Goal: Task Accomplishment & Management: Manage account settings

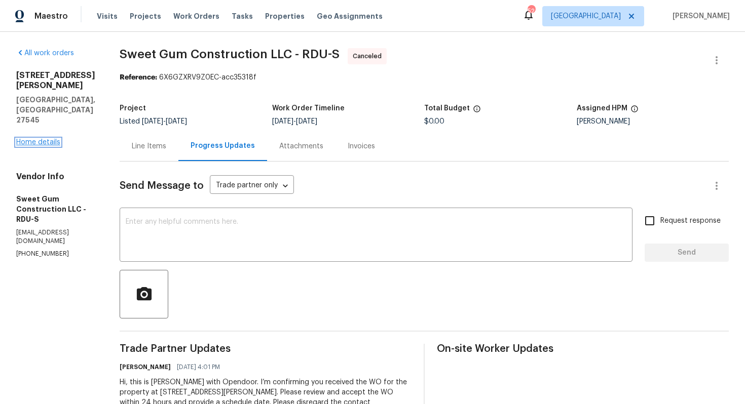
click at [41, 139] on link "Home details" at bounding box center [38, 142] width 44 height 7
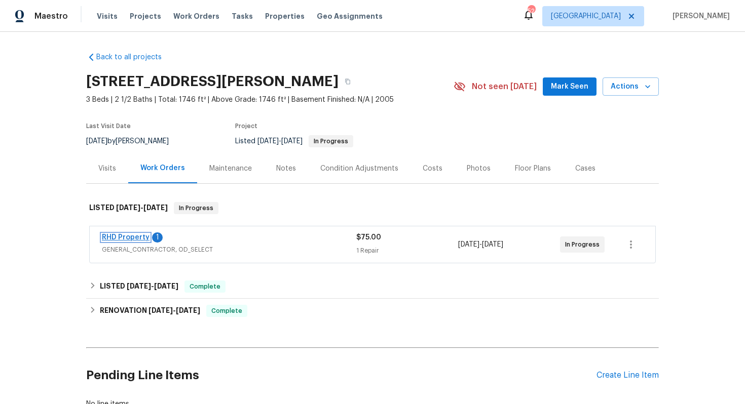
click at [130, 236] on link "RHD Property" at bounding box center [126, 237] width 48 height 7
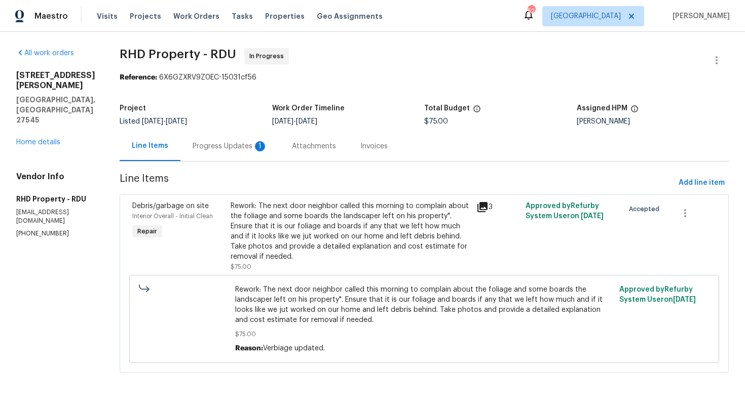
click at [230, 147] on div "Progress Updates 1" at bounding box center [230, 146] width 75 height 10
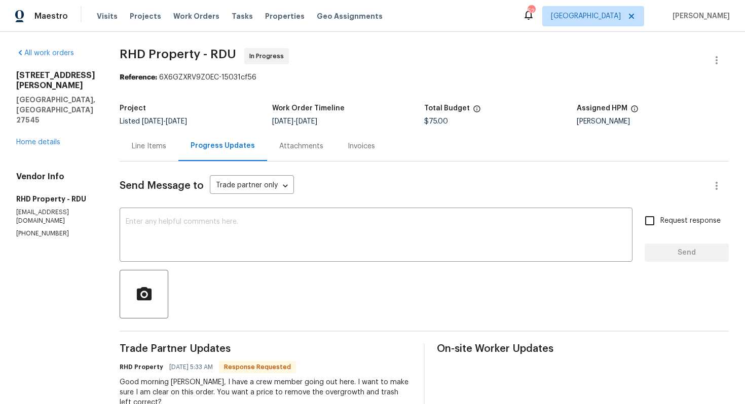
click at [44, 212] on section "All work orders 1157 Rutledge Landing Dr Knightdale, NC 27545 Home details Vend…" at bounding box center [55, 374] width 79 height 652
click at [40, 230] on p "(919) 424-7516" at bounding box center [55, 234] width 79 height 9
copy p "(919) 424-7516"
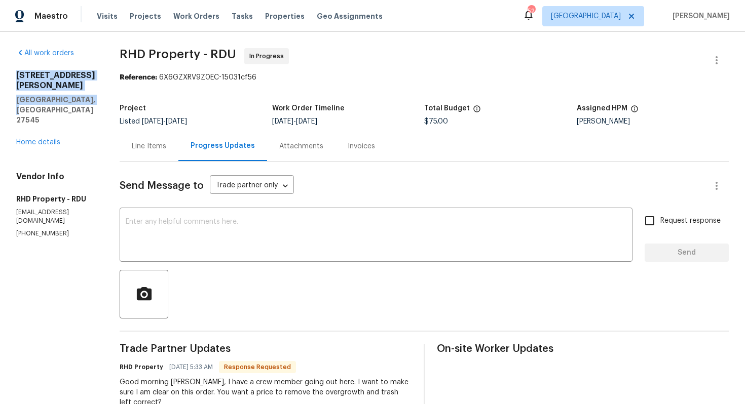
drag, startPoint x: 96, startPoint y: 102, endPoint x: 17, endPoint y: 70, distance: 85.5
click at [17, 70] on div "All work orders 1157 Rutledge Landing Dr Knightdale, NC 27545 Home details Vend…" at bounding box center [55, 143] width 79 height 190
copy div "1157 Rutledge Landing Dr Knightdale, NC 27545"
click at [40, 230] on p "(919) 424-7516" at bounding box center [55, 234] width 79 height 9
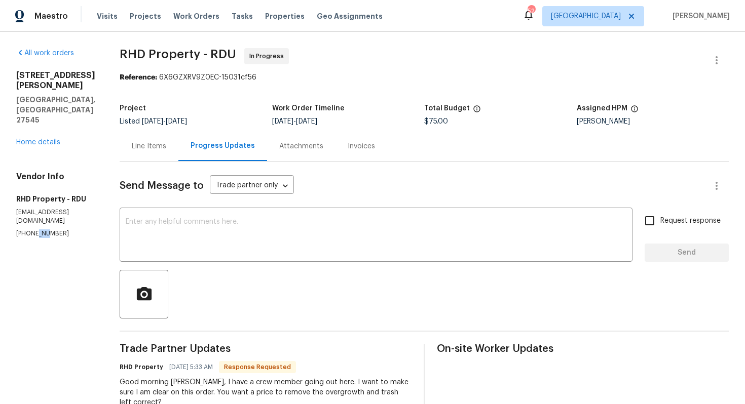
click at [40, 230] on p "(919) 424-7516" at bounding box center [55, 234] width 79 height 9
copy p "(919) 424-7516"
click at [232, 235] on textarea at bounding box center [376, 235] width 501 height 35
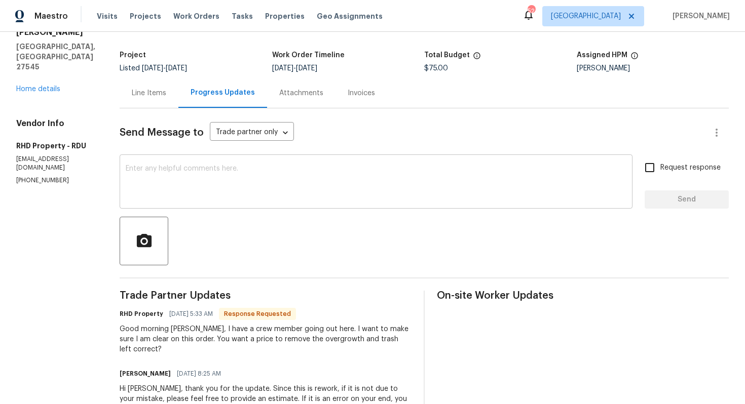
scroll to position [150, 0]
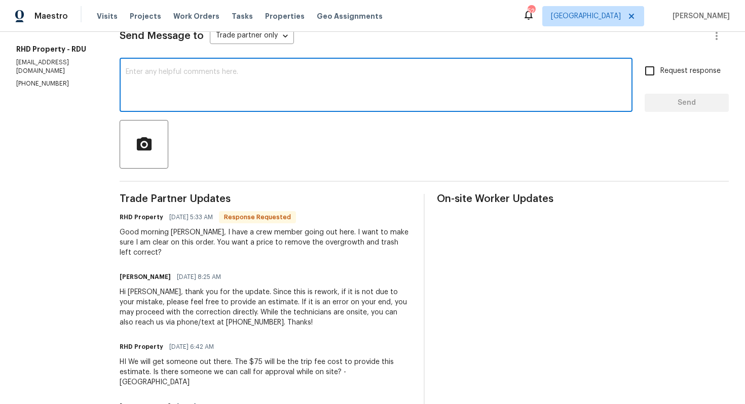
click at [289, 103] on textarea at bounding box center [376, 85] width 501 height 35
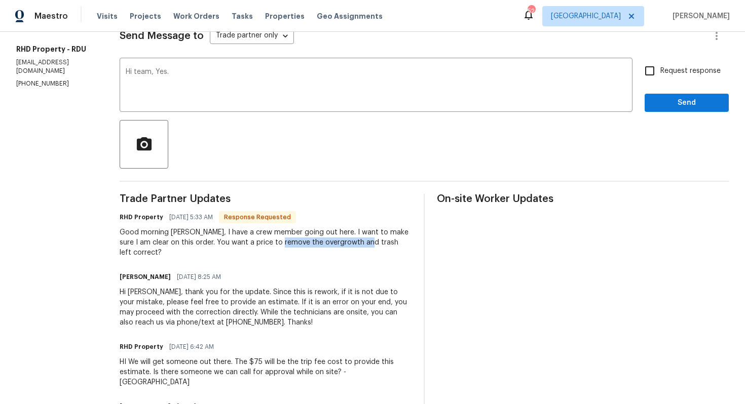
drag, startPoint x: 290, startPoint y: 244, endPoint x: 373, endPoint y: 244, distance: 83.1
click at [373, 244] on div "Good morning Arvind, I have a crew member going out here. I want to make sure I…" at bounding box center [266, 243] width 292 height 30
copy div "the overgrowth and trash"
click at [292, 79] on textarea "Hi team, Yes." at bounding box center [376, 85] width 501 height 35
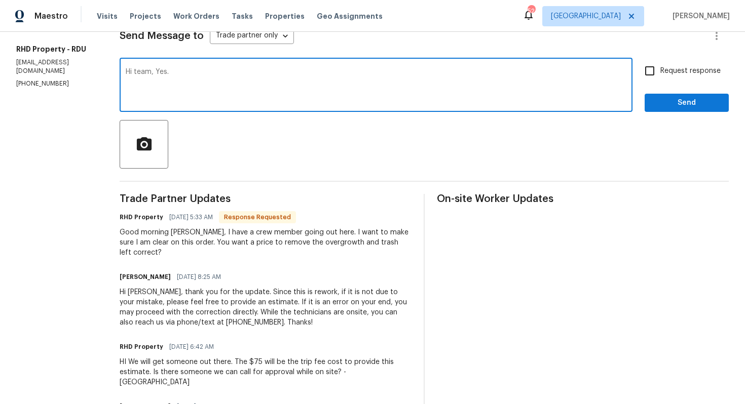
paste textarea "the overgrowth and trash"
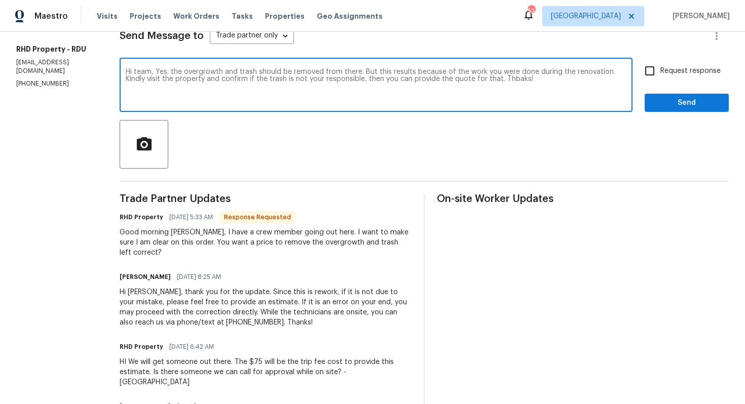
click at [251, 69] on textarea "Hi team, Yes. the overgrowth and trash should be removed from there. But this r…" at bounding box center [376, 85] width 501 height 35
paste textarea "Team, yes, the overgrowth and trash should be removed from the property. Howeve…"
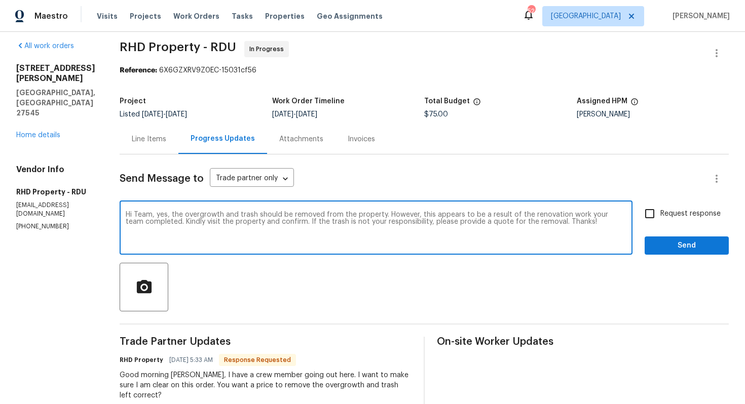
scroll to position [0, 0]
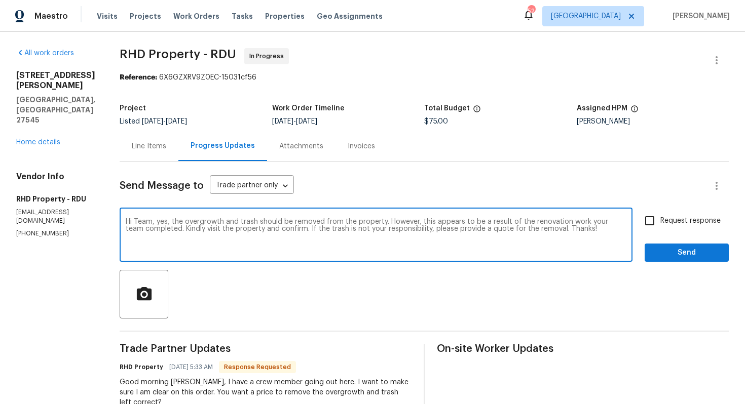
click at [324, 230] on textarea "Hi Team, yes, the overgrowth and trash should be removed from the property. How…" at bounding box center [376, 235] width 501 height 35
type textarea "Hi Team, yes, the overgrowth and trash should be removed from the property. How…"
click at [653, 224] on input "Request response" at bounding box center [649, 220] width 21 height 21
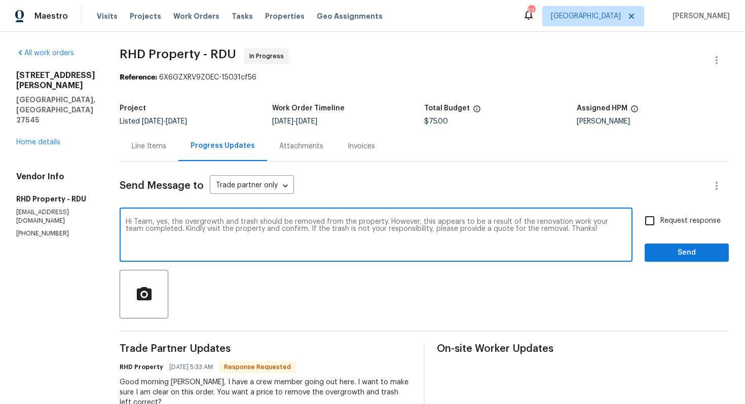
checkbox input "true"
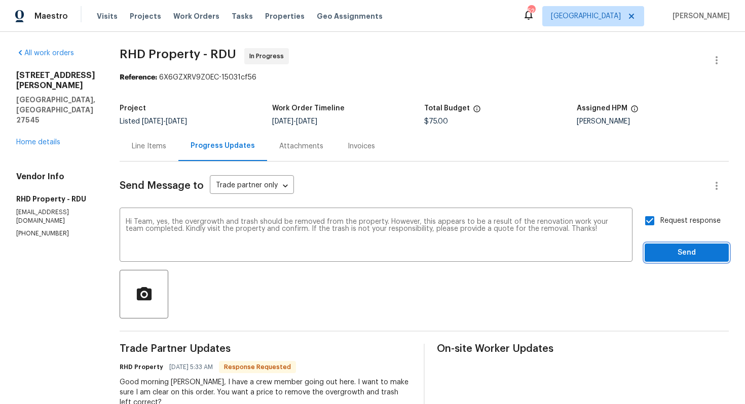
click at [668, 251] on span "Send" at bounding box center [687, 253] width 68 height 13
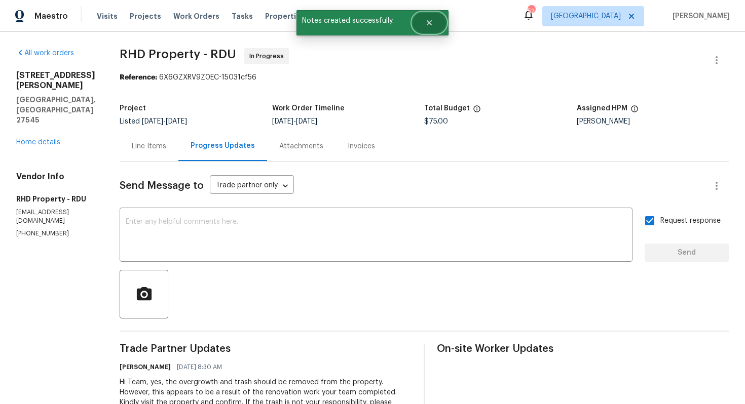
click at [433, 23] on icon "Close" at bounding box center [429, 23] width 8 height 8
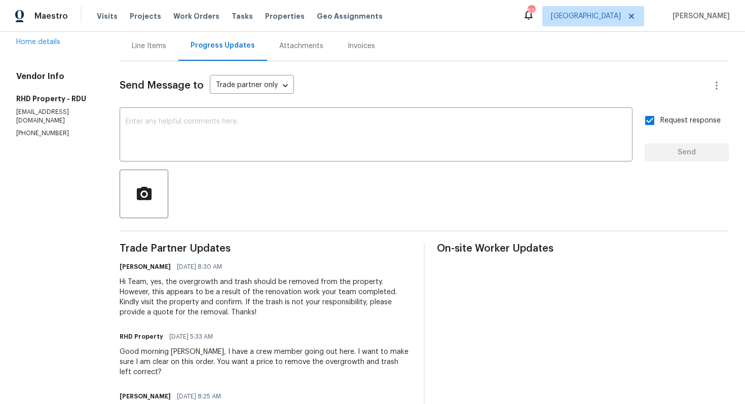
scroll to position [101, 0]
click at [202, 358] on div "Good morning Arvind, I have a crew member going out here. I want to make sure I…" at bounding box center [266, 362] width 292 height 30
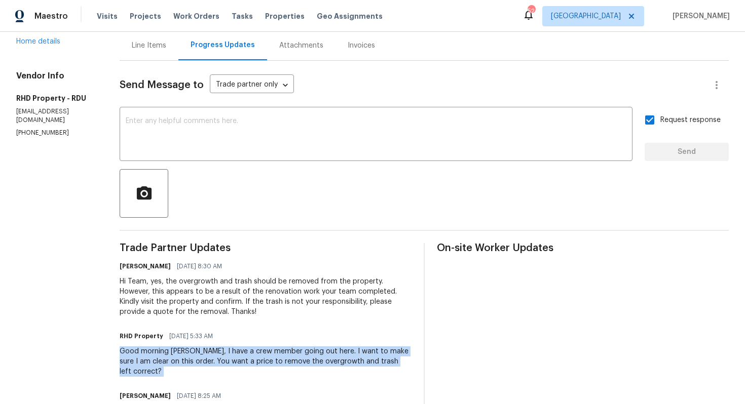
copy div "Good morning Arvind, I have a crew member going out here. I want to make sure I…"
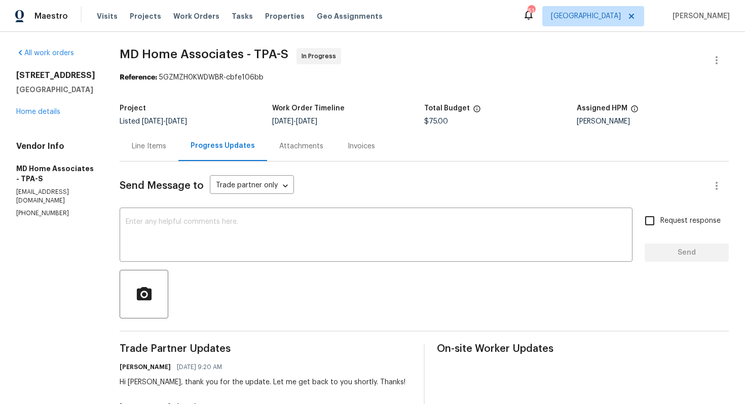
click at [163, 146] on div "Line Items" at bounding box center [149, 146] width 34 height 10
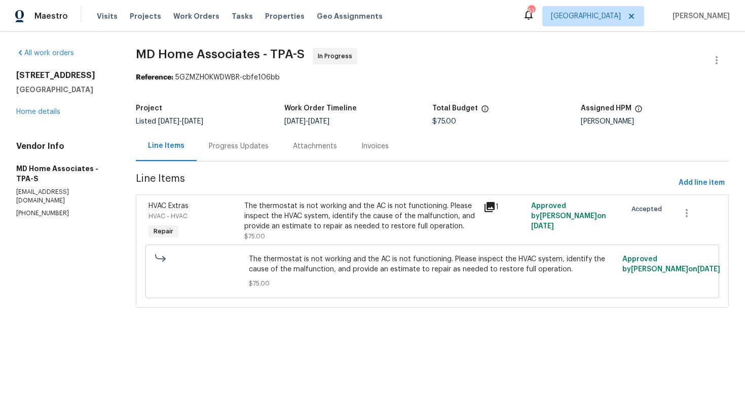
click at [328, 218] on div "The thermostat is not working and the AC is not functioning. Please inspect the…" at bounding box center [360, 216] width 233 height 30
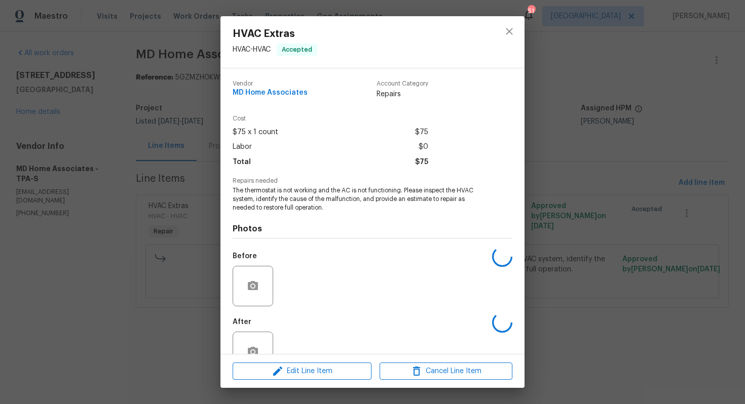
scroll to position [29, 0]
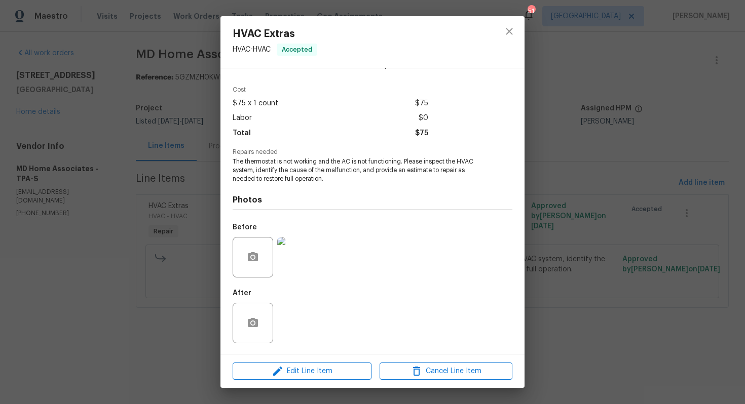
click at [143, 240] on div "HVAC Extras HVAC - HVAC Accepted Vendor MD Home Associates Account Category Rep…" at bounding box center [372, 202] width 745 height 404
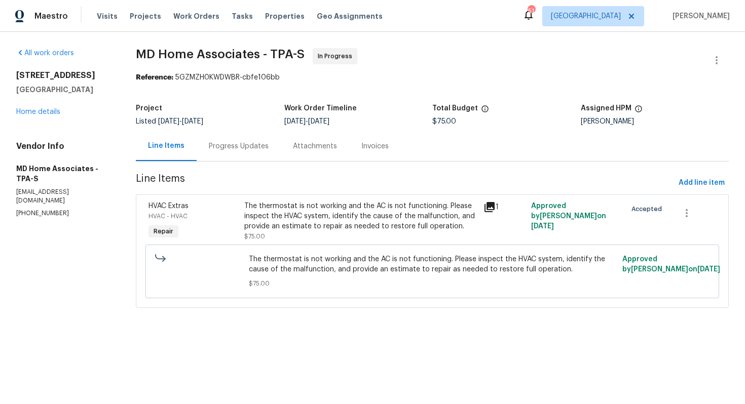
click at [244, 136] on div "Progress Updates" at bounding box center [239, 146] width 84 height 30
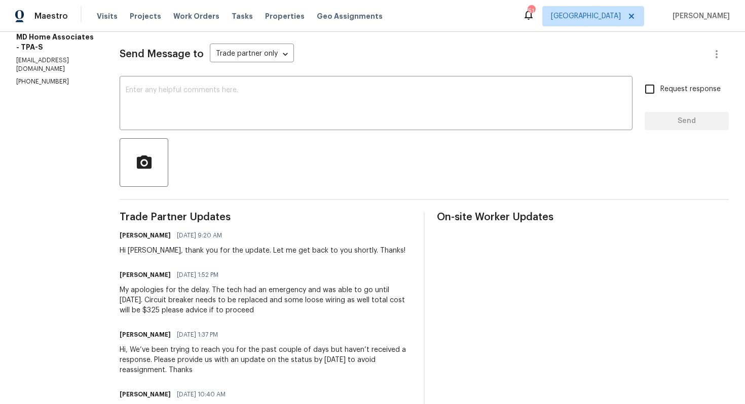
scroll to position [10, 0]
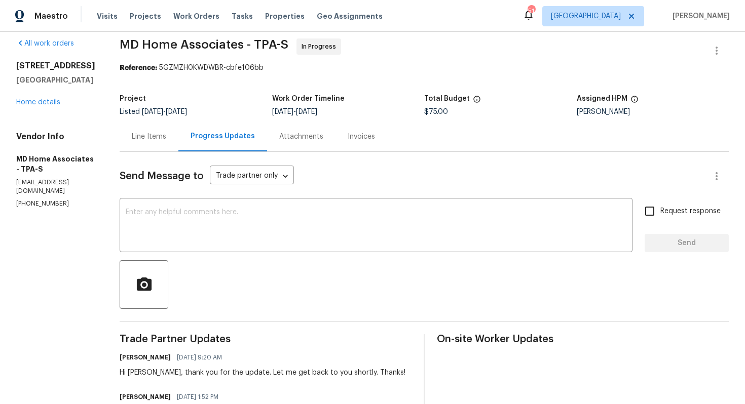
click at [159, 135] on div "Line Items" at bounding box center [149, 137] width 34 height 10
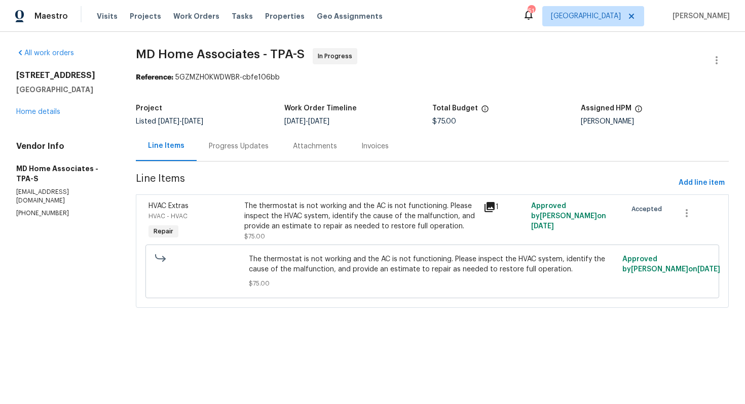
click at [283, 226] on div "The thermostat is not working and the AC is not functioning. Please inspect the…" at bounding box center [360, 216] width 233 height 30
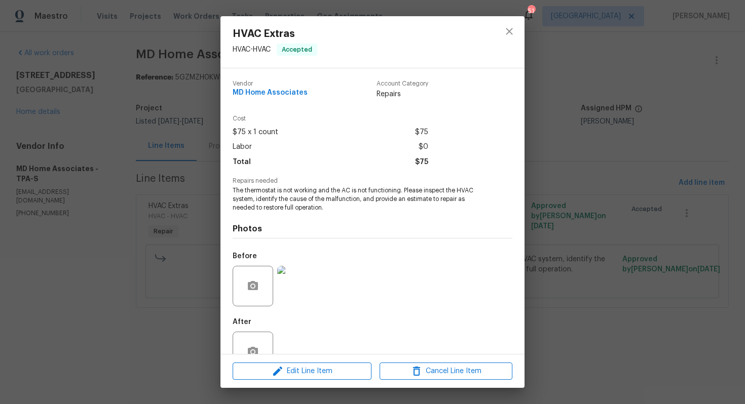
scroll to position [29, 0]
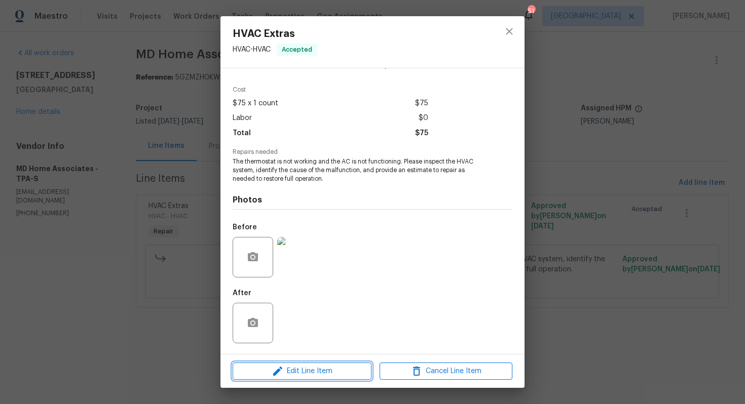
click at [298, 376] on span "Edit Line Item" at bounding box center [302, 371] width 133 height 13
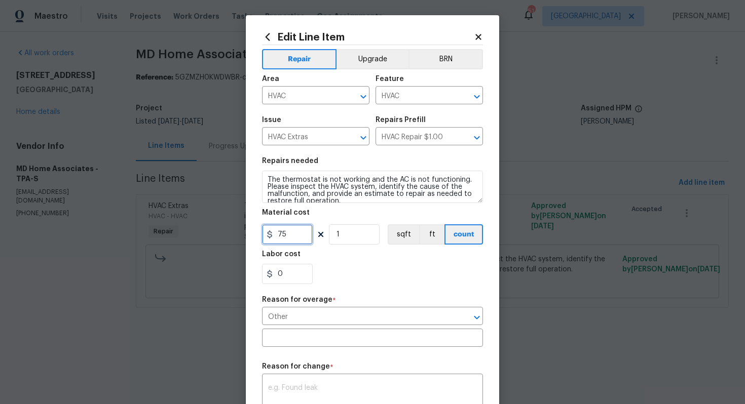
click at [295, 234] on input "75" at bounding box center [287, 234] width 51 height 20
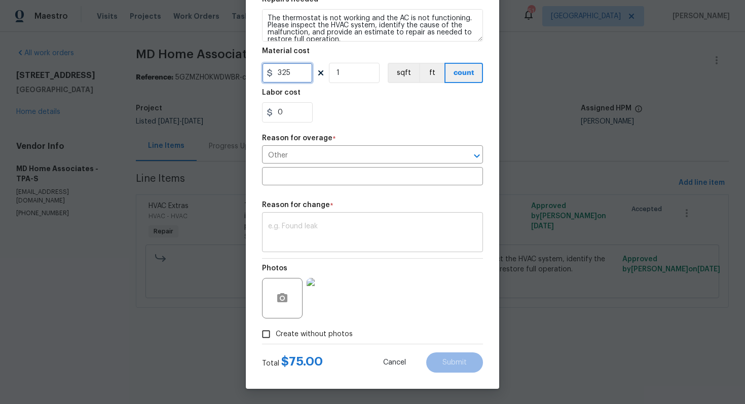
type input "325"
click at [375, 220] on div "x ​" at bounding box center [372, 234] width 221 height 38
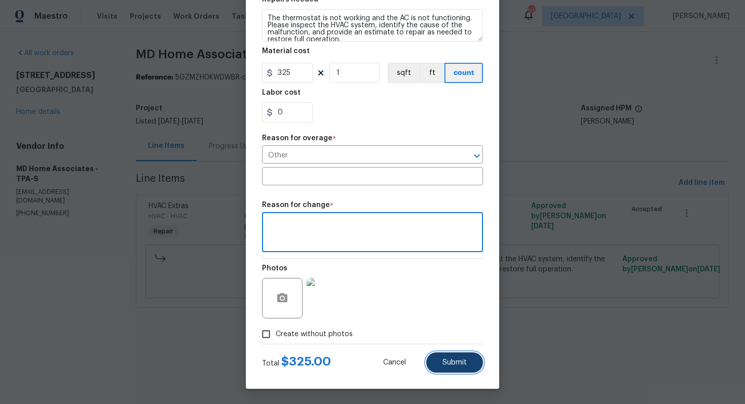
click at [456, 367] on button "Submit" at bounding box center [454, 363] width 57 height 20
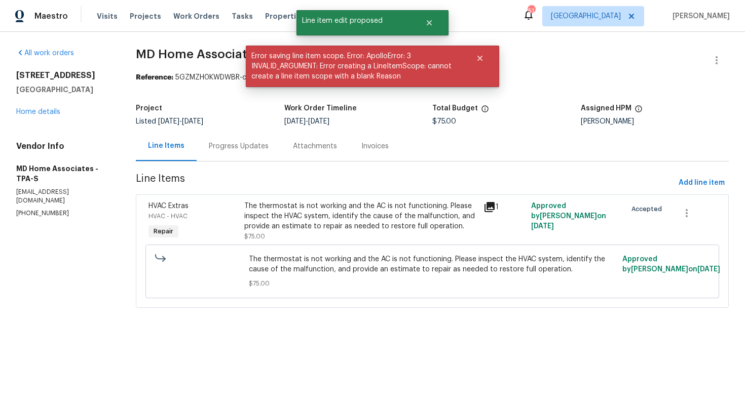
scroll to position [0, 0]
click at [480, 57] on icon "Close" at bounding box center [479, 58] width 5 height 5
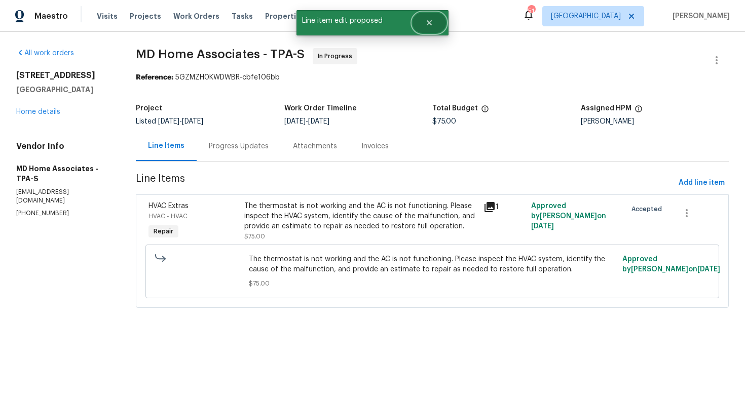
click at [432, 24] on icon "Close" at bounding box center [429, 23] width 8 height 8
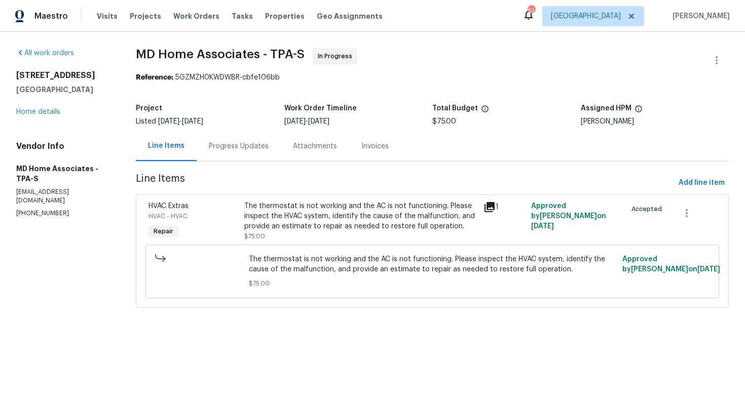
click at [310, 201] on div "The thermostat is not working and the AC is not functioning. Please inspect the…" at bounding box center [360, 216] width 233 height 30
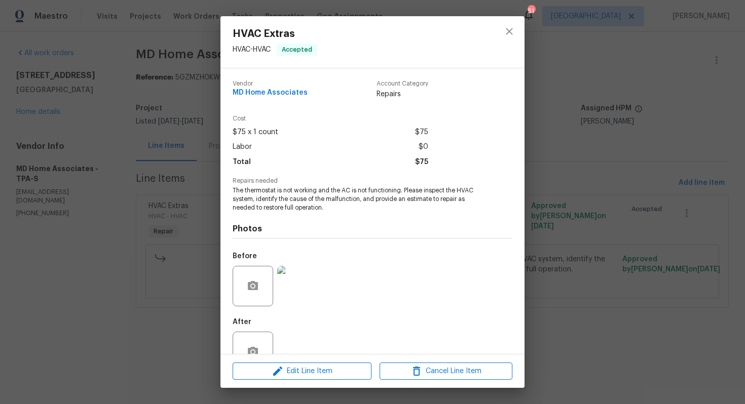
scroll to position [29, 0]
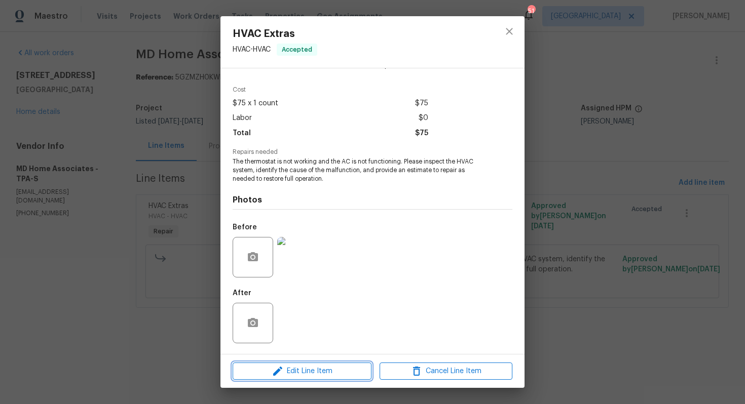
click at [276, 370] on icon "button" at bounding box center [278, 371] width 12 height 12
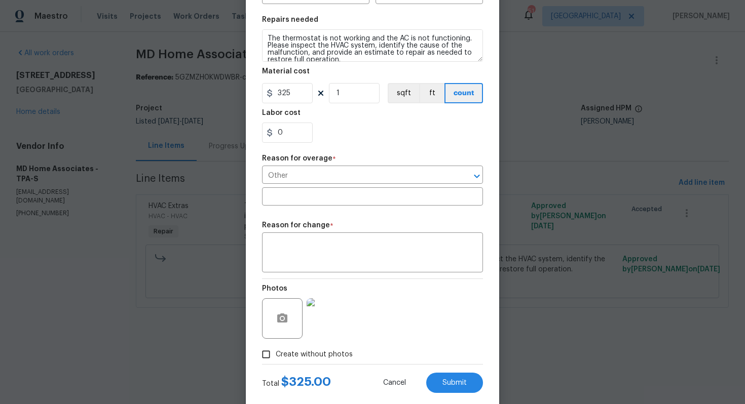
scroll to position [163, 0]
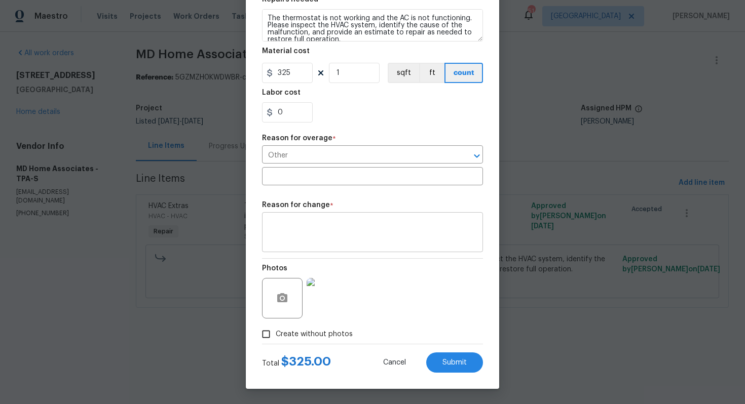
click at [327, 240] on textarea at bounding box center [372, 233] width 209 height 21
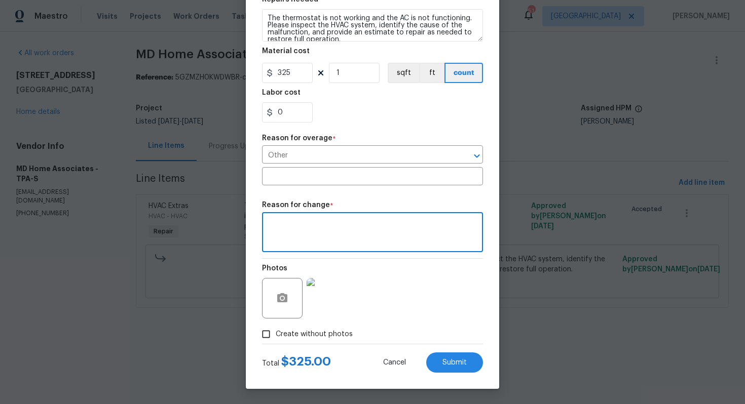
paste textarea "(AM) Updated per vendor’s final cost."
type textarea "(AM) Updated per vendor’s final cost."
click at [454, 359] on span "Submit" at bounding box center [454, 363] width 24 height 8
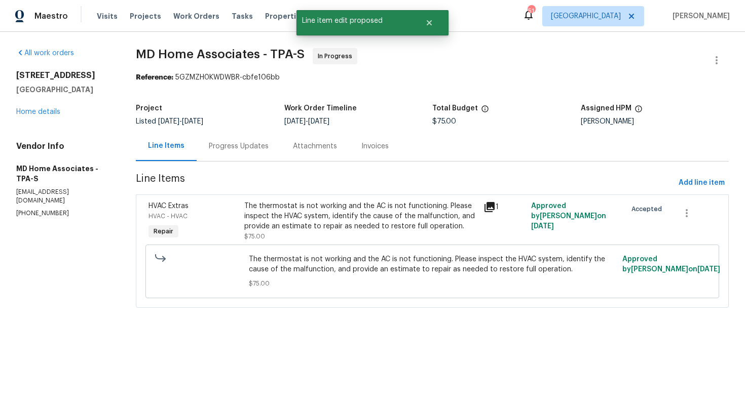
scroll to position [0, 0]
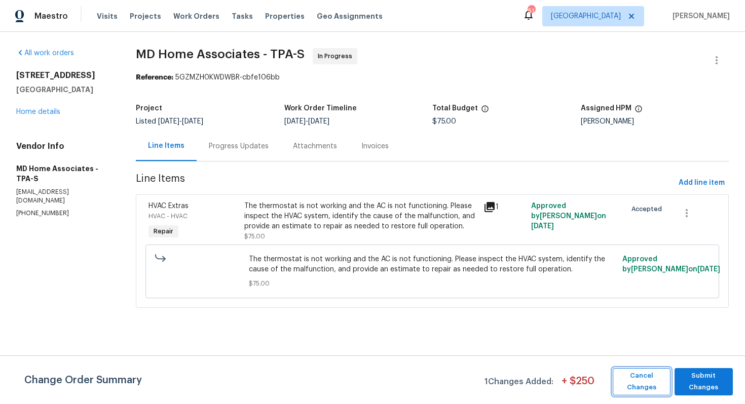
click at [638, 384] on span "Cancel Changes" at bounding box center [642, 381] width 48 height 23
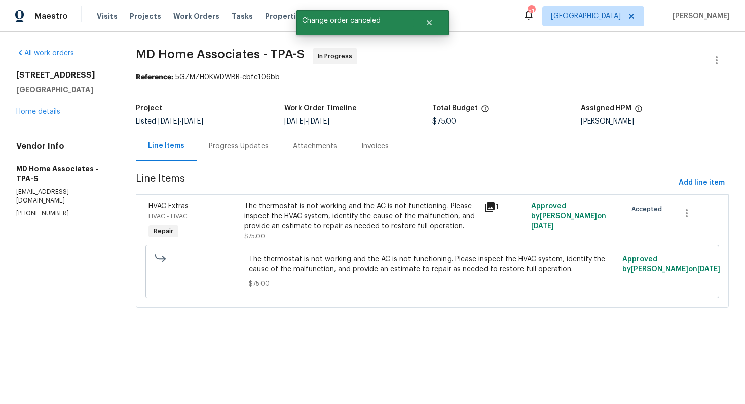
click at [343, 214] on div "The thermostat is not working and the AC is not functioning. Please inspect the…" at bounding box center [360, 216] width 233 height 30
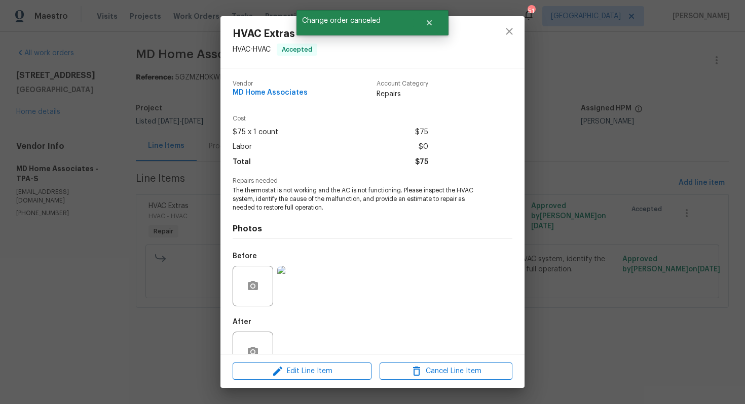
scroll to position [29, 0]
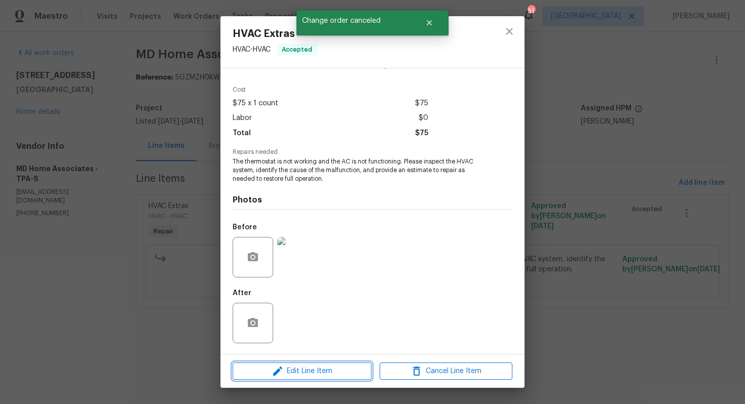
click at [286, 371] on span "Edit Line Item" at bounding box center [302, 371] width 133 height 13
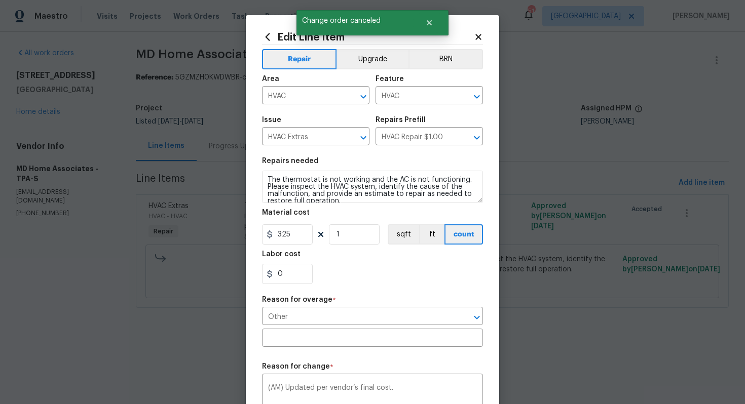
scroll to position [163, 0]
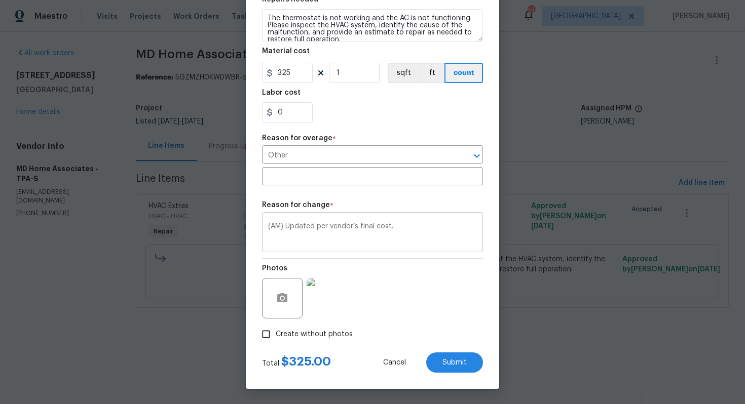
click at [333, 232] on textarea "(AM) Updated per vendor’s final cost." at bounding box center [372, 233] width 209 height 21
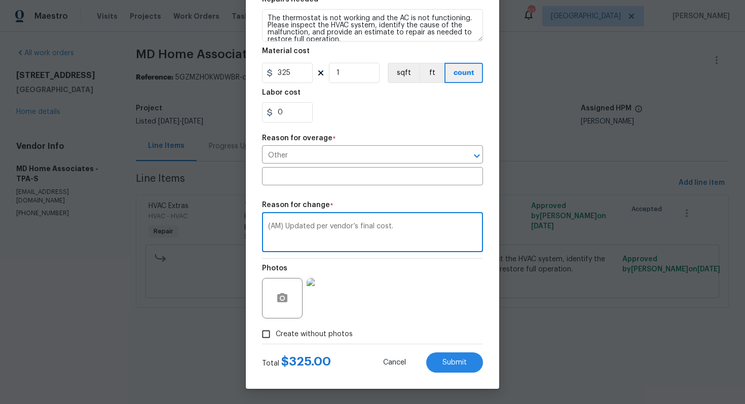
click at [333, 232] on textarea "(AM) Updated per vendor’s final cost." at bounding box center [372, 233] width 209 height 21
paste textarea "(AM) Updated cost per BR team approval"
type textarea "(AM) Updated cost per BR team approval."
click at [440, 363] on button "Submit" at bounding box center [454, 363] width 57 height 20
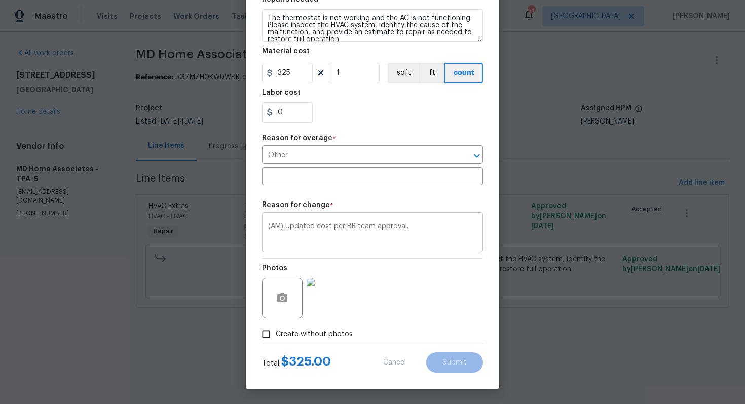
type input "75"
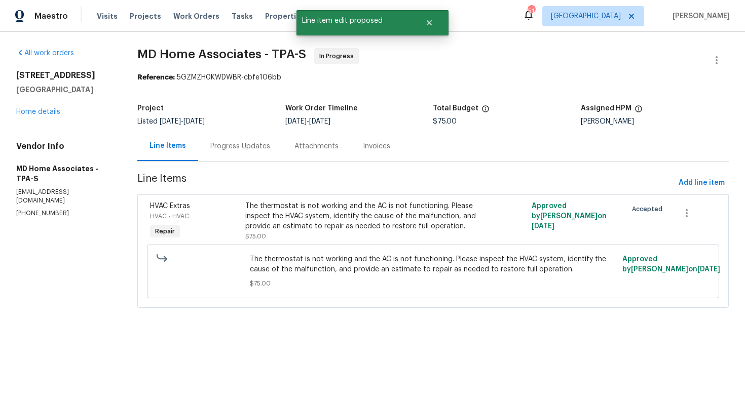
scroll to position [0, 0]
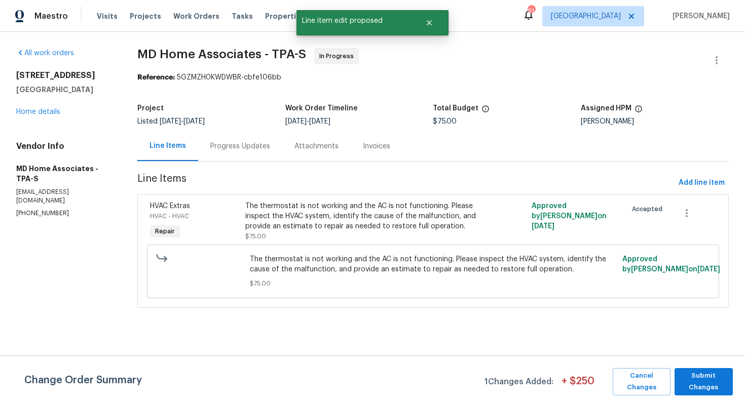
click at [686, 396] on div "Change Order Summary 1 Changes Added: + $ 250 Cancel Changes Submit Changes" at bounding box center [372, 380] width 745 height 49
click at [692, 381] on span "Submit Changes" at bounding box center [704, 381] width 48 height 23
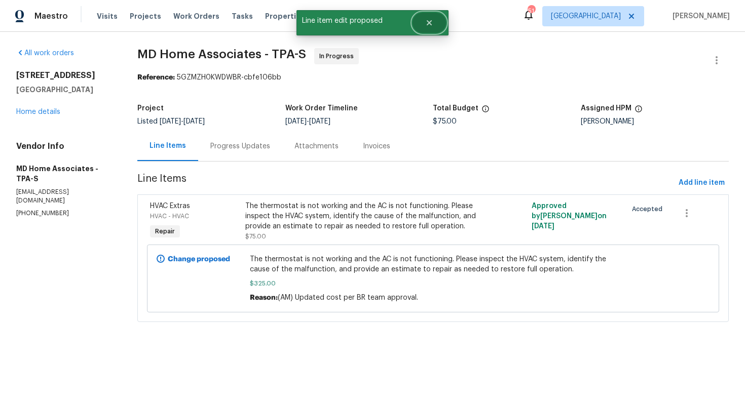
click at [433, 24] on button "Close" at bounding box center [429, 23] width 33 height 20
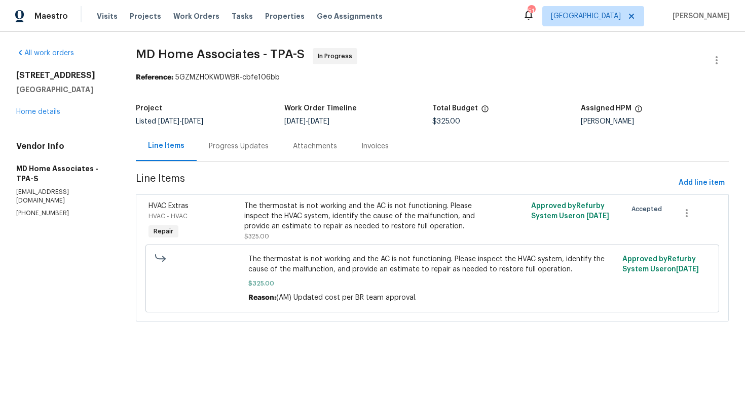
click at [240, 142] on div "Progress Updates" at bounding box center [239, 146] width 60 height 10
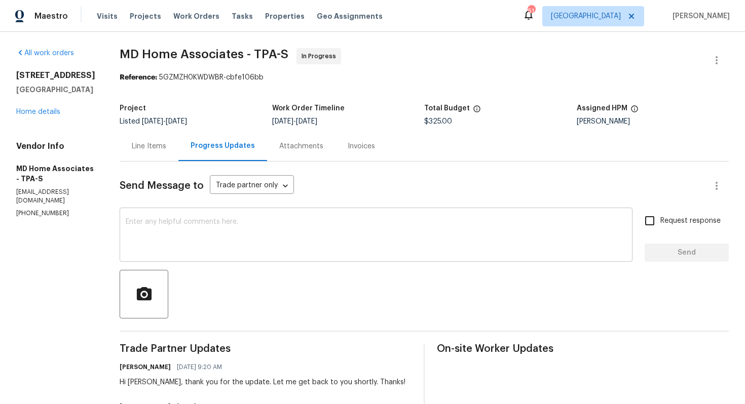
click at [274, 240] on textarea at bounding box center [376, 235] width 501 height 35
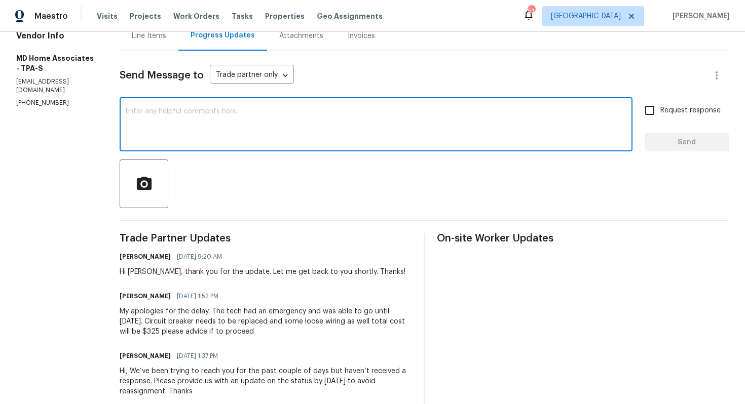
scroll to position [111, 0]
click at [149, 270] on div "Hi Majela, thank you for the update. Let me get back to you shortly. Thanks!" at bounding box center [263, 271] width 286 height 10
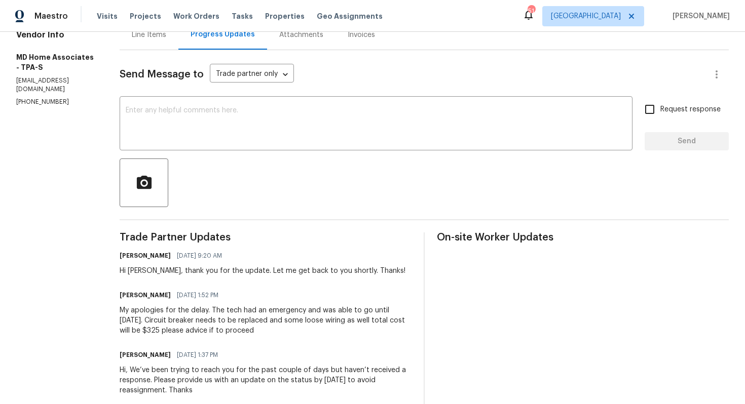
click at [149, 270] on div "Hi Majela, thank you for the update. Let me get back to you shortly. Thanks!" at bounding box center [263, 271] width 286 height 10
copy div "Majela"
click at [277, 131] on textarea at bounding box center [376, 124] width 501 height 35
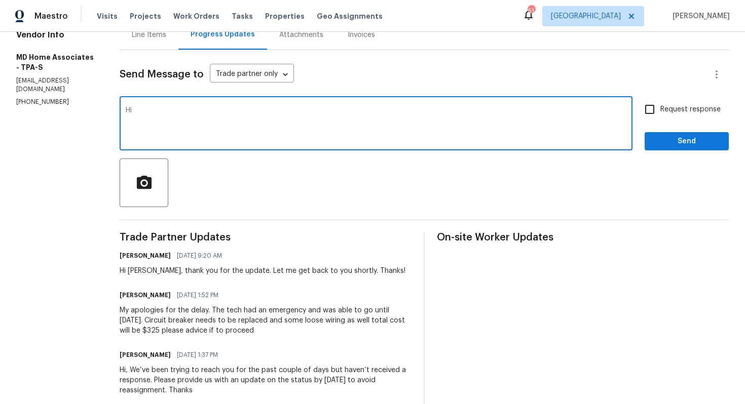
paste textarea "Majela"
click at [442, 112] on textarea "Hi Majela, the cost has been updated. Kindly proceed with the WO and keep me po…" at bounding box center [376, 124] width 501 height 35
click at [486, 109] on textarea "Hi Majela, the cost has been updated. Kindly proceed with the WO and keep me po…" at bounding box center [376, 124] width 501 height 35
type textarea "Hi Majela, the cost has been updated. Kindly proceed with the WO and keep me po…"
click at [646, 115] on input "Request response" at bounding box center [649, 109] width 21 height 21
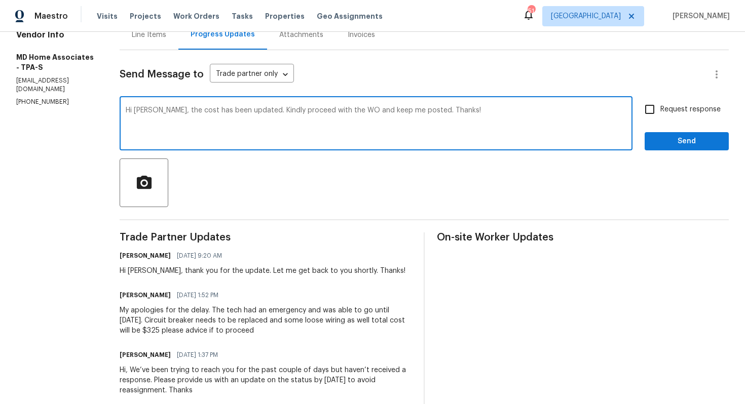
checkbox input "true"
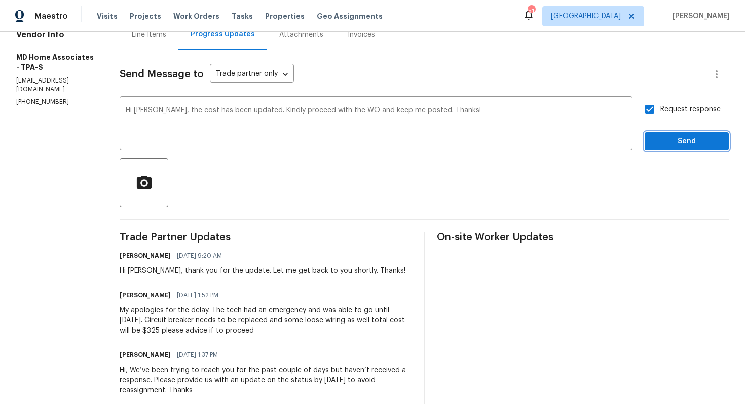
click at [660, 142] on span "Send" at bounding box center [687, 141] width 68 height 13
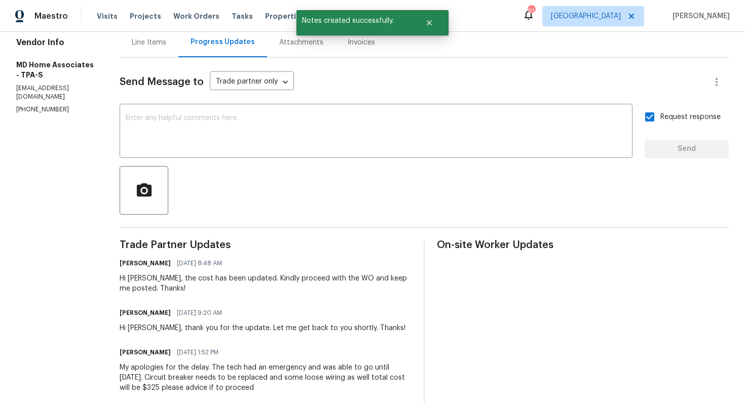
scroll to position [0, 0]
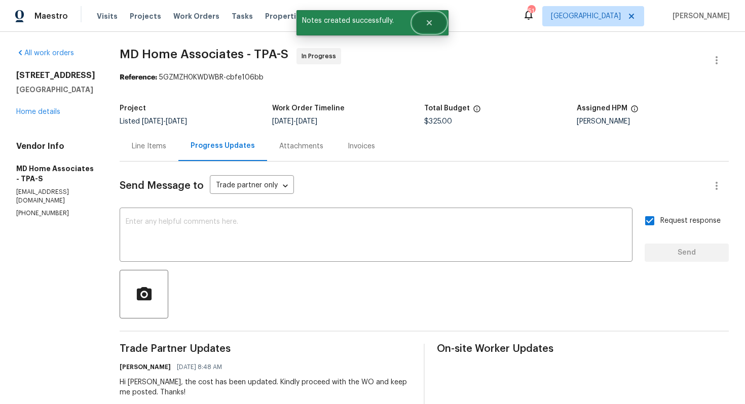
click at [426, 26] on icon "Close" at bounding box center [429, 23] width 8 height 8
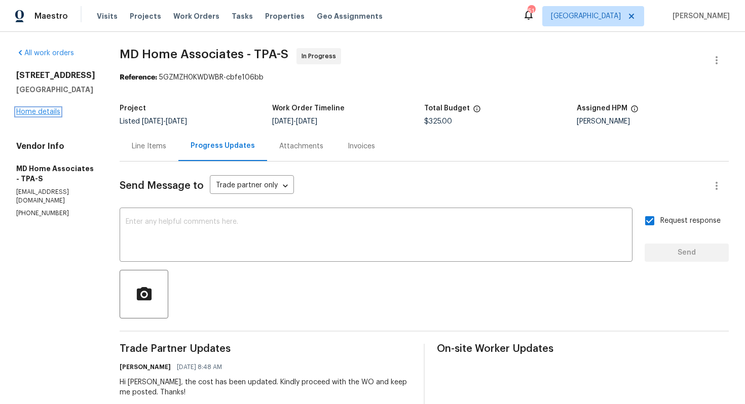
click at [28, 109] on link "Home details" at bounding box center [38, 111] width 44 height 7
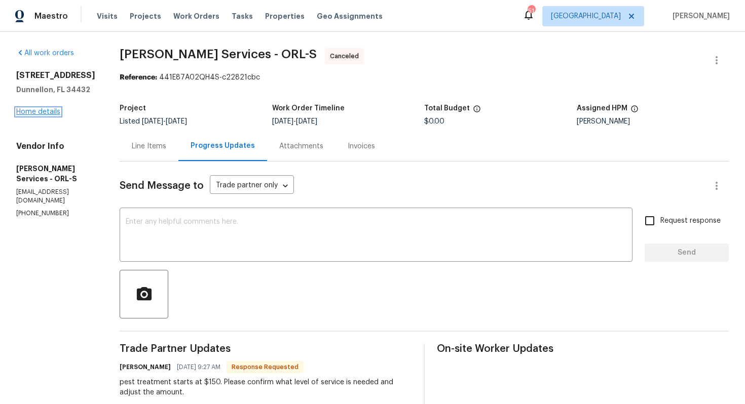
click at [44, 111] on link "Home details" at bounding box center [38, 111] width 44 height 7
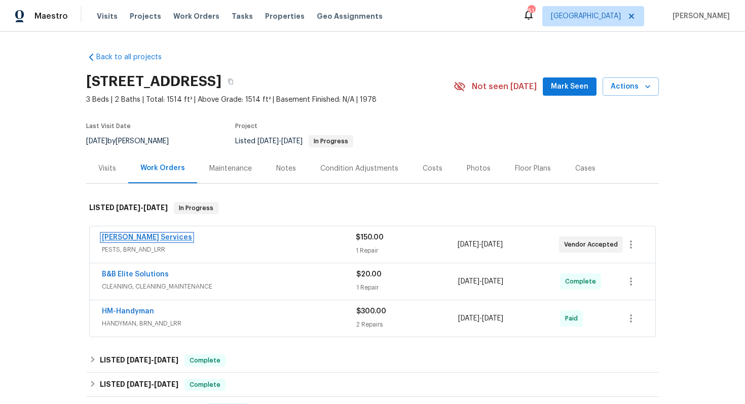
click at [130, 238] on link "Massey Services" at bounding box center [147, 237] width 90 height 7
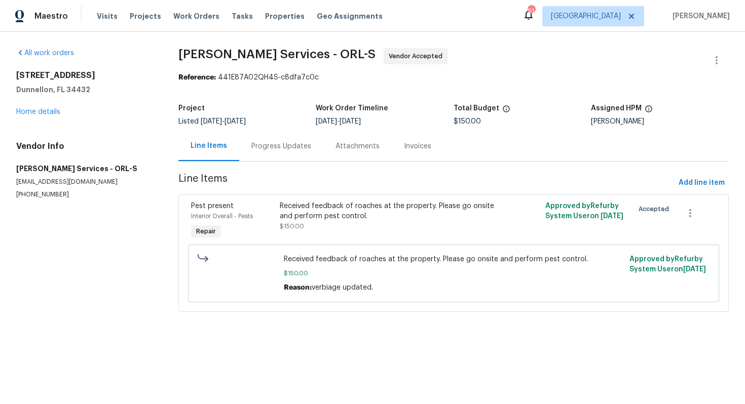
click at [277, 157] on div "Progress Updates" at bounding box center [281, 146] width 84 height 30
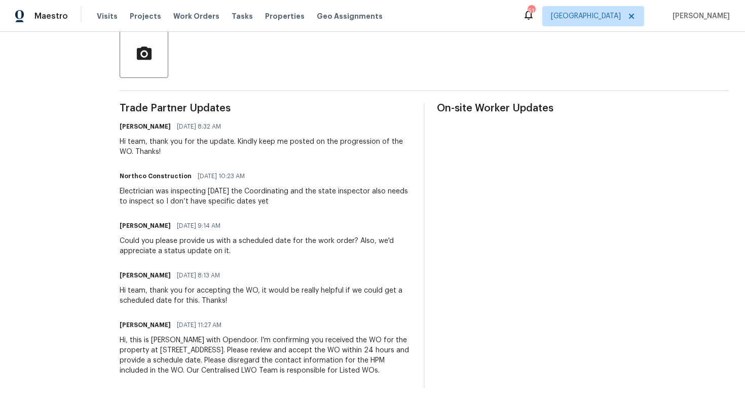
scroll to position [1, 0]
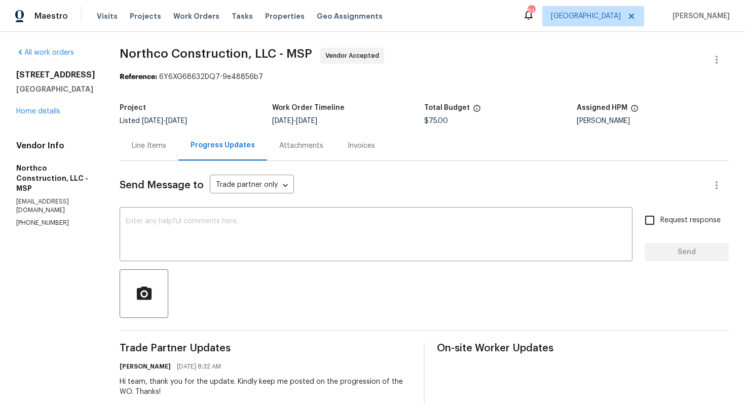
click at [152, 147] on div "Line Items" at bounding box center [149, 146] width 34 height 10
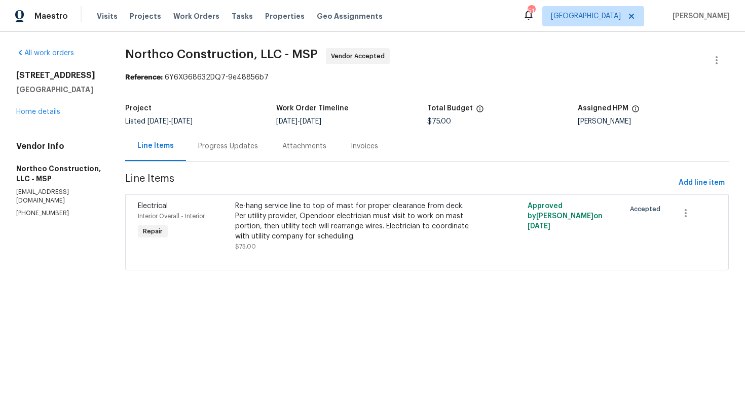
click at [226, 148] on div "Progress Updates" at bounding box center [228, 146] width 60 height 10
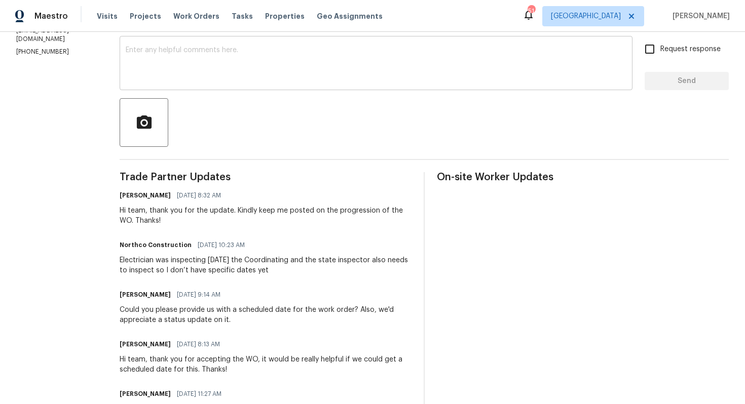
scroll to position [175, 0]
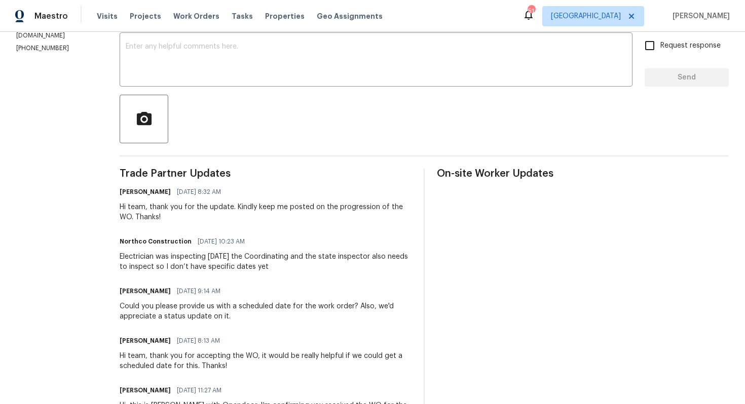
click at [210, 264] on div "Electrician was inspecting [DATE] the Coordinating and the state inspector also…" at bounding box center [266, 262] width 292 height 20
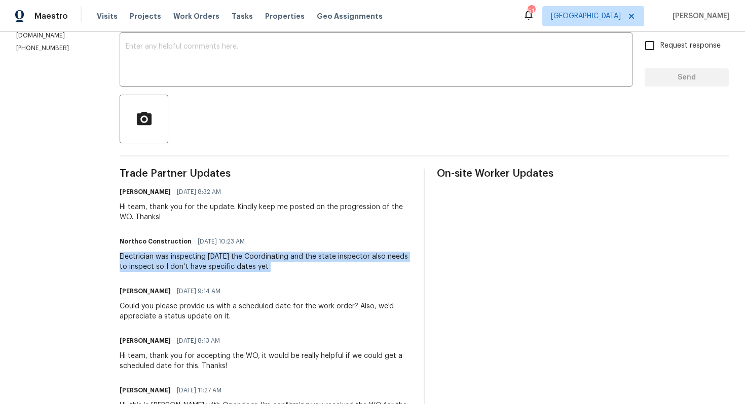
copy div "Electrician was inspecting [DATE] the Coordinating and the state inspector also…"
click at [250, 193] on div "[PERSON_NAME] M [DATE] 8:32 AM" at bounding box center [266, 192] width 292 height 14
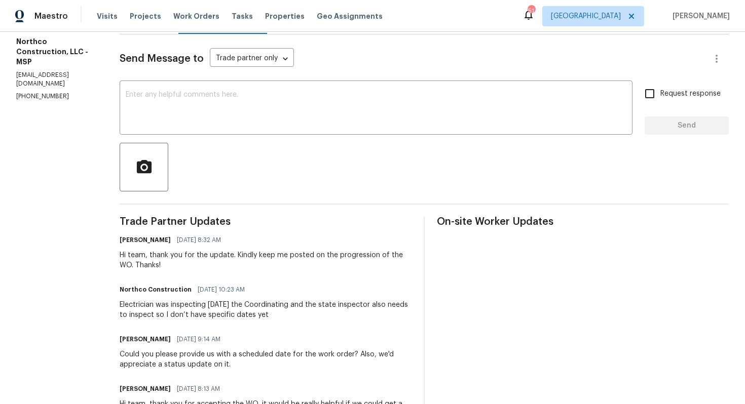
scroll to position [0, 0]
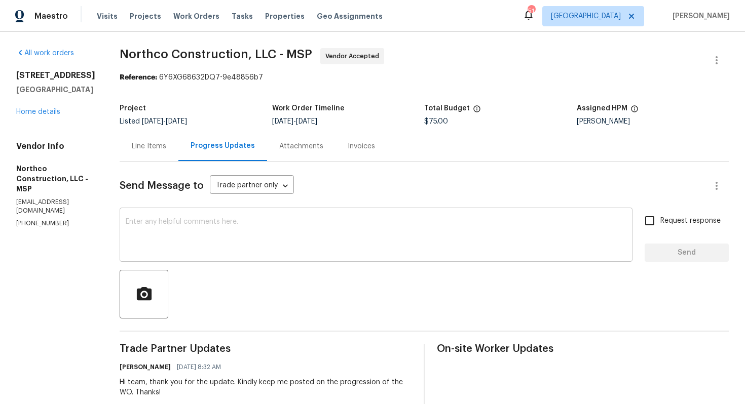
click at [274, 228] on textarea at bounding box center [376, 235] width 501 height 35
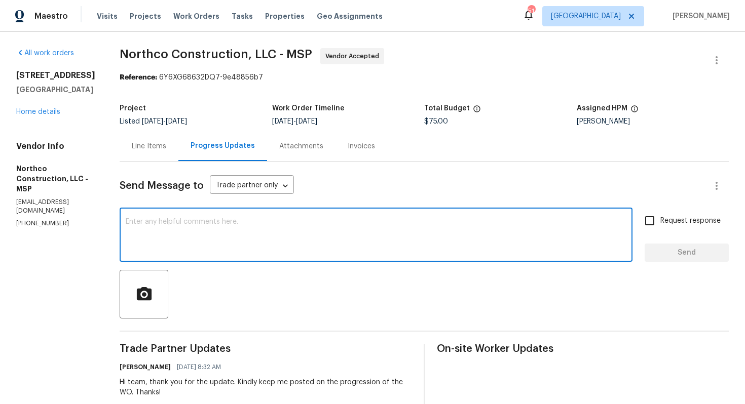
paste textarea "Do you have an idea of when the coordinating and state inspections might be sch…"
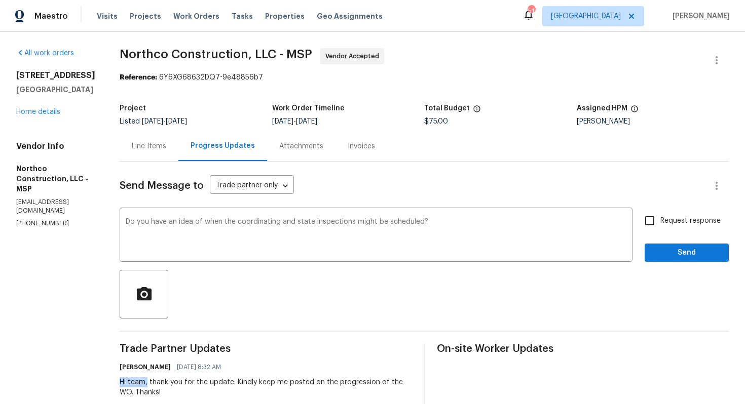
drag, startPoint x: 145, startPoint y: 385, endPoint x: 117, endPoint y: 385, distance: 27.9
click at [117, 385] on div "All work orders [STREET_ADDRESS] Home details Vendor Info Northco Construction,…" at bounding box center [372, 338] width 745 height 613
copy div "Hi team,"
click at [123, 219] on div "Do you have an idea of when the coordinating and state inspections might be sch…" at bounding box center [376, 236] width 513 height 52
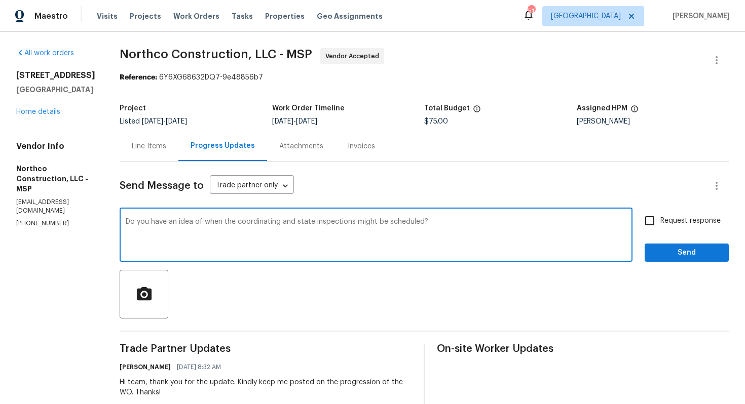
click at [126, 222] on textarea "Do you have an idea of when the coordinating and state inspections might be sch…" at bounding box center [376, 235] width 501 height 35
paste textarea "Hi team,"
click at [472, 216] on div "Hi team, do you have an idea of when the coordinating and state inspections mig…" at bounding box center [376, 236] width 513 height 52
click at [468, 222] on textarea "Hi team, do you have an idea of when the coordinating and state inspections mig…" at bounding box center [376, 235] width 501 height 35
type textarea "Hi team, do you have an idea of when the coordinating and state inspections mig…"
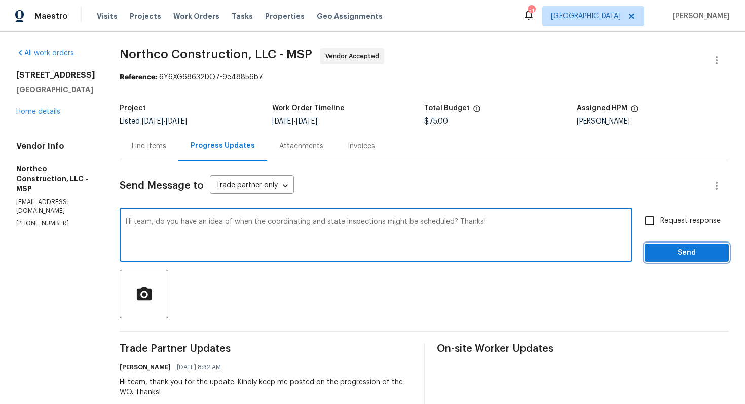
click at [670, 251] on span "Send" at bounding box center [687, 253] width 68 height 13
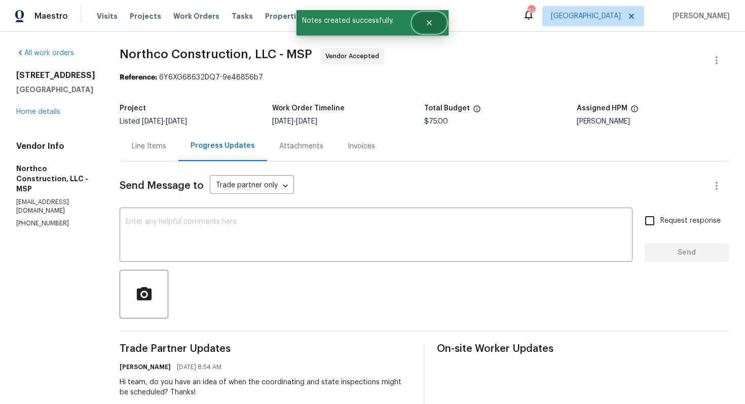
click at [438, 19] on button "Close" at bounding box center [429, 23] width 33 height 20
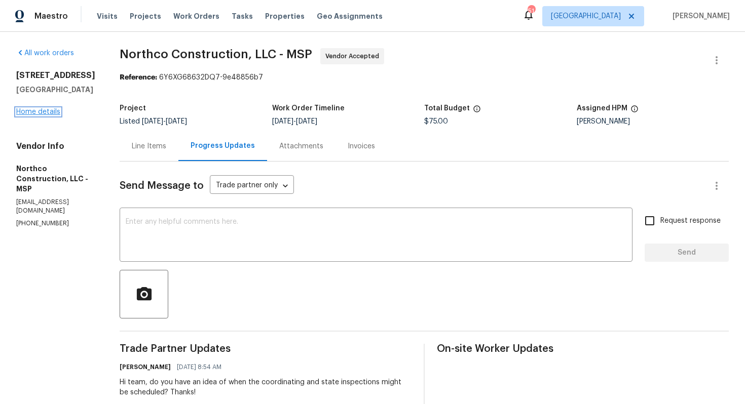
click at [28, 116] on link "Home details" at bounding box center [38, 111] width 44 height 7
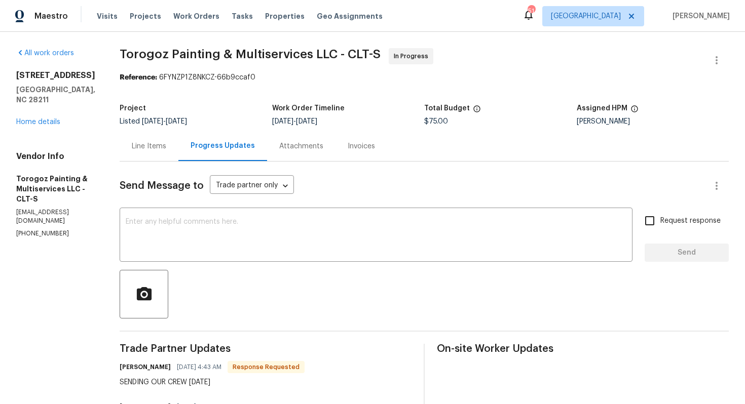
click at [154, 368] on h6 "Ricardo Arturo" at bounding box center [145, 367] width 51 height 10
copy h6 "Ricardo"
click at [289, 234] on textarea at bounding box center [376, 235] width 501 height 35
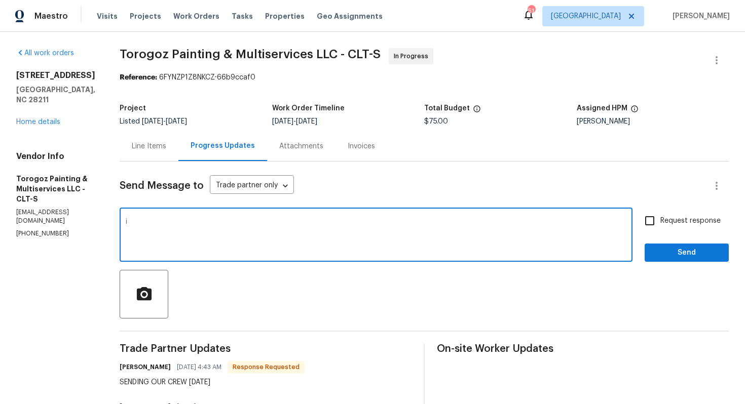
paste textarea "Ricardo"
type textarea "i"
paste textarea "Ricardo"
type textarea "Hi Ricardo, thank you for the update. Kindly keep me posted. Thanks!"
click at [658, 250] on span "Send" at bounding box center [687, 253] width 68 height 13
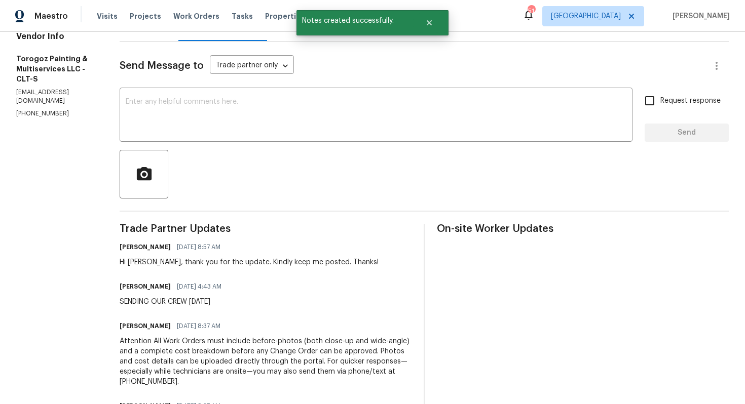
scroll to position [134, 0]
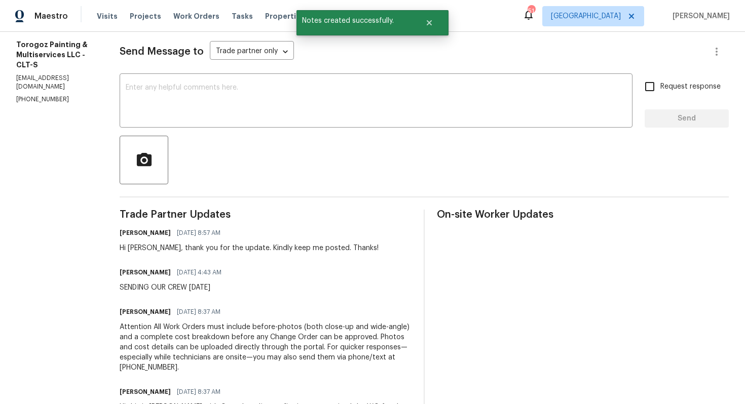
click at [216, 288] on div "SENDING OUR CREW TOMORROW" at bounding box center [174, 288] width 108 height 10
copy div "SENDING OUR CREW TOMORROW"
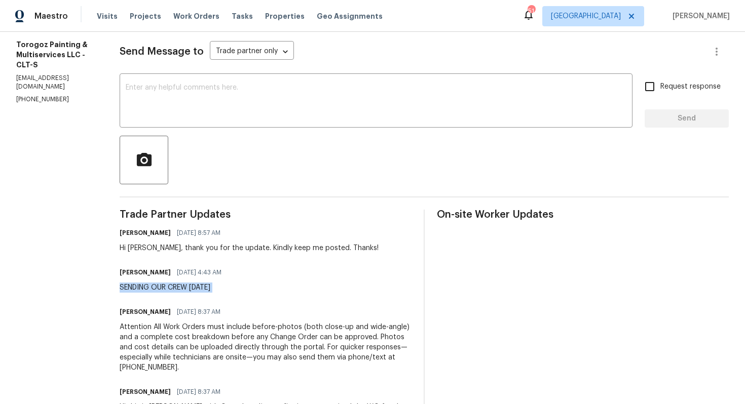
click at [79, 100] on section "All work orders 6227 Thermal Rd Charlotte, NC 28211 Home details Vendor Info To…" at bounding box center [55, 184] width 79 height 541
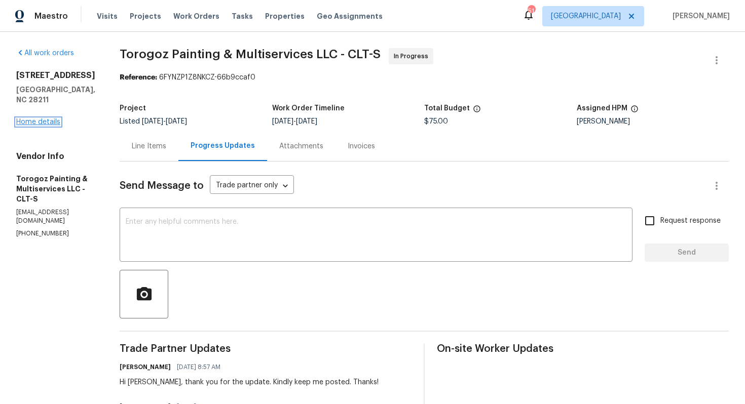
click at [52, 119] on link "Home details" at bounding box center [38, 122] width 44 height 7
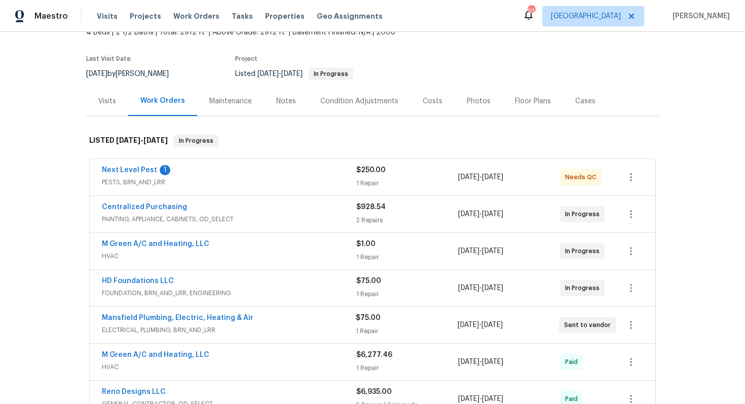
scroll to position [87, 0]
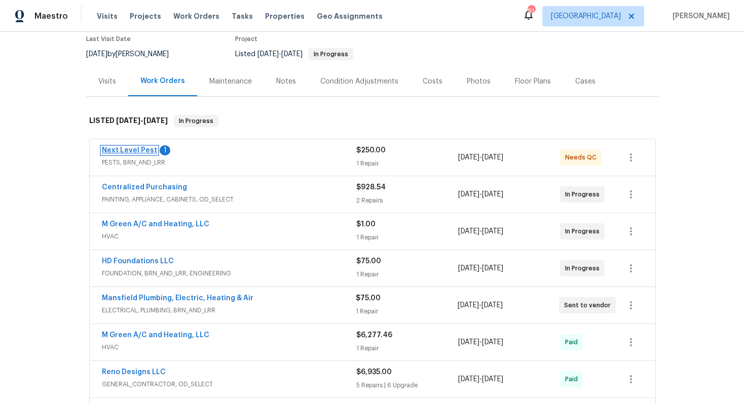
click at [126, 151] on link "Next Level Pest" at bounding box center [129, 150] width 55 height 7
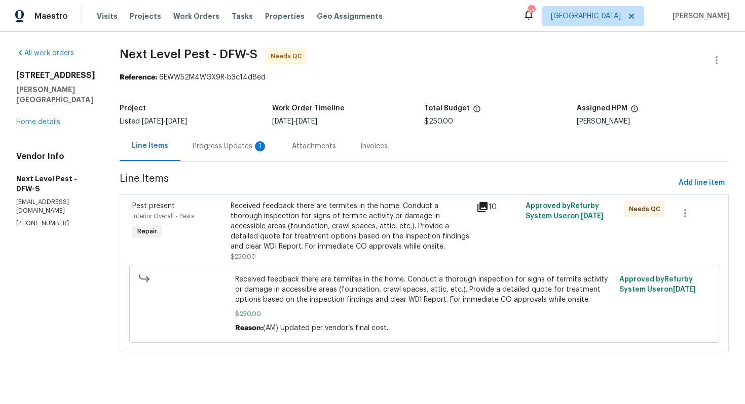
click at [325, 226] on div "Received feedback there are termites in the home. Conduct a thorough inspection…" at bounding box center [351, 226] width 240 height 51
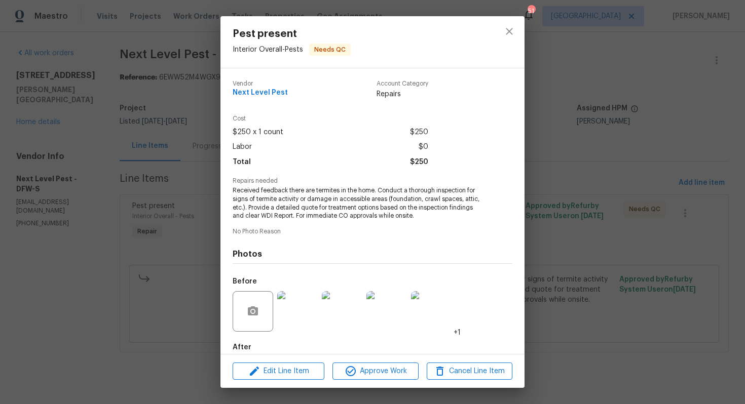
scroll to position [54, 0]
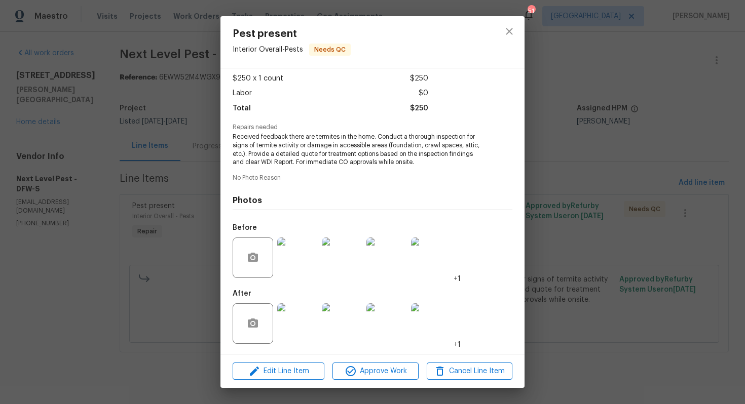
click at [427, 310] on img at bounding box center [431, 324] width 41 height 41
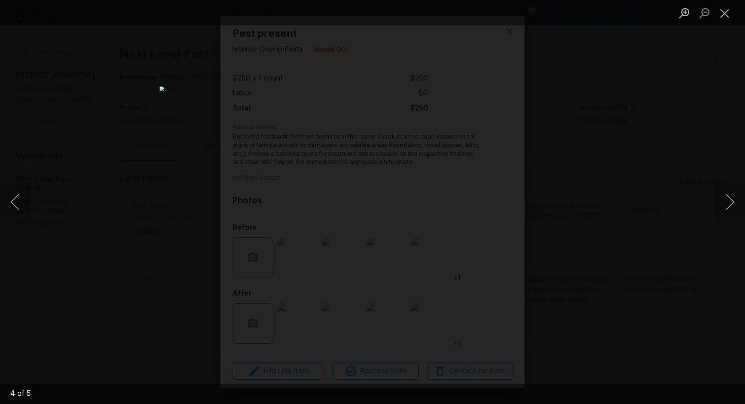
click at [609, 235] on div "Lightbox" at bounding box center [372, 202] width 745 height 404
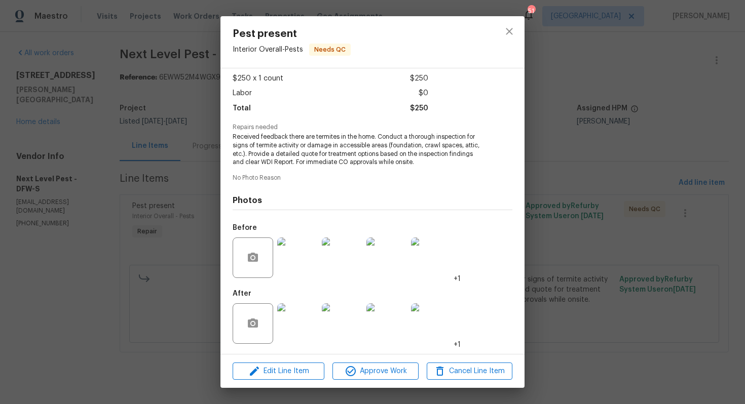
click at [295, 323] on img at bounding box center [297, 324] width 41 height 41
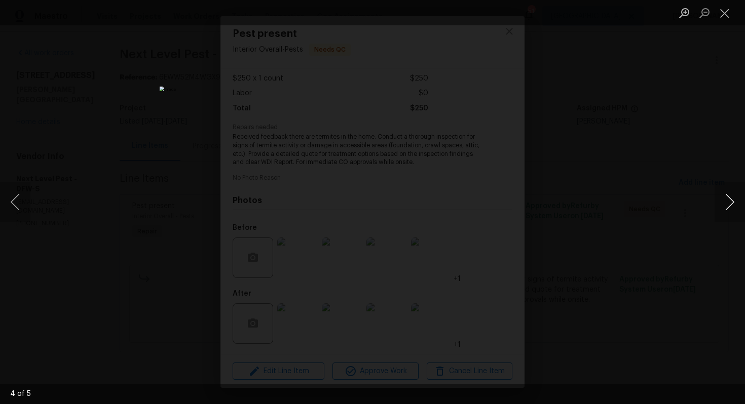
click at [720, 206] on button "Next image" at bounding box center [730, 202] width 30 height 41
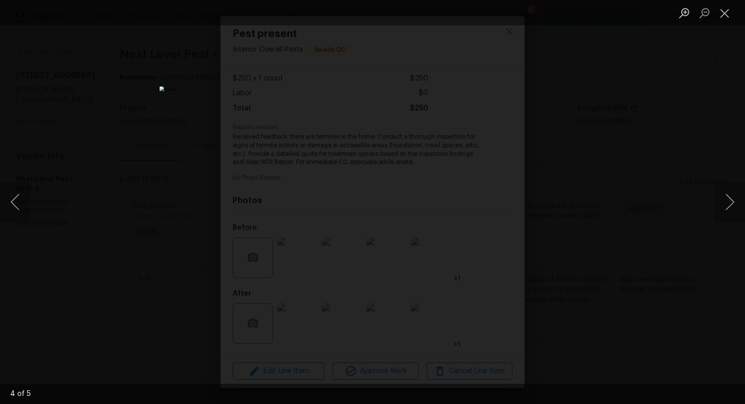
click at [652, 181] on div "Lightbox" at bounding box center [372, 202] width 745 height 404
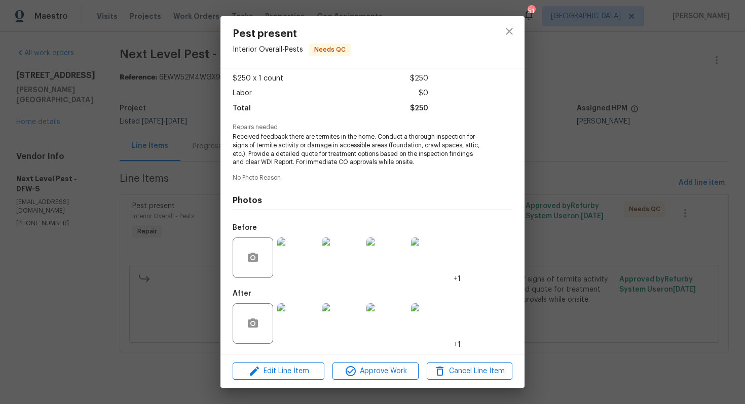
click at [612, 155] on div "Pest present Interior Overall - Pests Needs QC Vendor Next Level Pest Account C…" at bounding box center [372, 202] width 745 height 404
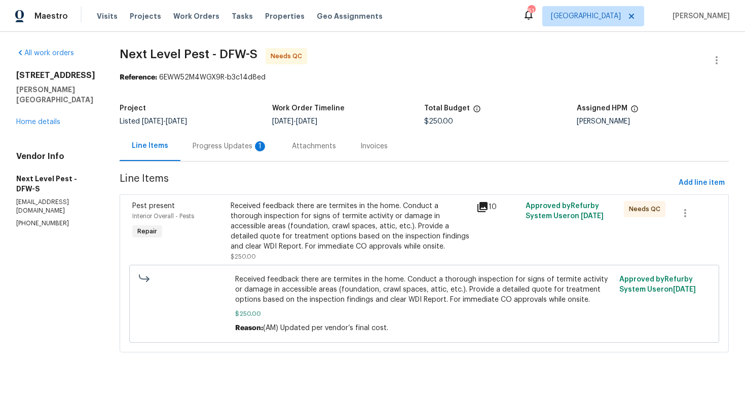
click at [225, 147] on div "Progress Updates 1" at bounding box center [230, 146] width 75 height 10
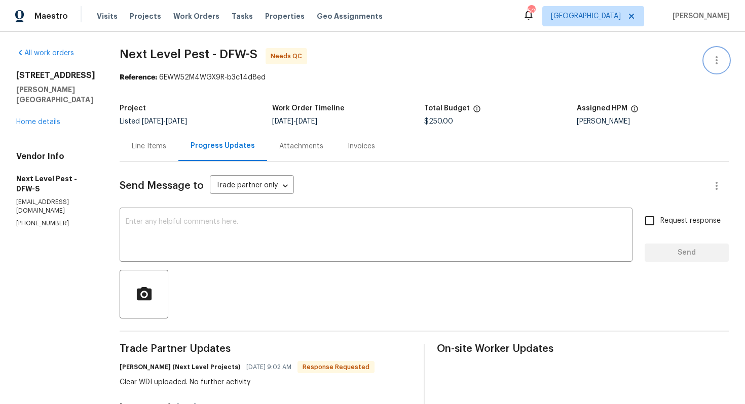
click at [722, 62] on icon "button" at bounding box center [716, 60] width 12 height 12
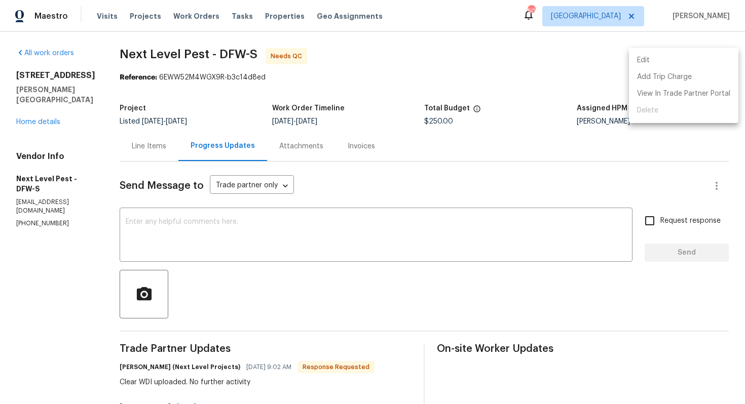
click at [676, 61] on li "Edit" at bounding box center [683, 60] width 109 height 17
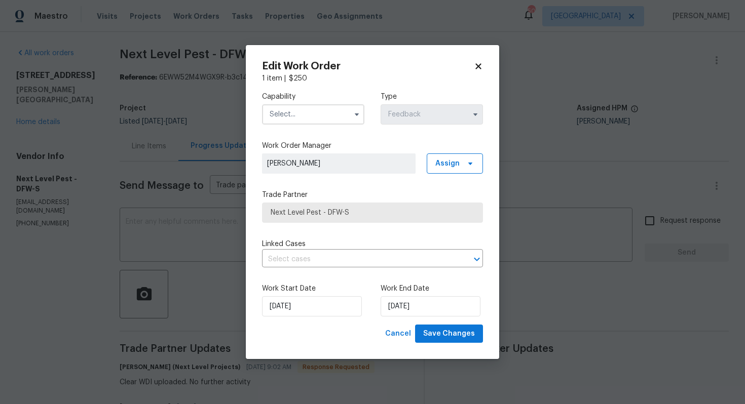
click at [316, 118] on input "text" at bounding box center [313, 114] width 102 height 20
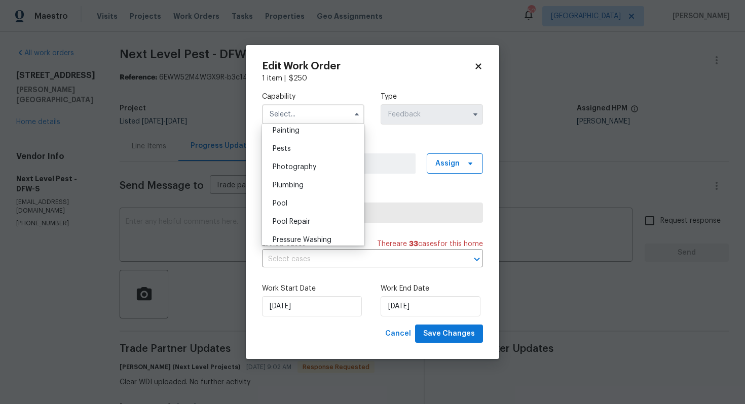
scroll to position [857, 0]
click at [298, 152] on div "Pests" at bounding box center [313, 148] width 97 height 18
type input "Pests"
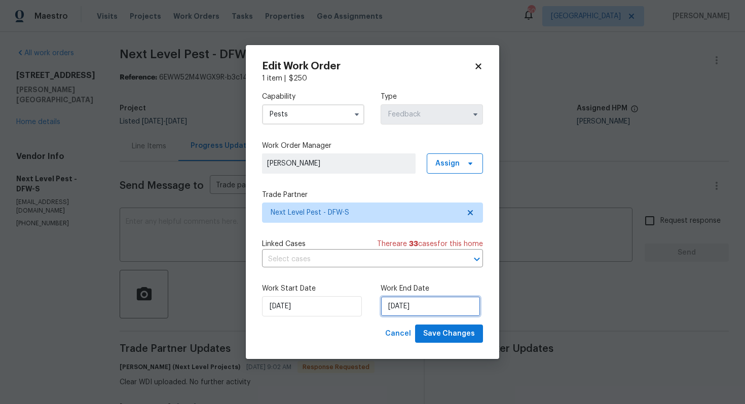
click at [404, 303] on input "01/09/2025" at bounding box center [431, 306] width 100 height 20
select select "8"
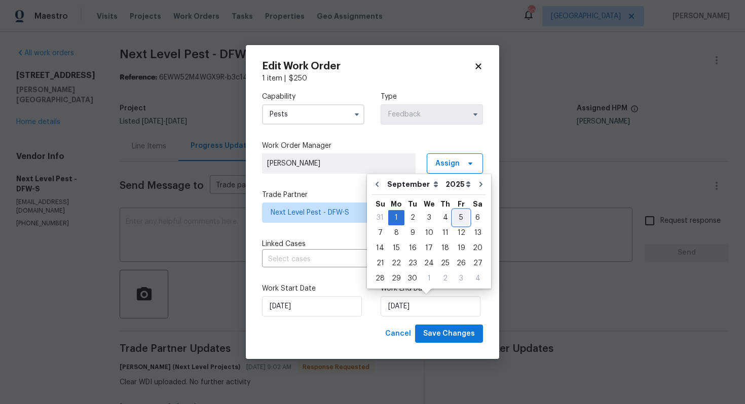
click at [459, 216] on div "5" at bounding box center [461, 218] width 16 height 14
type input "05/09/2025"
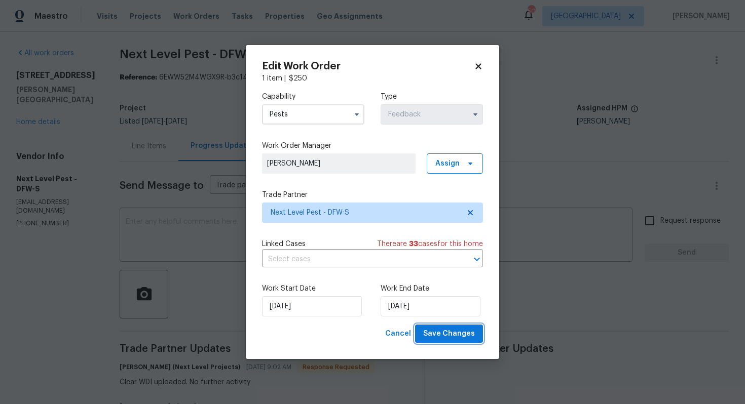
click at [451, 334] on span "Save Changes" at bounding box center [449, 334] width 52 height 13
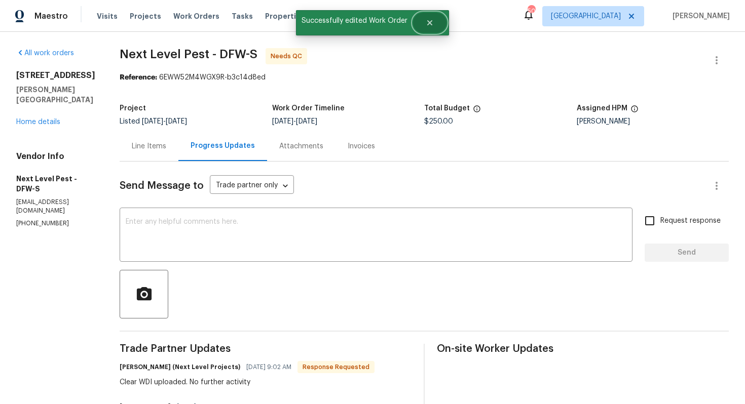
click at [432, 21] on icon "Close" at bounding box center [430, 23] width 8 height 8
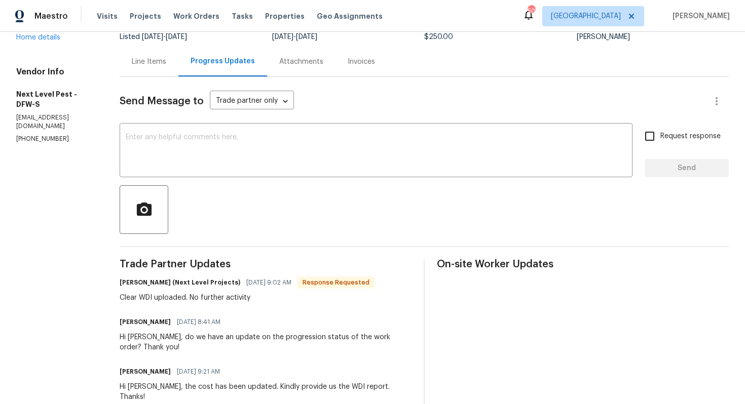
scroll to position [93, 0]
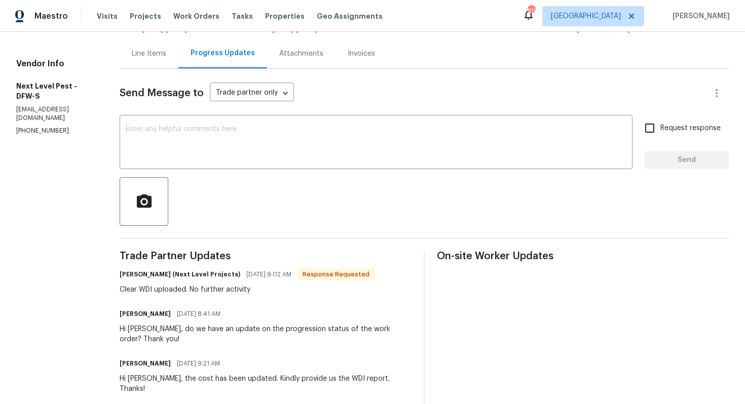
click at [137, 276] on h6 "[PERSON_NAME] (Next Level Projects)" at bounding box center [180, 275] width 121 height 10
copy h6 "[PERSON_NAME]"
click at [222, 166] on div "x ​" at bounding box center [376, 144] width 513 height 52
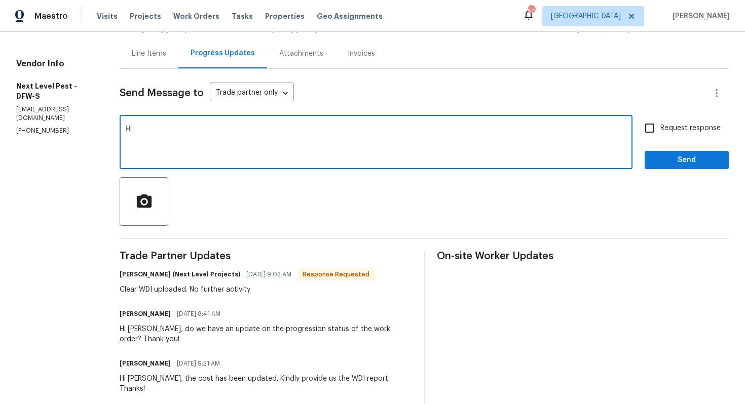
paste textarea "[PERSON_NAME]"
type textarea "Hi [PERSON_NAME], thank you for completing the job, WO is approved. Thanks!"
click at [673, 158] on span "Send" at bounding box center [687, 160] width 68 height 13
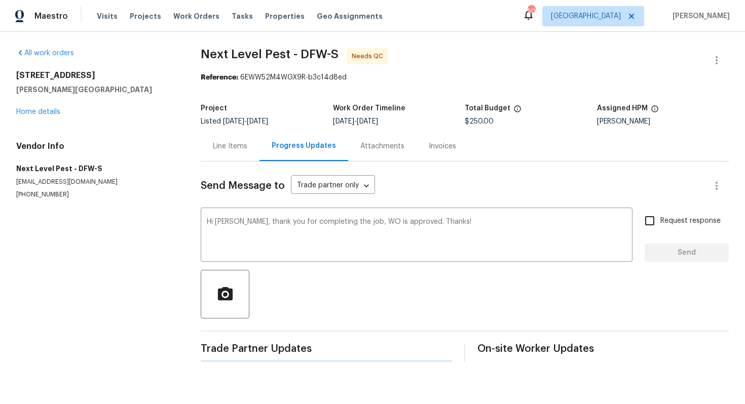
scroll to position [0, 0]
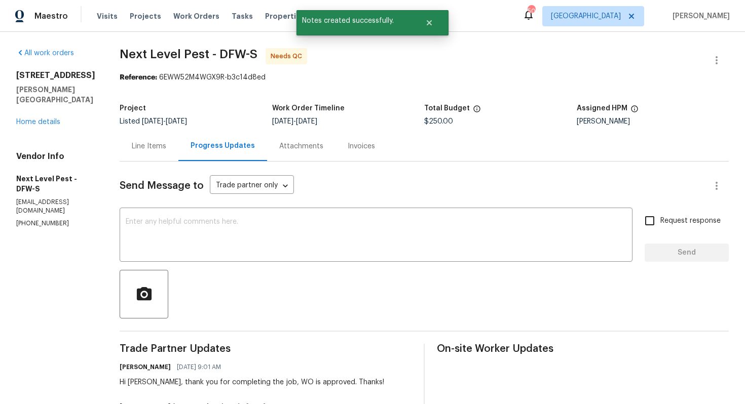
click at [159, 157] on div "Line Items" at bounding box center [149, 146] width 59 height 30
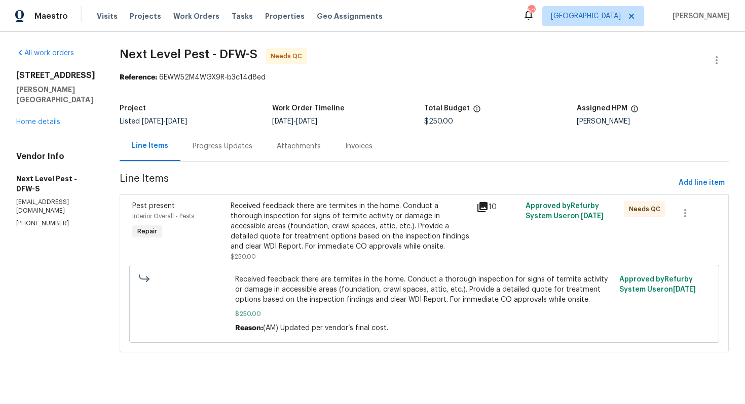
click at [223, 146] on div "Progress Updates" at bounding box center [223, 146] width 60 height 10
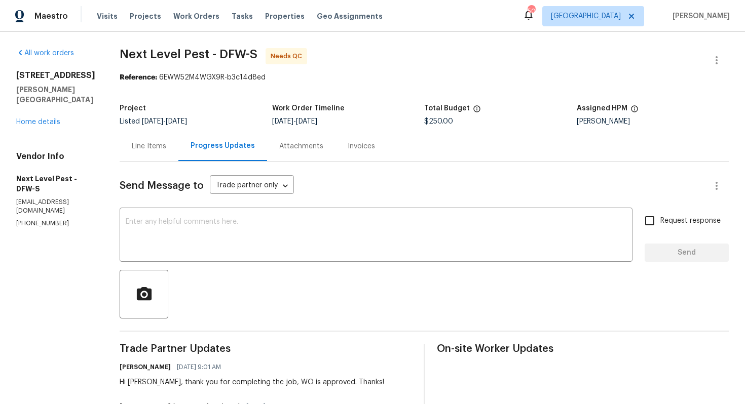
click at [152, 146] on div "Line Items" at bounding box center [149, 146] width 34 height 10
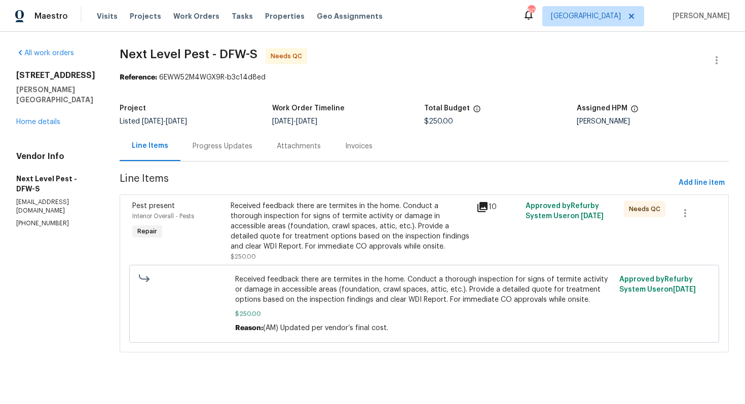
click at [322, 240] on div "Received feedback there are termites in the home. Conduct a thorough inspection…" at bounding box center [351, 226] width 240 height 51
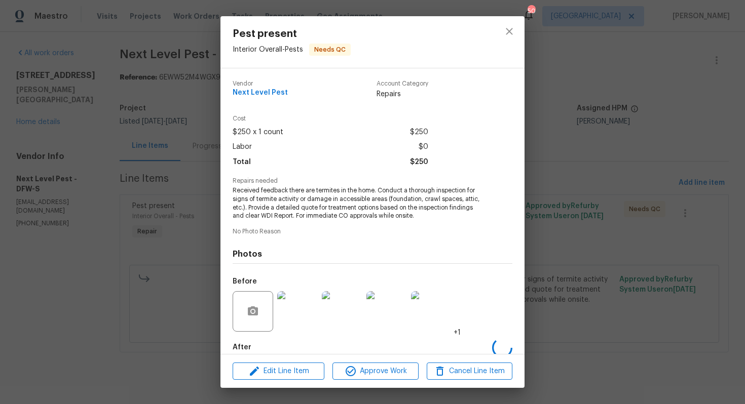
scroll to position [54, 0]
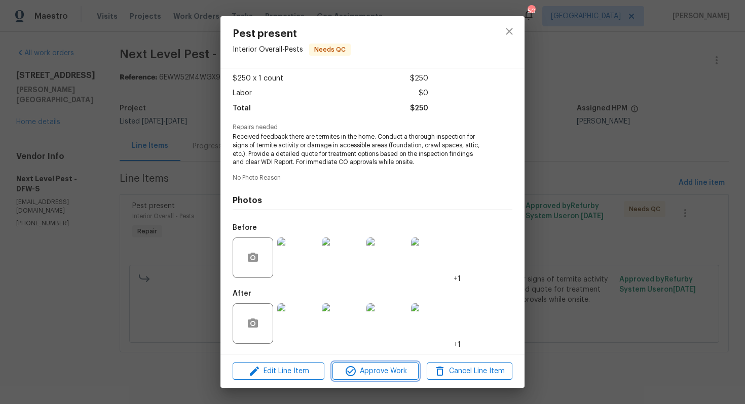
click at [361, 369] on span "Approve Work" at bounding box center [375, 371] width 80 height 13
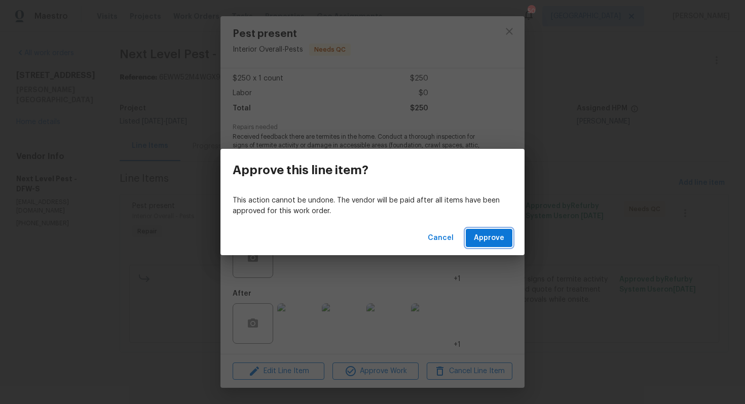
click at [491, 239] on span "Approve" at bounding box center [489, 238] width 30 height 13
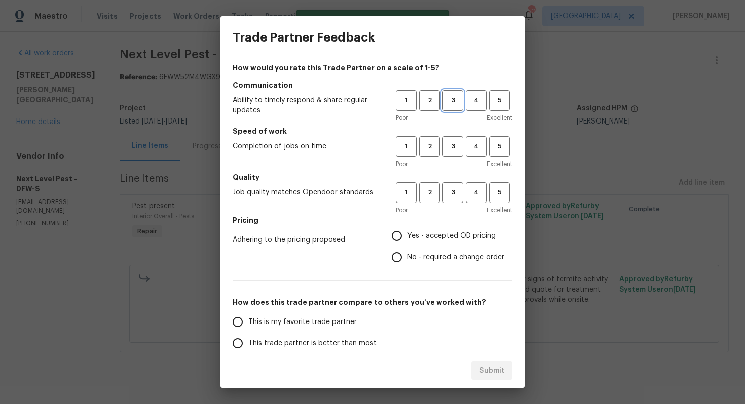
click at [456, 100] on span "3" at bounding box center [452, 101] width 19 height 12
click at [456, 138] on button "3" at bounding box center [452, 146] width 21 height 21
click at [444, 200] on button "3" at bounding box center [452, 192] width 21 height 21
click at [402, 239] on input "Yes - accepted OD pricing" at bounding box center [396, 236] width 21 height 21
radio input "true"
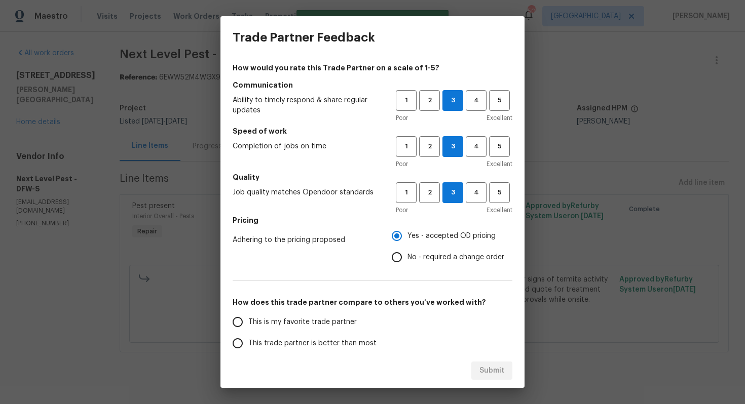
click at [400, 257] on input "No - required a change order" at bounding box center [396, 257] width 21 height 21
radio input "true"
click at [322, 341] on span "This trade partner is better than most" at bounding box center [312, 344] width 128 height 11
click at [248, 341] on input "This trade partner is better than most" at bounding box center [237, 343] width 21 height 21
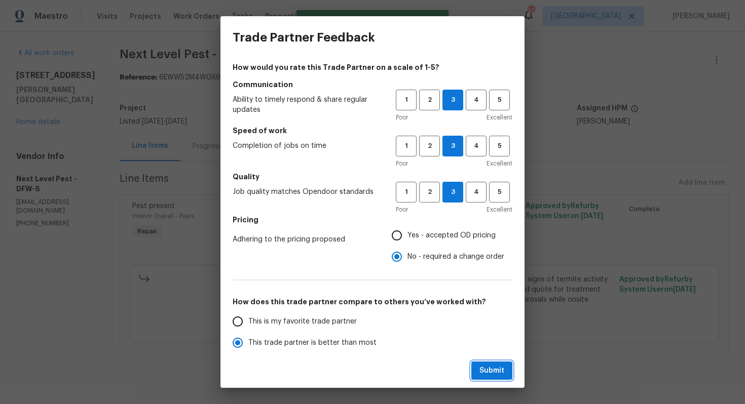
click at [489, 368] on span "Submit" at bounding box center [491, 371] width 25 height 13
radio input "true"
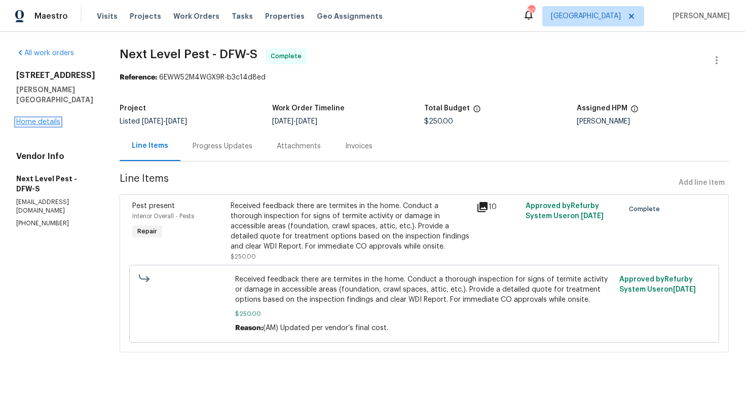
click at [48, 119] on link "Home details" at bounding box center [38, 122] width 44 height 7
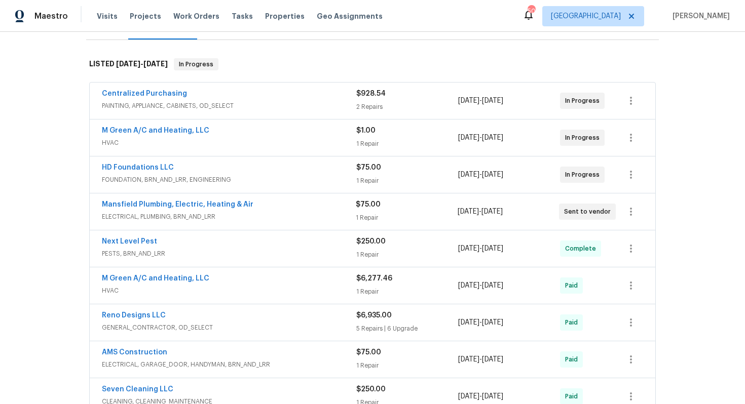
scroll to position [149, 0]
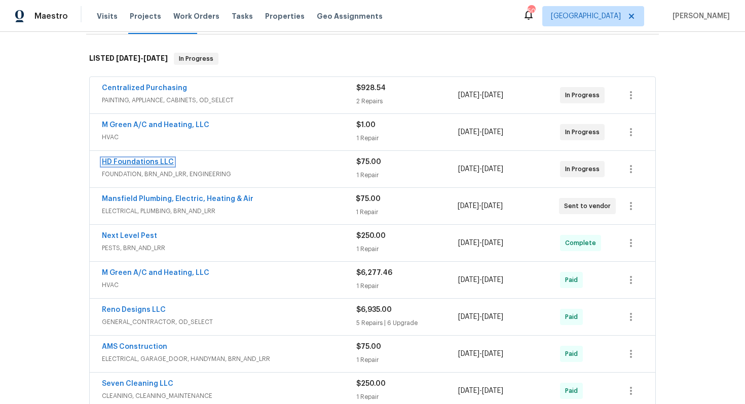
click at [134, 160] on link "HD Foundations LLC" at bounding box center [138, 162] width 72 height 7
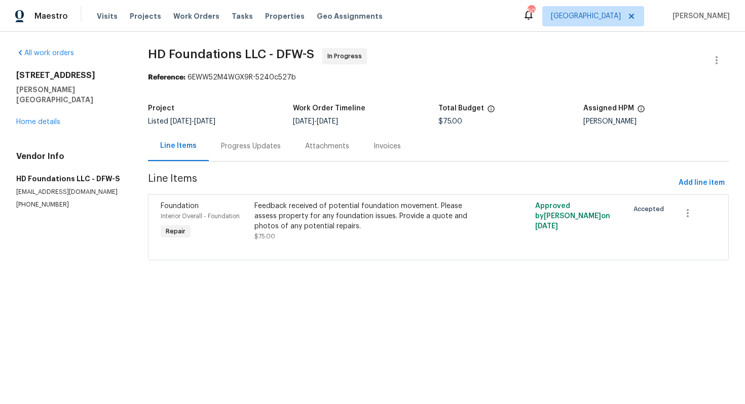
click at [253, 153] on div "Progress Updates" at bounding box center [251, 146] width 84 height 30
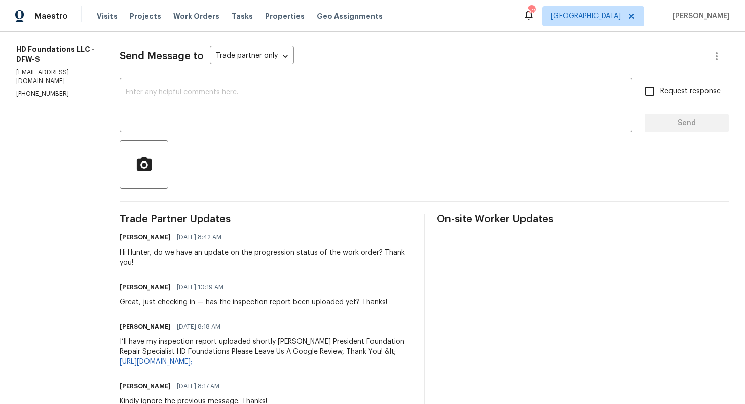
scroll to position [132, 0]
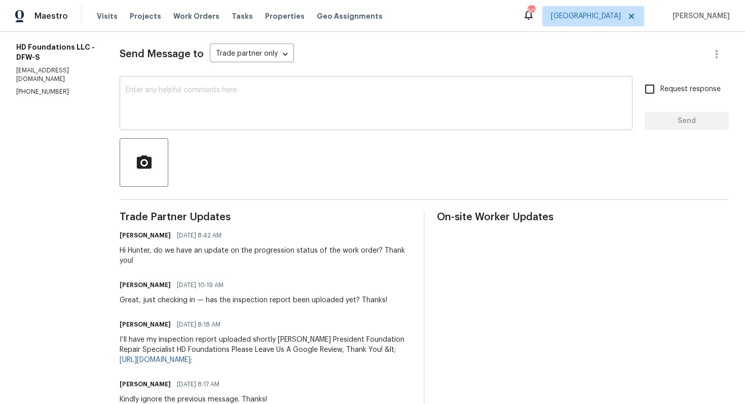
click at [220, 107] on textarea at bounding box center [376, 104] width 501 height 35
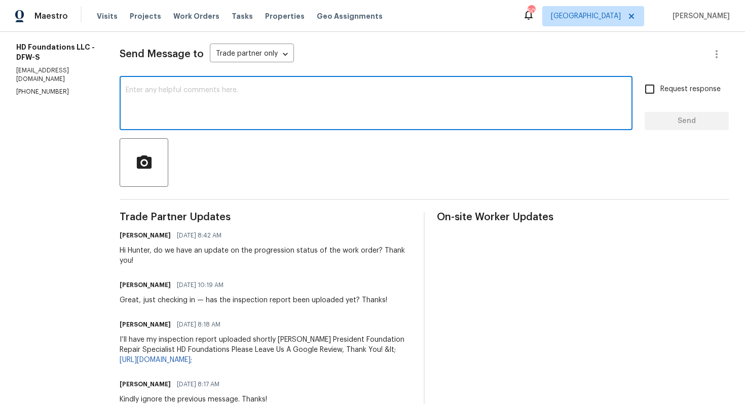
paste textarea "Hi team, could you please provide an update on the status of the work order? Th…"
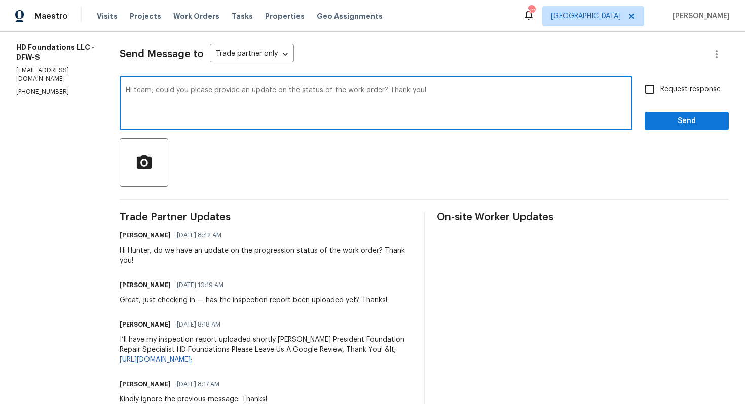
click at [154, 254] on div "Hi Hunter, do we have an update on the progression status of the work order? Th…" at bounding box center [266, 256] width 292 height 20
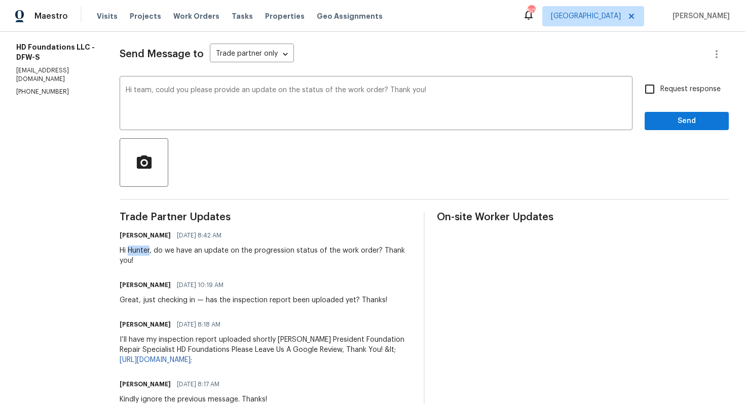
copy div "Hunter"
click at [157, 91] on textarea "Hi team, could you please provide an update on the status of the work order? Th…" at bounding box center [376, 104] width 501 height 35
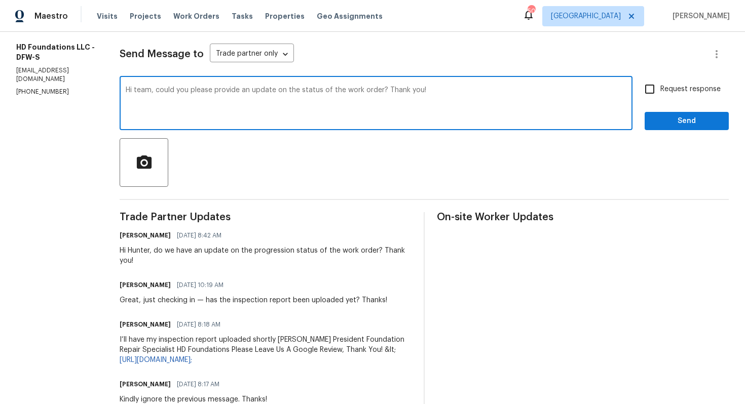
click at [157, 91] on textarea "Hi team, could you please provide an update on the status of the work order? Th…" at bounding box center [376, 104] width 501 height 35
paste textarea "Hunter"
type textarea "Hi Hunter, could you please provide an update on the status of the work order? …"
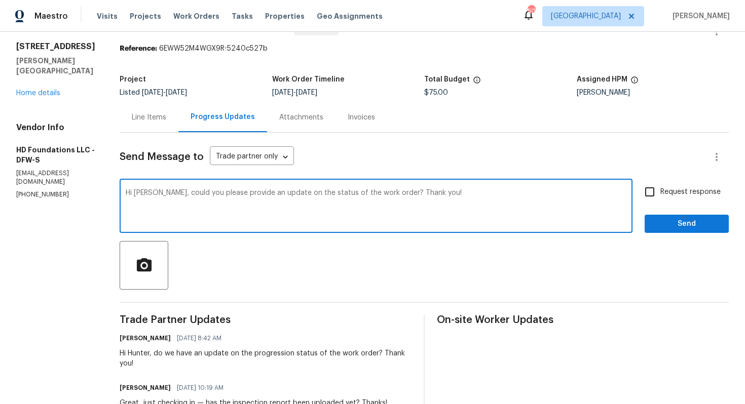
scroll to position [0, 0]
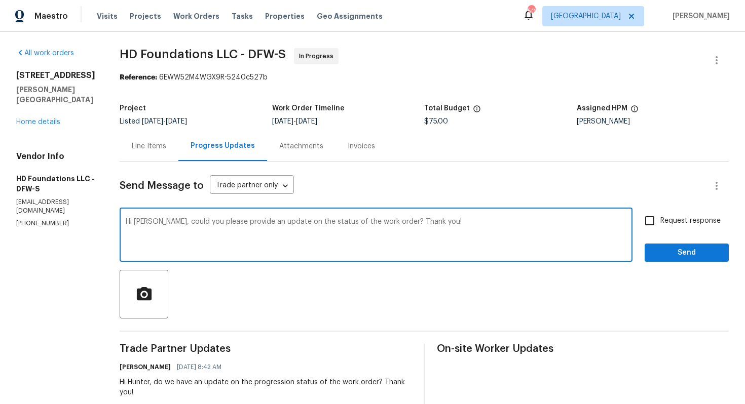
click at [366, 226] on textarea "Hi Hunter, could you please provide an update on the status of the work order? …" at bounding box center [376, 235] width 501 height 35
click at [441, 227] on textarea "Hi Hunter, could you please provide an update on the status of the work order? …" at bounding box center [376, 235] width 501 height 35
click at [641, 222] on input "Request response" at bounding box center [649, 220] width 21 height 21
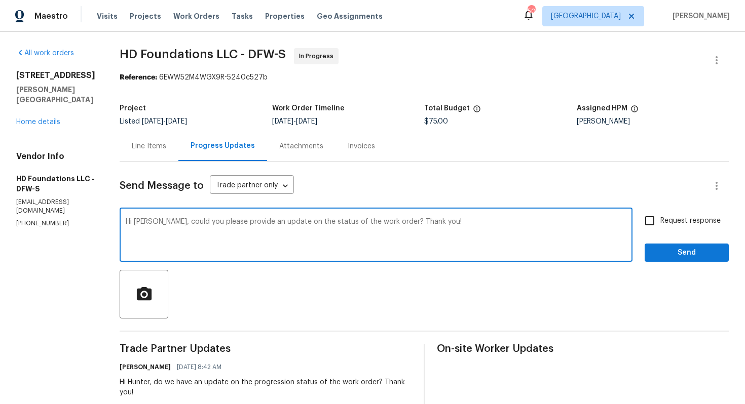
checkbox input "true"
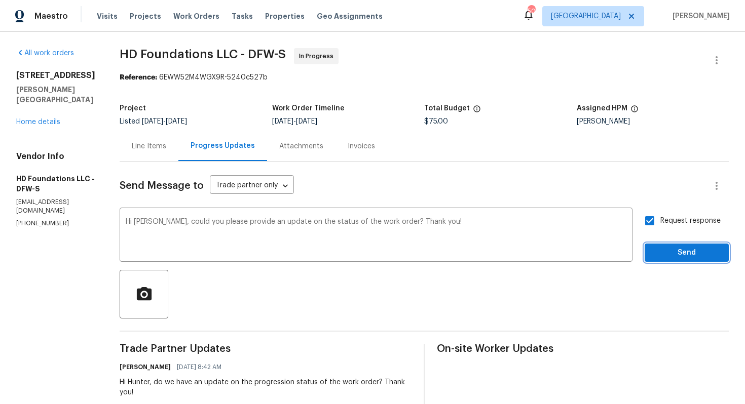
click at [665, 248] on span "Send" at bounding box center [687, 253] width 68 height 13
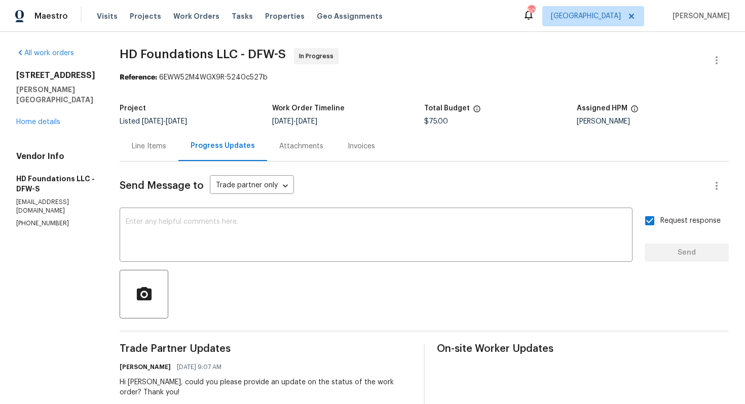
click at [51, 119] on link "Home details" at bounding box center [38, 122] width 44 height 7
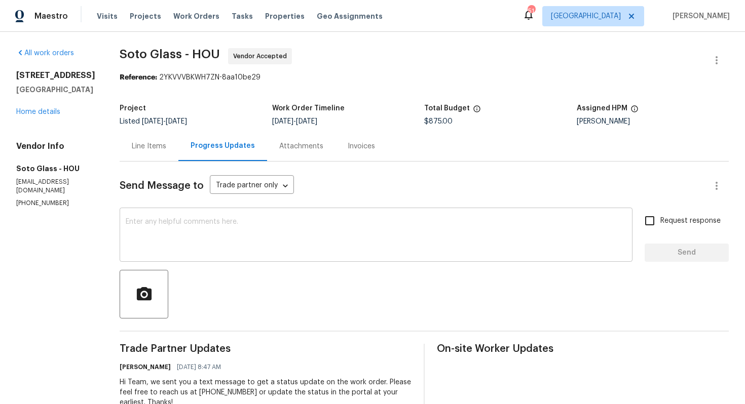
click at [184, 236] on textarea at bounding box center [376, 235] width 501 height 35
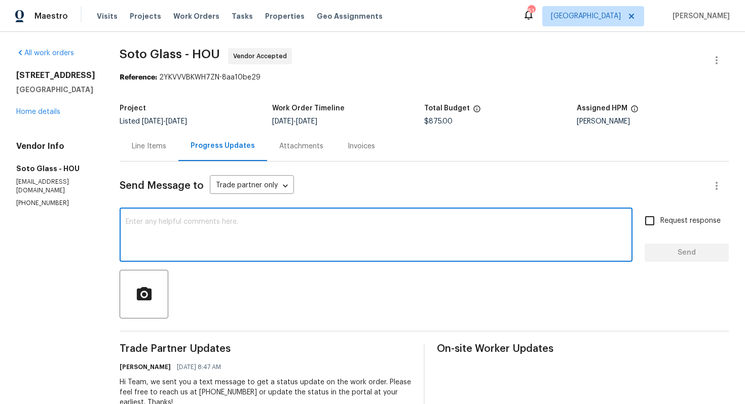
click at [39, 206] on p "(281) 416-4652" at bounding box center [55, 203] width 79 height 9
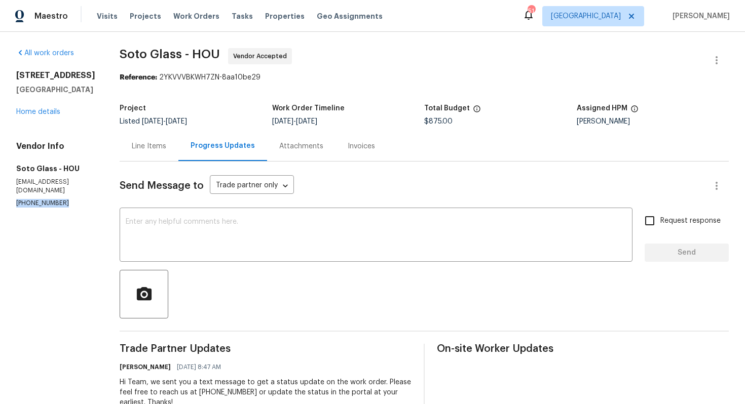
click at [39, 206] on p "(281) 416-4652" at bounding box center [55, 203] width 79 height 9
copy p "(281) 416-4652"
click at [256, 241] on textarea at bounding box center [376, 235] width 501 height 35
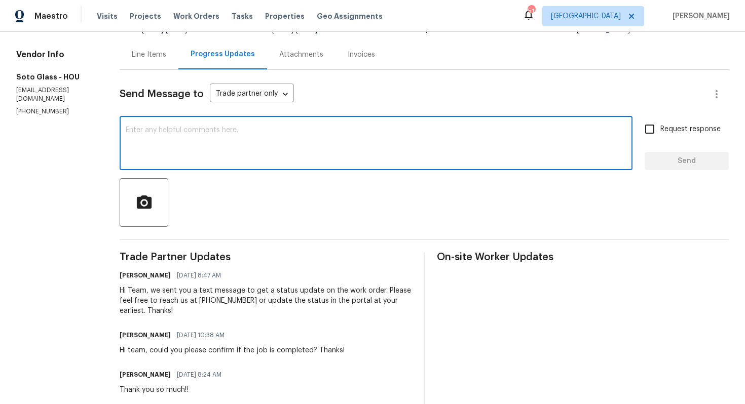
scroll to position [92, 0]
click at [334, 162] on div "x ​" at bounding box center [376, 144] width 513 height 52
paste textarea "Hi, We’ve been trying to reach you for the past couple of days but haven’t rece…"
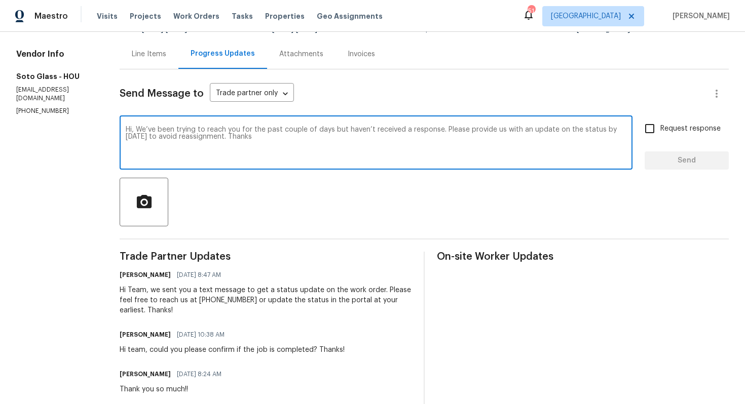
click at [321, 138] on textarea "Hi, We’ve been trying to reach you for the past couple of days but haven’t rece…" at bounding box center [376, 143] width 501 height 35
click at [133, 290] on div "Hi Team, we sent you a text message to get a status update on the work order. P…" at bounding box center [266, 300] width 292 height 30
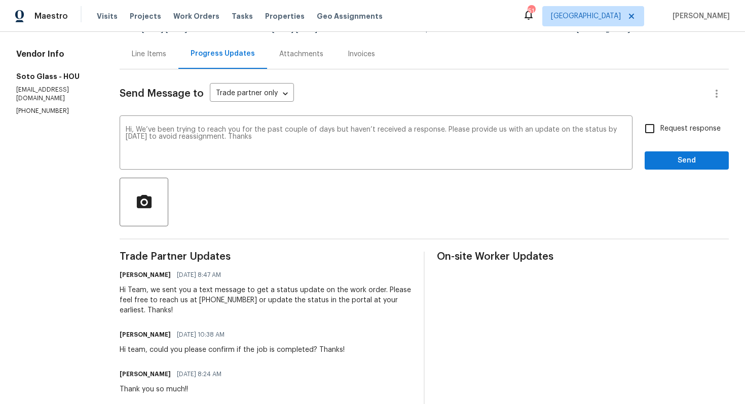
click at [133, 290] on div "Hi Team, we sent you a text message to get a status update on the work order. P…" at bounding box center [266, 300] width 292 height 30
copy div "Team"
click at [130, 133] on textarea "Hi, We’ve been trying to reach you for the past couple of days but haven’t rece…" at bounding box center [376, 143] width 501 height 35
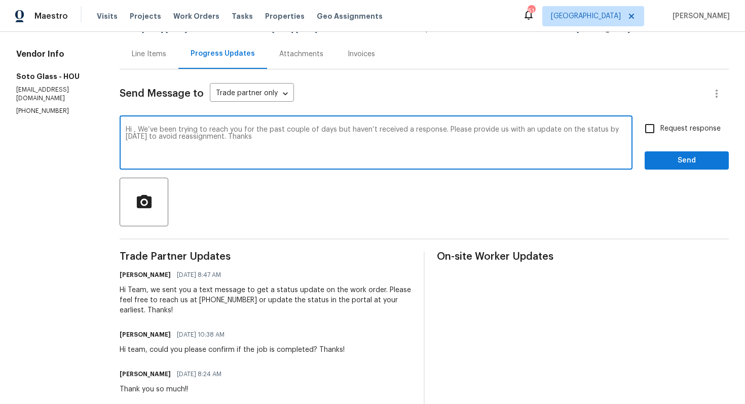
paste textarea "Team"
click at [272, 142] on textarea "Hi Team, We’ve been trying to reach you for the past couple of days but haven’t…" at bounding box center [376, 143] width 501 height 35
type textarea "Hi Team, We’ve been trying to reach you for the past couple of days but haven’t…"
click at [655, 132] on input "Request response" at bounding box center [649, 128] width 21 height 21
checkbox input "true"
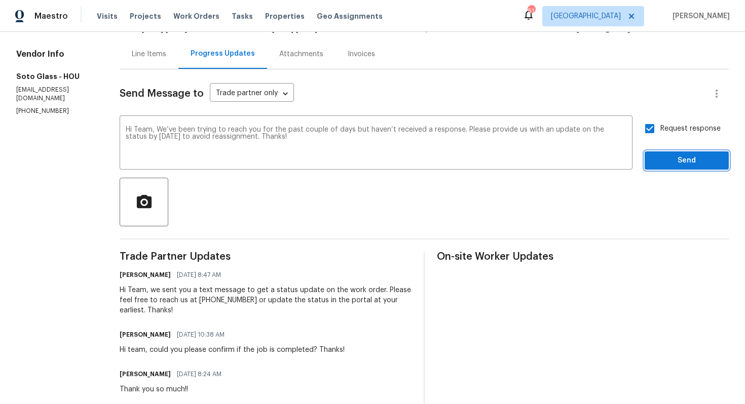
click at [667, 164] on span "Send" at bounding box center [687, 161] width 68 height 13
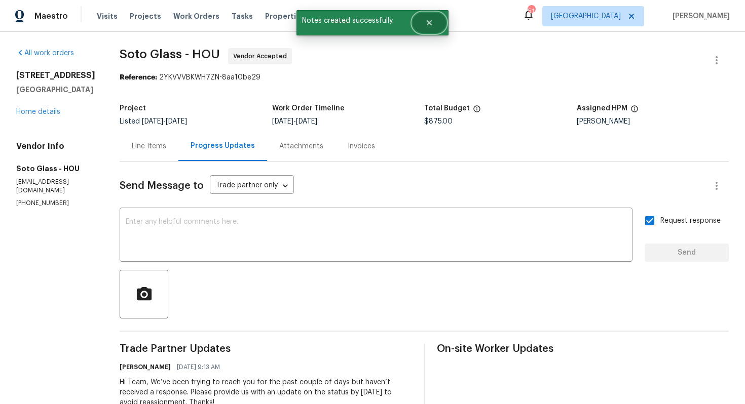
click at [432, 25] on icon "Close" at bounding box center [429, 23] width 8 height 8
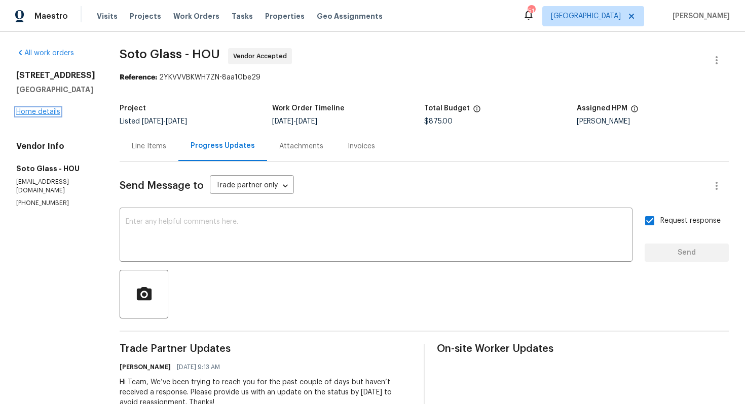
click at [40, 116] on link "Home details" at bounding box center [38, 111] width 44 height 7
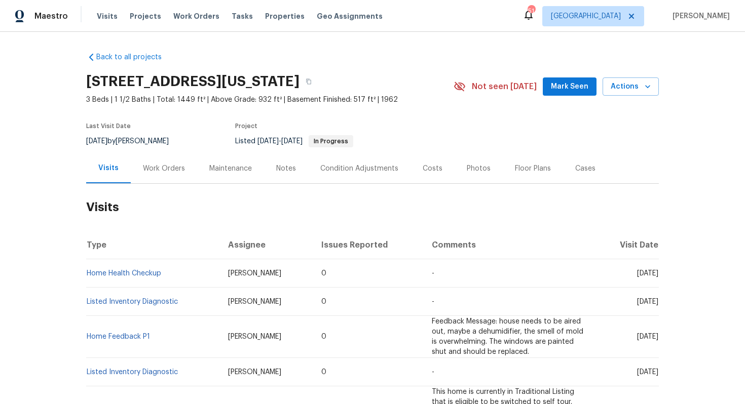
click at [165, 167] on div "Work Orders" at bounding box center [164, 169] width 42 height 10
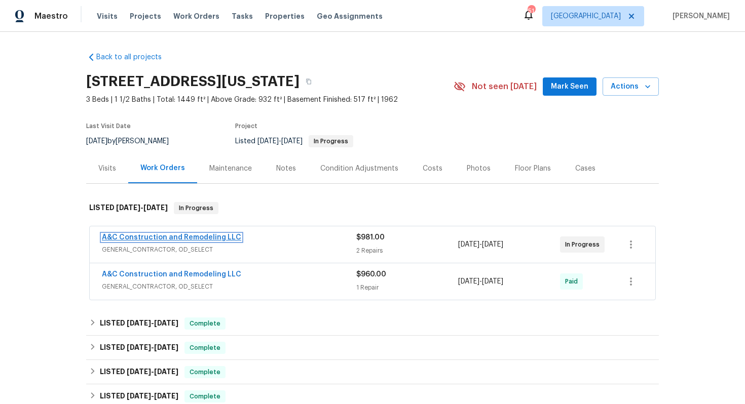
click at [137, 237] on link "A&C Construction and Remodeling LLC" at bounding box center [171, 237] width 139 height 7
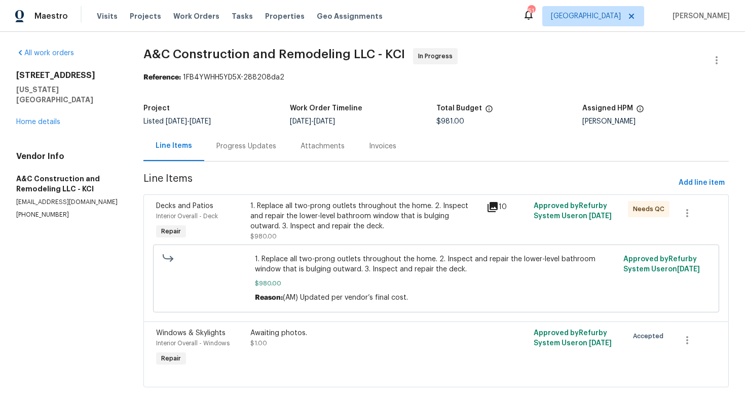
click at [335, 227] on div "1. Replace all two-prong outlets throughout the home. 2. Inspect and repair the…" at bounding box center [365, 216] width 230 height 30
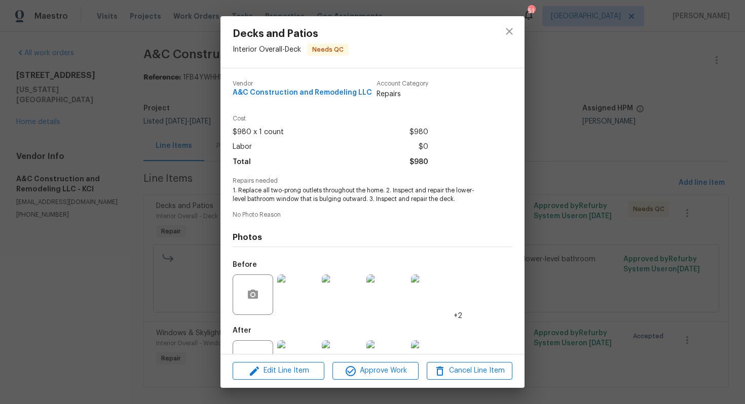
scroll to position [37, 0]
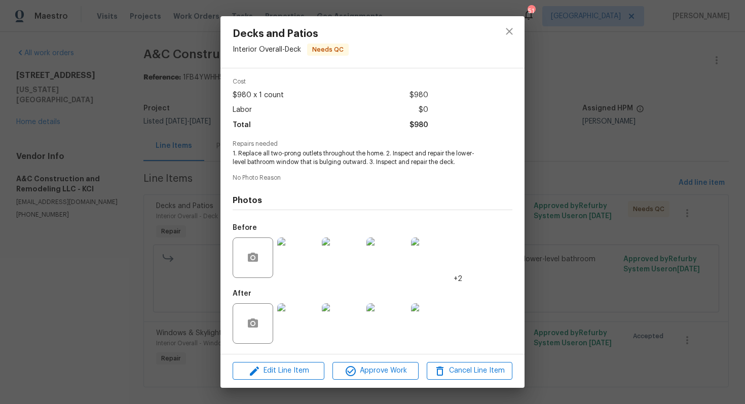
click at [298, 324] on img at bounding box center [297, 324] width 41 height 41
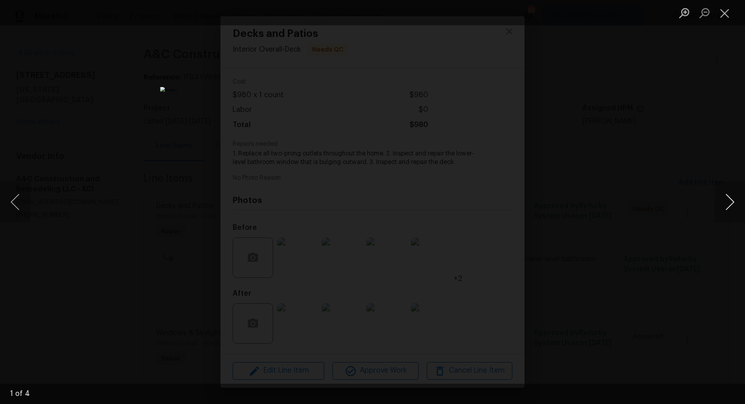
click at [724, 207] on button "Next image" at bounding box center [730, 202] width 30 height 41
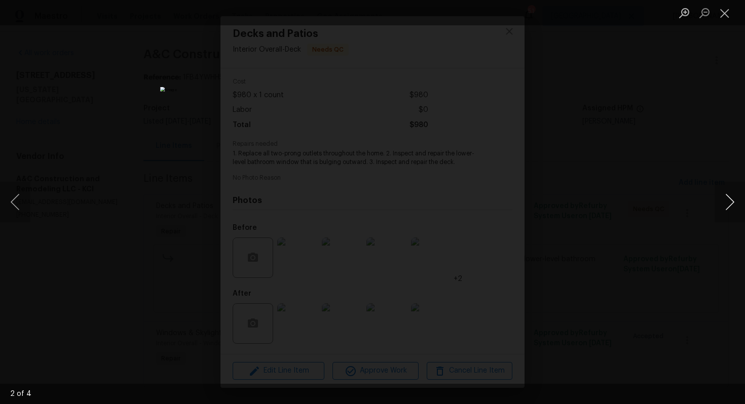
click at [724, 207] on button "Next image" at bounding box center [730, 202] width 30 height 41
click at [648, 208] on div "Lightbox" at bounding box center [372, 202] width 745 height 404
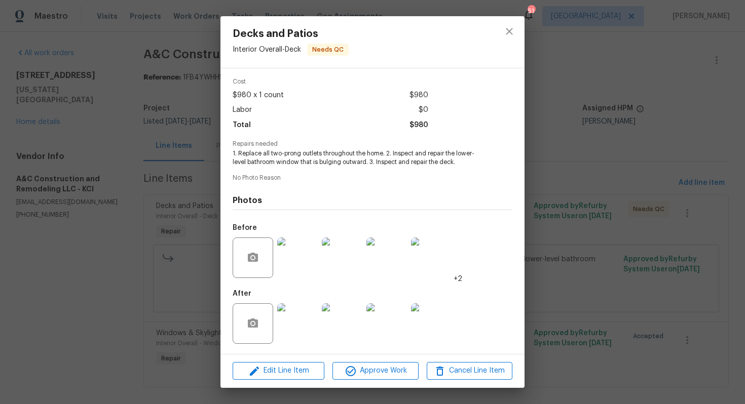
click at [584, 213] on div "Decks and Patios Interior Overall - Deck Needs QC Vendor A&C Construction and R…" at bounding box center [372, 202] width 745 height 404
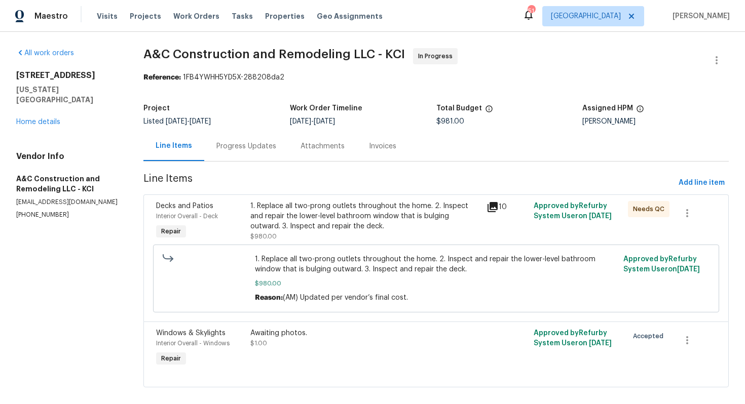
click at [248, 145] on div "Progress Updates" at bounding box center [246, 146] width 60 height 10
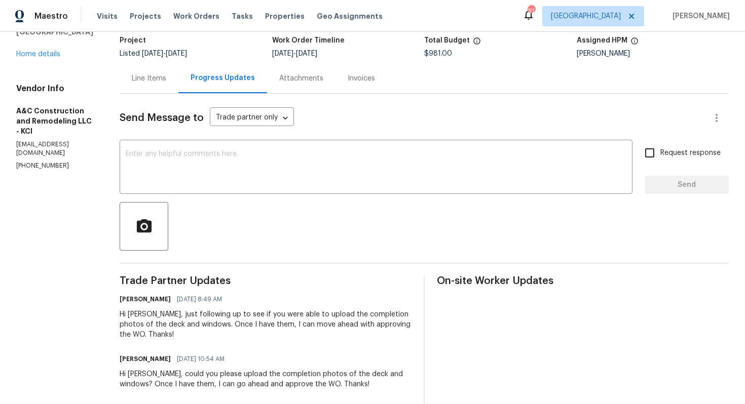
scroll to position [71, 0]
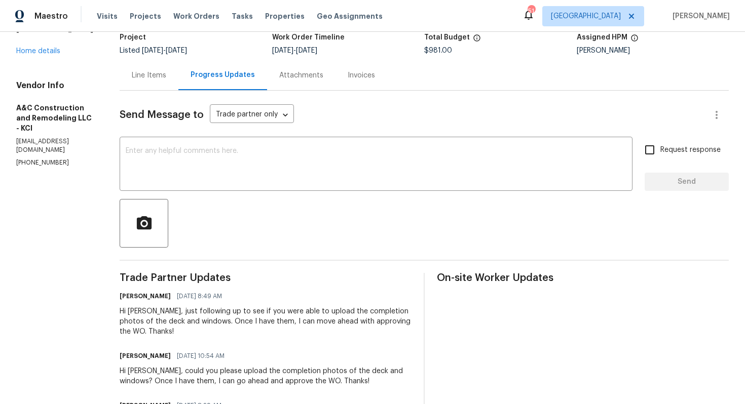
click at [33, 159] on p "[PHONE_NUMBER]" at bounding box center [55, 163] width 79 height 9
copy p "[PHONE_NUMBER]"
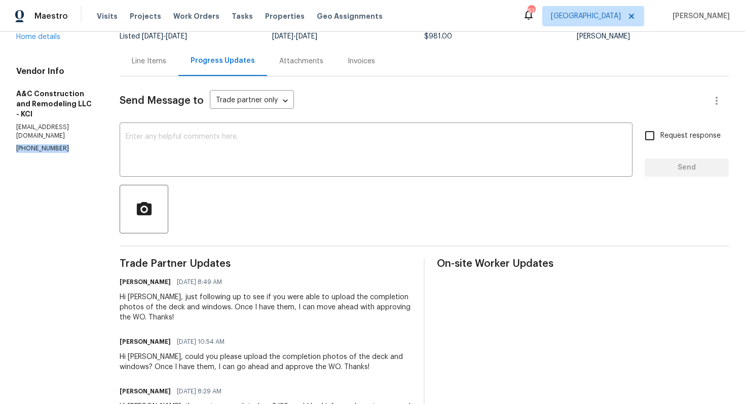
scroll to position [0, 0]
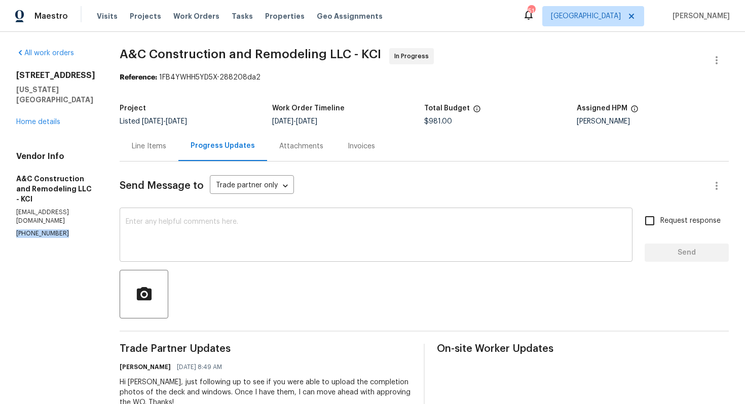
click at [307, 241] on textarea at bounding box center [376, 235] width 501 height 35
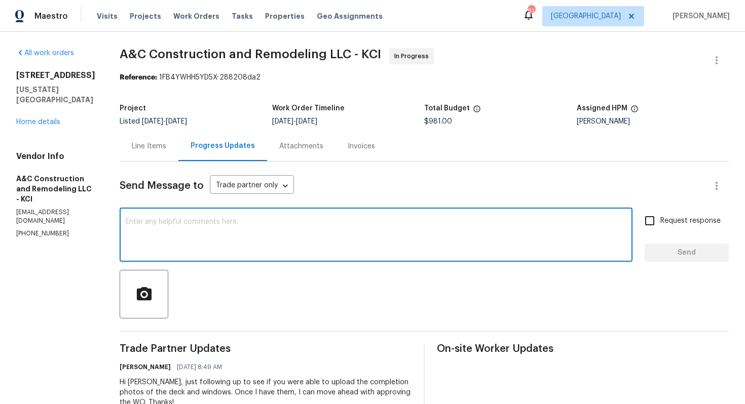
paste textarea "We've sent you a text to get an update on the work order. Could you please get …"
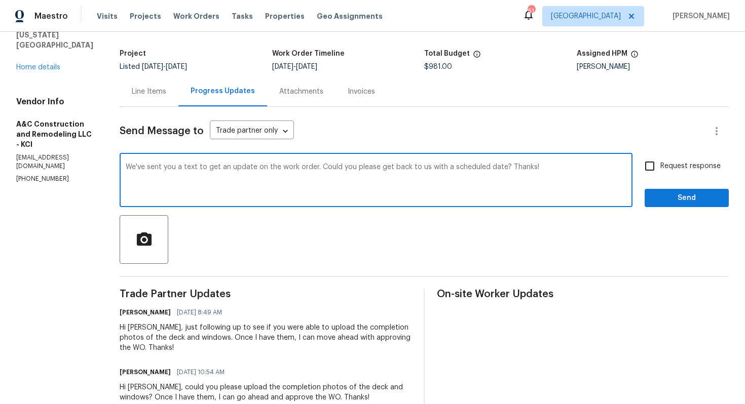
scroll to position [51, 0]
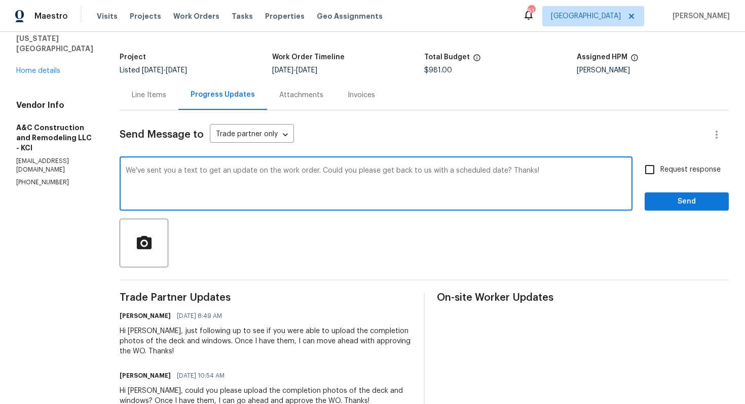
click at [475, 170] on textarea "We've sent you a text to get an update on the work order. Could you please get …" at bounding box center [376, 184] width 501 height 35
click at [552, 174] on textarea "We've sent you a text to get an update on the work order. Could you please get …" at bounding box center [376, 184] width 501 height 35
click at [488, 173] on textarea "We've sent you a text to get an update on the work order. Could you please get …" at bounding box center [376, 184] width 501 height 35
click at [572, 174] on textarea "We've sent you a text to get an update on the work order. Could you please get …" at bounding box center [376, 184] width 501 height 35
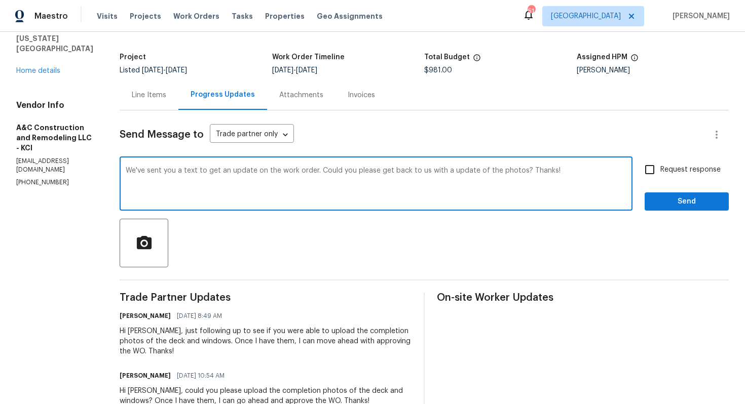
type textarea "We've sent you a text to get an update on the work order. Could you please get …"
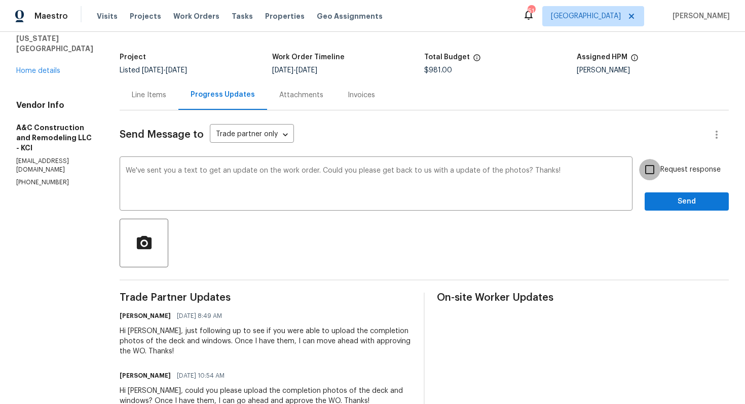
click at [660, 168] on input "Request response" at bounding box center [649, 169] width 21 height 21
checkbox input "true"
click at [663, 203] on span "Send" at bounding box center [687, 202] width 68 height 13
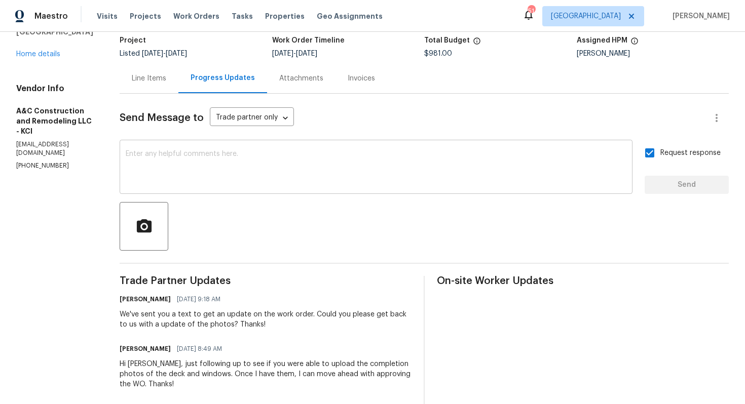
scroll to position [0, 0]
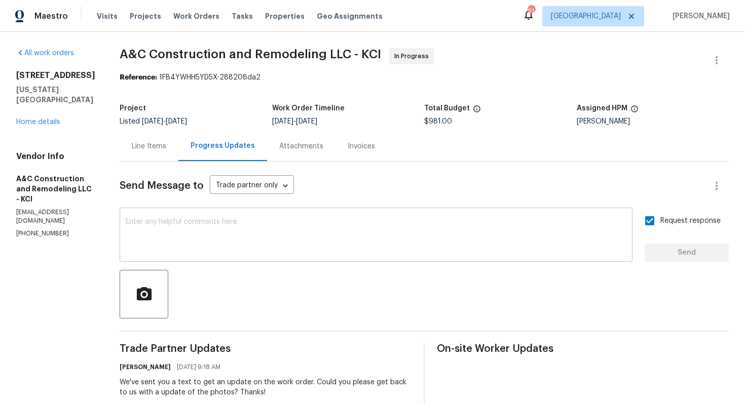
click at [358, 235] on textarea at bounding box center [376, 235] width 501 height 35
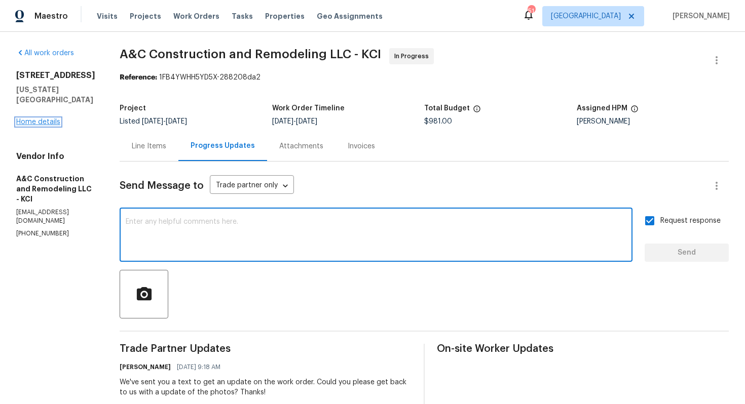
click at [42, 119] on link "Home details" at bounding box center [38, 122] width 44 height 7
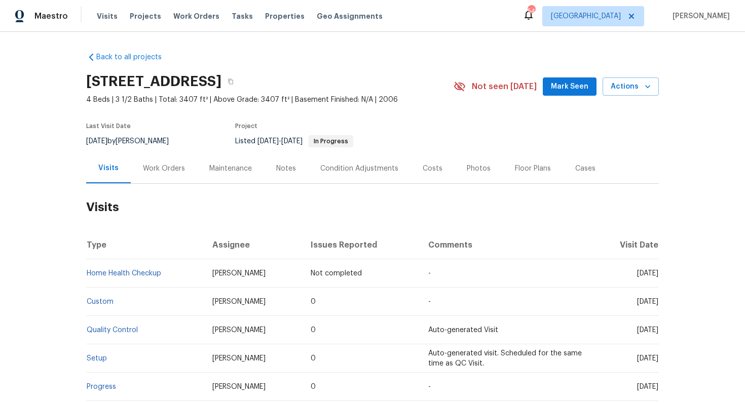
click at [170, 171] on div "Work Orders" at bounding box center [164, 169] width 42 height 10
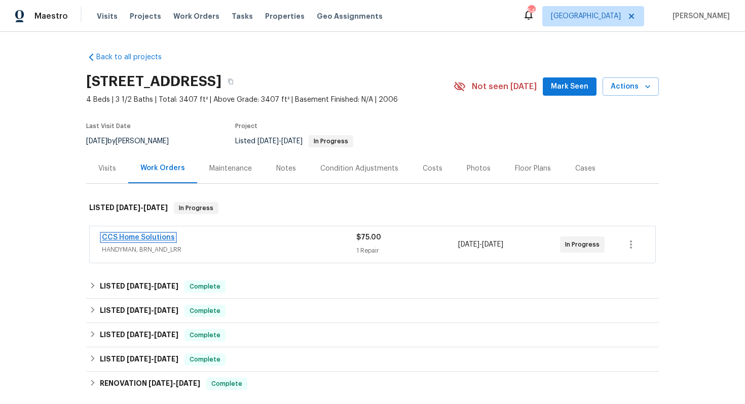
click at [141, 239] on link "CCS Home Solutions" at bounding box center [138, 237] width 73 height 7
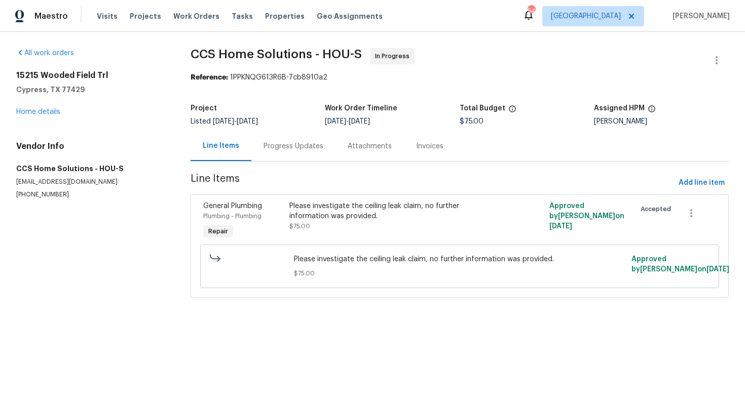
click at [295, 147] on div "Progress Updates" at bounding box center [294, 146] width 60 height 10
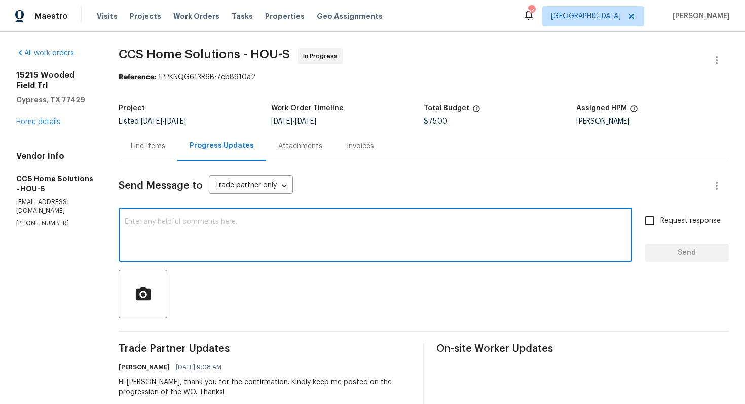
click at [264, 222] on textarea at bounding box center [376, 235] width 502 height 35
click at [304, 218] on div "x ​" at bounding box center [376, 236] width 514 height 52
paste textarea "Hi team, do we have an update on the progression status of the work order? Plea…"
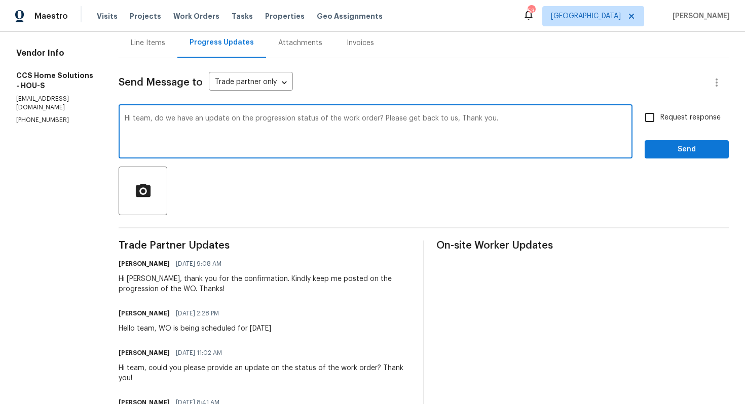
scroll to position [104, 0]
click at [139, 281] on div "Hi Julice, thank you for the confirmation. Kindly keep me posted on the progres…" at bounding box center [265, 284] width 292 height 20
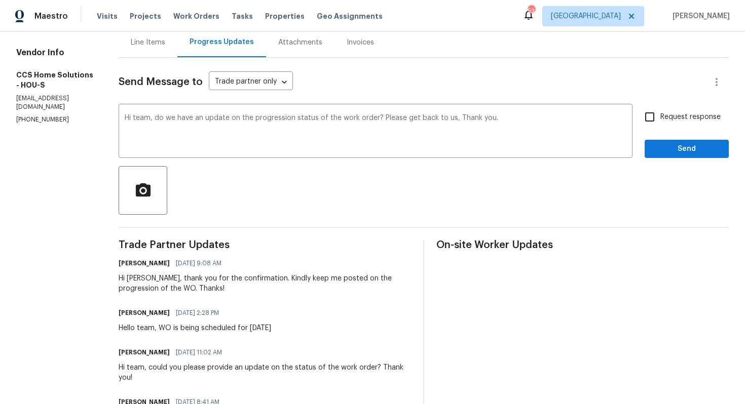
click at [139, 281] on div "Hi Julice, thank you for the confirmation. Kindly keep me posted on the progres…" at bounding box center [265, 284] width 292 height 20
copy div "Julice"
click at [144, 121] on textarea "Hi team, do we have an update on the progression status of the work order? Plea…" at bounding box center [376, 132] width 502 height 35
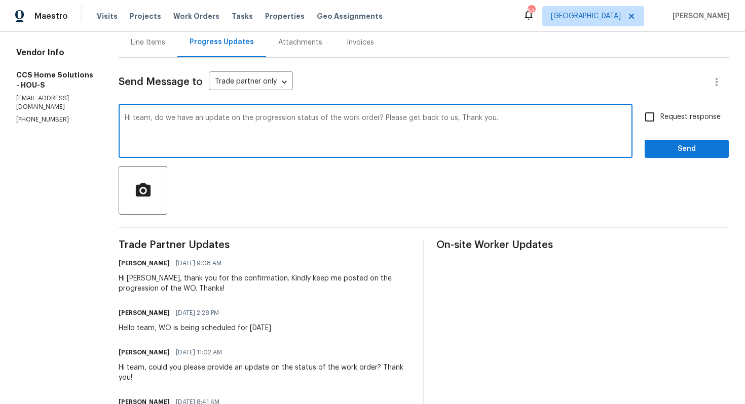
click at [144, 121] on textarea "Hi team, do we have an update on the progression status of the work order? Plea…" at bounding box center [376, 132] width 502 height 35
paste textarea "Julice"
drag, startPoint x: 386, startPoint y: 118, endPoint x: 457, endPoint y: 118, distance: 71.5
click at [457, 118] on textarea "Hi Julice, do we have an update on the progression status of the work order? Pl…" at bounding box center [376, 132] width 502 height 35
click at [492, 119] on textarea "Hi Julice, do we have an update on the progression status of the work order? Th…" at bounding box center [376, 132] width 502 height 35
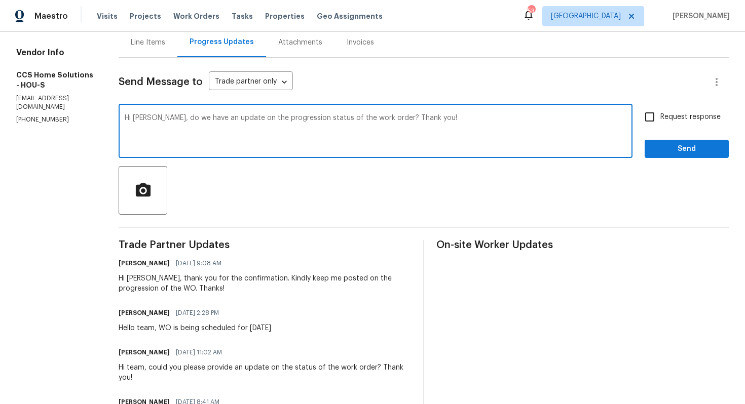
type textarea "Hi Julice, do we have an update on the progression status of the work order? Th…"
click at [666, 117] on span "Request response" at bounding box center [690, 117] width 60 height 11
click at [660, 117] on input "Request response" at bounding box center [649, 116] width 21 height 21
checkbox input "true"
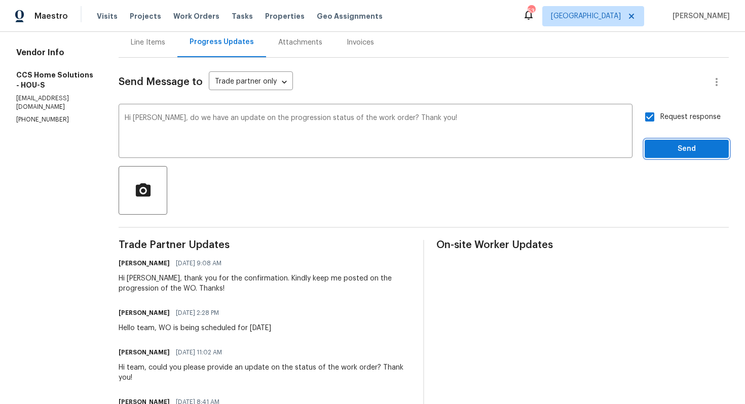
click at [666, 158] on button "Send" at bounding box center [687, 149] width 84 height 19
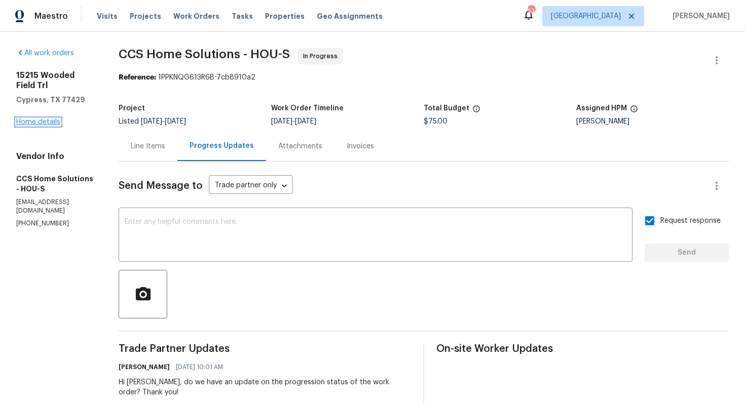
click at [48, 123] on link "Home details" at bounding box center [38, 122] width 44 height 7
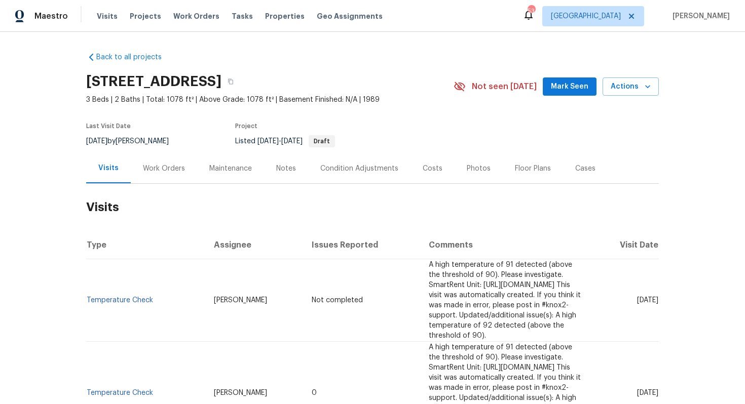
click at [174, 160] on div "Work Orders" at bounding box center [164, 169] width 66 height 30
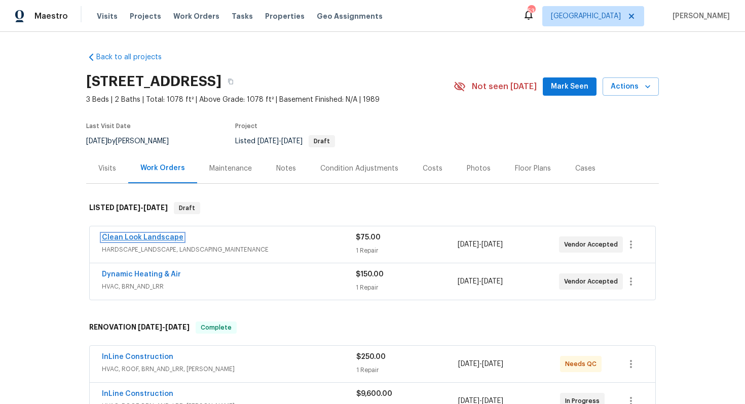
click at [137, 238] on link "Clean Look Landscape" at bounding box center [143, 237] width 82 height 7
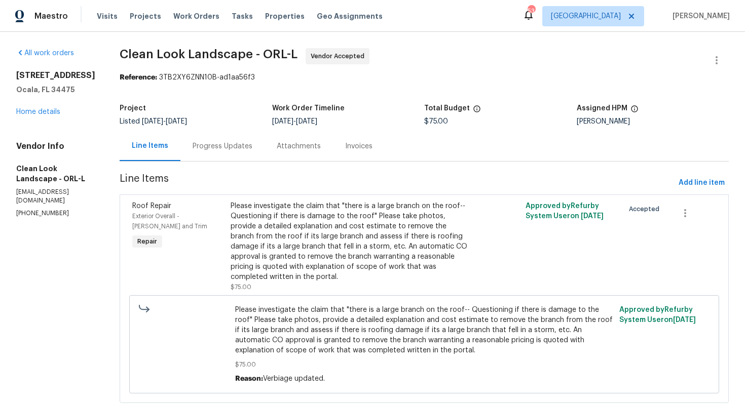
click at [224, 140] on div "Progress Updates" at bounding box center [222, 146] width 84 height 30
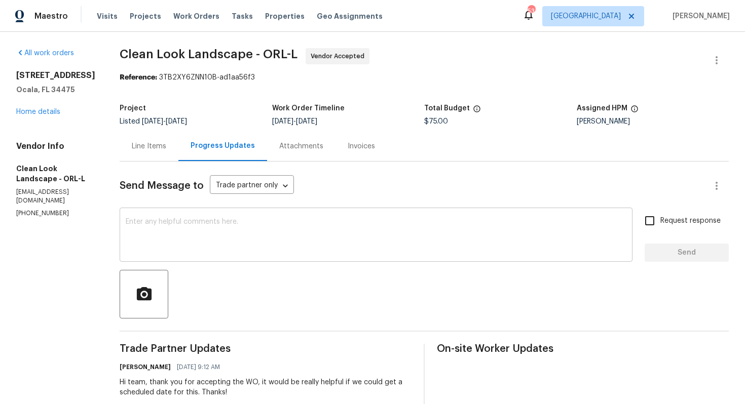
click at [244, 246] on textarea at bounding box center [376, 235] width 501 height 35
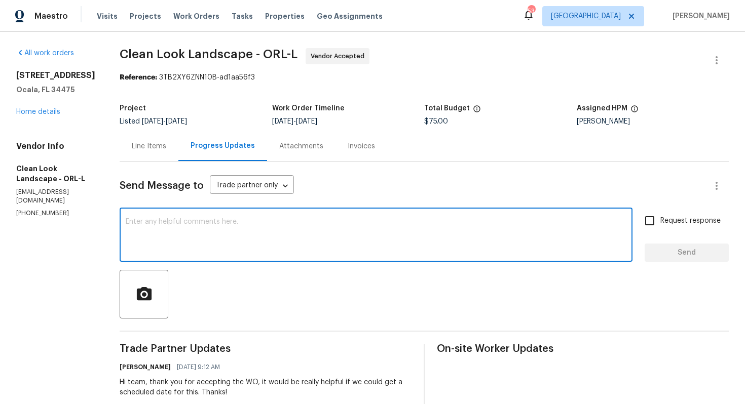
click at [318, 233] on textarea at bounding box center [376, 235] width 501 height 35
paste textarea "Could you please provide us with a scheduled date for the work order? Also, we'…"
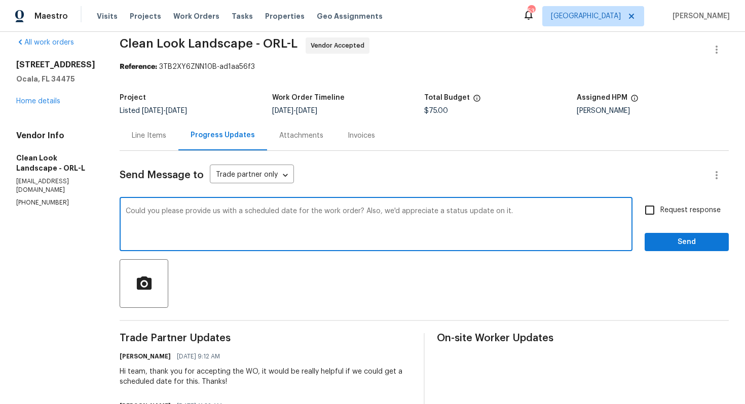
scroll to position [92, 0]
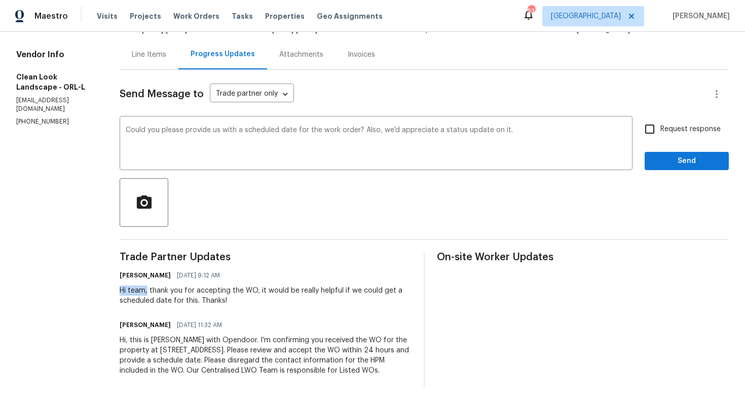
drag, startPoint x: 161, startPoint y: 292, endPoint x: 123, endPoint y: 293, distance: 38.0
click at [123, 293] on div "All work orders [STREET_ADDRESS] Home details Vendor Info Clean Look Landscape …" at bounding box center [372, 172] width 745 height 464
copy div "Hi team,"
click at [137, 129] on div "Could you please provide us with a scheduled date for the work order? Also, we'…" at bounding box center [376, 145] width 513 height 52
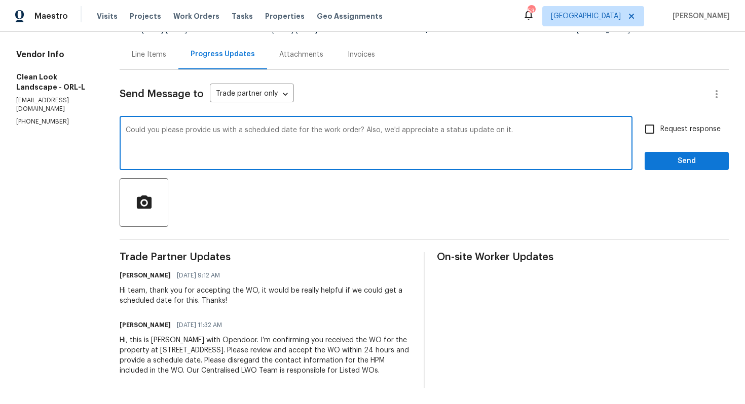
paste textarea "Hi team,"
click at [139, 132] on textarea "Could you please provide us with a scheduled date for the work order? Also, we'…" at bounding box center [376, 144] width 501 height 35
paste textarea "Hi team,"
click at [566, 134] on textarea "Hi team, Could you please provide us with a scheduled date for the work order? …" at bounding box center [376, 144] width 501 height 35
type textarea "Hi team, Could you please provide us with a scheduled date for the work order? …"
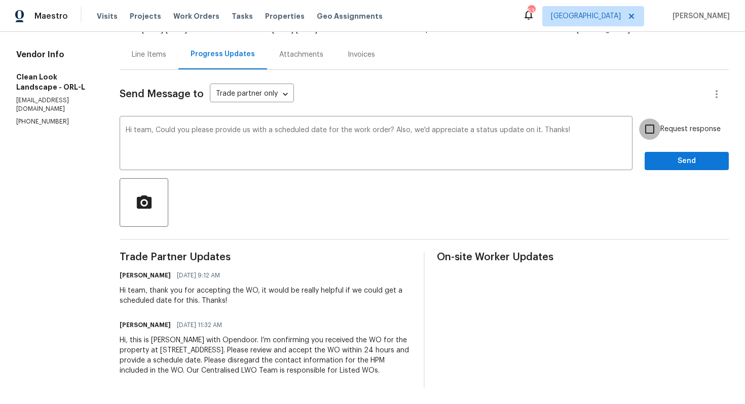
click at [655, 133] on input "Request response" at bounding box center [649, 129] width 21 height 21
checkbox input "true"
click at [671, 170] on button "Send" at bounding box center [687, 161] width 84 height 19
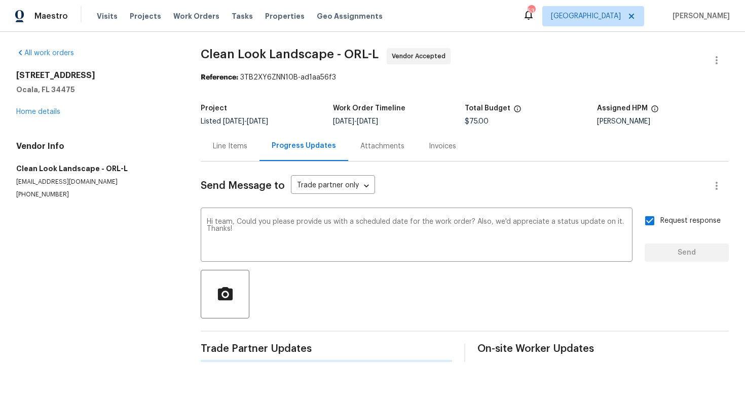
scroll to position [0, 0]
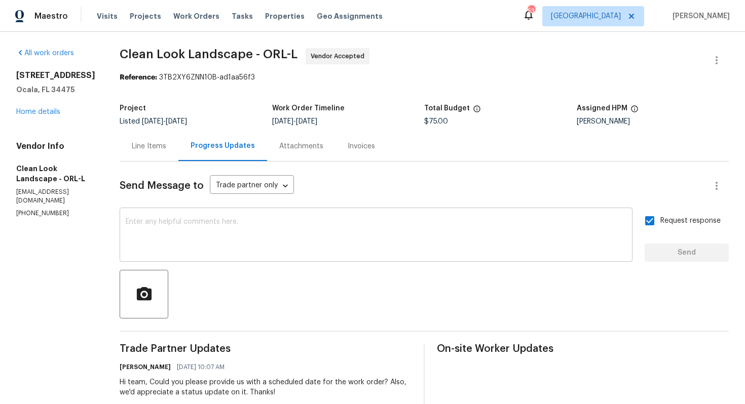
click at [309, 242] on textarea at bounding box center [376, 235] width 501 height 35
paste textarea "Rechecked with TP to provide a schedule date for the WO."
type textarea "Rechecked with TP to provide a schedule date for the WO."
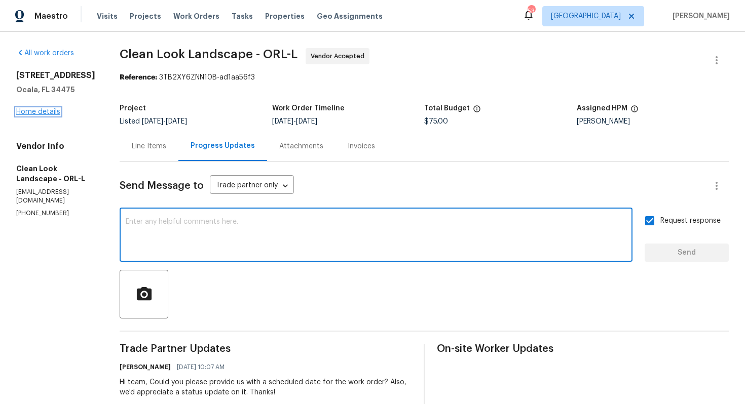
click at [33, 111] on link "Home details" at bounding box center [38, 111] width 44 height 7
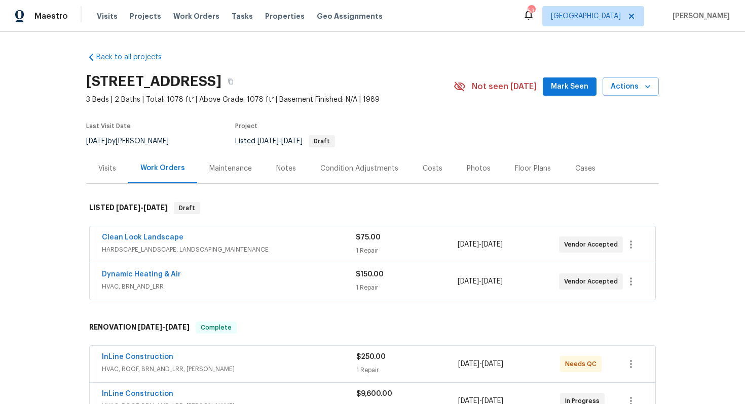
click at [206, 275] on div "Dynamic Heating & Air" at bounding box center [229, 276] width 254 height 12
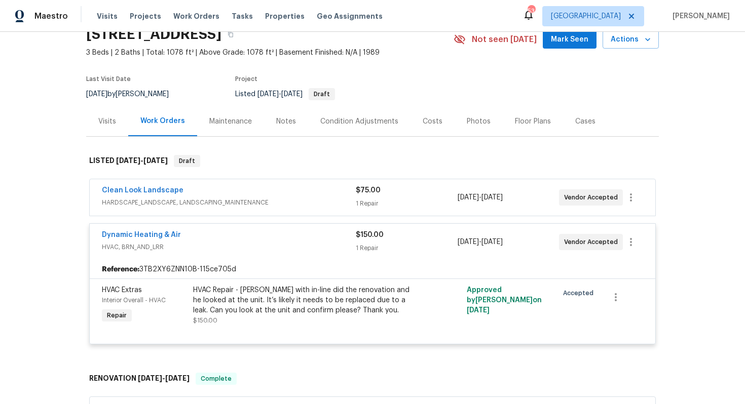
scroll to position [55, 0]
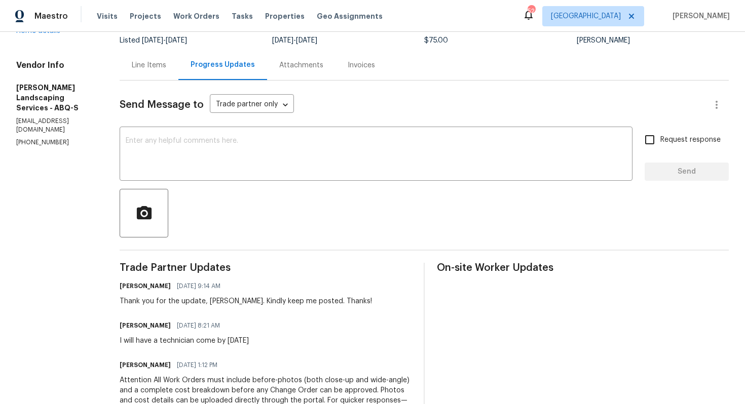
scroll to position [86, 0]
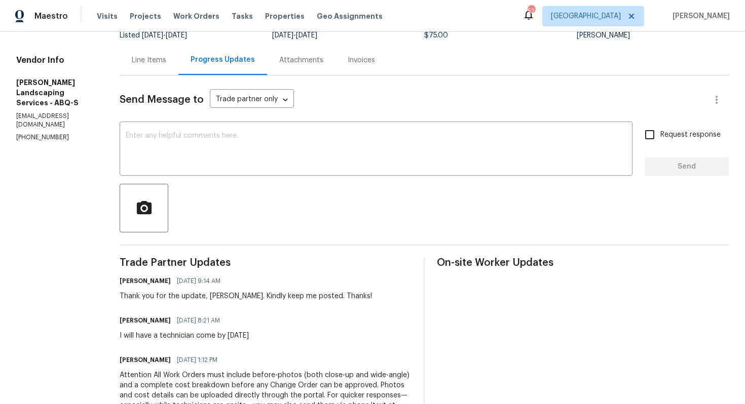
click at [209, 215] on div at bounding box center [424, 208] width 609 height 49
click at [380, 151] on textarea at bounding box center [376, 149] width 501 height 35
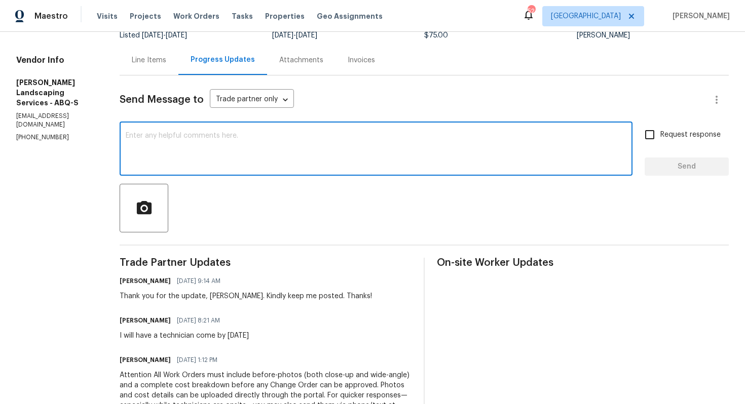
paste textarea "Hi team, do we have an update on the progression status of the work order? Plea…"
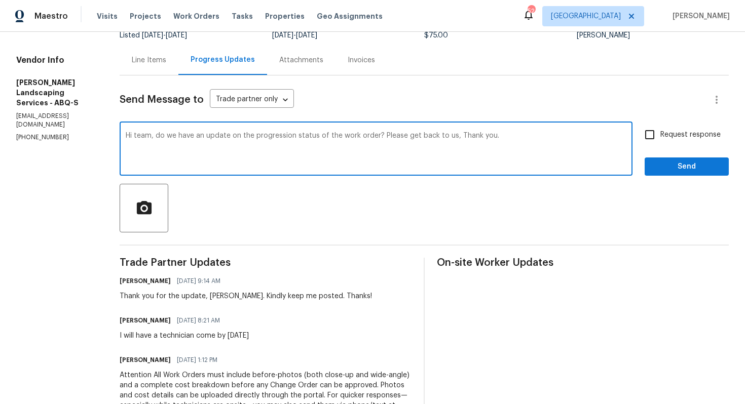
click at [151, 319] on h6 "Josue Rodriguez" at bounding box center [145, 321] width 51 height 10
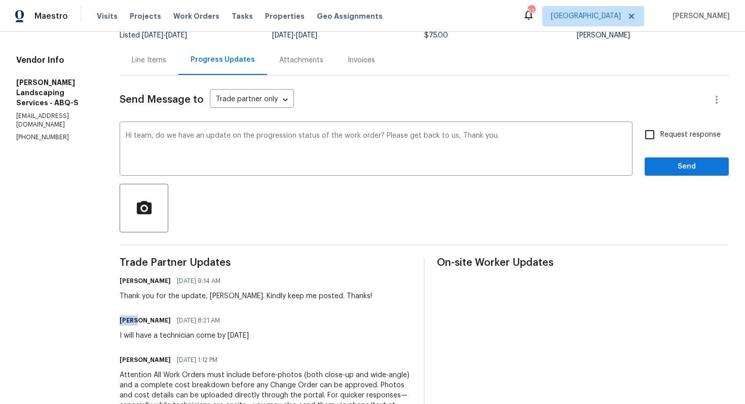
copy h6 "Josue"
click at [165, 135] on textarea "Hi team, do we have an update on the progression status of the work order? Plea…" at bounding box center [376, 149] width 501 height 35
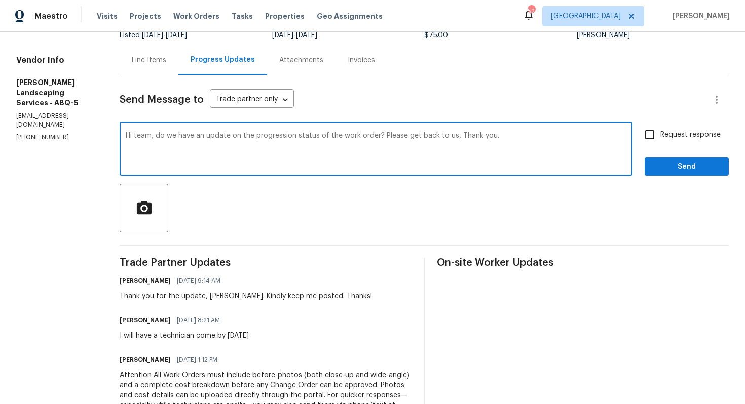
paste textarea "Josue"
drag, startPoint x: 406, startPoint y: 135, endPoint x: 478, endPoint y: 137, distance: 72.0
click at [478, 137] on textarea "Hi Josue, do we have an update on the progression status of the work order? Ple…" at bounding box center [376, 149] width 501 height 35
click at [492, 134] on textarea "Hi Josue, do we have an update on the progression status of the work order? Tha…" at bounding box center [376, 149] width 501 height 35
type textarea "Hi Josue, do we have an update on the progression status of the work order? Tha…"
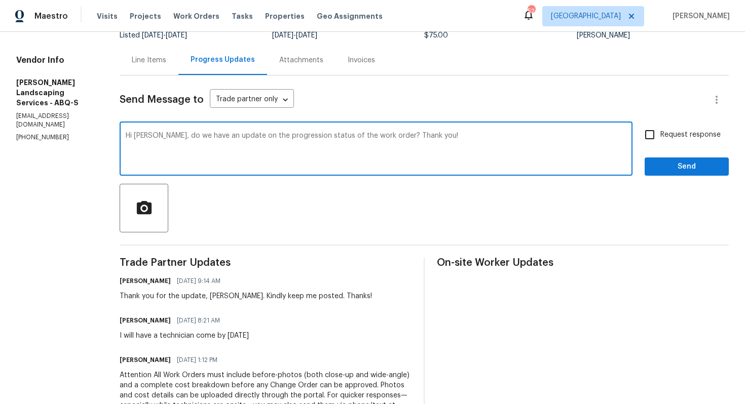
click at [652, 135] on input "Request response" at bounding box center [649, 134] width 21 height 21
checkbox input "true"
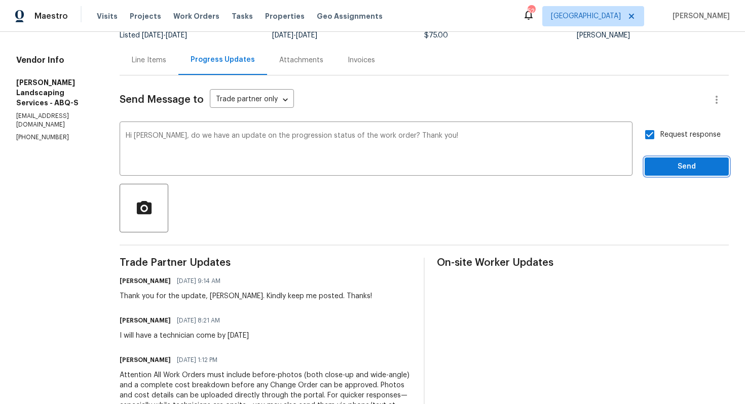
click at [670, 169] on span "Send" at bounding box center [687, 167] width 68 height 13
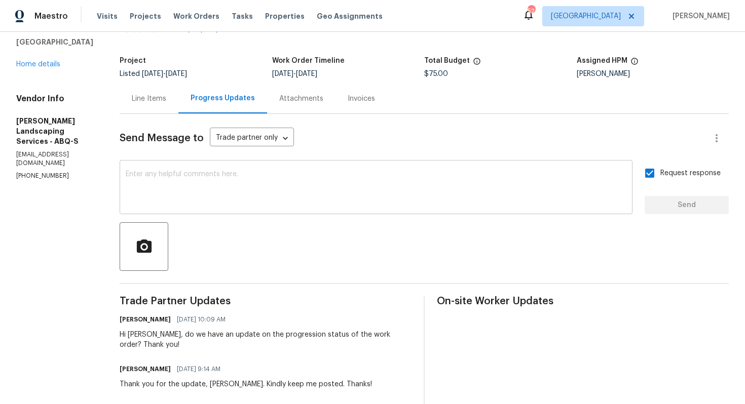
scroll to position [0, 0]
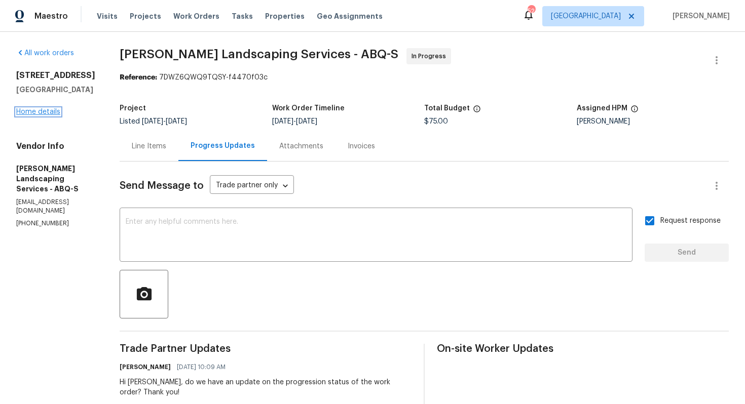
click at [54, 109] on link "Home details" at bounding box center [38, 111] width 44 height 7
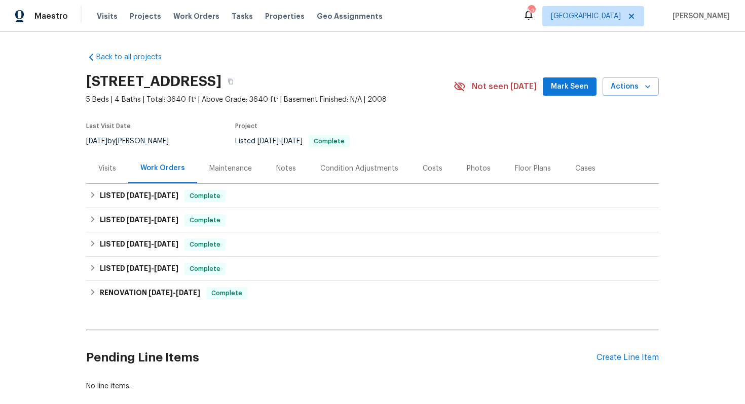
click at [627, 353] on div "Pending Line Items Create Line Item" at bounding box center [372, 357] width 573 height 47
click at [620, 359] on div "Create Line Item" at bounding box center [627, 358] width 62 height 10
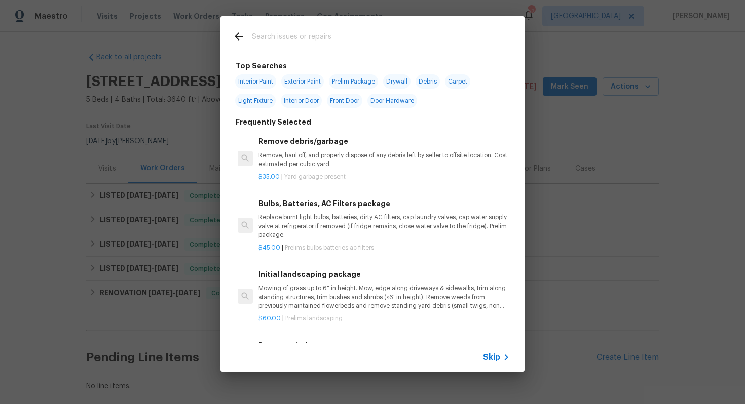
click at [282, 35] on input "text" at bounding box center [359, 37] width 215 height 15
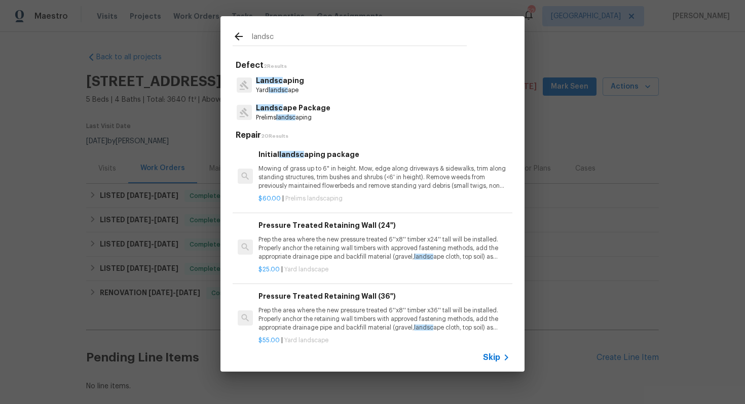
type input "landsc"
click at [277, 79] on span "Landsc" at bounding box center [269, 80] width 27 height 7
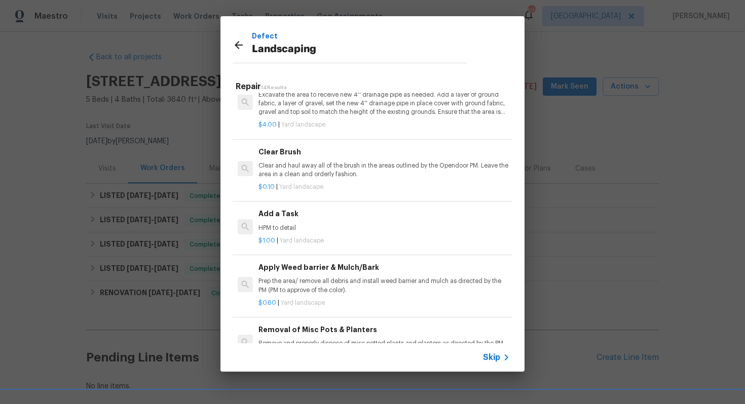
scroll to position [405, 0]
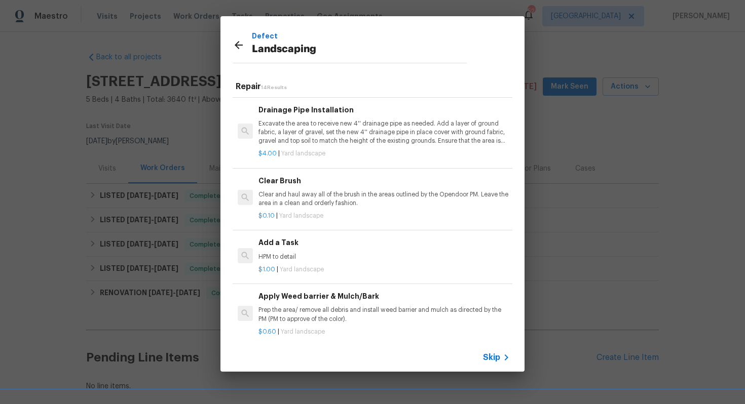
click at [304, 245] on h6 "Add a Task" at bounding box center [383, 242] width 251 height 11
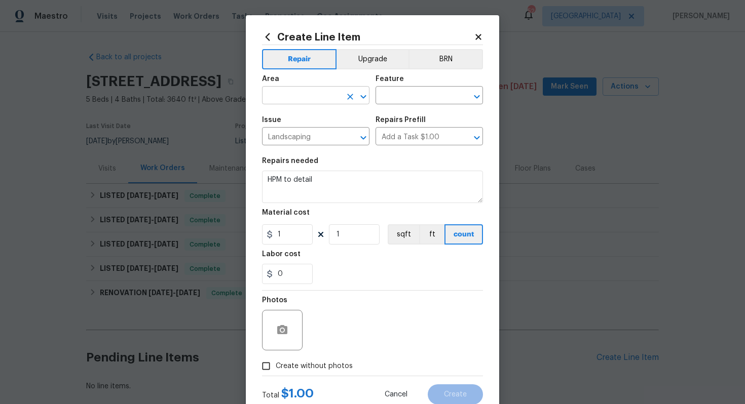
click at [296, 100] on input "text" at bounding box center [301, 97] width 79 height 16
type input "e"
type input "l"
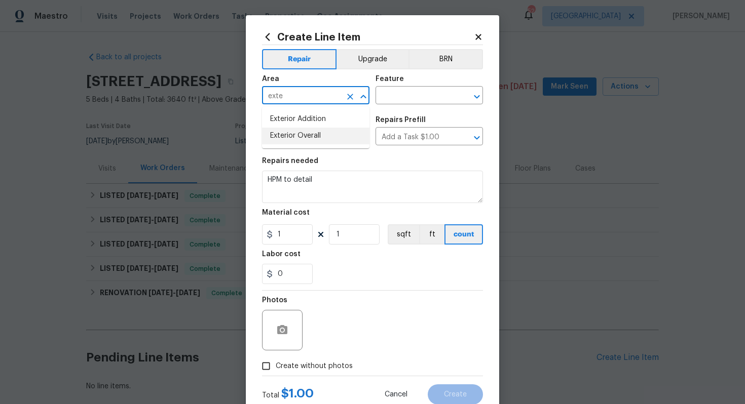
click at [301, 139] on li "Exterior Overall" at bounding box center [315, 136] width 107 height 17
type input "Exterior Overall"
click at [415, 99] on input "text" at bounding box center [415, 97] width 79 height 16
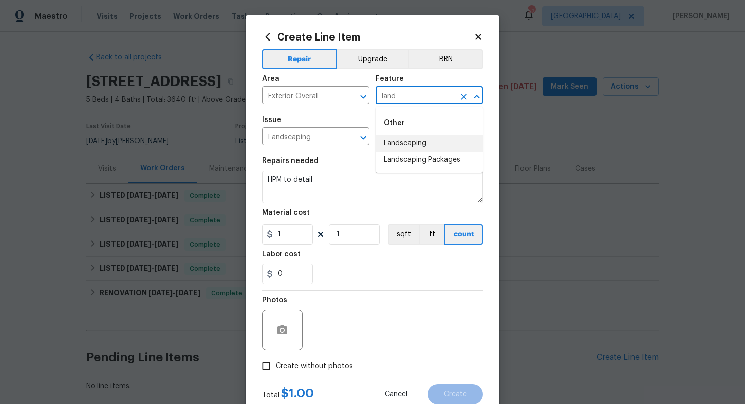
click at [414, 143] on li "Landscaping" at bounding box center [429, 143] width 107 height 17
type input "Landscaping"
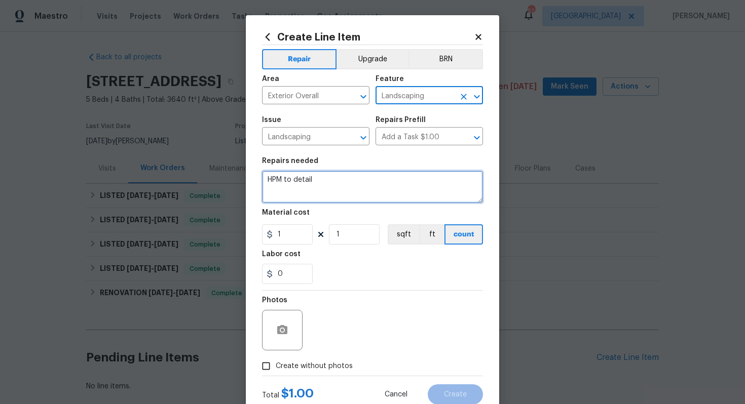
click at [337, 189] on textarea "HPM to detail" at bounding box center [372, 187] width 221 height 32
paste textarea "Trim tree in back yard and rake and remove all fallen leaves."
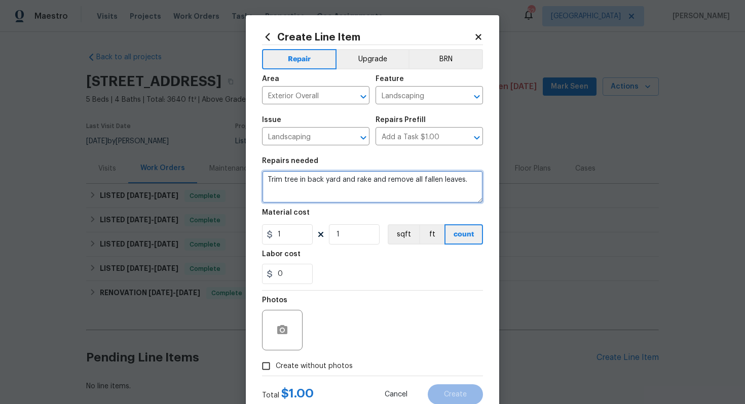
type textarea "Trim tree in back yard and rake and remove all fallen leaves."
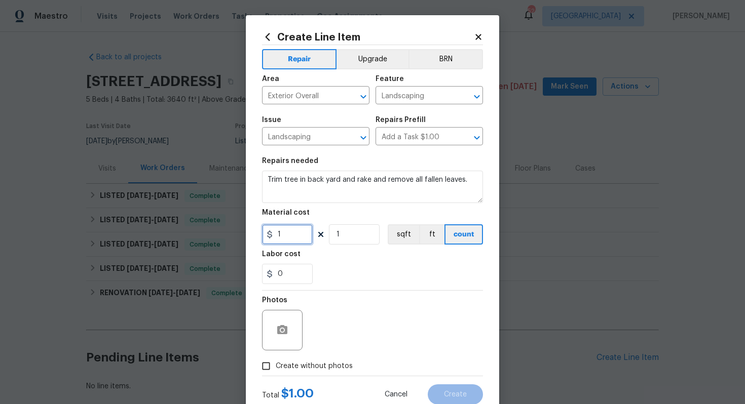
click at [297, 240] on input "1" at bounding box center [287, 234] width 51 height 20
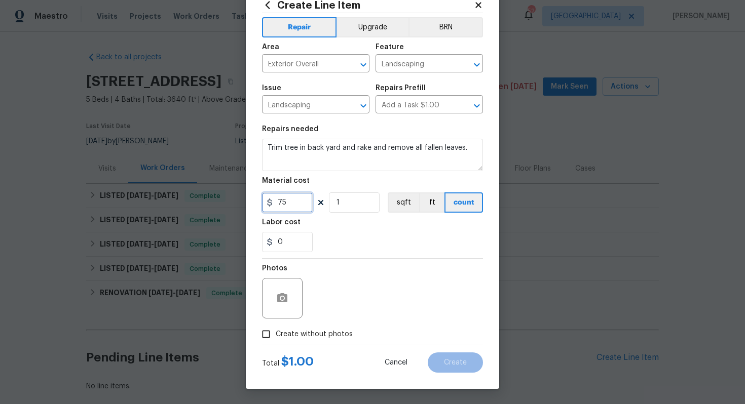
type input "75"
click at [271, 338] on input "Create without photos" at bounding box center [265, 334] width 19 height 19
checkbox input "true"
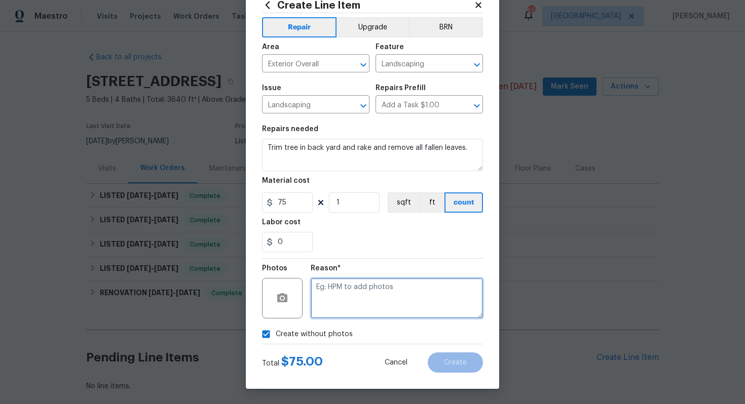
click at [399, 293] on textarea at bounding box center [397, 298] width 172 height 41
click at [362, 290] on textarea at bounding box center [397, 298] width 172 height 41
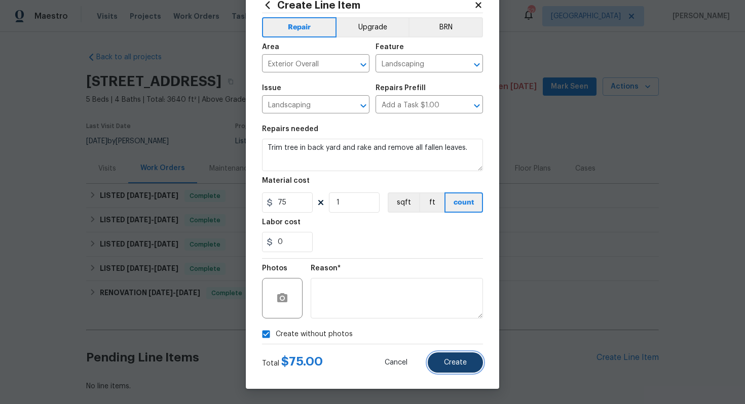
click at [451, 364] on span "Create" at bounding box center [455, 363] width 23 height 8
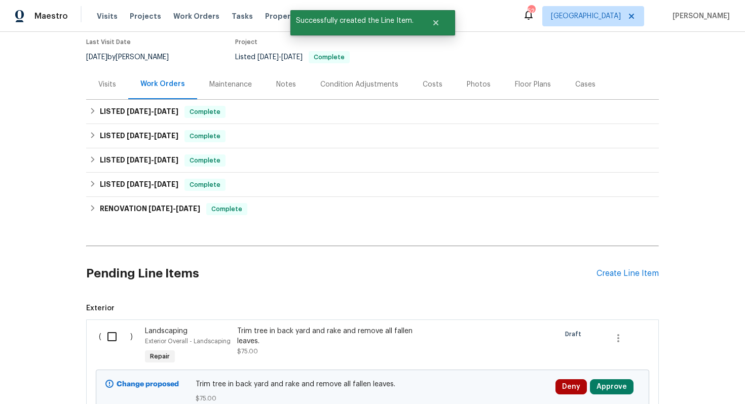
scroll to position [172, 0]
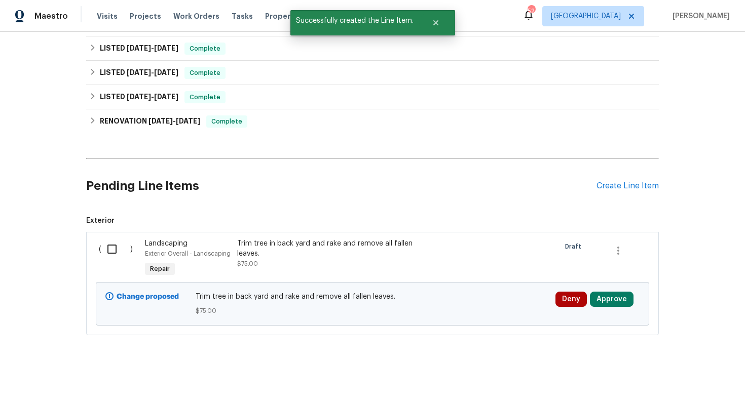
click at [117, 249] on input "checkbox" at bounding box center [115, 249] width 29 height 21
checkbox input "true"
click at [675, 377] on span "Create Work Order" at bounding box center [686, 379] width 67 height 13
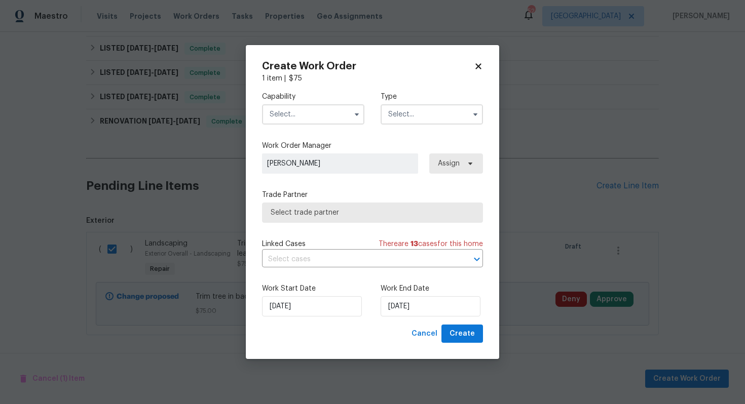
click at [293, 115] on input "text" at bounding box center [313, 114] width 102 height 20
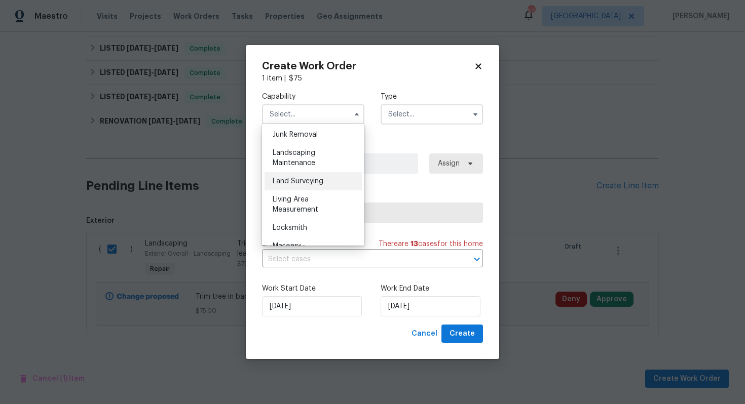
scroll to position [649, 0]
click at [299, 154] on span "Landscaping Maintenance" at bounding box center [294, 158] width 43 height 17
type input "Landscaping Maintenance"
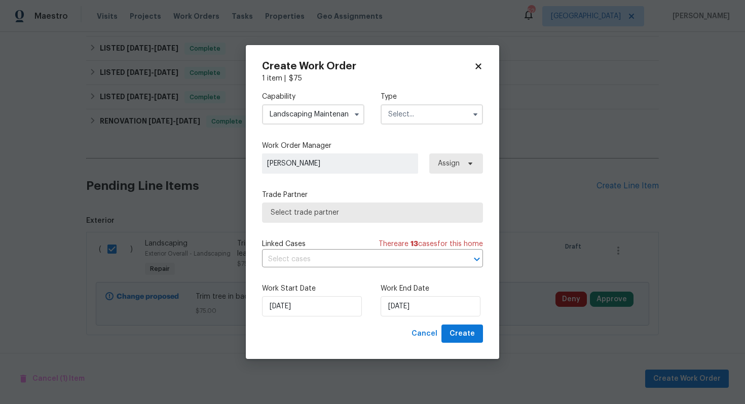
click at [424, 113] on input "text" at bounding box center [432, 114] width 102 height 20
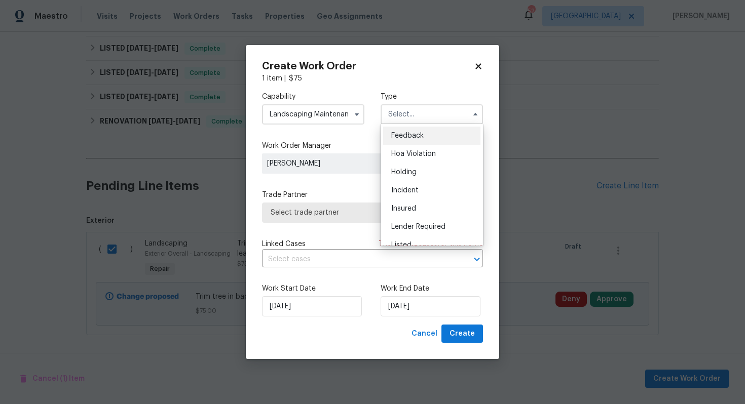
click at [410, 135] on span "Feedback" at bounding box center [407, 135] width 32 height 7
type input "Feedback"
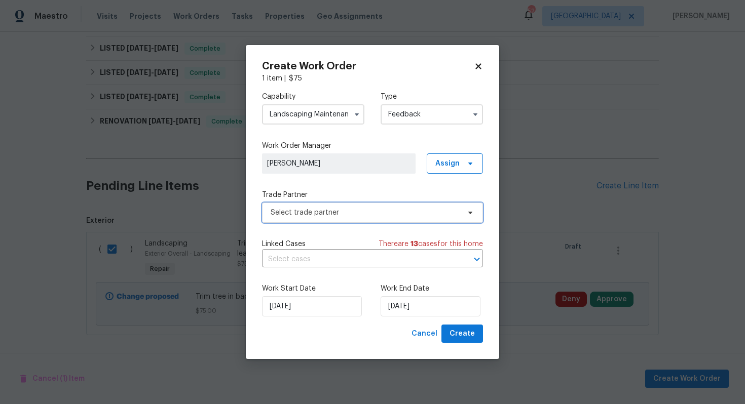
click at [317, 219] on span "Select trade partner" at bounding box center [372, 213] width 221 height 20
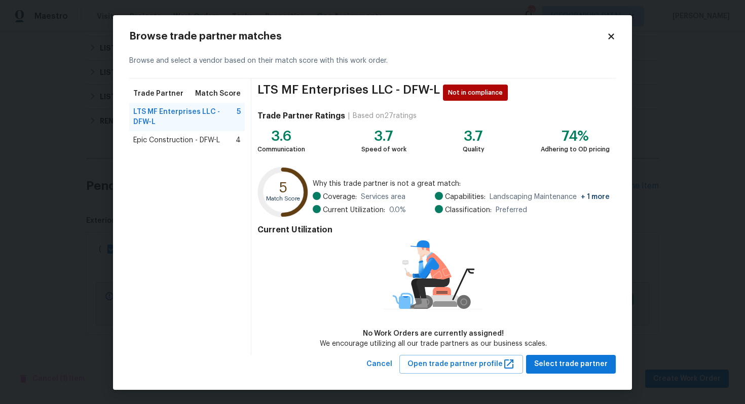
click at [169, 140] on span "Epic Construction - DFW-L" at bounding box center [176, 140] width 87 height 10
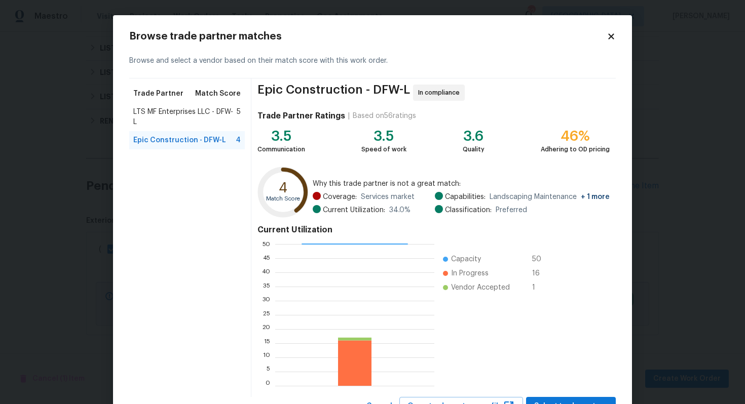
scroll to position [43, 0]
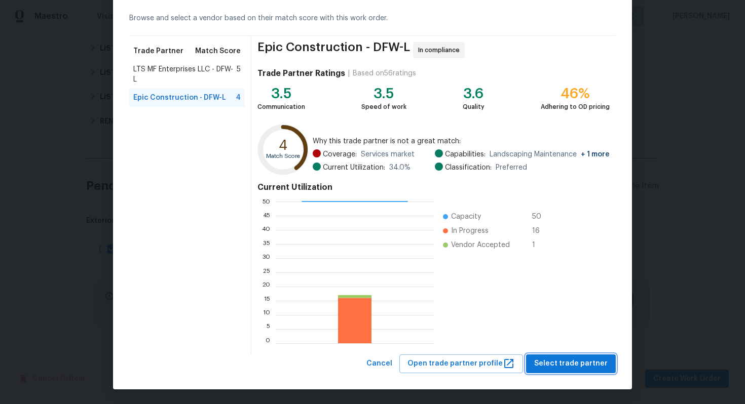
click at [563, 361] on span "Select trade partner" at bounding box center [570, 364] width 73 height 13
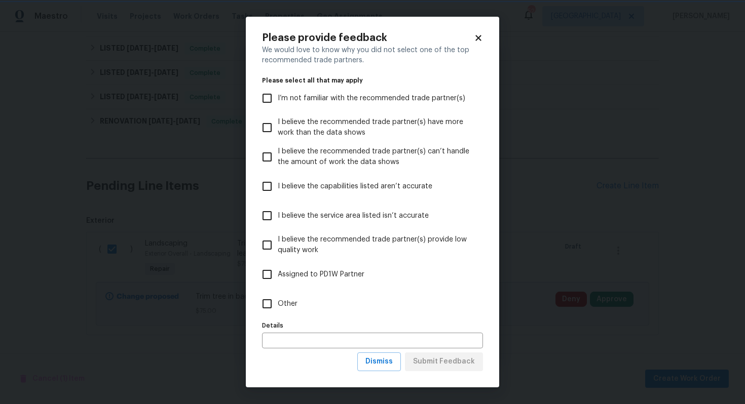
scroll to position [0, 0]
click at [297, 313] on label "Other" at bounding box center [365, 303] width 218 height 29
click at [278, 313] on input "Other" at bounding box center [266, 303] width 21 height 21
checkbox input "true"
click at [460, 369] on button "Submit Feedback" at bounding box center [444, 362] width 78 height 19
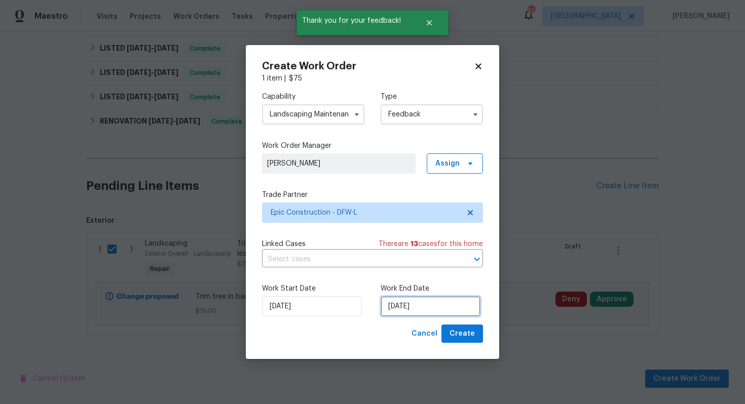
click at [399, 308] on input "[DATE]" at bounding box center [431, 306] width 100 height 20
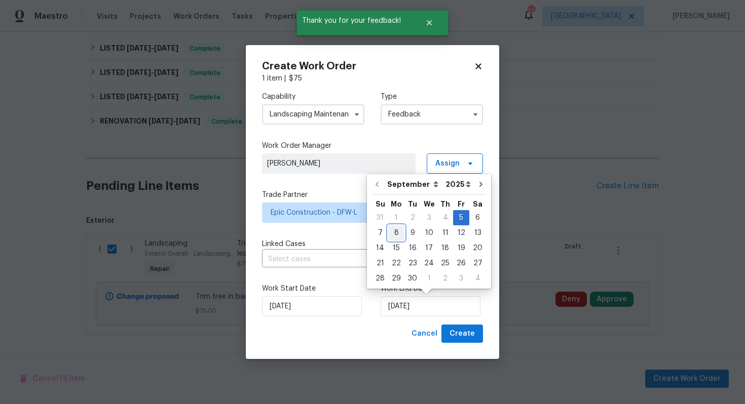
click at [392, 234] on div "8" at bounding box center [396, 233] width 16 height 14
type input "[DATE]"
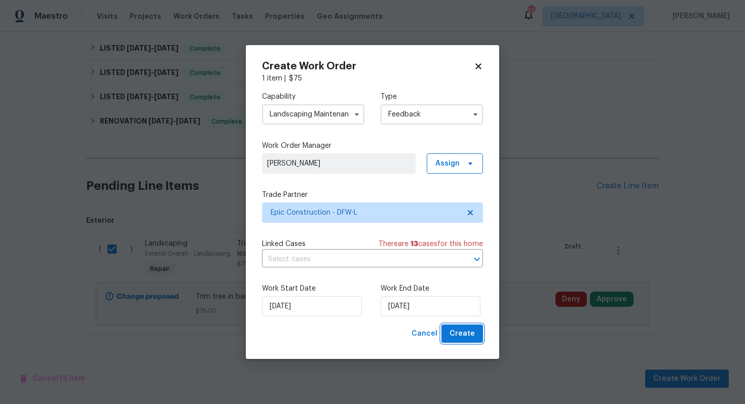
click at [468, 331] on span "Create" at bounding box center [462, 334] width 25 height 13
checkbox input "false"
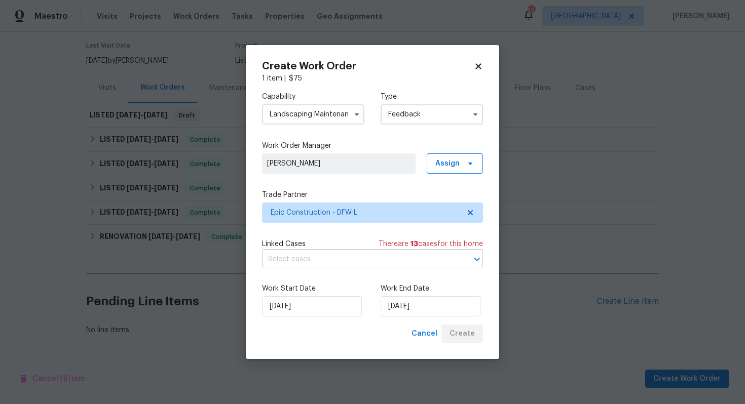
scroll to position [81, 0]
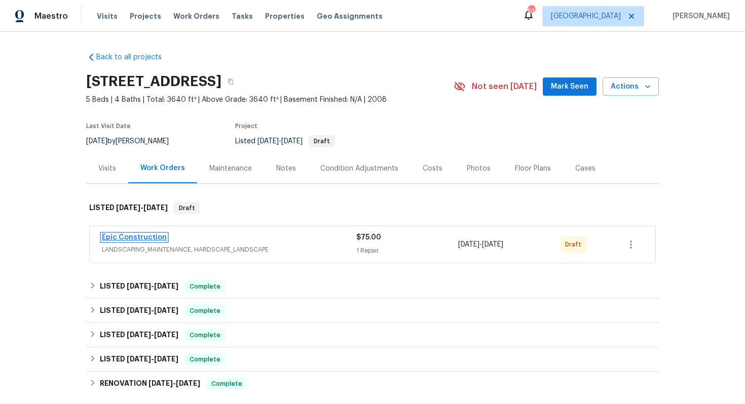
click at [119, 238] on link "Epic Construction" at bounding box center [134, 237] width 65 height 7
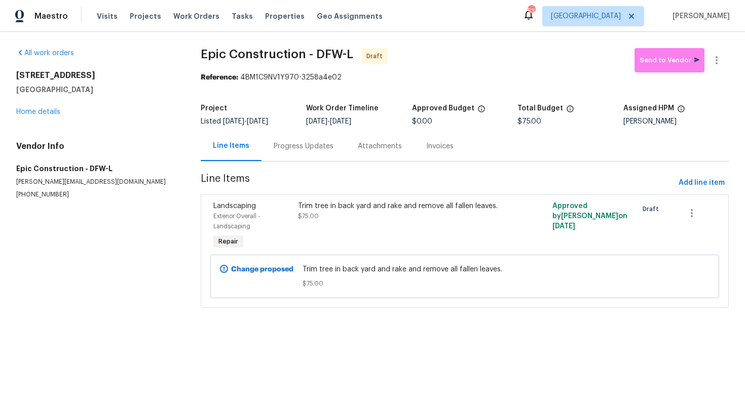
click at [293, 148] on div "Progress Updates" at bounding box center [304, 146] width 60 height 10
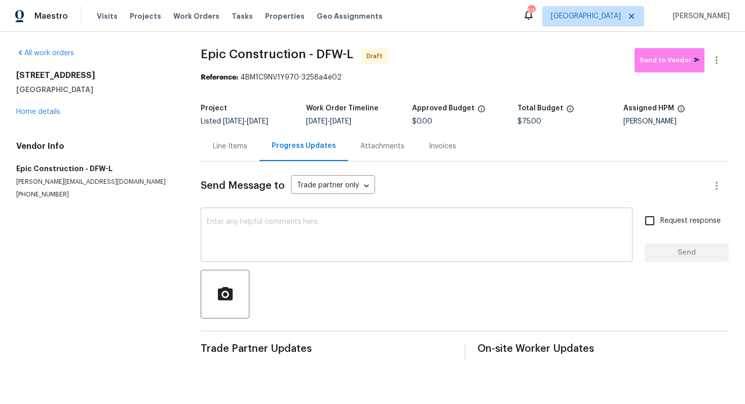
click at [277, 243] on textarea at bounding box center [417, 235] width 420 height 35
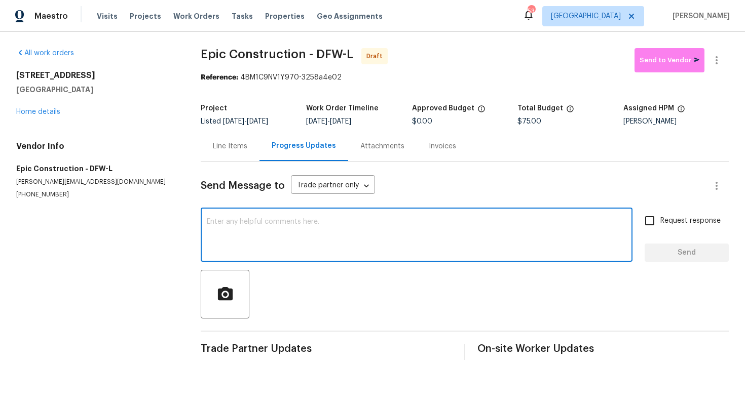
click at [267, 235] on textarea at bounding box center [417, 235] width 420 height 35
paste textarea "Hi this is Arvind with Opendoor. I’m confirming you received the WO for the pro…"
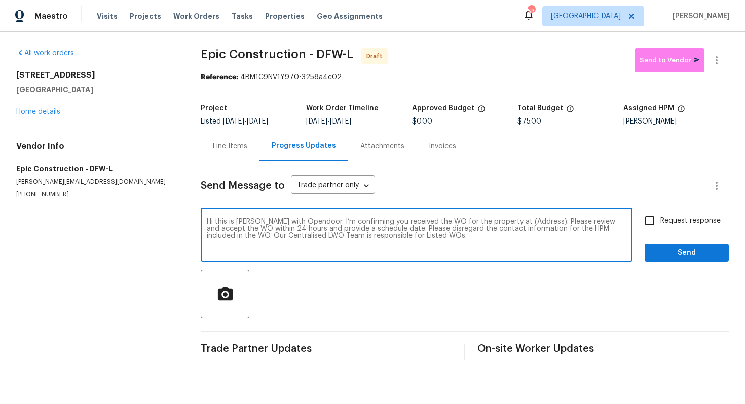
drag, startPoint x: 530, startPoint y: 223, endPoint x: 497, endPoint y: 221, distance: 33.0
click at [497, 221] on textarea "Hi this is Arvind with Opendoor. I’m confirming you received the WO for the pro…" at bounding box center [417, 235] width 420 height 35
paste textarea "3909 Trenton Pl, Denton, TX 76208"
type textarea "Hi this is Arvind with Opendoor. I’m confirming you received the WO for the pro…"
click at [654, 221] on input "Request response" at bounding box center [649, 220] width 21 height 21
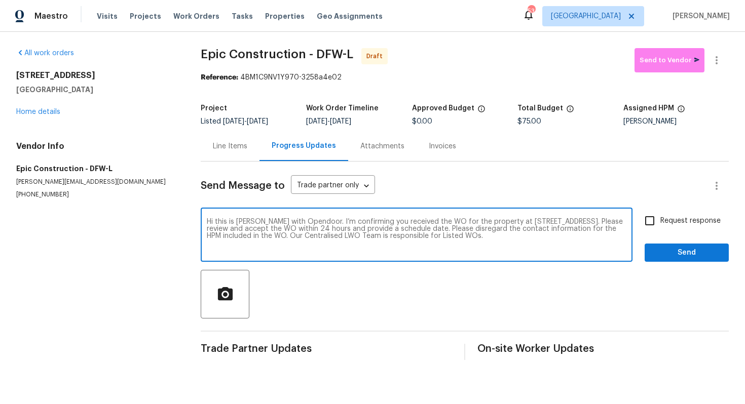
checkbox input "true"
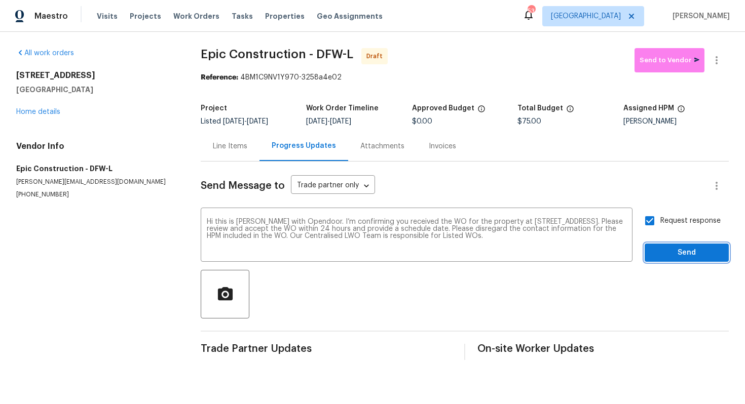
click at [686, 253] on span "Send" at bounding box center [687, 253] width 68 height 13
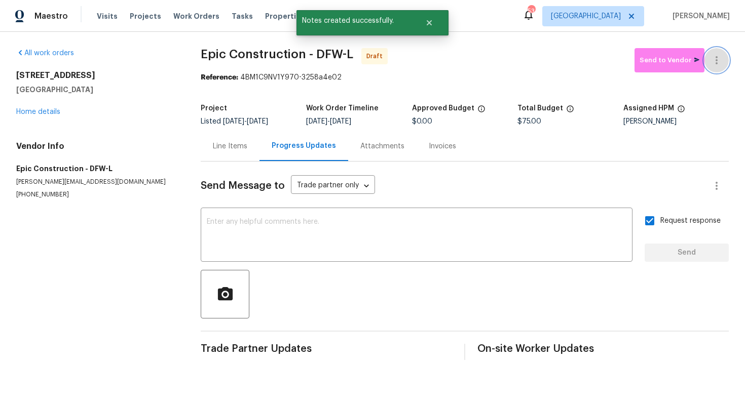
click at [716, 58] on icon "button" at bounding box center [717, 60] width 2 height 8
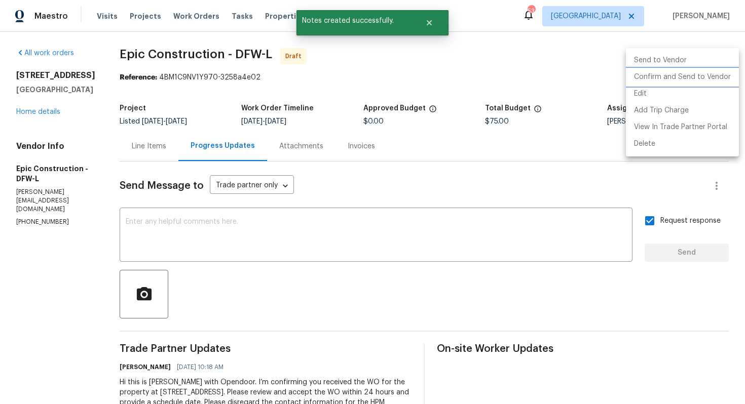
click at [657, 78] on li "Confirm and Send to Vendor" at bounding box center [682, 77] width 113 height 17
click at [431, 22] on div at bounding box center [372, 202] width 745 height 404
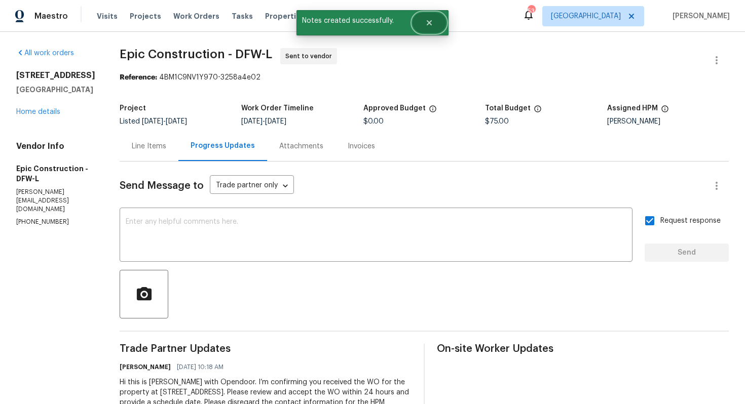
click at [430, 21] on icon "Close" at bounding box center [429, 22] width 5 height 5
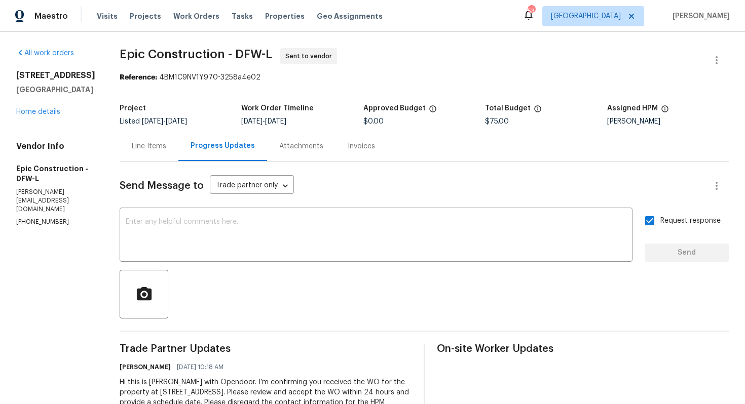
click at [348, 144] on div "Invoices" at bounding box center [361, 146] width 27 height 10
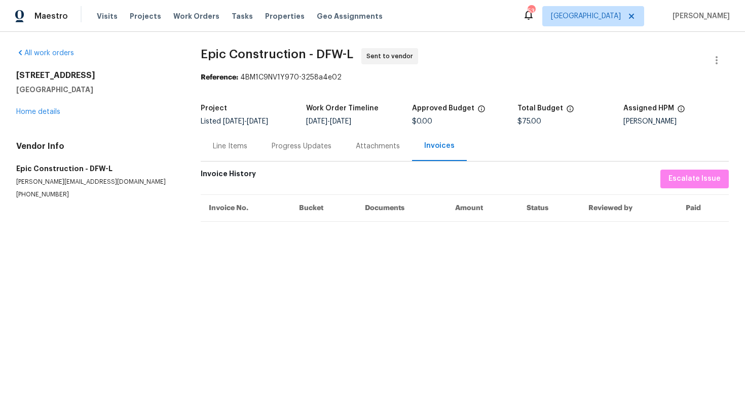
click at [289, 147] on div "Progress Updates" at bounding box center [302, 146] width 60 height 10
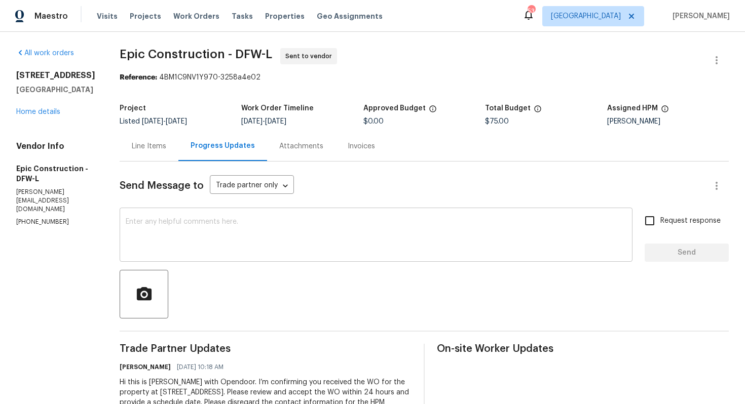
click at [303, 226] on textarea at bounding box center [376, 235] width 501 height 35
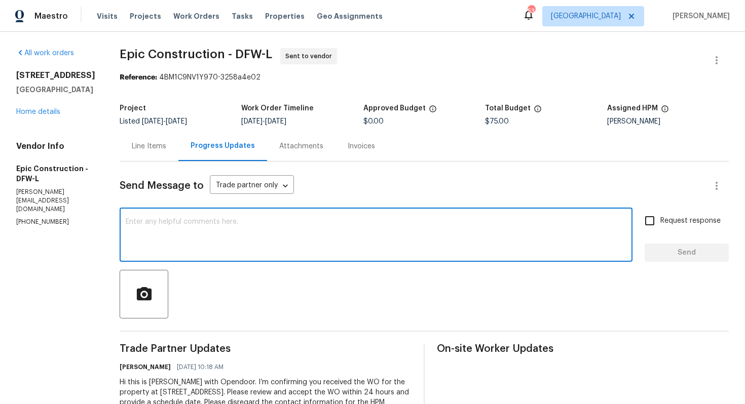
paste textarea "Attention All Work Orders must include before-photos (both close-up and wide-an…"
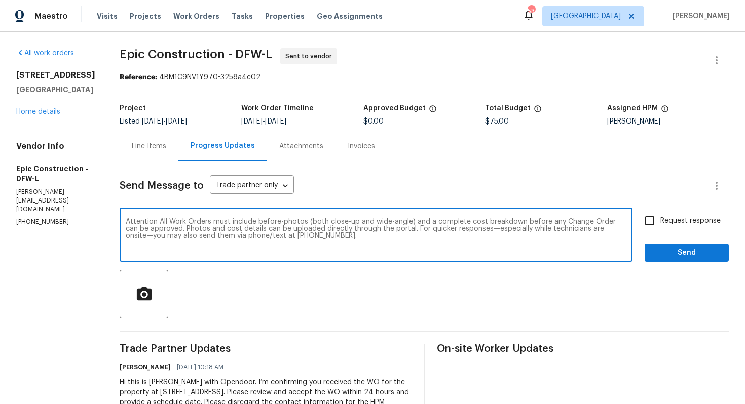
type textarea "Attention All Work Orders must include before-photos (both close-up and wide-an…"
click at [688, 255] on span "Send" at bounding box center [687, 253] width 68 height 13
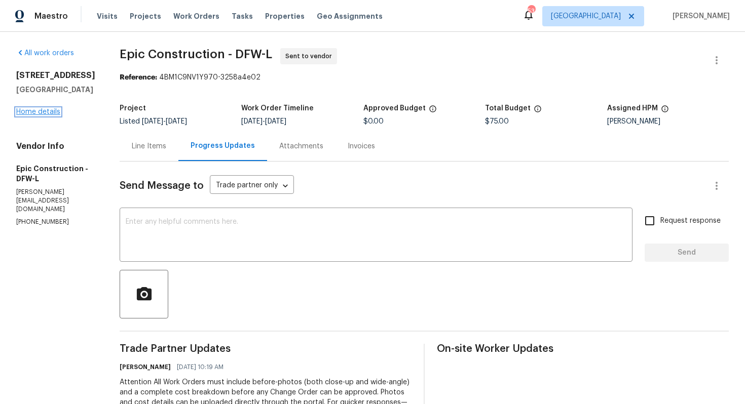
click at [44, 114] on link "Home details" at bounding box center [38, 111] width 44 height 7
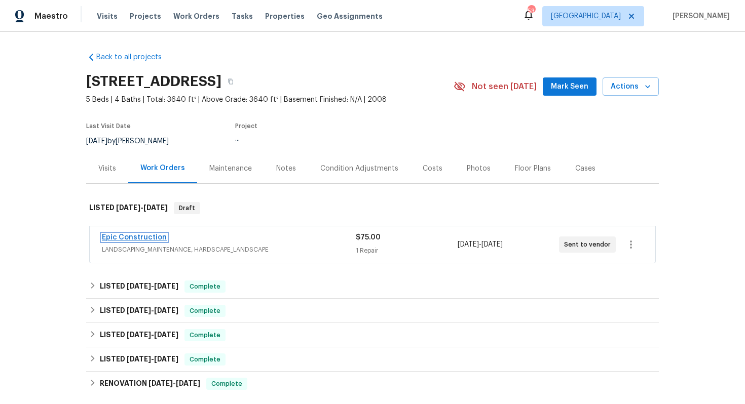
click at [144, 236] on link "Epic Construction" at bounding box center [134, 237] width 65 height 7
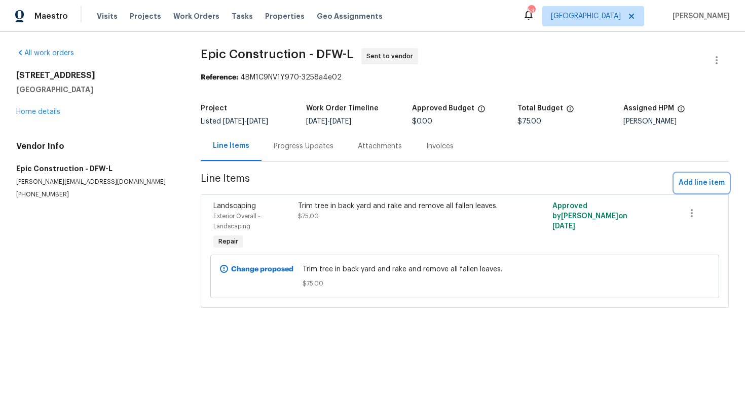
click at [684, 183] on span "Add line item" at bounding box center [702, 183] width 46 height 13
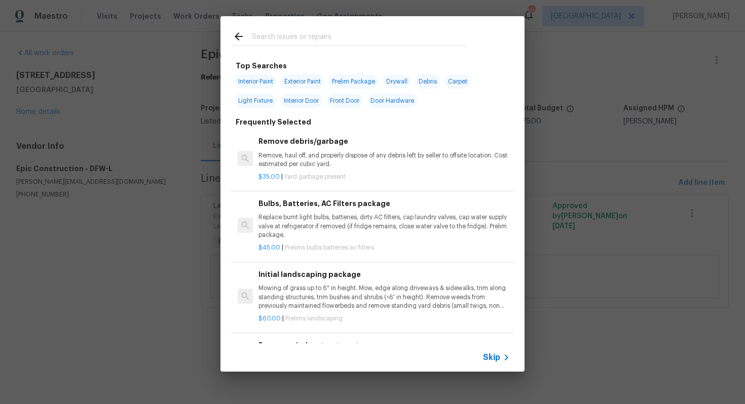
click at [320, 36] on input "text" at bounding box center [359, 37] width 215 height 15
type input "land"
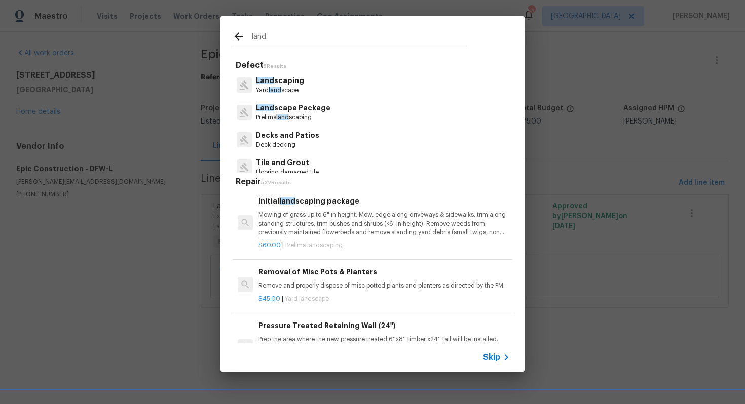
click at [276, 82] on p "Land scaping" at bounding box center [280, 81] width 48 height 11
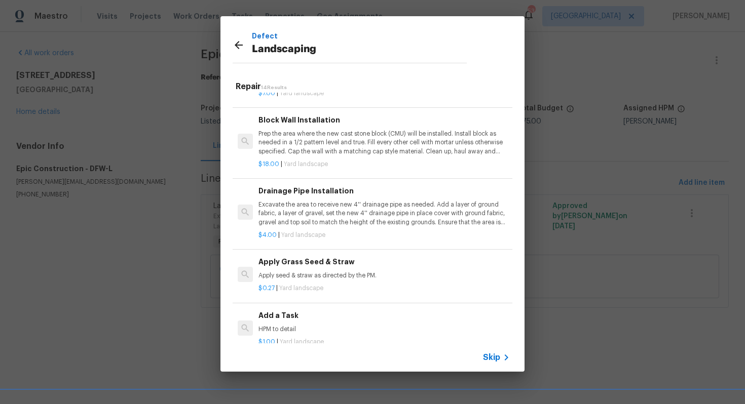
scroll to position [646, 0]
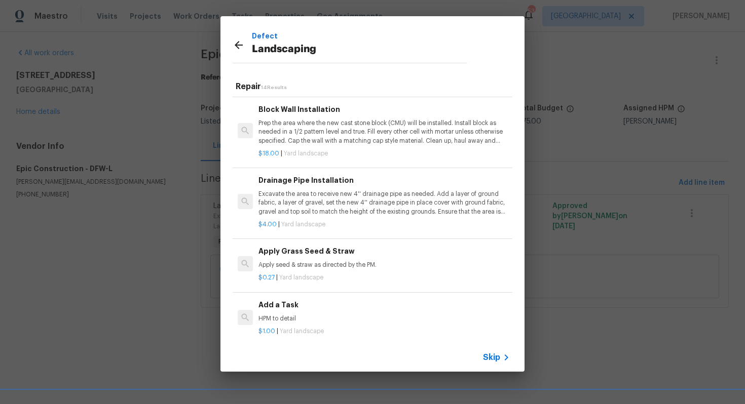
click at [283, 315] on p "HPM to detail" at bounding box center [383, 319] width 251 height 9
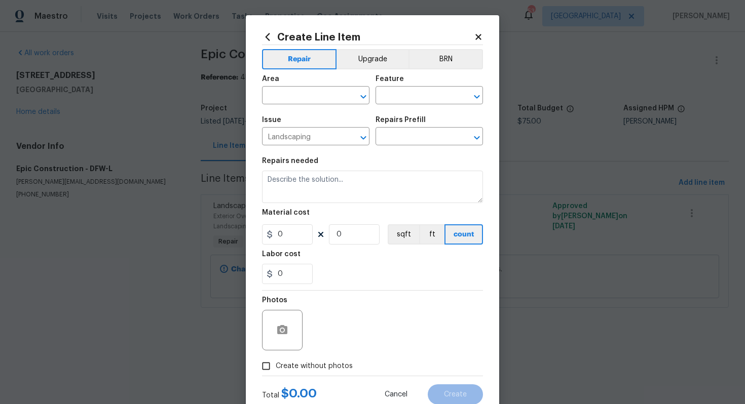
type input "Add a Task $1.00"
type textarea "HPM to detail"
type input "1"
click at [308, 96] on input "text" at bounding box center [301, 97] width 79 height 16
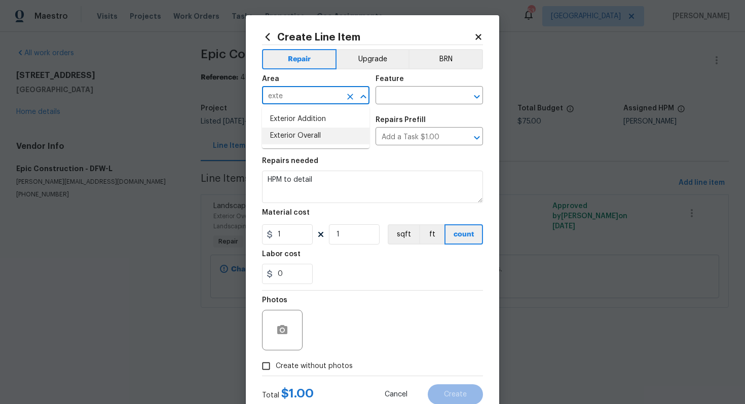
click at [317, 137] on li "Exterior Overall" at bounding box center [315, 136] width 107 height 17
type input "Exterior Overall"
click at [424, 99] on input "text" at bounding box center [415, 97] width 79 height 16
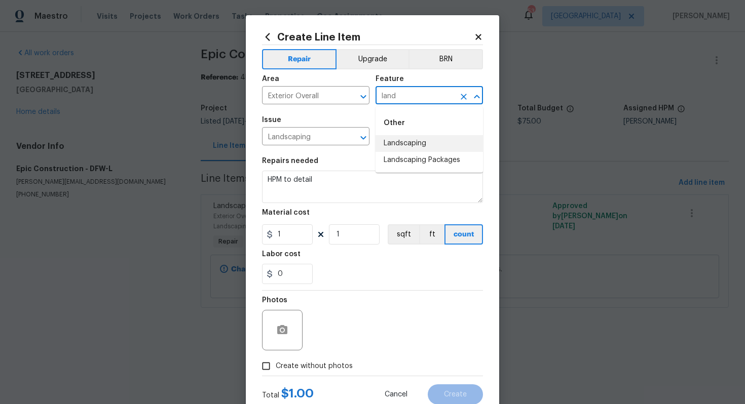
click at [414, 145] on li "Landscaping" at bounding box center [429, 143] width 107 height 17
type input "Landscaping"
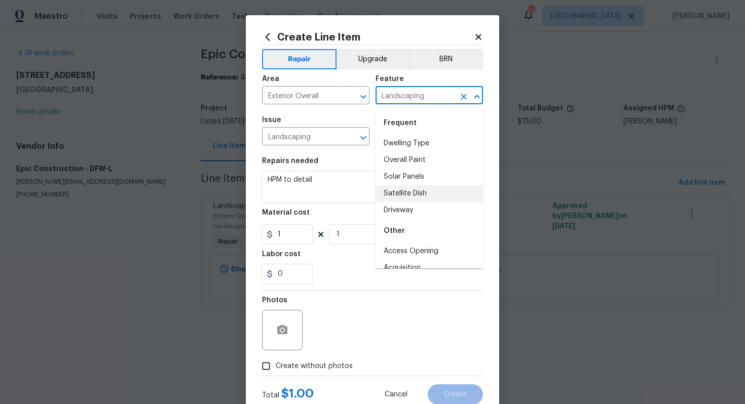
click at [344, 163] on div "Repairs needed" at bounding box center [372, 164] width 221 height 13
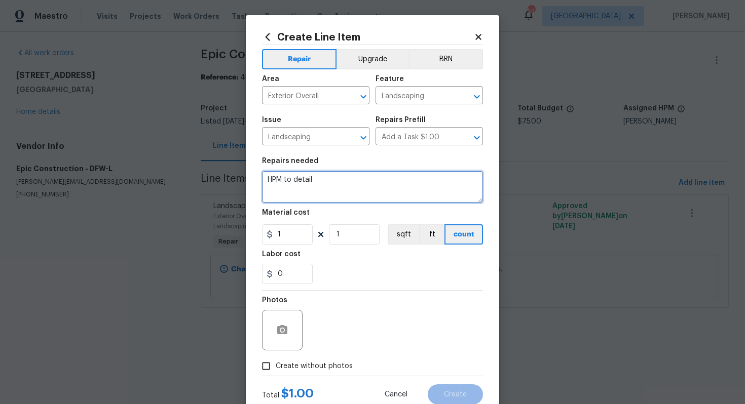
click at [339, 187] on textarea "HPM to detail" at bounding box center [372, 187] width 221 height 32
paste textarea "Pull weeds from front beds.ensure weed barrier is installed. Spray weed killer.…"
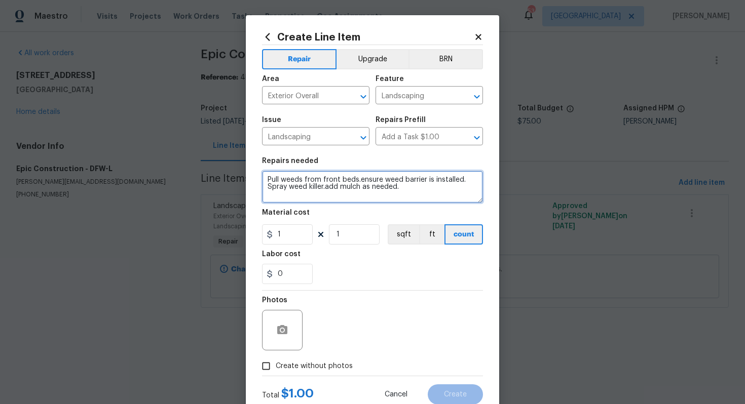
type textarea "Pull weeds from front beds.ensure weed barrier is installed. Spray weed killer.…"
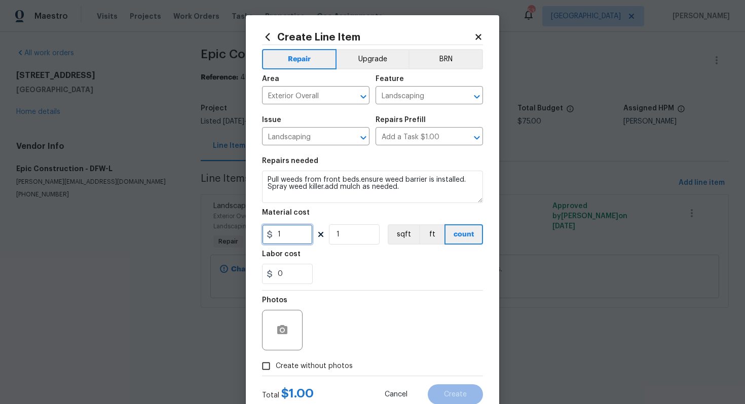
click at [299, 230] on input "1" at bounding box center [287, 234] width 51 height 20
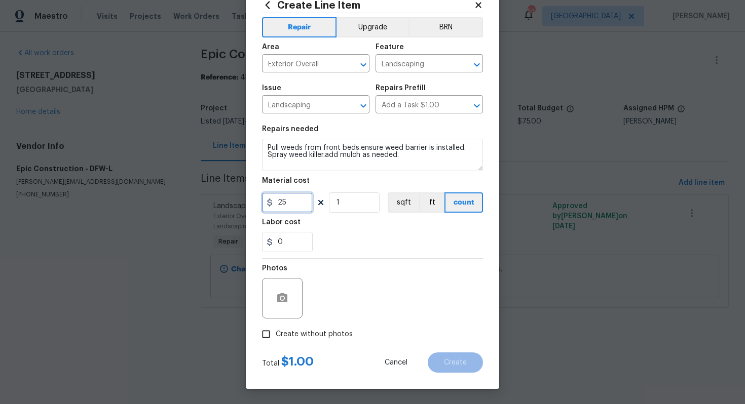
type input "25"
click at [313, 335] on span "Create without photos" at bounding box center [314, 334] width 77 height 11
click at [276, 335] on input "Create without photos" at bounding box center [265, 334] width 19 height 19
checkbox input "true"
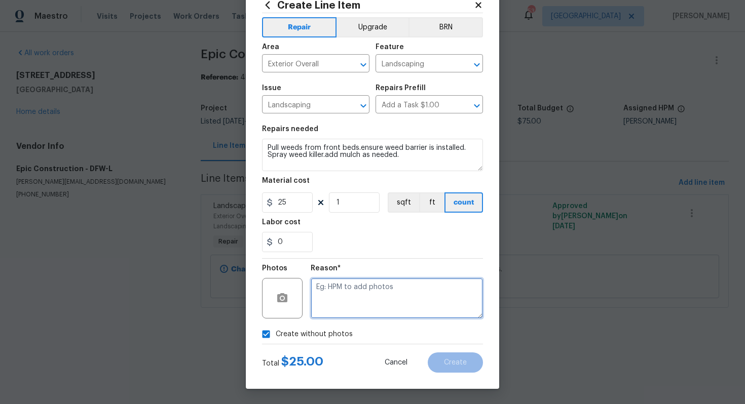
click at [389, 309] on textarea at bounding box center [397, 298] width 172 height 41
type textarea "v"
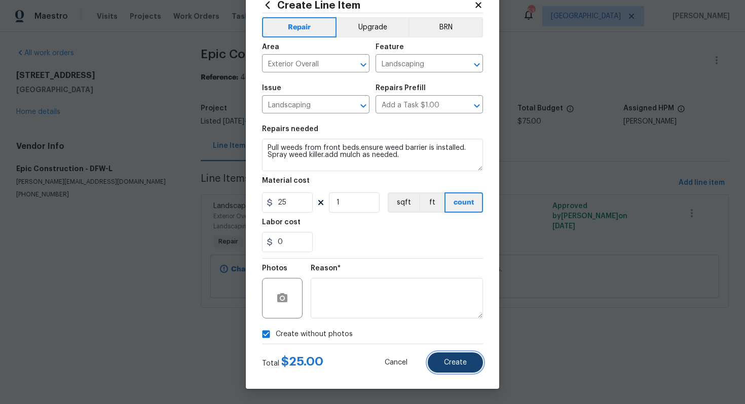
click at [463, 362] on span "Create" at bounding box center [455, 363] width 23 height 8
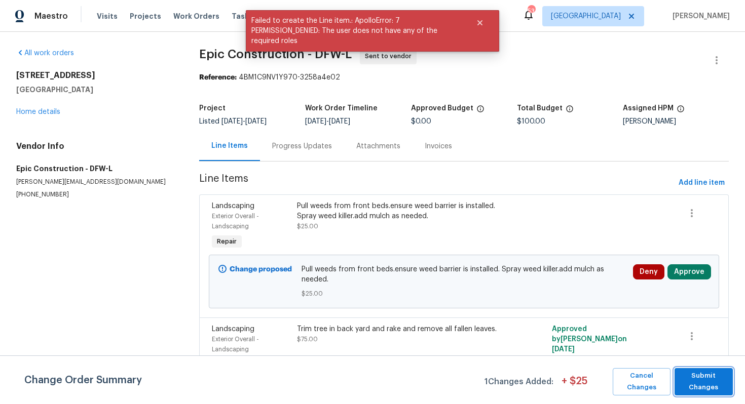
click at [704, 377] on span "Submit Changes" at bounding box center [704, 381] width 48 height 23
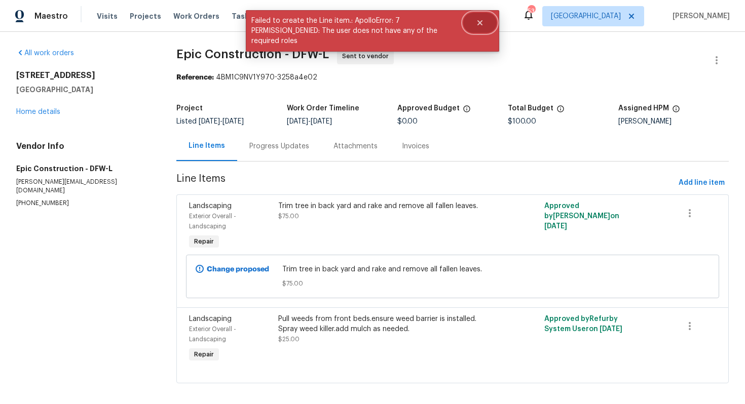
click at [478, 20] on icon "Close" at bounding box center [480, 23] width 8 height 8
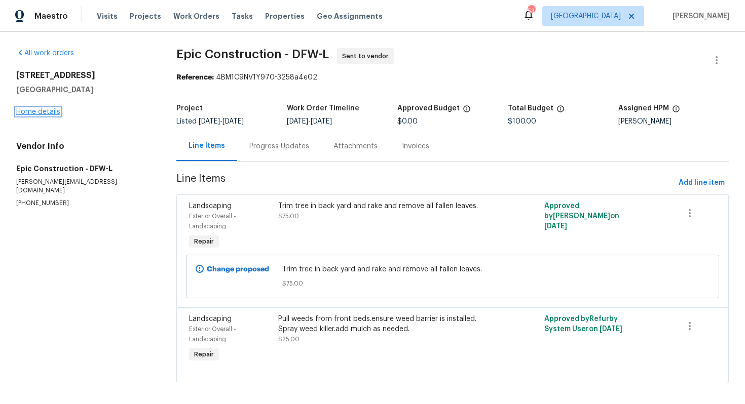
click at [32, 113] on link "Home details" at bounding box center [38, 111] width 44 height 7
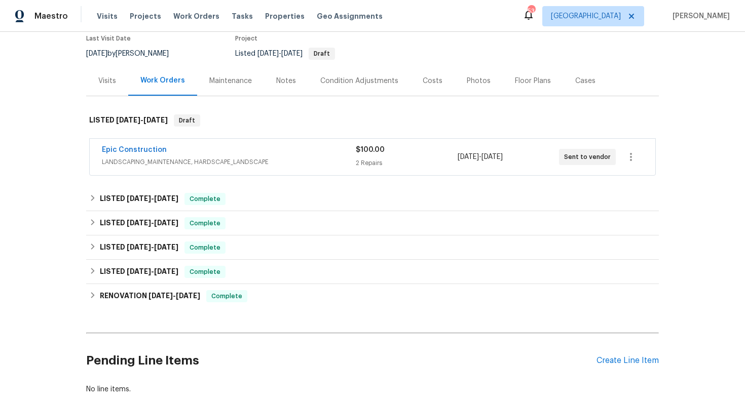
scroll to position [147, 0]
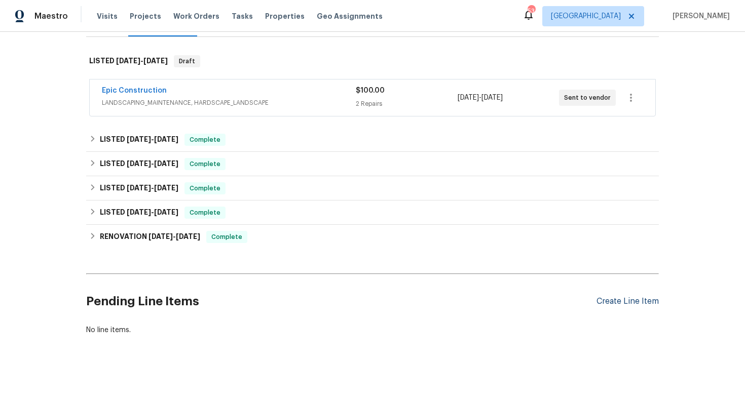
click at [616, 303] on div "Create Line Item" at bounding box center [627, 302] width 62 height 10
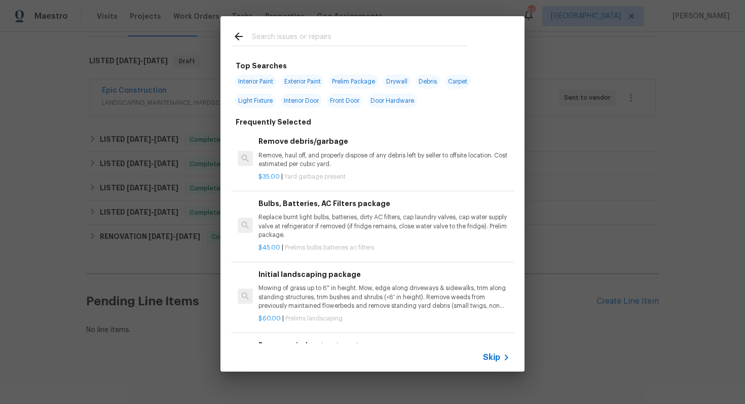
click at [311, 40] on input "text" at bounding box center [359, 37] width 215 height 15
click at [279, 42] on input "text" at bounding box center [359, 37] width 215 height 15
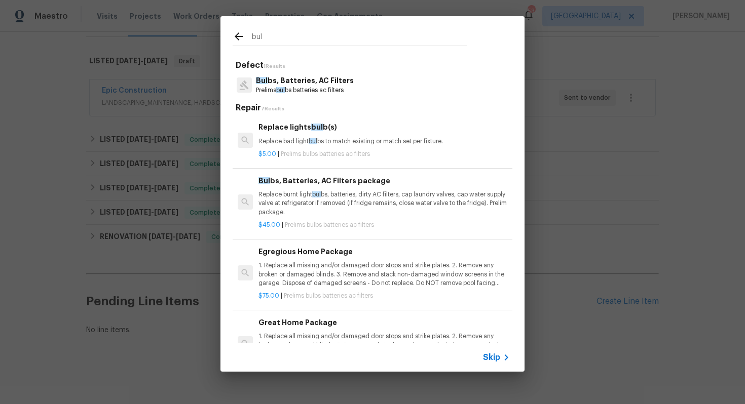
type input "bulb"
click at [277, 83] on p "Bulb s, Batteries, AC Filters" at bounding box center [305, 81] width 98 height 11
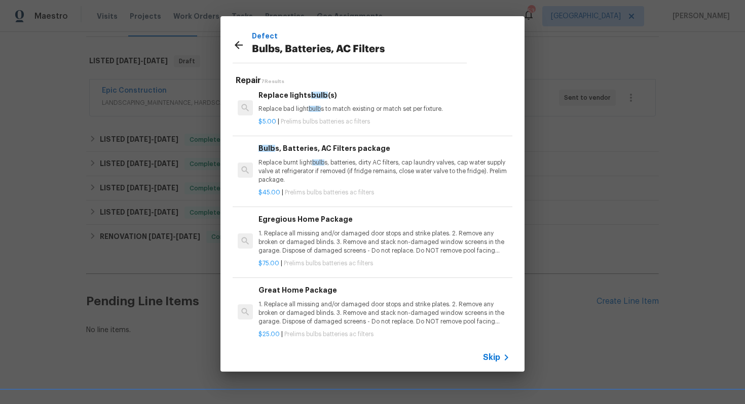
scroll to position [0, 0]
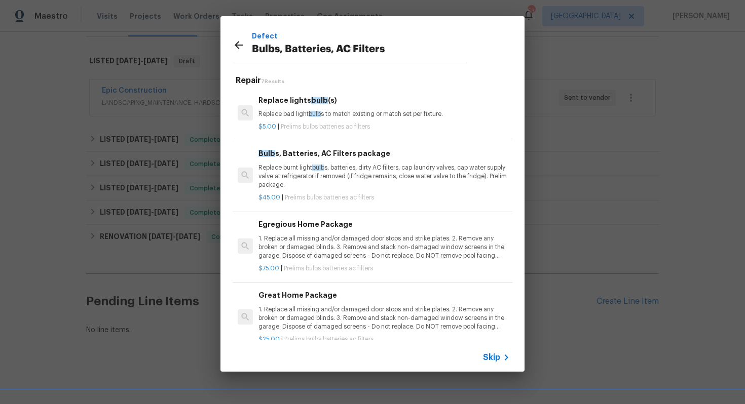
click at [321, 111] on span "bulb" at bounding box center [315, 114] width 12 height 6
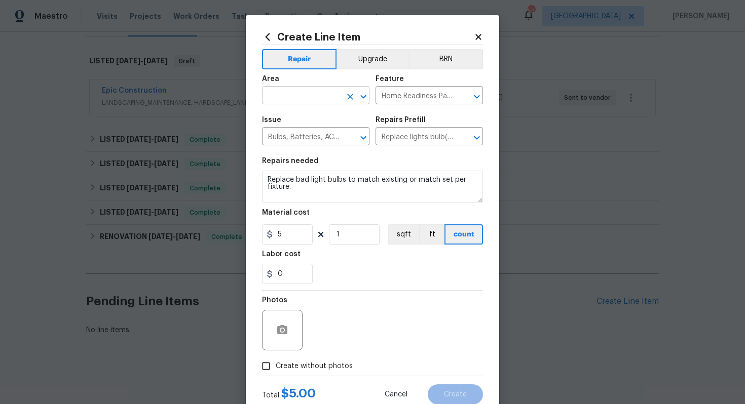
click at [296, 99] on input "text" at bounding box center [301, 97] width 79 height 16
click at [297, 137] on li "Interior Overall" at bounding box center [315, 136] width 107 height 17
type input "Interior Overall"
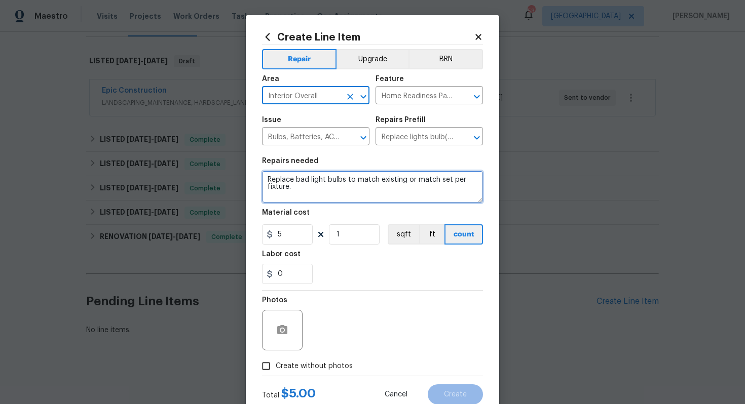
click at [314, 190] on textarea "Replace bad light bulbs to match existing or match set per fixture." at bounding box center [372, 187] width 221 height 32
paste textarea "all lights that are out with same bulb color"
type textarea "Replace all lights that are out with same bulb color."
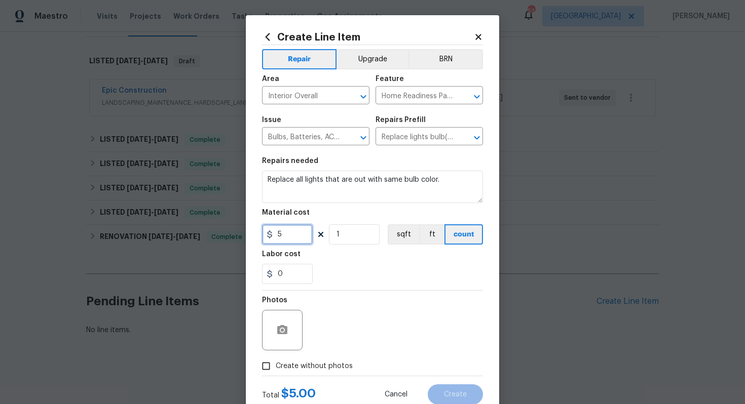
click at [294, 237] on input "5" at bounding box center [287, 234] width 51 height 20
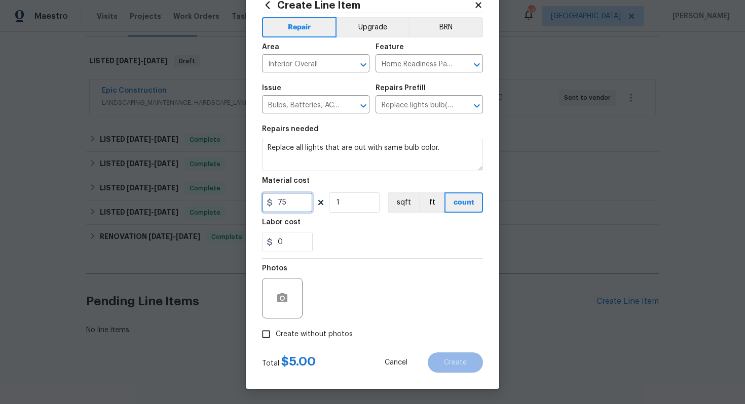
type input "75"
click at [281, 305] on button "button" at bounding box center [282, 298] width 24 height 24
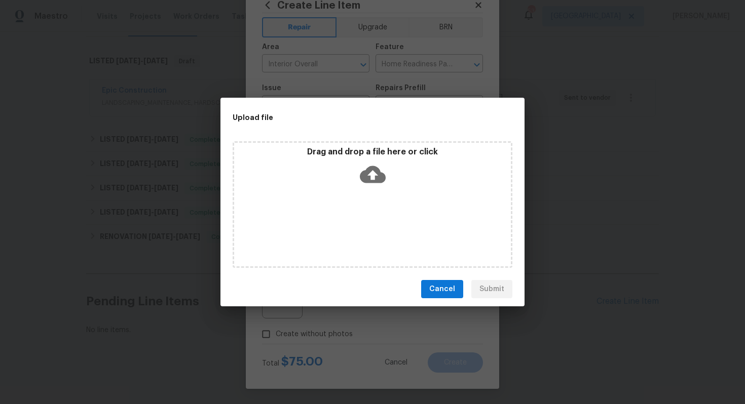
click at [378, 175] on icon at bounding box center [373, 174] width 26 height 17
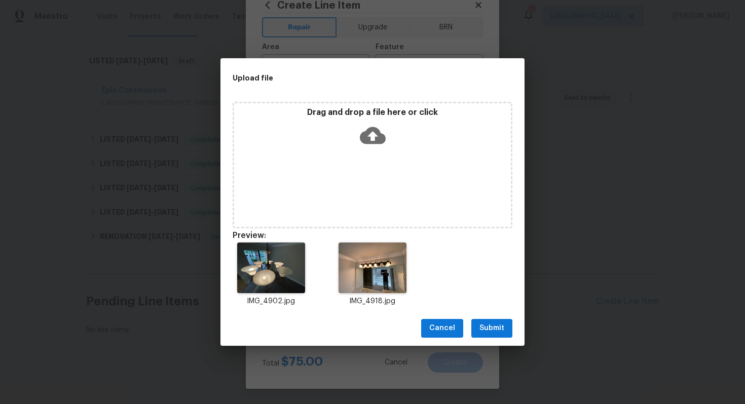
click at [490, 328] on span "Submit" at bounding box center [491, 328] width 25 height 13
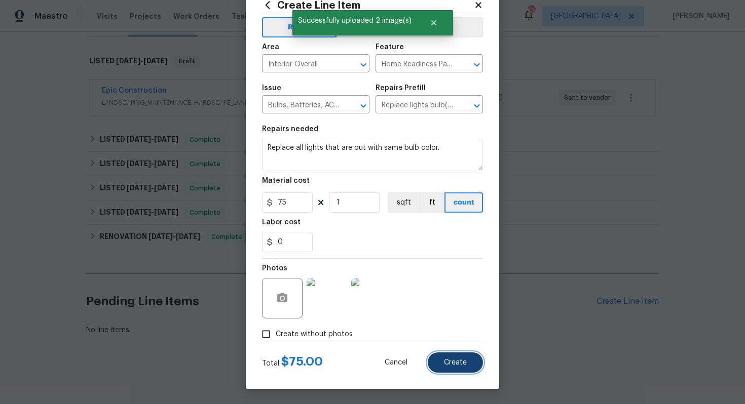
click at [456, 362] on span "Create" at bounding box center [455, 363] width 23 height 8
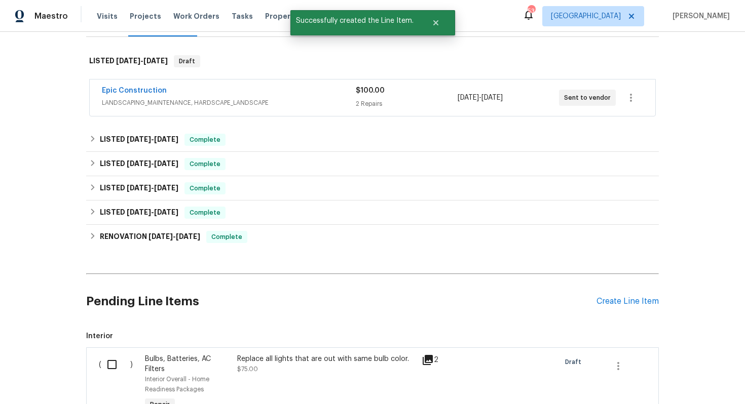
scroll to position [283, 0]
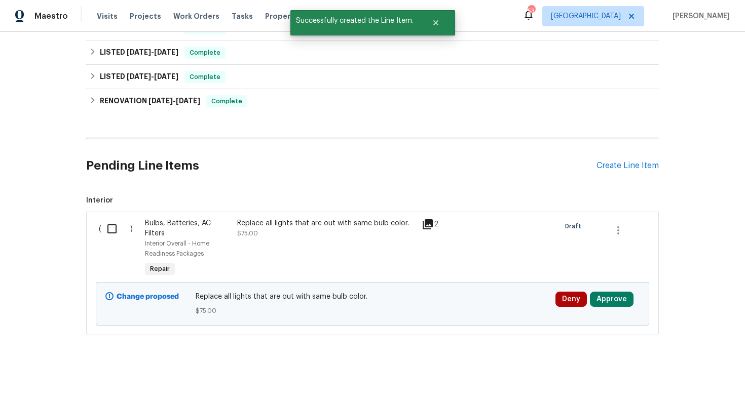
click at [112, 226] on input "checkbox" at bounding box center [115, 228] width 29 height 21
checkbox input "true"
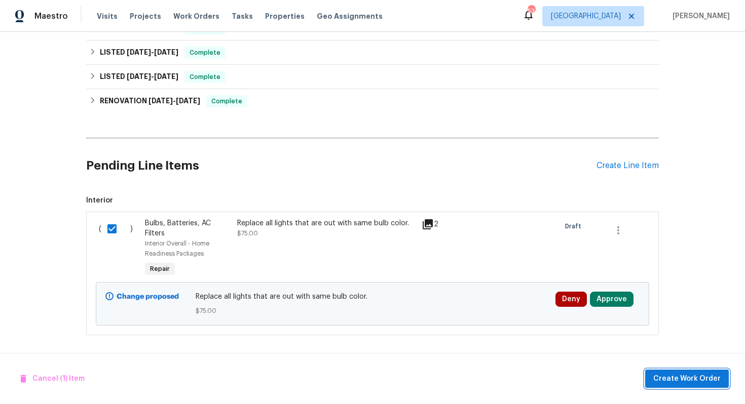
click at [678, 380] on span "Create Work Order" at bounding box center [686, 379] width 67 height 13
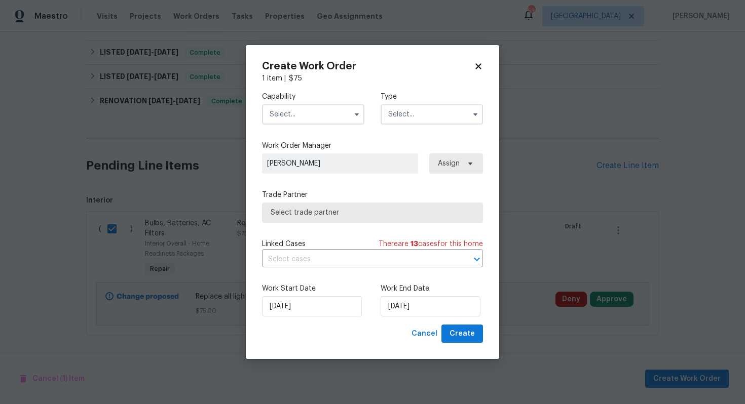
click at [334, 113] on input "text" at bounding box center [313, 114] width 102 height 20
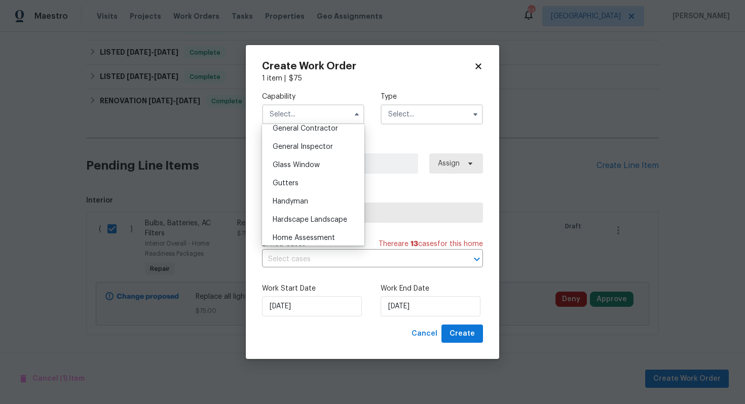
scroll to position [516, 0]
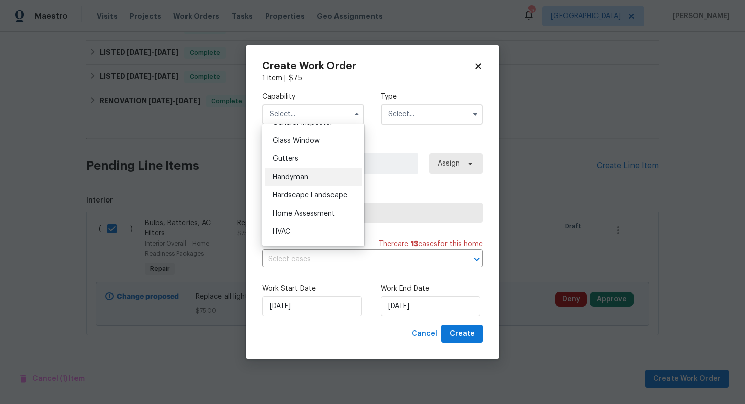
click at [307, 172] on div "Handyman" at bounding box center [313, 177] width 97 height 18
type input "Handyman"
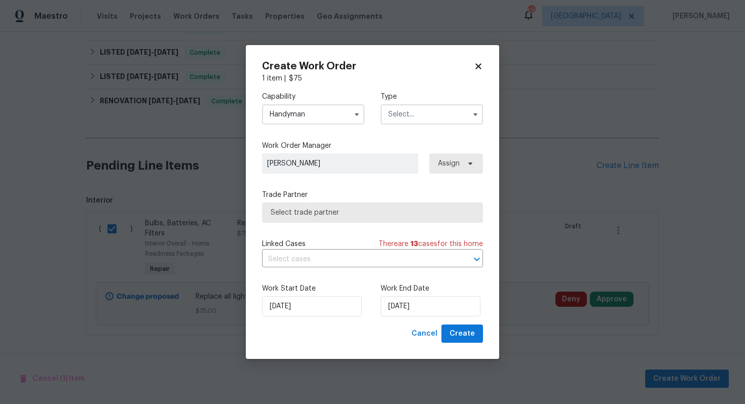
click at [415, 114] on input "text" at bounding box center [432, 114] width 102 height 20
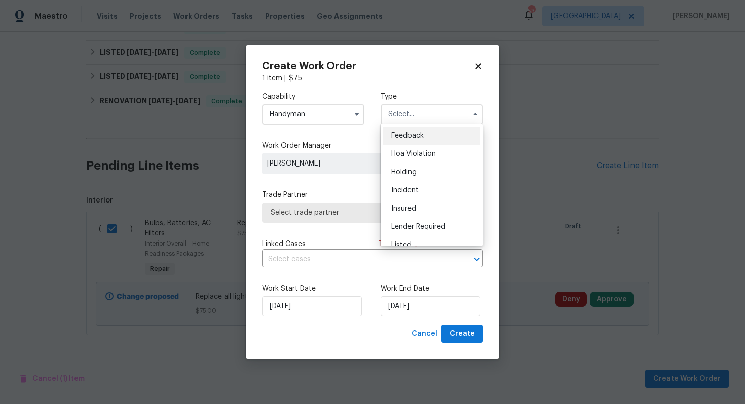
click at [421, 136] on span "Feedback" at bounding box center [407, 135] width 32 height 7
type input "Feedback"
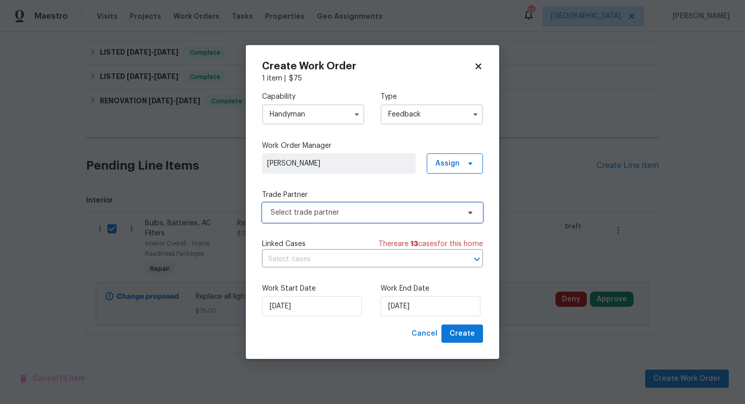
click at [317, 213] on span "Select trade partner" at bounding box center [365, 213] width 189 height 10
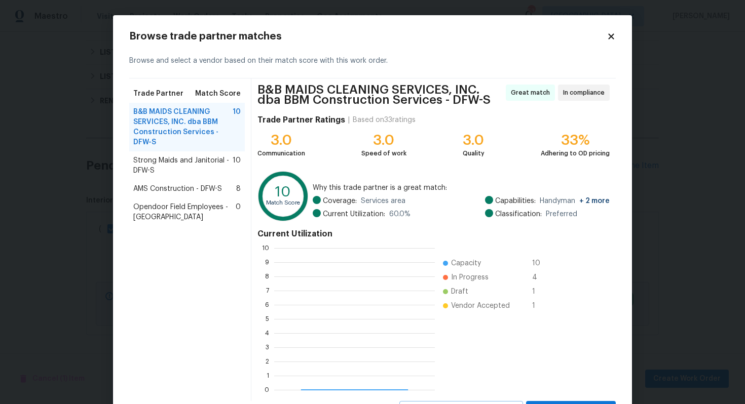
scroll to position [142, 161]
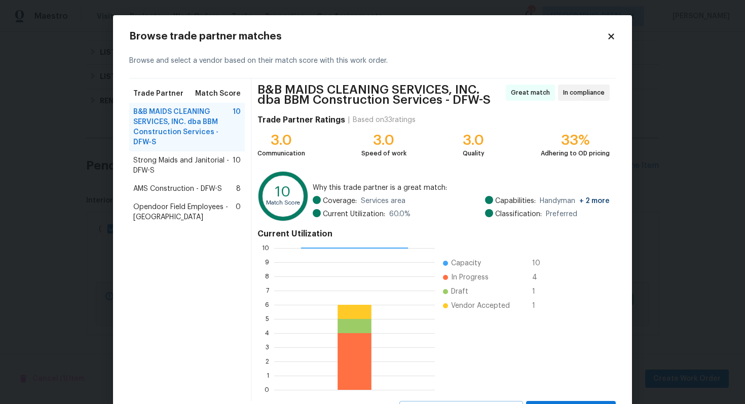
click at [168, 157] on span "Strong Maids and Janitorial - DFW-S" at bounding box center [182, 166] width 99 height 20
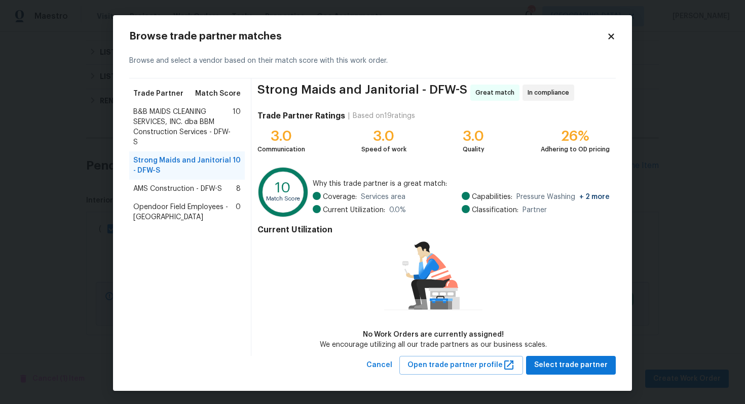
click at [190, 123] on span "B&B MAIDS CLEANING SERVICES, INC. dba BBM Construction Services - DFW-S" at bounding box center [182, 127] width 99 height 41
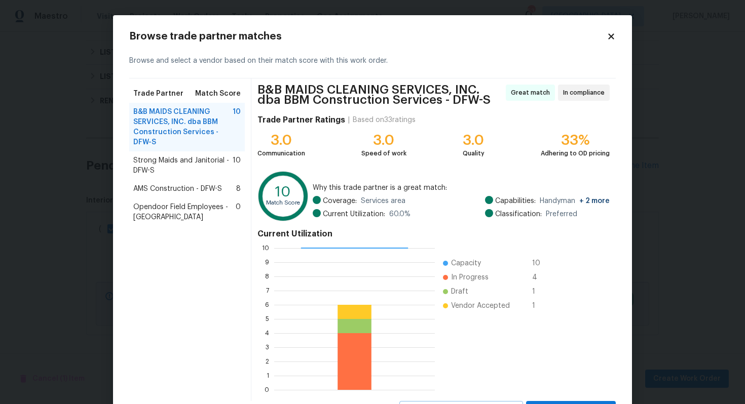
click at [158, 165] on span "Strong Maids and Janitorial - DFW-S" at bounding box center [182, 166] width 99 height 20
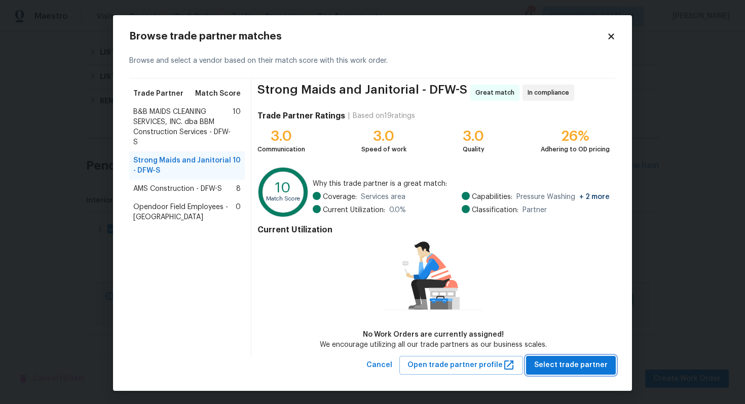
click at [568, 367] on span "Select trade partner" at bounding box center [570, 365] width 73 height 13
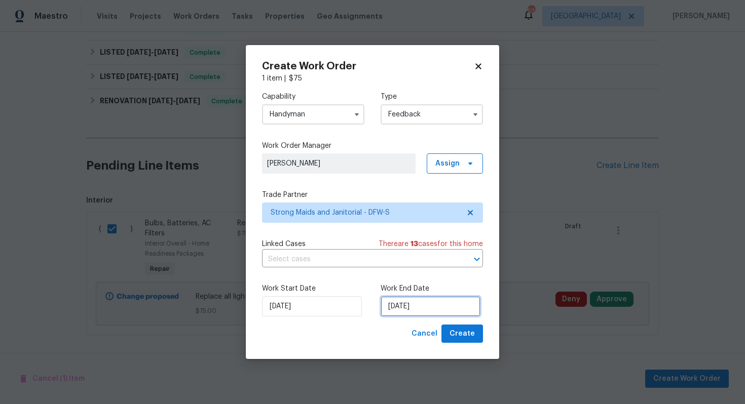
click at [406, 311] on input "[DATE]" at bounding box center [431, 306] width 100 height 20
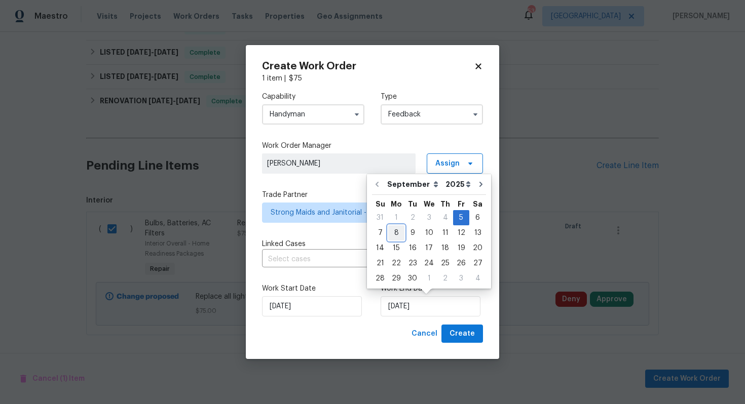
click at [395, 234] on div "8" at bounding box center [396, 233] width 16 height 14
type input "[DATE]"
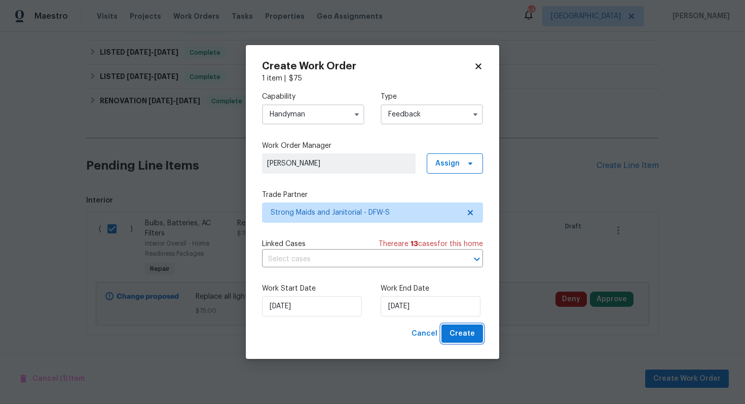
click at [457, 339] on span "Create" at bounding box center [462, 334] width 25 height 13
checkbox input "false"
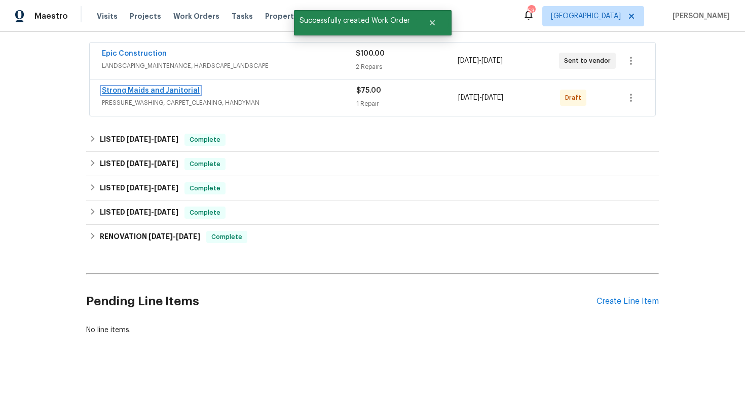
click at [163, 90] on link "Strong Maids and Janitorial" at bounding box center [151, 90] width 98 height 7
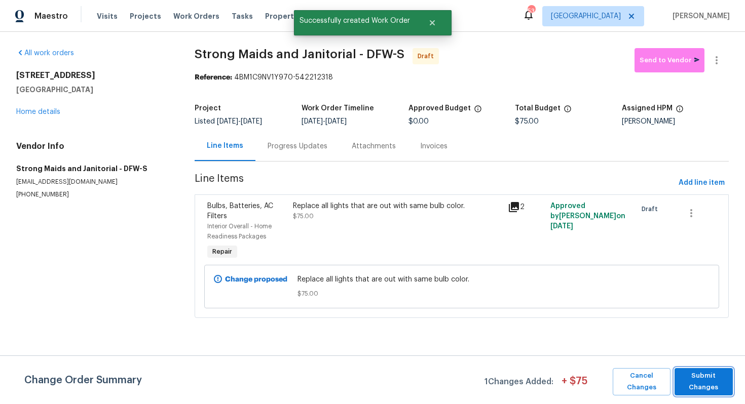
click at [704, 385] on span "Submit Changes" at bounding box center [704, 381] width 48 height 23
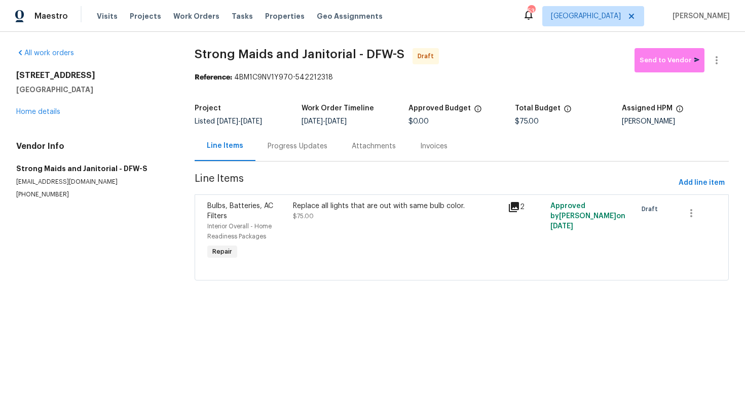
click at [289, 141] on div "Progress Updates" at bounding box center [298, 146] width 60 height 10
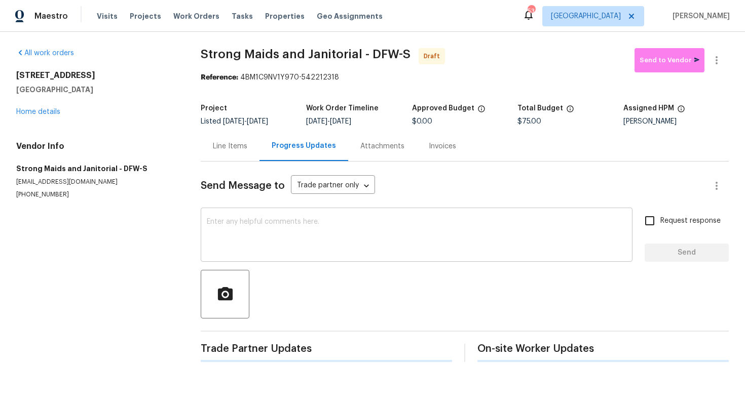
click at [283, 233] on textarea at bounding box center [417, 235] width 420 height 35
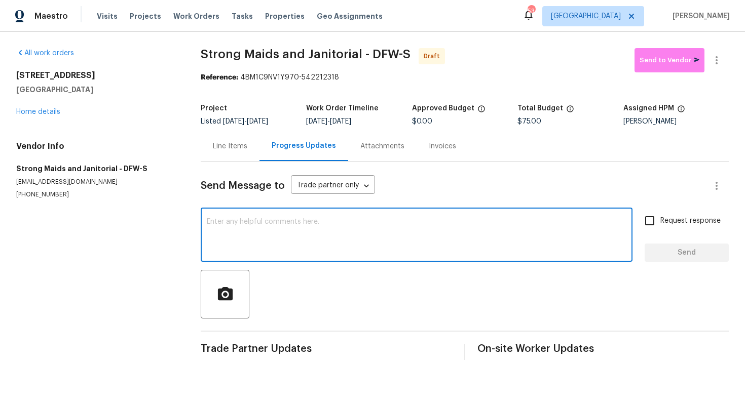
click at [309, 227] on textarea at bounding box center [417, 235] width 420 height 35
paste textarea "Hi this is [PERSON_NAME] with Opendoor. I’m confirming you received the WO for …"
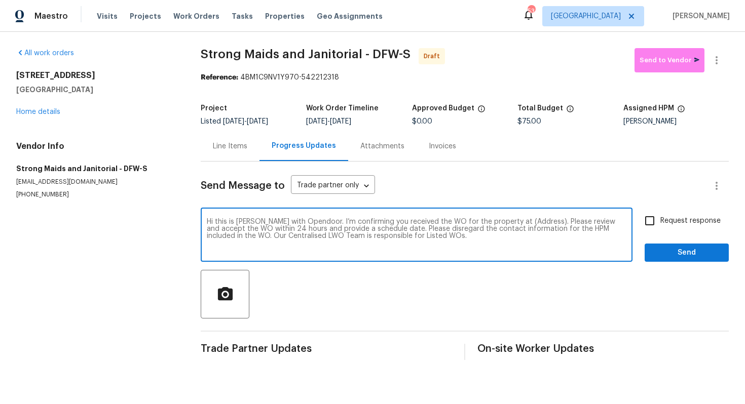
drag, startPoint x: 530, startPoint y: 222, endPoint x: 496, endPoint y: 220, distance: 33.5
click at [496, 220] on textarea "Hi this is [PERSON_NAME] with Opendoor. I’m confirming you received the WO for …" at bounding box center [417, 235] width 420 height 35
paste textarea "3909 Trenton Pl, Denton, TX 76208"
click at [497, 219] on textarea "Hi this is Arvind with Opendoor. I’m confirming you received the WO for the pro…" at bounding box center [417, 235] width 420 height 35
type textarea "Hi this is Arvind with Opendoor. I’m confirming you received the WO for the pro…"
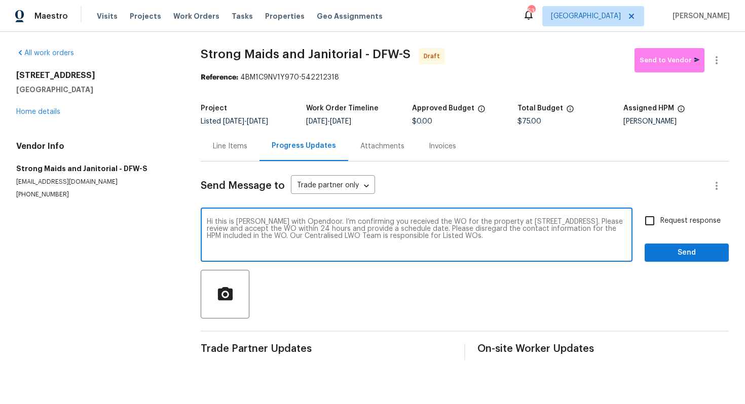
click at [656, 224] on input "Request response" at bounding box center [649, 220] width 21 height 21
checkbox input "true"
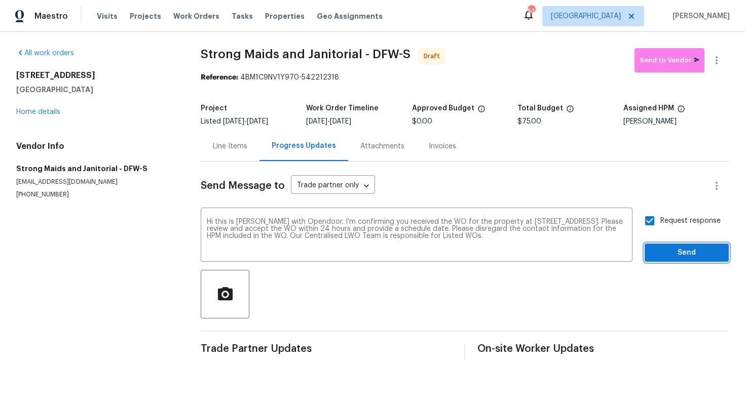
click at [674, 258] on span "Send" at bounding box center [687, 253] width 68 height 13
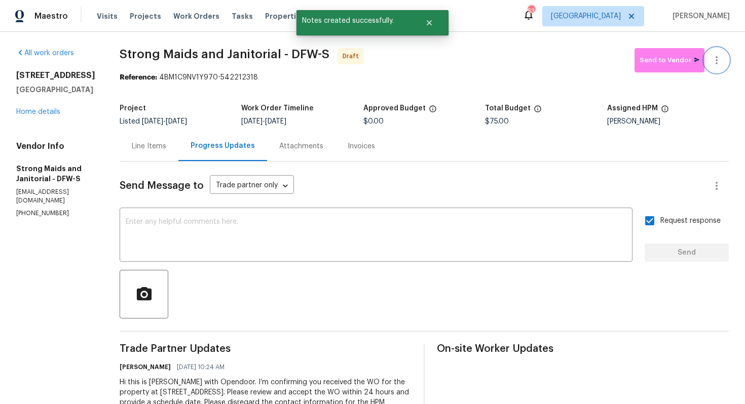
click at [721, 60] on icon "button" at bounding box center [716, 60] width 12 height 12
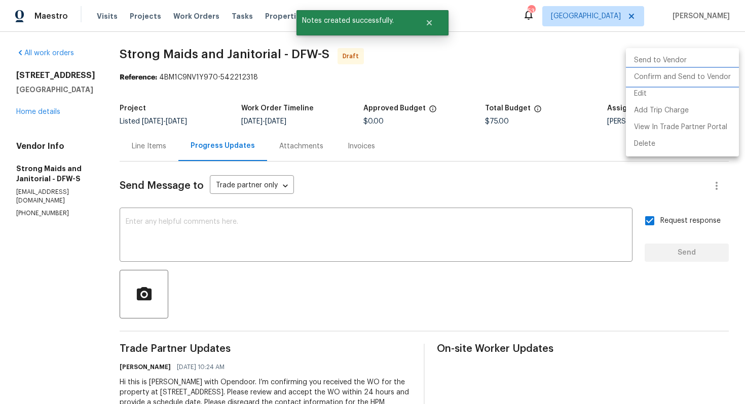
click at [682, 80] on li "Confirm and Send to Vendor" at bounding box center [682, 77] width 113 height 17
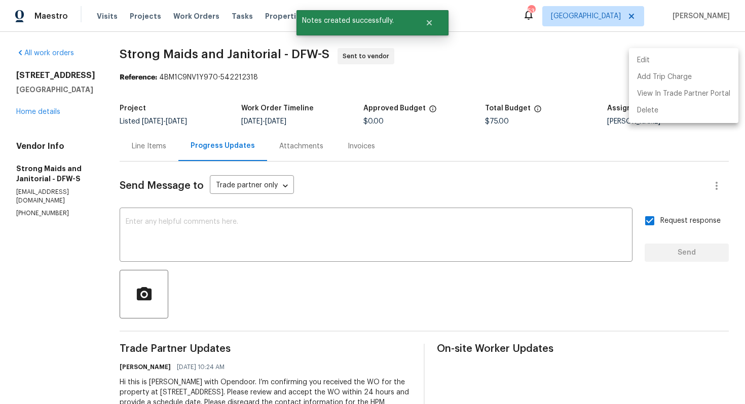
click at [512, 82] on div at bounding box center [372, 202] width 745 height 404
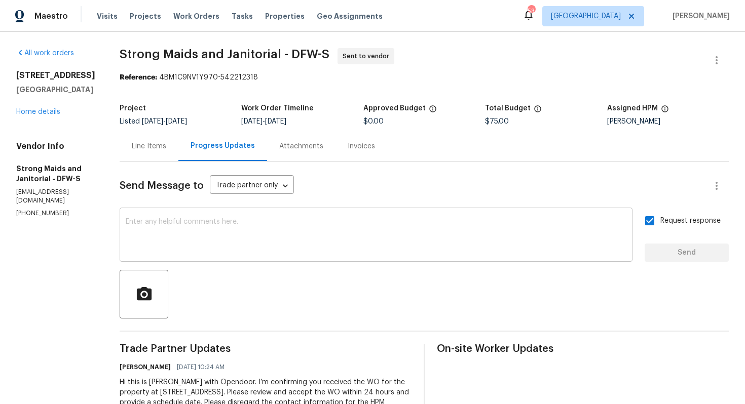
click at [457, 232] on textarea at bounding box center [376, 235] width 501 height 35
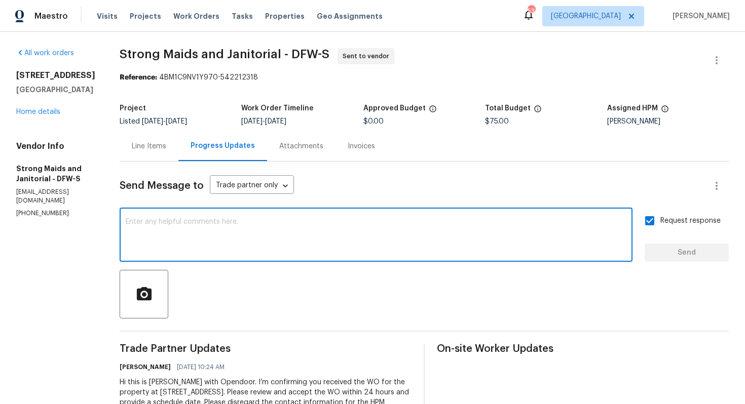
paste textarea "Attention All Work Orders must include before-photos (both close-up and wide-an…"
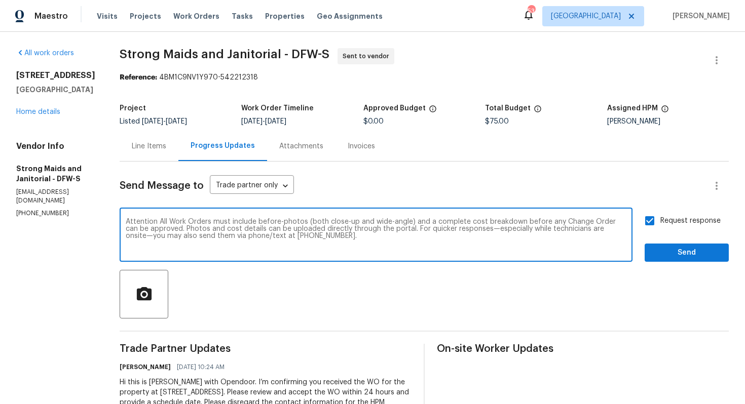
type textarea "Attention All Work Orders must include before-photos (both close-up and wide-an…"
click at [685, 250] on span "Send" at bounding box center [687, 253] width 68 height 13
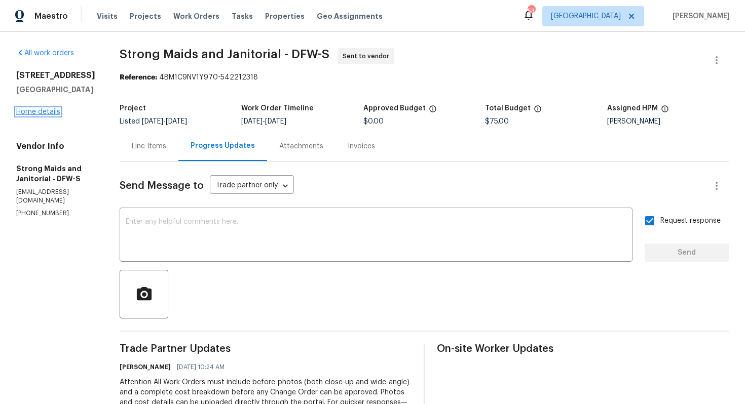
click at [47, 113] on link "Home details" at bounding box center [38, 111] width 44 height 7
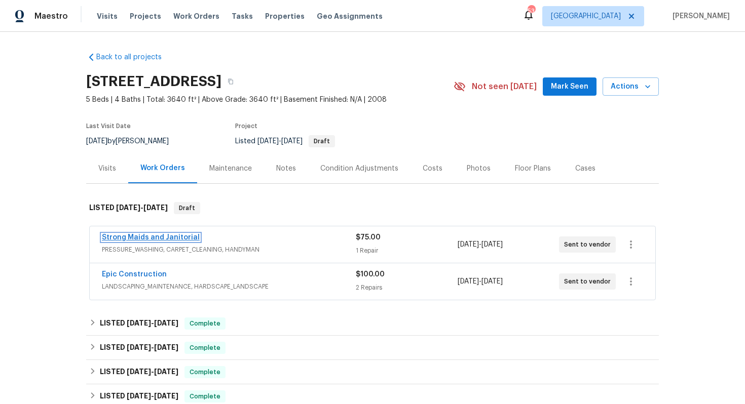
click at [125, 237] on link "Strong Maids and Janitorial" at bounding box center [151, 237] width 98 height 7
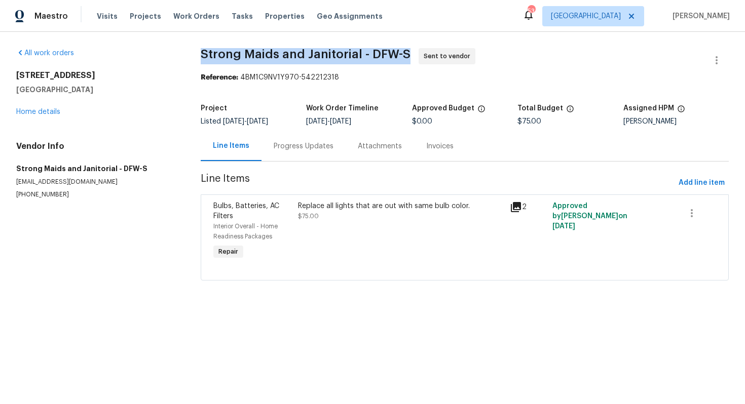
drag, startPoint x: 202, startPoint y: 54, endPoint x: 403, endPoint y: 51, distance: 201.2
click at [403, 51] on span "Strong Maids and Janitorial - DFW-S" at bounding box center [306, 54] width 210 height 12
copy span "Strong Maids and Janitorial - DFW-S"
click at [344, 118] on div "Work Order Timeline" at bounding box center [359, 111] width 106 height 13
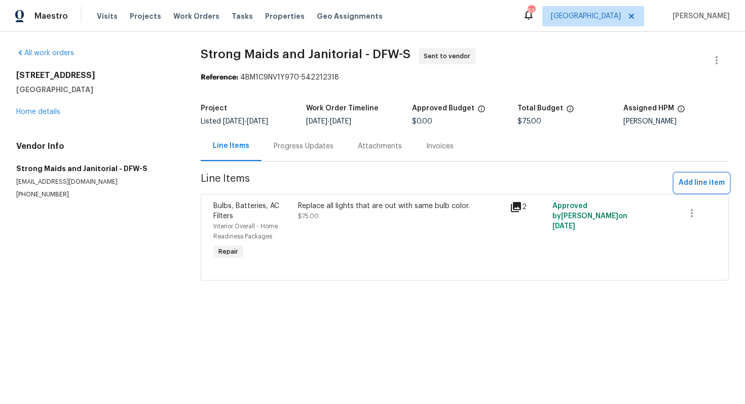
click at [688, 182] on span "Add line item" at bounding box center [702, 183] width 46 height 13
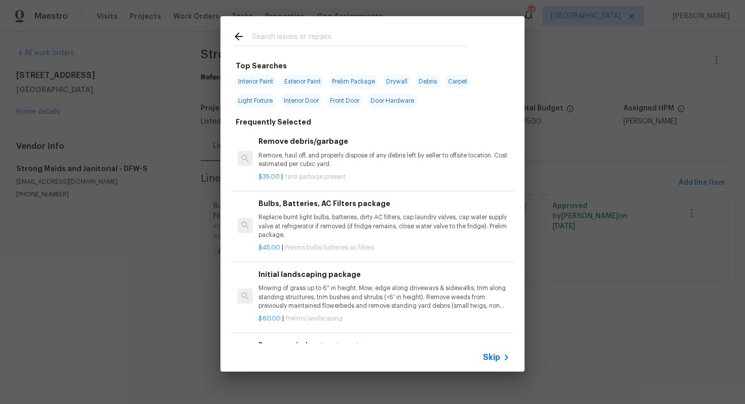
click at [300, 39] on input "text" at bounding box center [359, 37] width 215 height 15
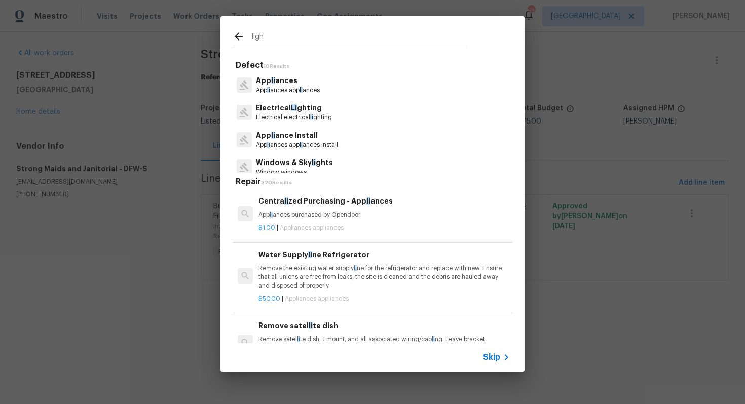
type input "light"
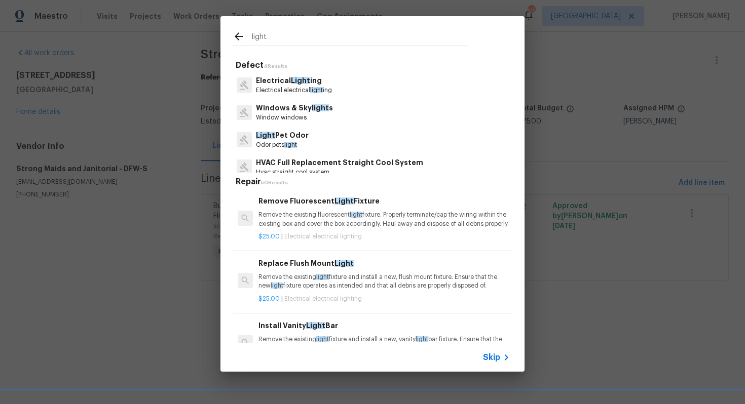
click at [299, 86] on p "Electrical Light ing" at bounding box center [294, 81] width 76 height 11
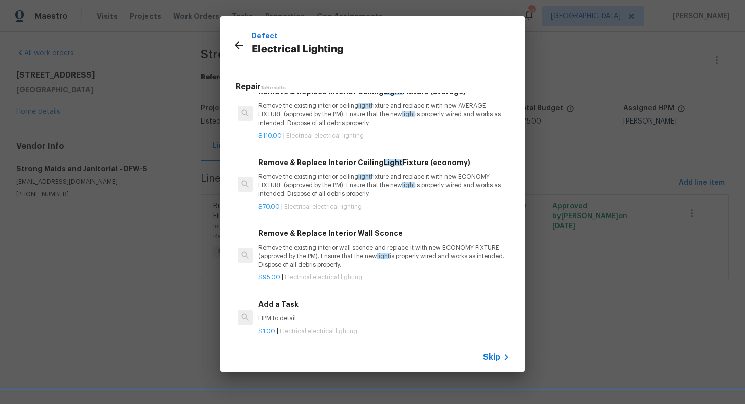
scroll to position [6, 0]
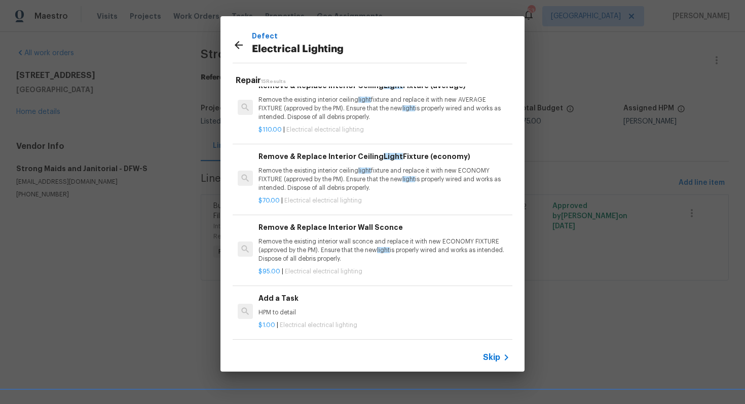
click at [290, 307] on div "Add a Task HPM to detail" at bounding box center [383, 305] width 251 height 24
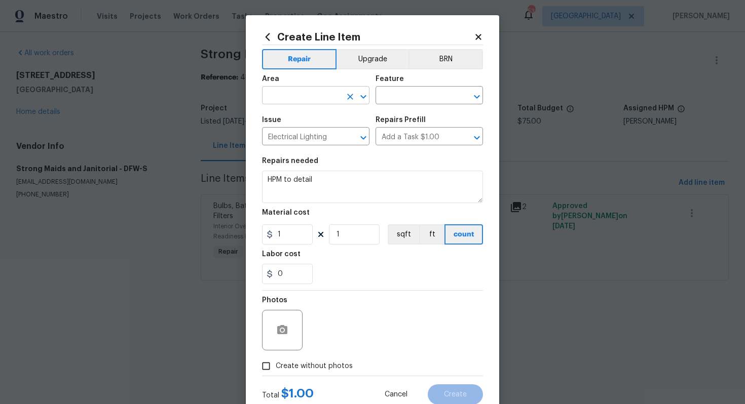
click at [302, 102] on input "text" at bounding box center [301, 97] width 79 height 16
click at [321, 136] on li "Interior Overall" at bounding box center [315, 136] width 107 height 17
type input "Interior Overall"
click at [431, 98] on input "text" at bounding box center [415, 97] width 79 height 16
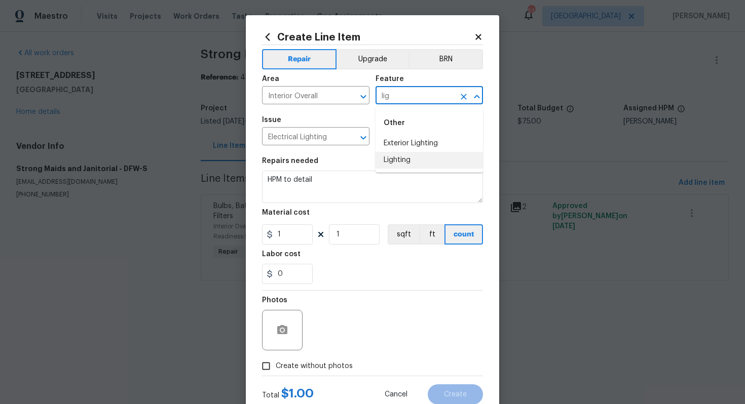
click at [404, 162] on li "Lighting" at bounding box center [429, 160] width 107 height 17
type input "Lighting"
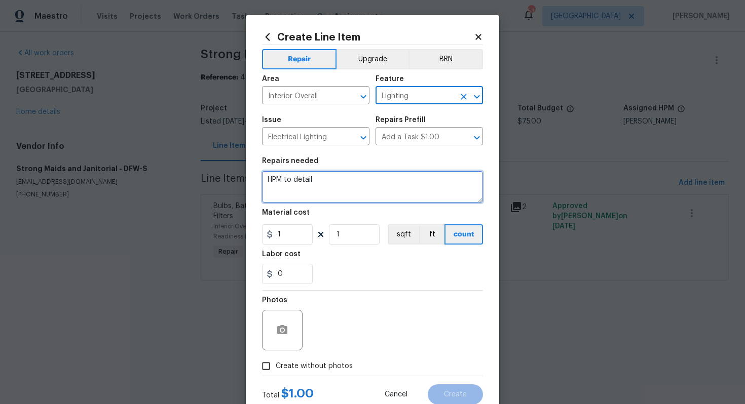
click at [331, 180] on textarea "HPM to detail" at bounding box center [372, 187] width 221 height 32
paste textarea "Determine power issue in media room. Lights may just be out."
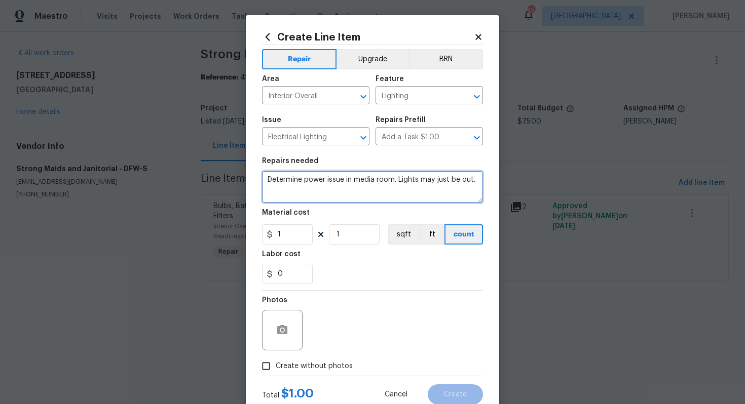
type textarea "Determine power issue in media room. Lights may just be out."
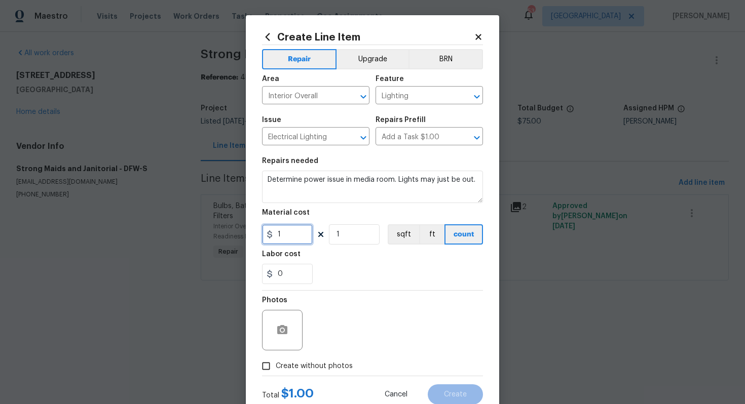
click at [292, 238] on input "1" at bounding box center [287, 234] width 51 height 20
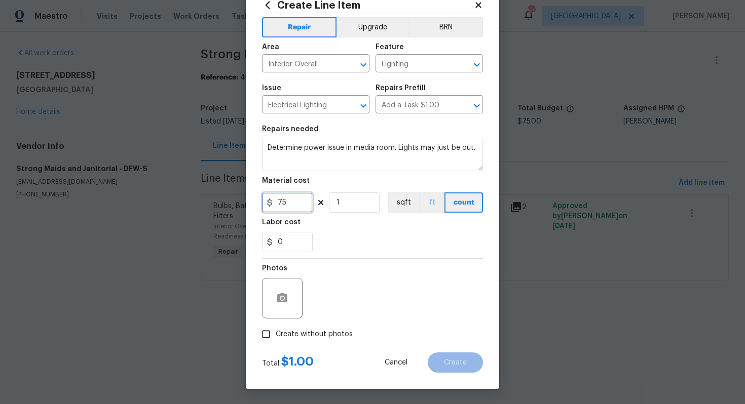
type input "75"
click at [285, 296] on icon "button" at bounding box center [282, 297] width 10 height 9
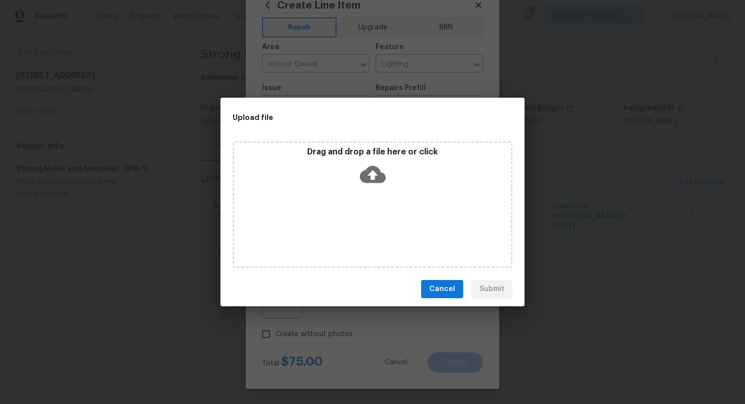
click at [376, 177] on icon at bounding box center [373, 174] width 26 height 17
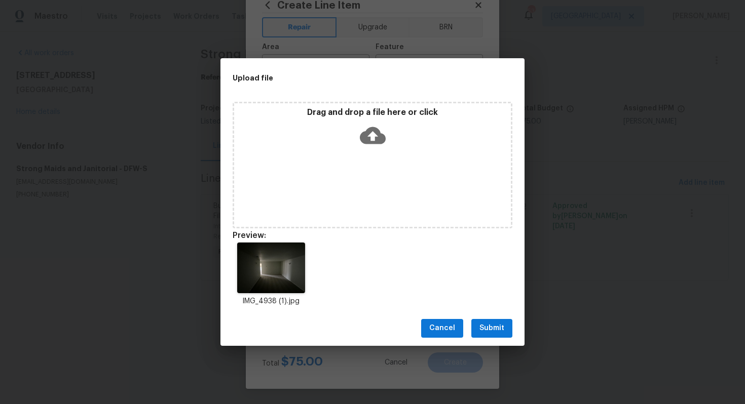
click at [490, 328] on span "Submit" at bounding box center [491, 328] width 25 height 13
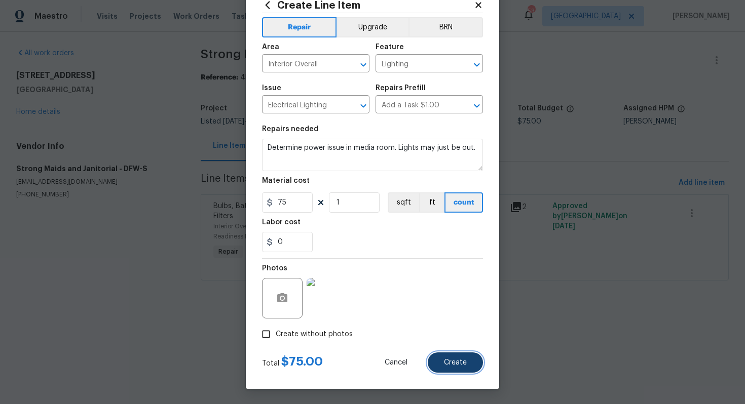
click at [457, 363] on span "Create" at bounding box center [455, 363] width 23 height 8
type input "0"
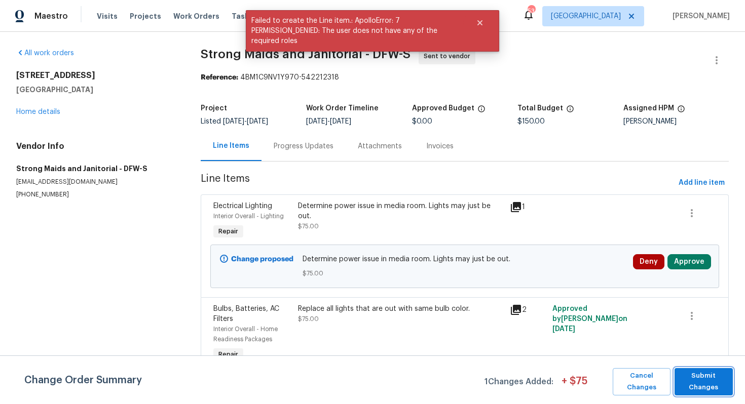
click at [703, 379] on span "Submit Changes" at bounding box center [704, 381] width 48 height 23
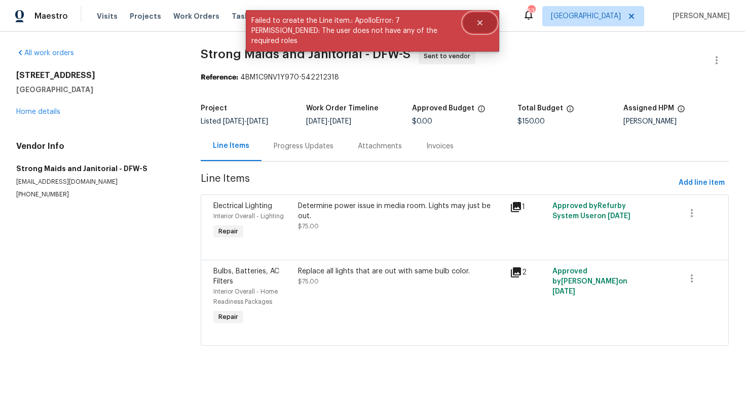
click at [479, 21] on icon "Close" at bounding box center [480, 23] width 8 height 8
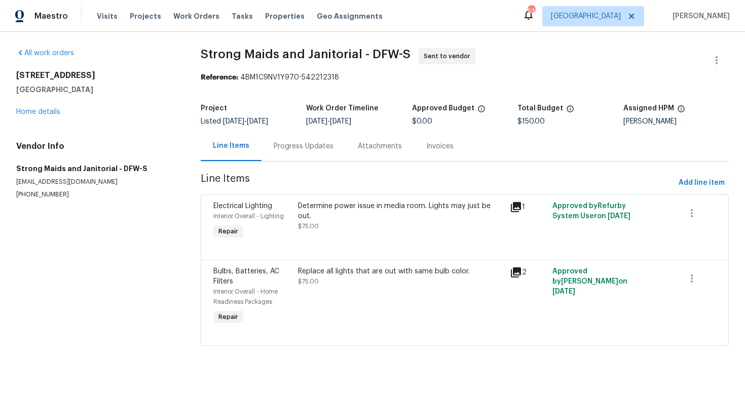
click at [295, 147] on div "Progress Updates" at bounding box center [304, 146] width 60 height 10
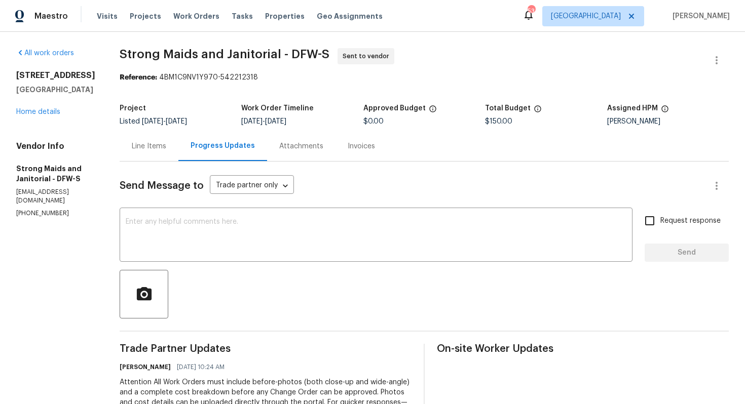
click at [381, 24] on div "Maestro Visits Projects Work Orders Tasks Properties Geo Assignments 53 Dallas …" at bounding box center [372, 16] width 745 height 32
click at [72, 113] on div "3909 Trenton Pl Denton, TX 76208 Home details" at bounding box center [55, 93] width 79 height 47
click at [38, 111] on link "Home details" at bounding box center [38, 111] width 44 height 7
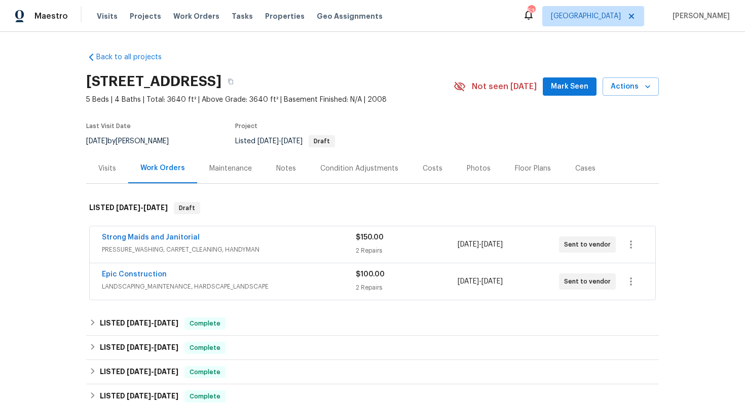
click at [394, 56] on div "Back to all projects 3909 Trenton Pl, Denton, TX 76208 5 Beds | 4 Baths | Total…" at bounding box center [372, 285] width 573 height 483
click at [124, 239] on link "Strong Maids and Janitorial" at bounding box center [151, 237] width 98 height 7
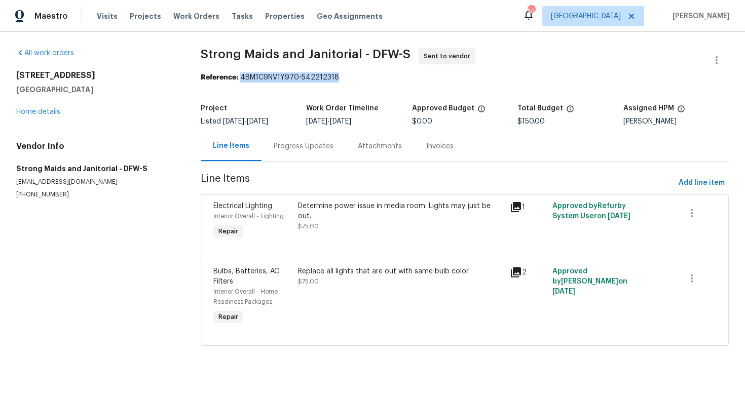
drag, startPoint x: 241, startPoint y: 78, endPoint x: 357, endPoint y: 78, distance: 115.5
click at [357, 78] on div "Reference: 4BM1C9NV1Y970-542212318" at bounding box center [465, 77] width 528 height 10
copy div "4BM1C9NV1Y970-542212318"
click at [51, 108] on div "3909 Trenton Pl Denton, TX 76208 Home details" at bounding box center [96, 93] width 160 height 47
click at [42, 109] on link "Home details" at bounding box center [38, 111] width 44 height 7
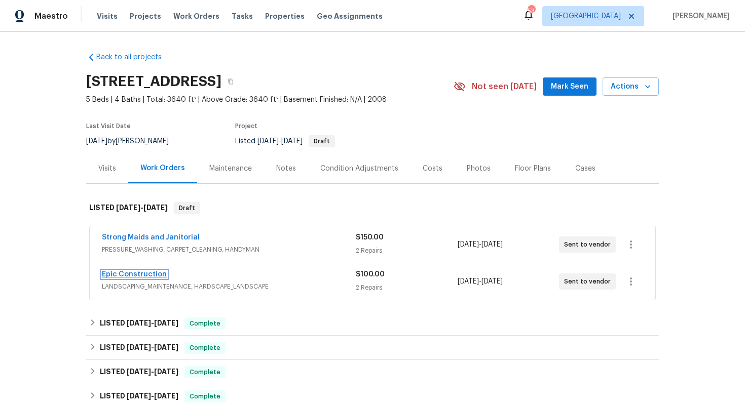
click at [134, 274] on link "Epic Construction" at bounding box center [134, 274] width 65 height 7
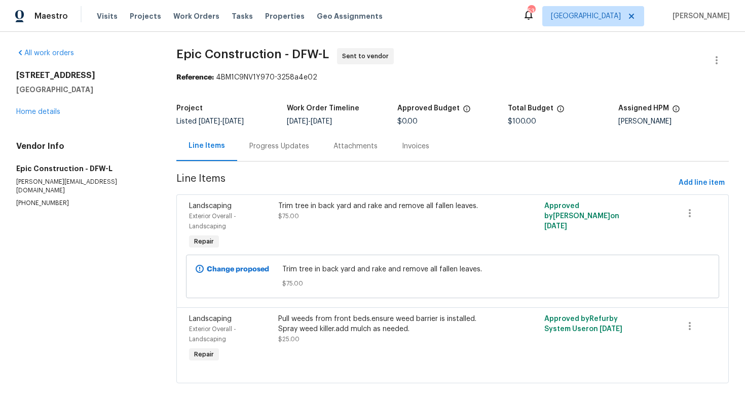
scroll to position [9, 0]
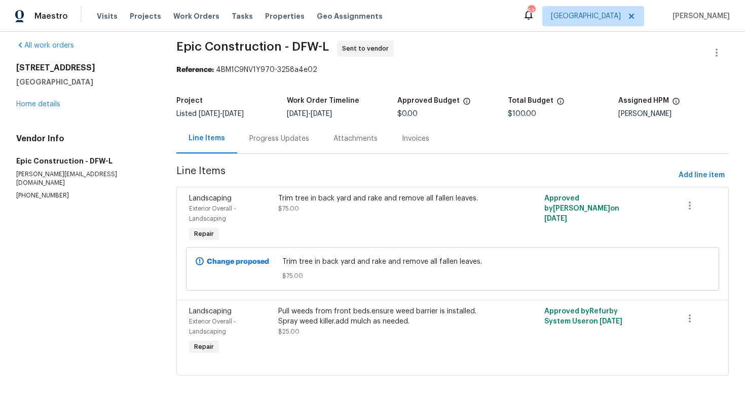
click at [363, 205] on div "Trim tree in back yard and rake and remove all fallen leaves. $75.00" at bounding box center [386, 204] width 216 height 20
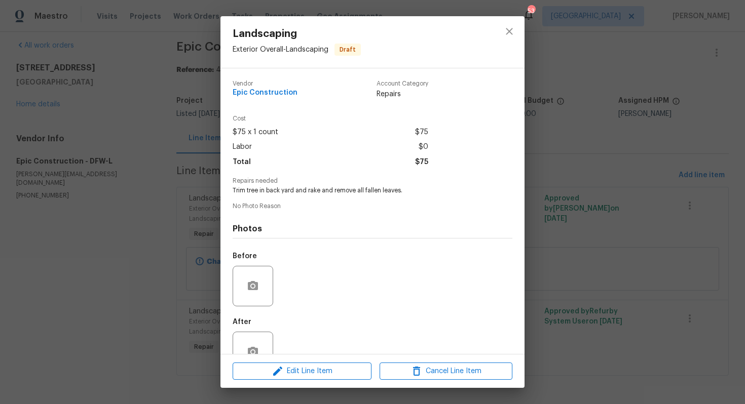
scroll to position [28, 0]
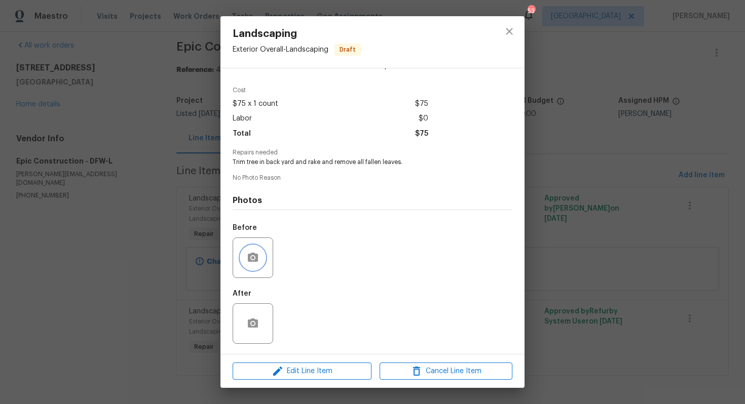
click at [254, 258] on icon "button" at bounding box center [253, 258] width 12 height 12
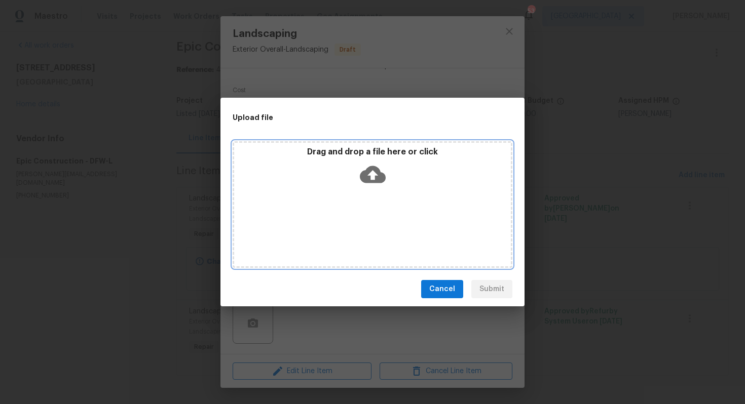
click at [366, 174] on icon at bounding box center [373, 174] width 26 height 17
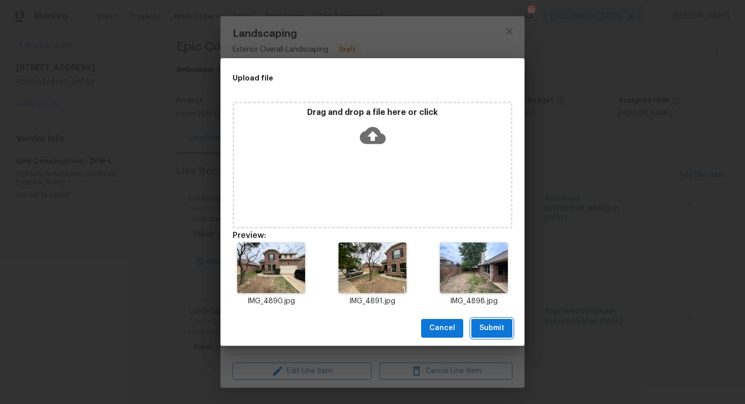
click at [484, 324] on span "Submit" at bounding box center [491, 328] width 25 height 13
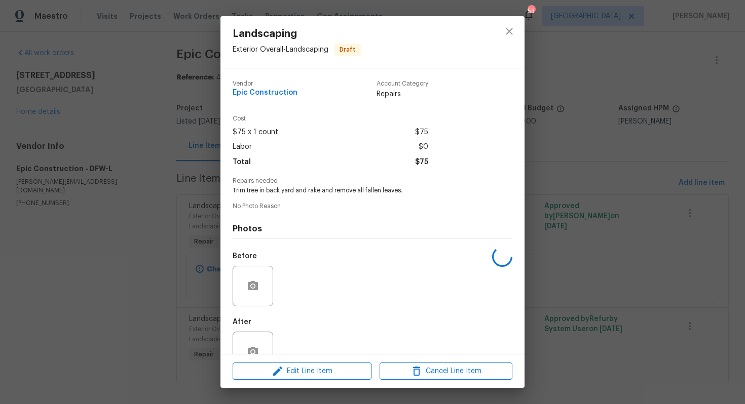
scroll to position [28, 0]
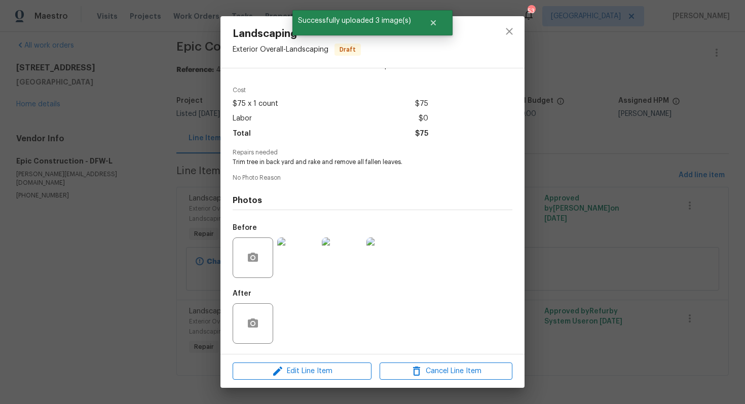
click at [150, 285] on div "Landscaping Exterior Overall - Landscaping Draft Vendor Epic Construction Accou…" at bounding box center [372, 202] width 745 height 404
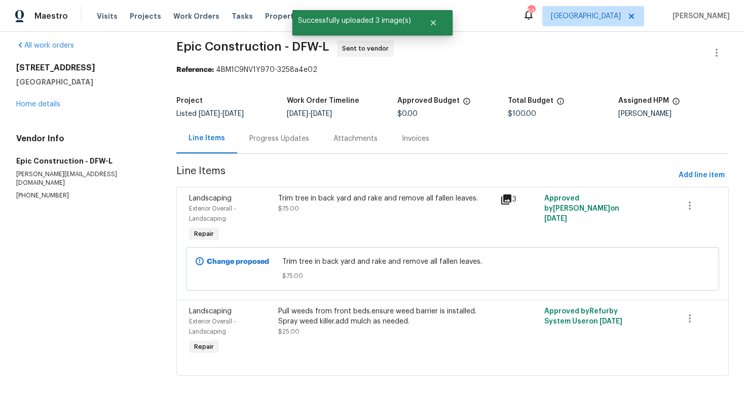
click at [375, 315] on div "Pull weeds from front beds.ensure weed barrier is installed. Spray weed killer.…" at bounding box center [386, 317] width 216 height 20
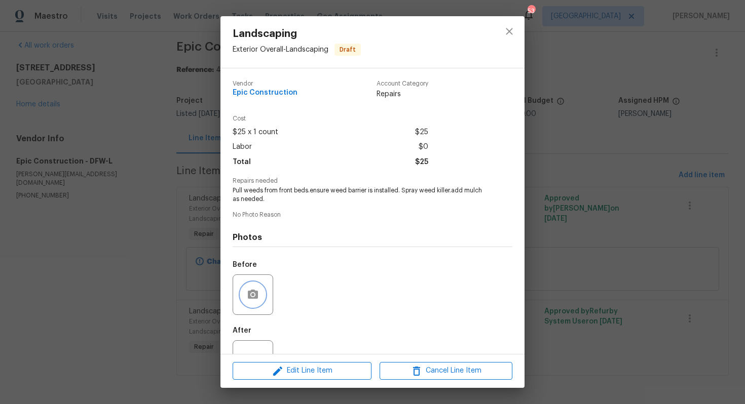
click at [245, 292] on button "button" at bounding box center [253, 295] width 24 height 24
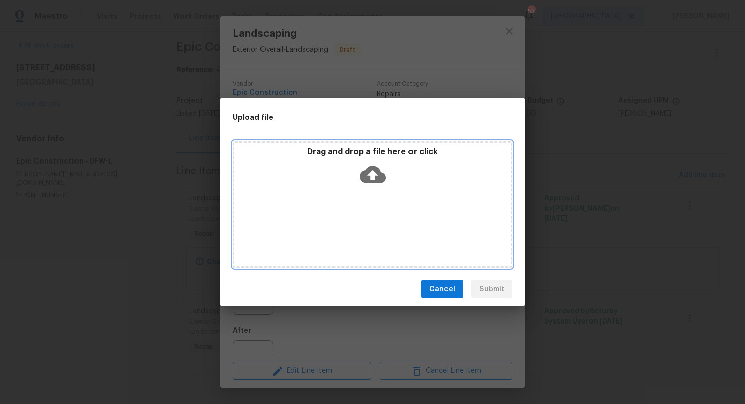
click at [367, 185] on icon at bounding box center [373, 175] width 26 height 26
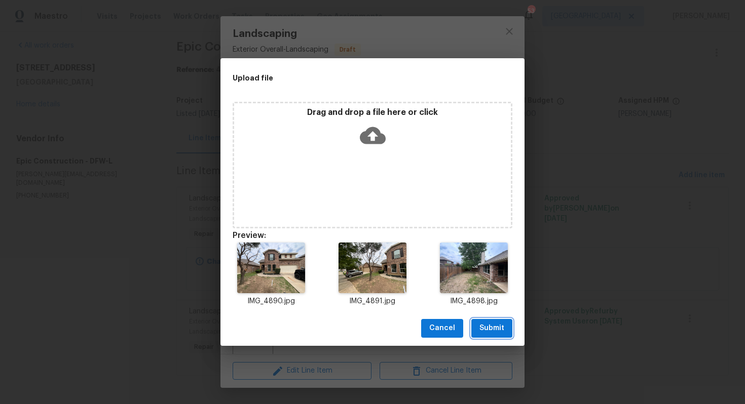
click at [498, 327] on span "Submit" at bounding box center [491, 328] width 25 height 13
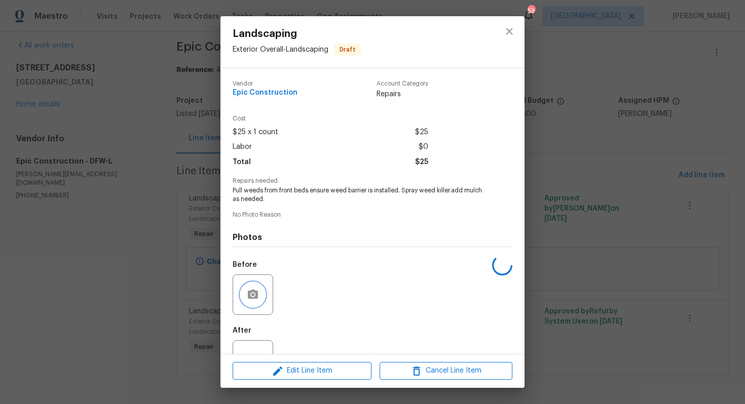
scroll to position [37, 0]
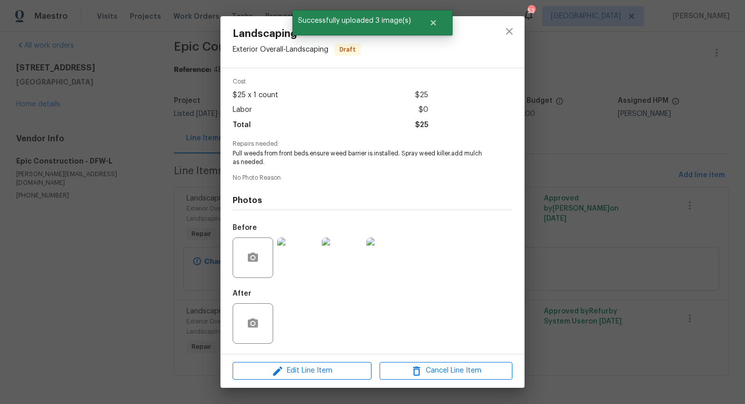
click at [123, 306] on div "Landscaping Exterior Overall - Landscaping Draft Vendor Epic Construction Accou…" at bounding box center [372, 202] width 745 height 404
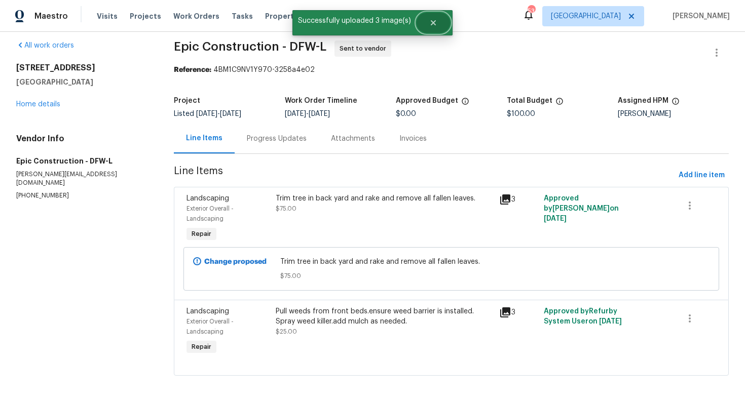
click at [425, 24] on button "Close" at bounding box center [433, 23] width 33 height 20
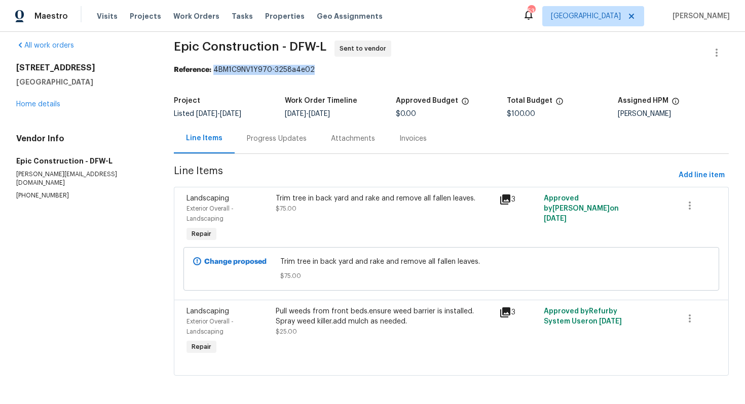
drag, startPoint x: 213, startPoint y: 68, endPoint x: 313, endPoint y: 71, distance: 100.4
click at [313, 71] on div "Reference: 4BM1C9NV1Y970-3258a4e02" at bounding box center [451, 70] width 555 height 10
copy div "4BM1C9NV1Y970-3258a4e02"
click at [457, 34] on div "All work orders 3909 Trenton Pl Denton, TX 76208 Home details Vendor Info Epic …" at bounding box center [372, 214] width 745 height 380
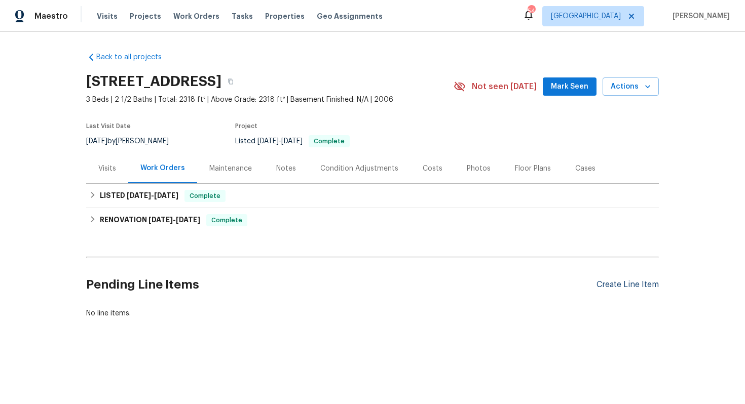
click at [621, 287] on div "Create Line Item" at bounding box center [627, 285] width 62 height 10
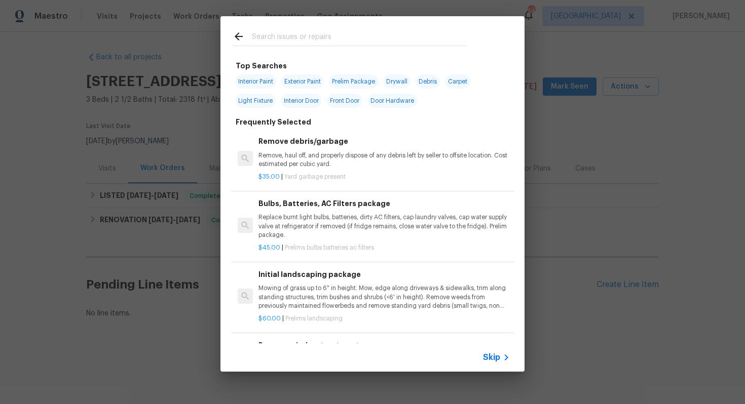
click at [316, 42] on input "text" at bounding box center [359, 37] width 215 height 15
type input "land"
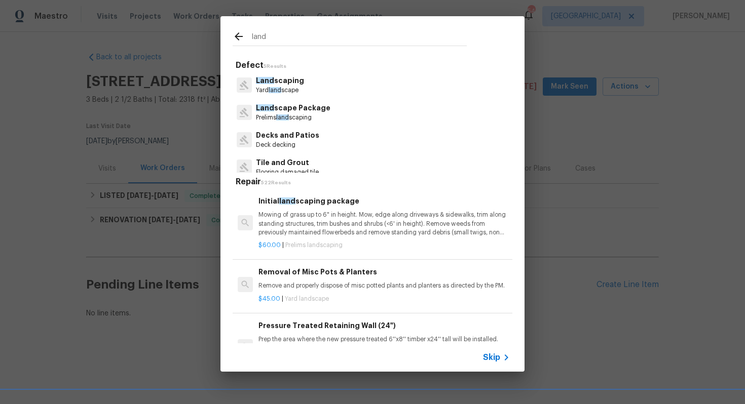
click at [279, 79] on p "Land scaping" at bounding box center [280, 81] width 48 height 11
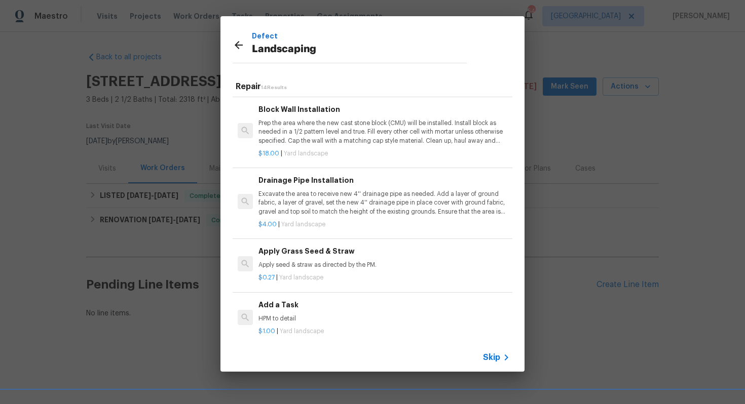
scroll to position [6, 0]
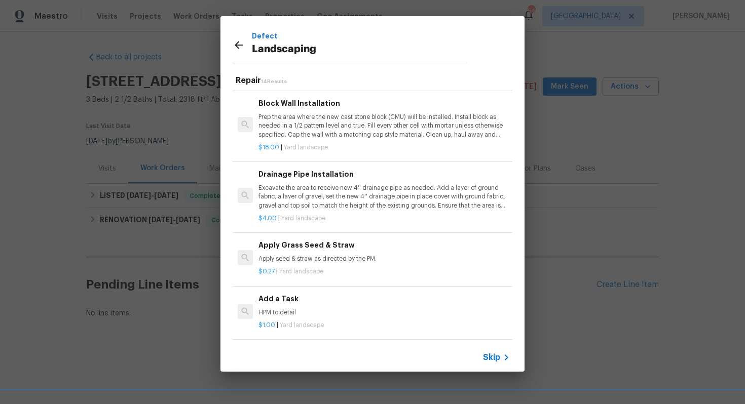
click at [293, 311] on p "HPM to detail" at bounding box center [383, 313] width 251 height 9
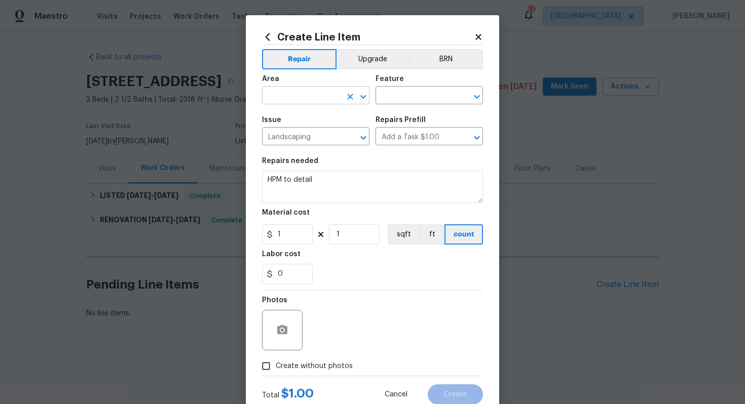
click at [309, 99] on input "text" at bounding box center [301, 97] width 79 height 16
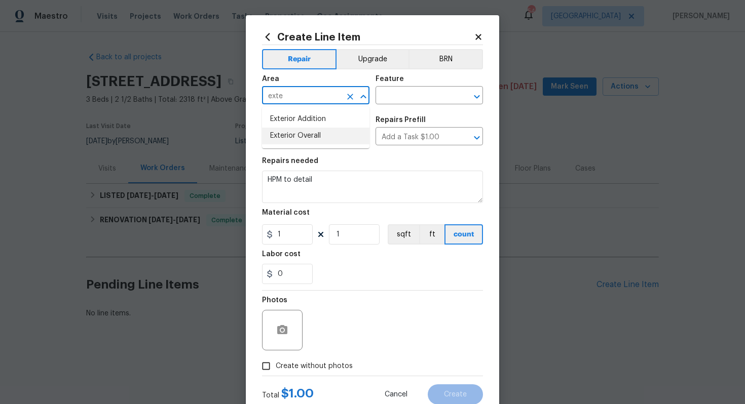
click at [307, 137] on li "Exterior Overall" at bounding box center [315, 136] width 107 height 17
type input "Exterior Overall"
click at [401, 97] on input "text" at bounding box center [415, 97] width 79 height 16
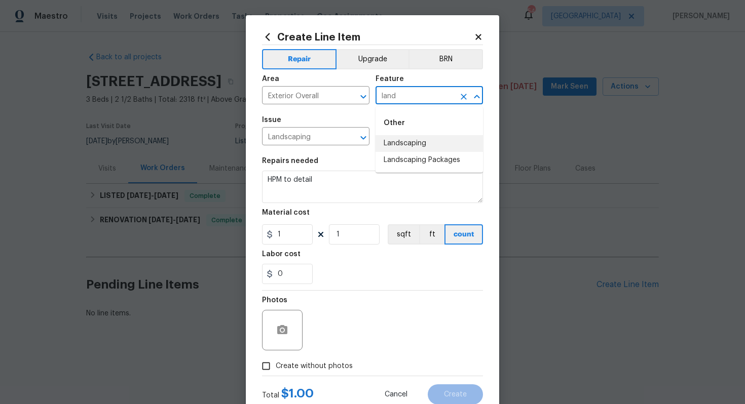
click at [397, 144] on li "Landscaping" at bounding box center [429, 143] width 107 height 17
type input "Landscaping"
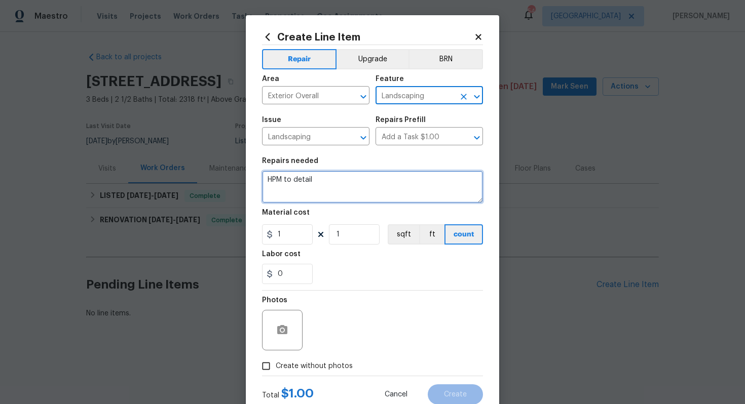
click at [338, 182] on textarea "HPM to detail" at bounding box center [372, 187] width 221 height 32
paste textarea "[STREET_ADDRESS]"
paste textarea "Remove weeds from in front and side of home. Ensure weed barrier is installed. …"
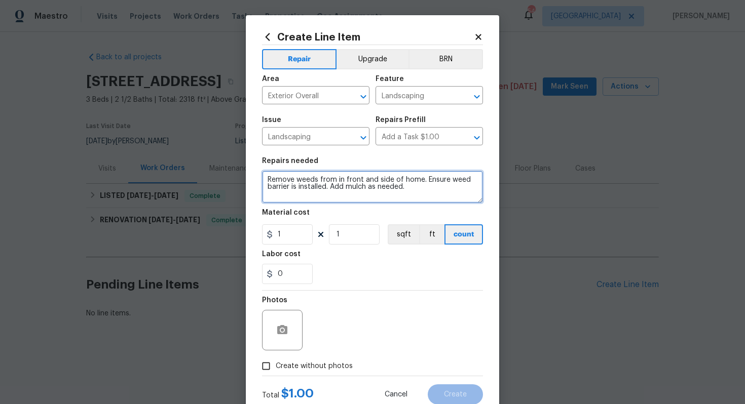
scroll to position [2, 0]
type textarea "Remove weeds from in front and side of home. Ensure weed barrier is installed. …"
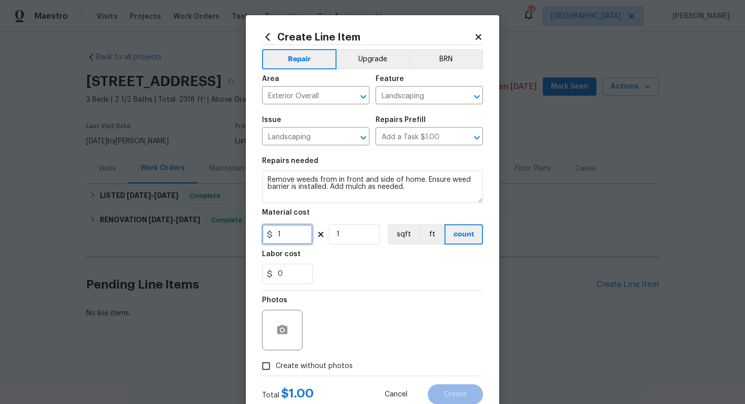
click at [294, 230] on input "1" at bounding box center [287, 234] width 51 height 20
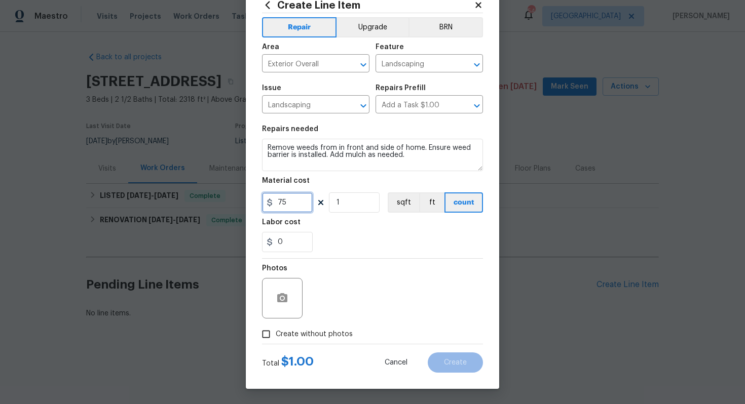
type input "75"
click at [279, 298] on icon "button" at bounding box center [282, 297] width 10 height 9
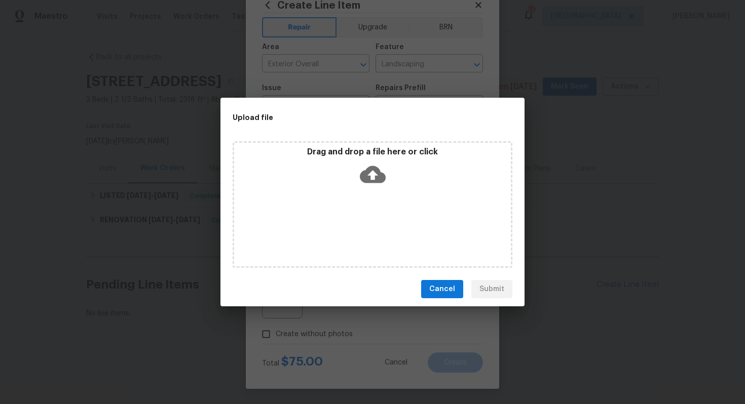
click at [371, 169] on icon at bounding box center [373, 174] width 26 height 17
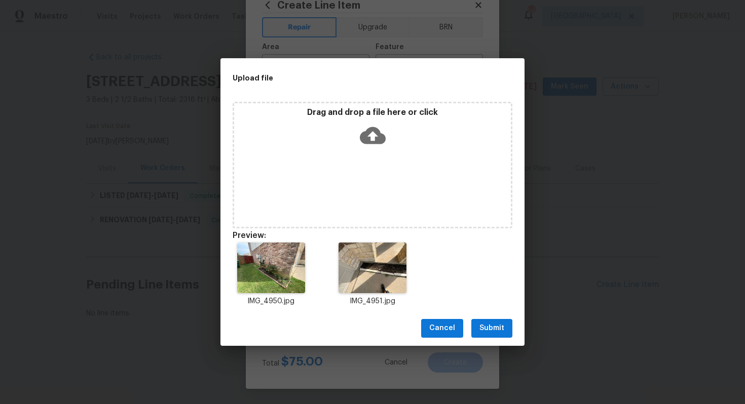
click at [493, 327] on span "Submit" at bounding box center [491, 328] width 25 height 13
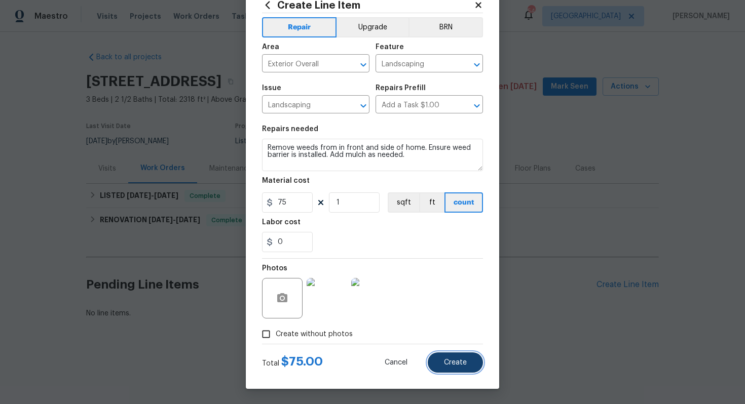
click at [453, 362] on span "Create" at bounding box center [455, 363] width 23 height 8
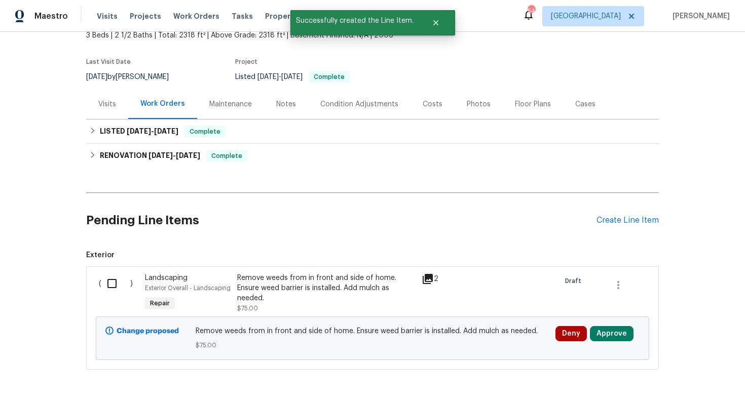
scroll to position [99, 0]
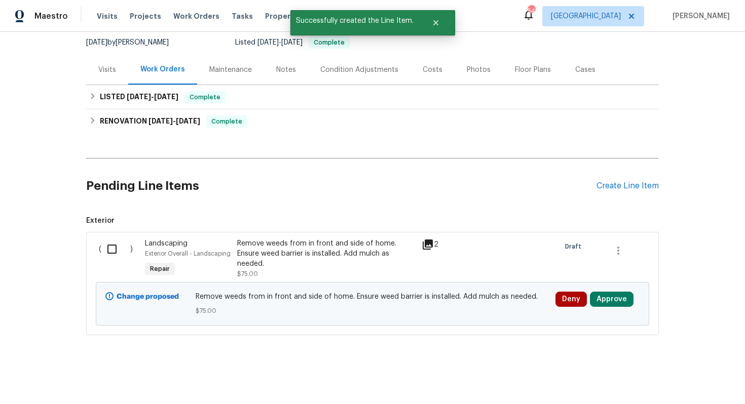
click at [113, 248] on input "checkbox" at bounding box center [115, 249] width 29 height 21
checkbox input "true"
click at [692, 378] on span "Create Work Order" at bounding box center [686, 379] width 67 height 13
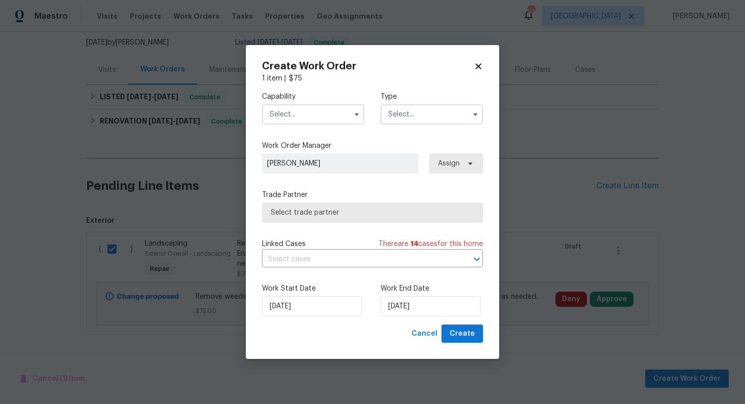
click at [331, 115] on input "text" at bounding box center [313, 114] width 102 height 20
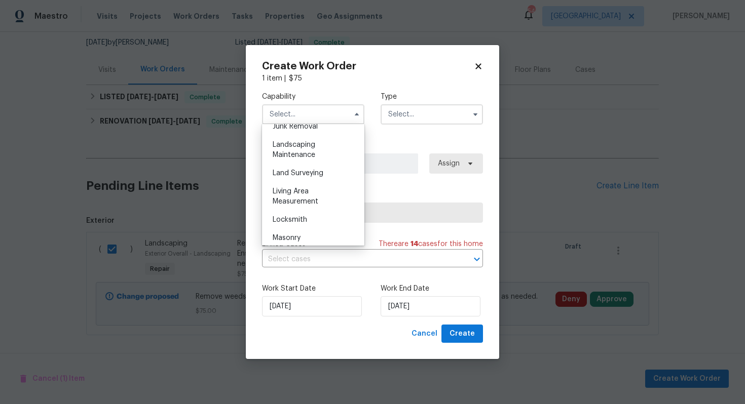
scroll to position [658, 0]
click at [302, 152] on span "Landscaping Maintenance" at bounding box center [294, 149] width 43 height 17
type input "Landscaping Maintenance"
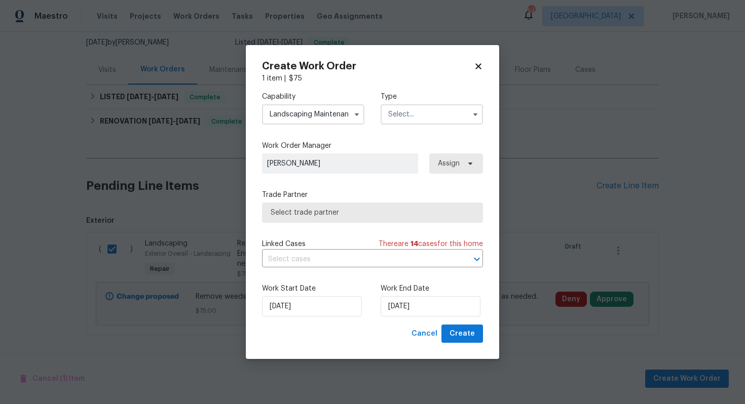
click at [416, 114] on input "text" at bounding box center [432, 114] width 102 height 20
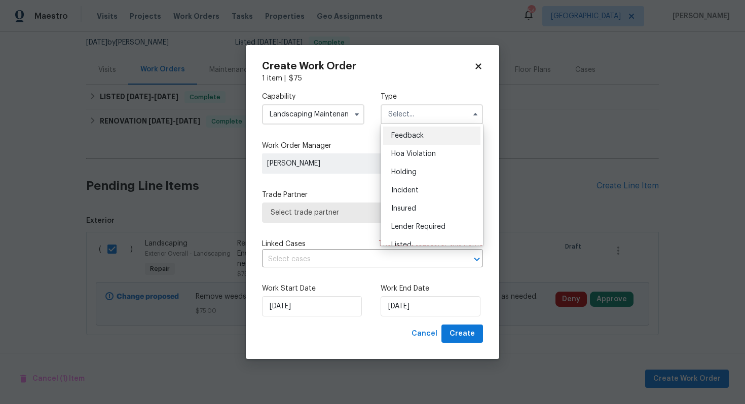
click at [406, 138] on span "Feedback" at bounding box center [407, 135] width 32 height 7
type input "Feedback"
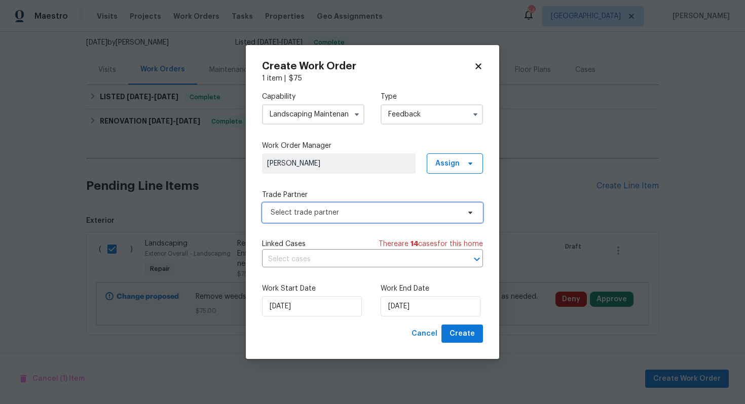
click at [326, 212] on span "Select trade partner" at bounding box center [365, 213] width 189 height 10
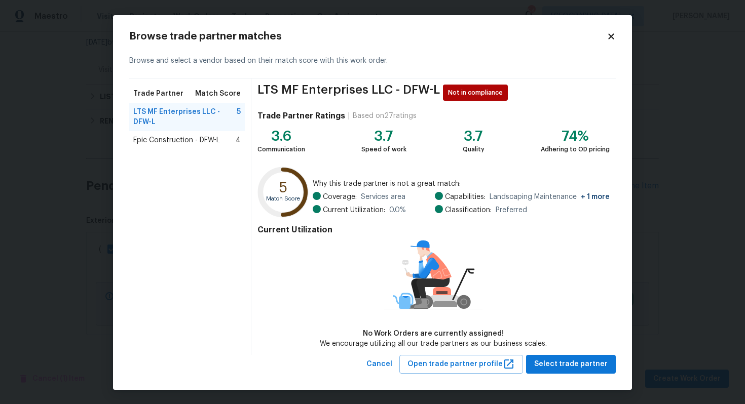
click at [175, 142] on span "Epic Construction - DFW-L" at bounding box center [176, 140] width 87 height 10
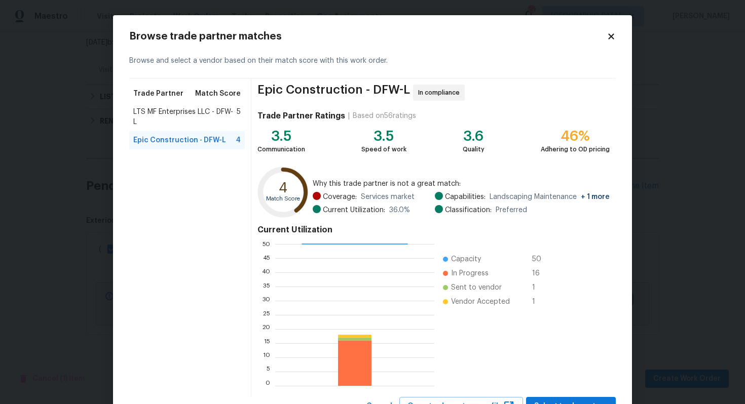
scroll to position [43, 0]
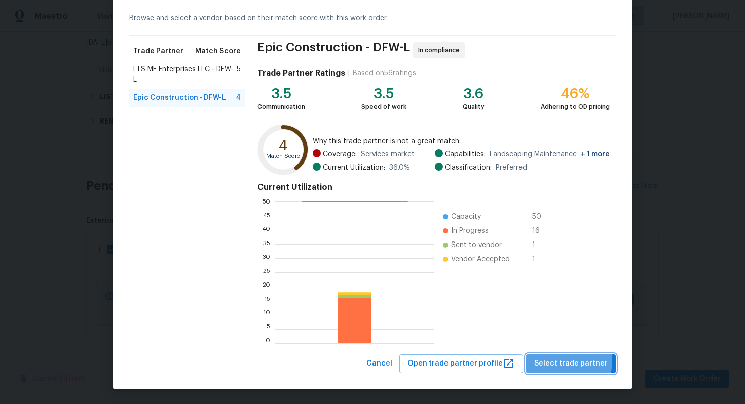
click at [563, 361] on span "Select trade partner" at bounding box center [570, 364] width 73 height 13
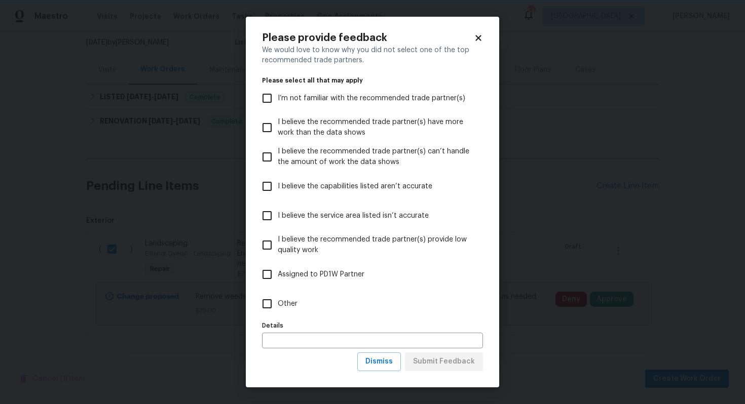
scroll to position [0, 0]
click at [294, 302] on span "Other" at bounding box center [288, 304] width 20 height 11
click at [278, 302] on input "Other" at bounding box center [266, 303] width 21 height 21
checkbox input "true"
click at [445, 368] on span "Submit Feedback" at bounding box center [444, 362] width 62 height 13
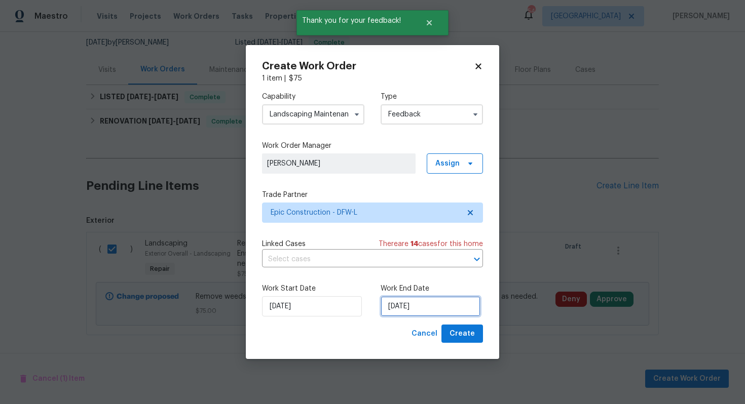
click at [420, 305] on input "[DATE]" at bounding box center [431, 306] width 100 height 20
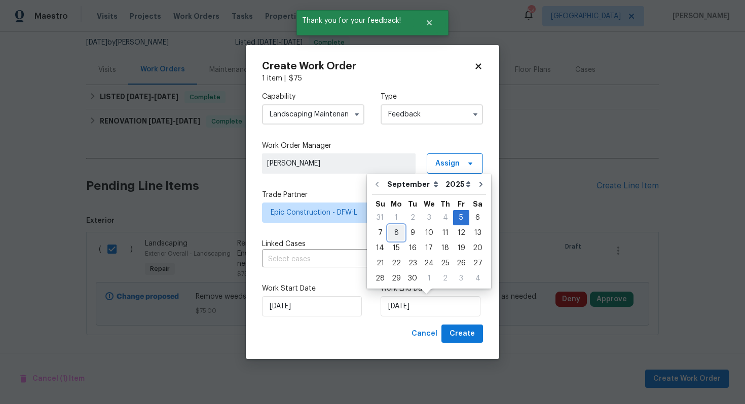
click at [392, 232] on div "8" at bounding box center [396, 233] width 16 height 14
type input "[DATE]"
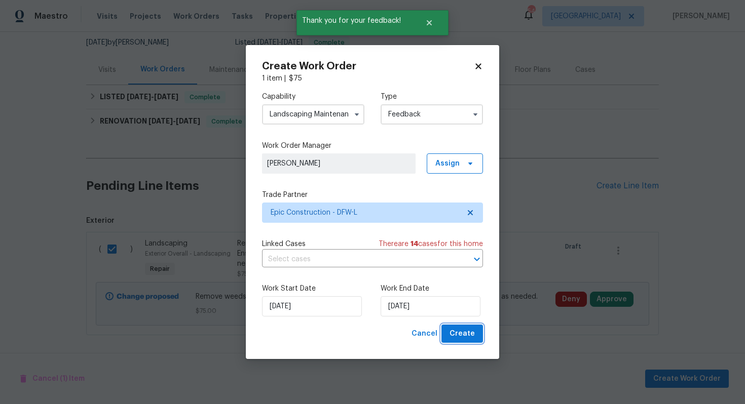
click at [464, 337] on span "Create" at bounding box center [462, 334] width 25 height 13
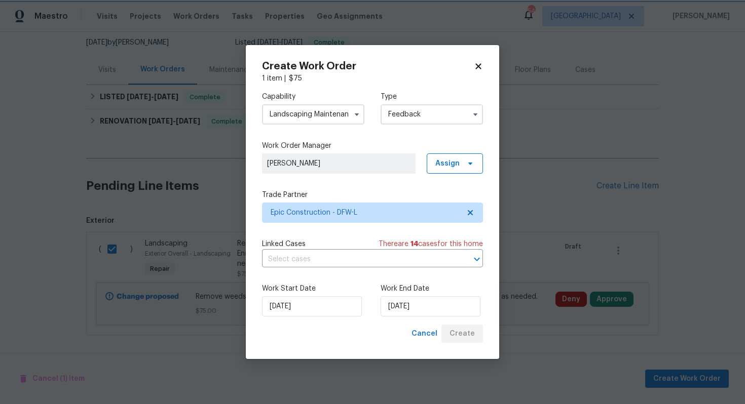
checkbox input "false"
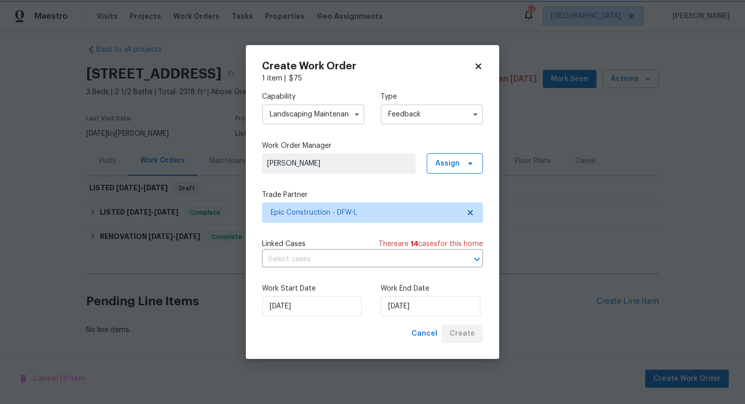
scroll to position [8, 0]
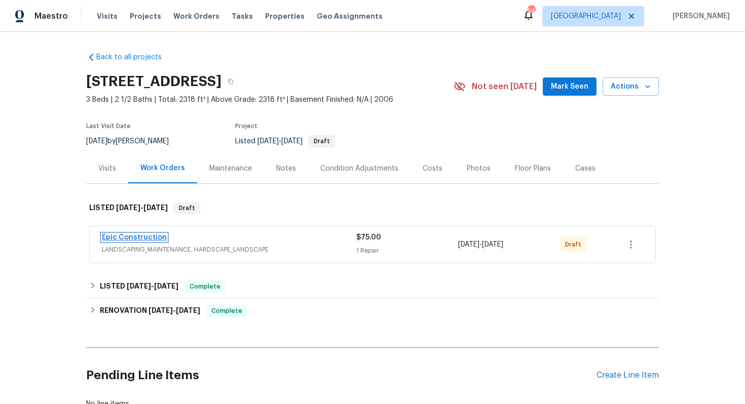
click at [122, 239] on link "Epic Construction" at bounding box center [134, 237] width 65 height 7
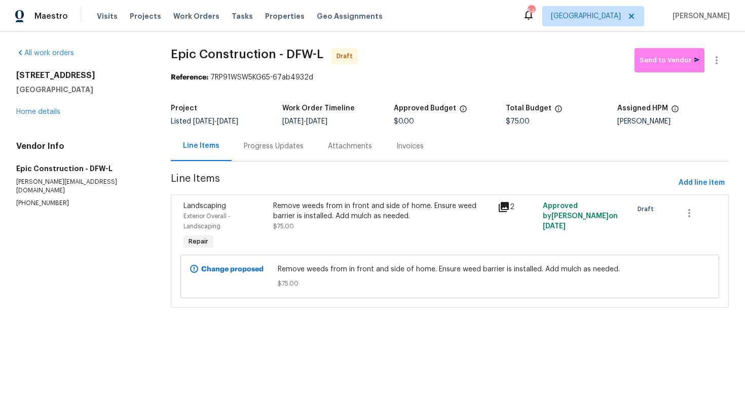
click at [290, 150] on div "Progress Updates" at bounding box center [274, 146] width 60 height 10
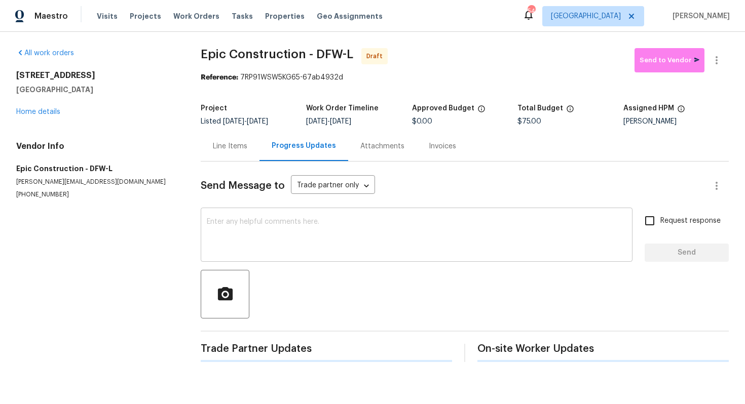
click at [328, 238] on textarea at bounding box center [417, 235] width 420 height 35
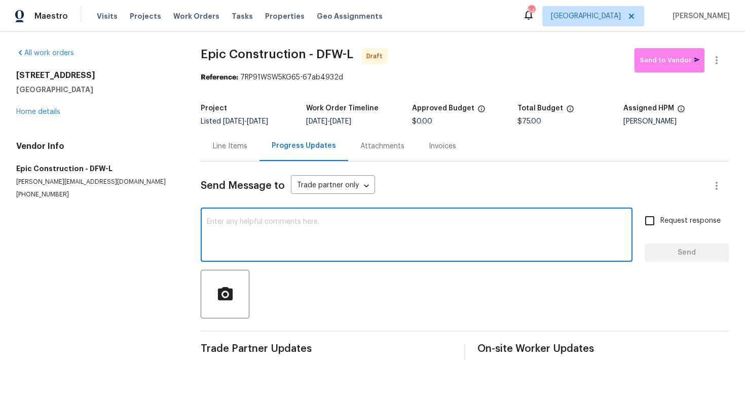
click at [266, 240] on textarea at bounding box center [417, 235] width 420 height 35
paste textarea "Hi this is [PERSON_NAME] with Opendoor. I’m confirming you received the WO for …"
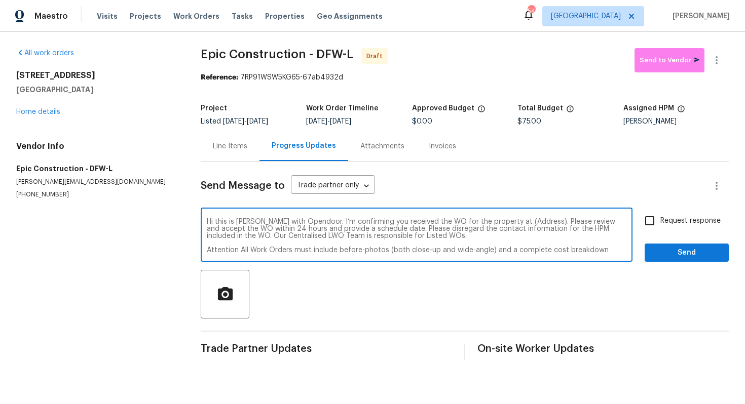
drag, startPoint x: 529, startPoint y: 222, endPoint x: 497, endPoint y: 222, distance: 31.9
click at [497, 222] on textarea "Hi this is [PERSON_NAME] with Opendoor. I’m confirming you received the WO for …" at bounding box center [417, 235] width 420 height 35
paste textarea "[STREET_ADDRESS]"
type textarea "Hi this is [PERSON_NAME] with Opendoor. I’m confirming you received the WO for …"
click at [650, 220] on input "Request response" at bounding box center [649, 220] width 21 height 21
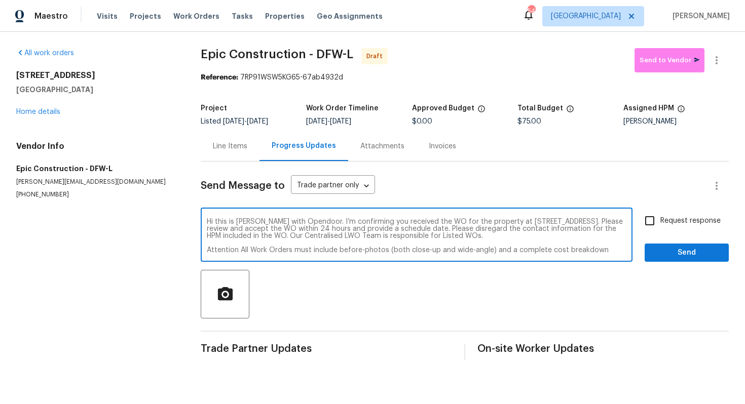
checkbox input "true"
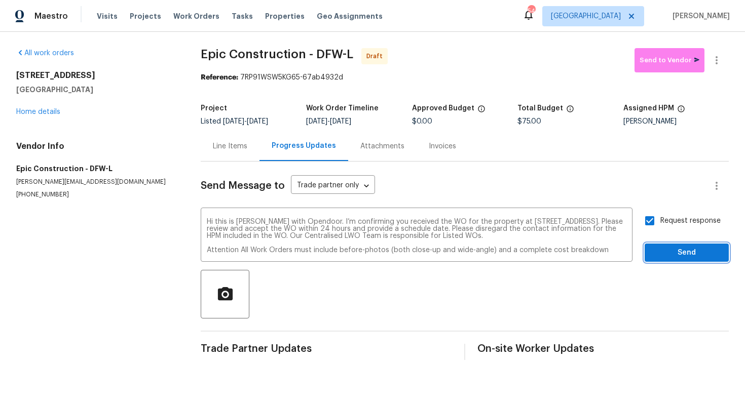
click at [681, 253] on span "Send" at bounding box center [687, 253] width 68 height 13
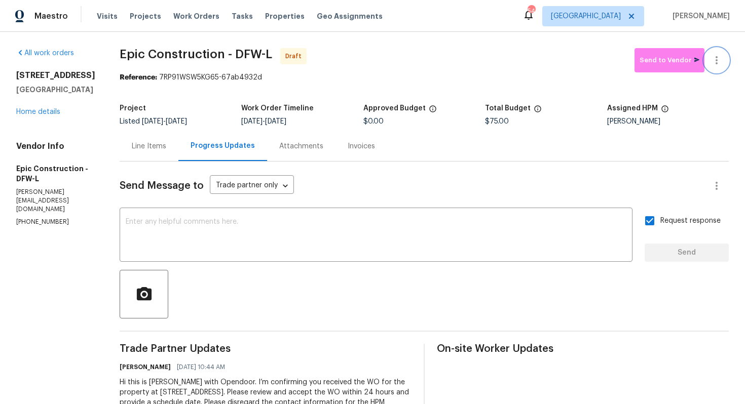
click at [719, 62] on icon "button" at bounding box center [716, 60] width 12 height 12
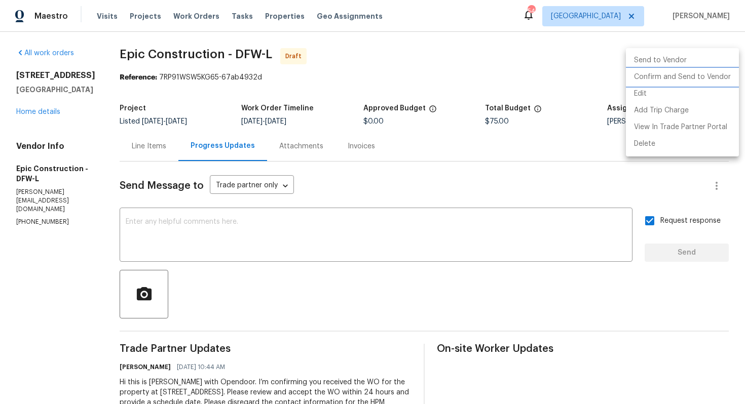
click at [663, 80] on li "Confirm and Send to Vendor" at bounding box center [682, 77] width 113 height 17
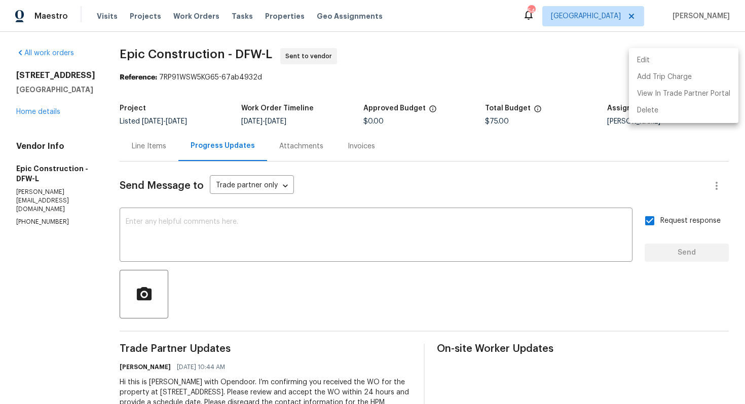
click at [338, 99] on div at bounding box center [372, 202] width 745 height 404
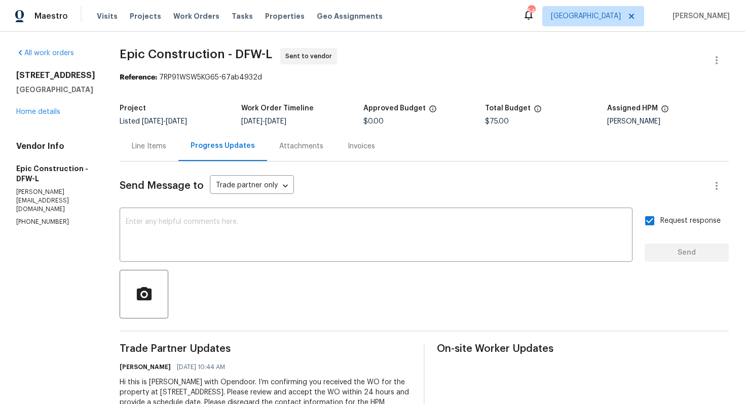
click at [175, 57] on span "Epic Construction - DFW-L" at bounding box center [196, 54] width 153 height 12
copy span "Epic Construction - DFW-L"
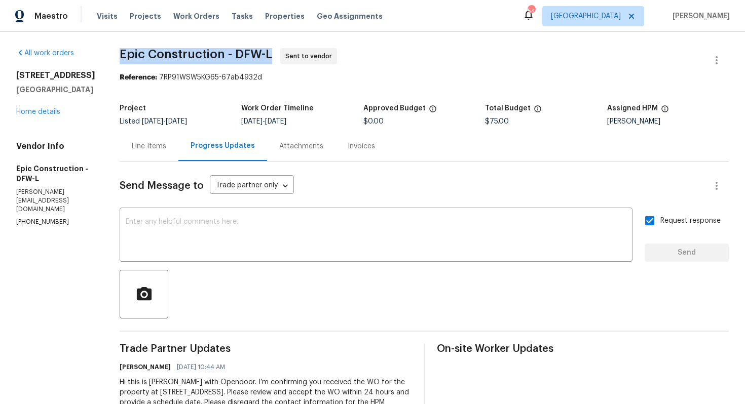
click at [51, 129] on div "All work orders [STREET_ADDRESS][PERSON_NAME] Home details Vendor Info Epic Con…" at bounding box center [55, 137] width 79 height 179
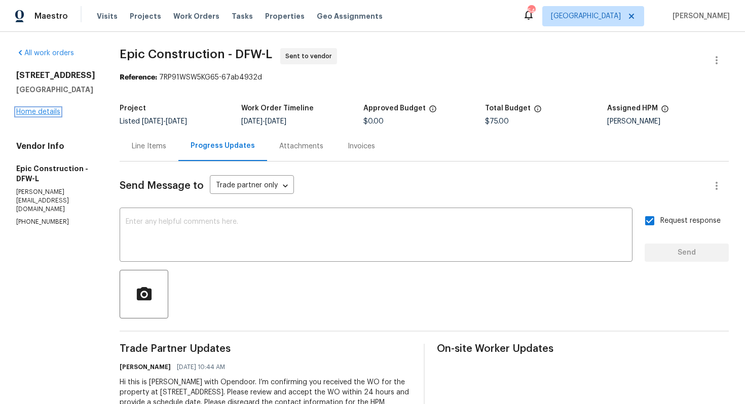
click at [44, 116] on link "Home details" at bounding box center [38, 111] width 44 height 7
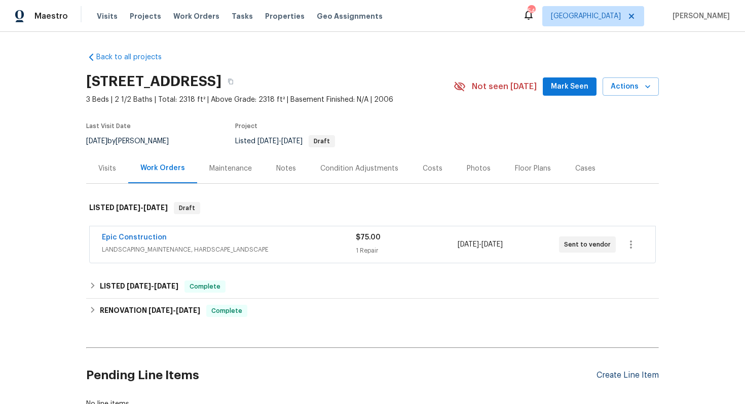
click at [617, 375] on div "Create Line Item" at bounding box center [627, 376] width 62 height 10
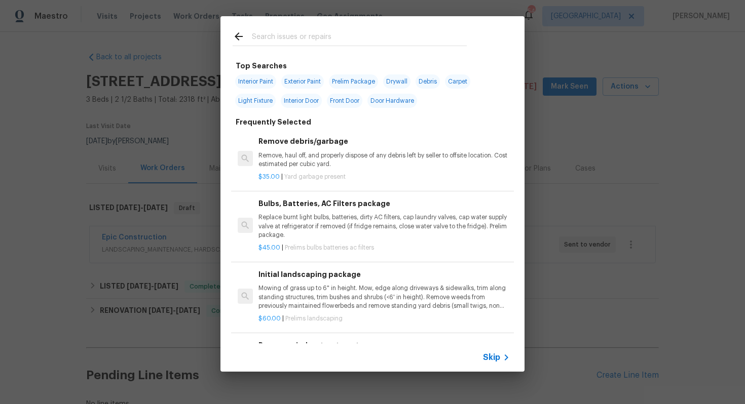
click at [280, 37] on input "text" at bounding box center [359, 37] width 215 height 15
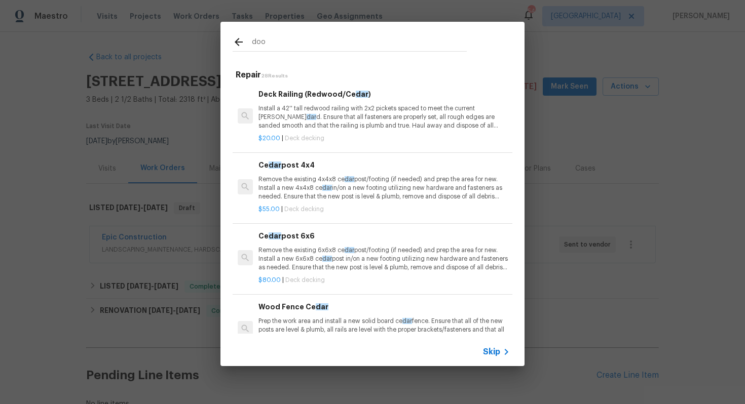
type input "door"
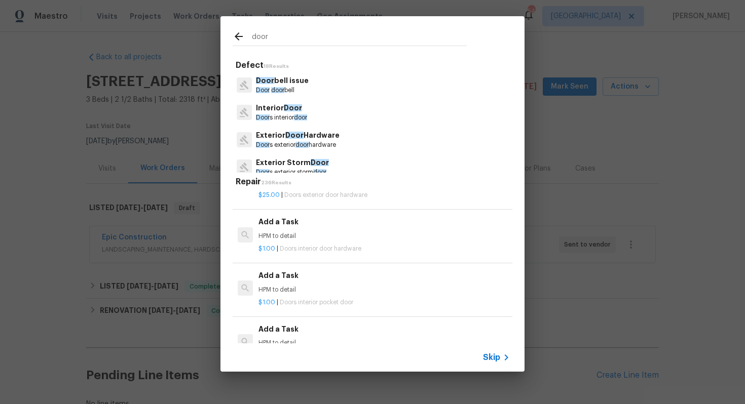
scroll to position [3327, 0]
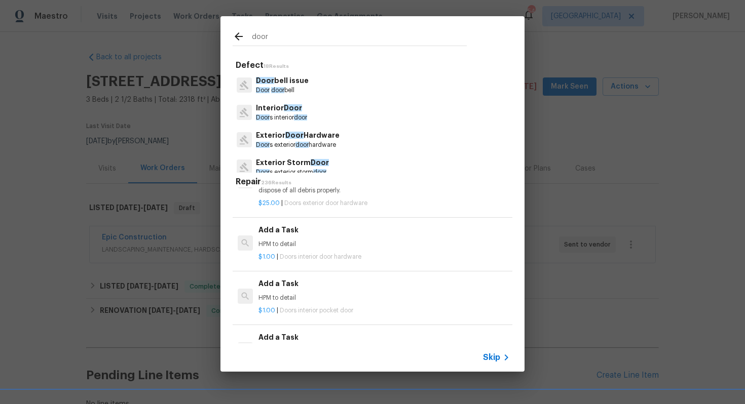
click at [288, 255] on span "Doors interior door hardware" at bounding box center [321, 257] width 82 height 6
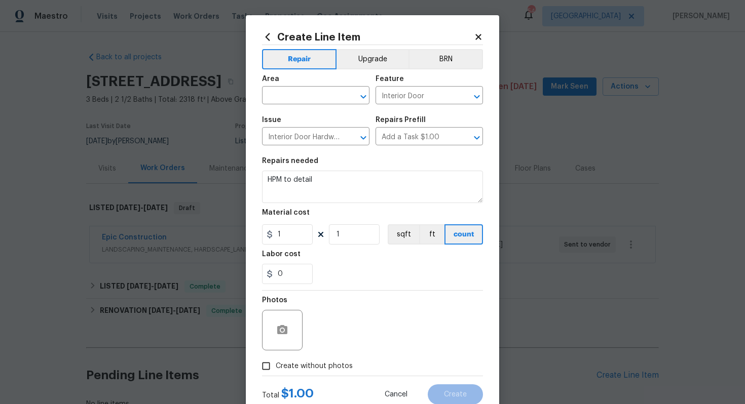
click at [295, 105] on span "Area ​" at bounding box center [315, 89] width 107 height 41
click at [295, 95] on input "text" at bounding box center [301, 97] width 79 height 16
click at [313, 134] on li "Interior Overall" at bounding box center [315, 136] width 107 height 17
type input "Interior Overall"
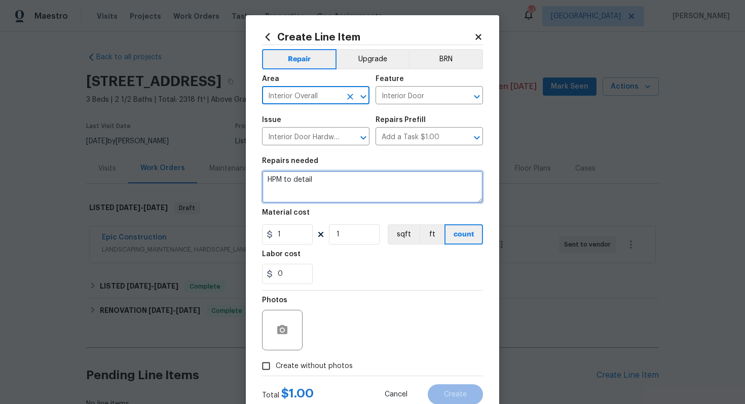
click at [332, 190] on textarea "HPM to detail" at bounding box center [372, 187] width 221 height 32
paste textarea "Repair cracking from where door to garage hits wall."
paste textarea "Add door stop to door to garage"
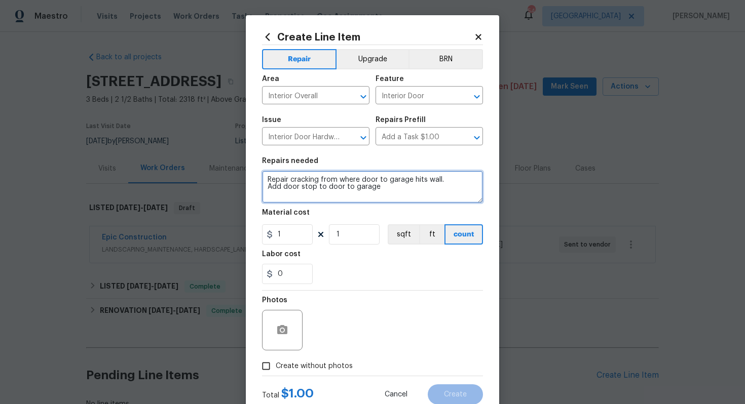
type textarea "Repair cracking from where door to garage hits wall. Add door stop to door to g…"
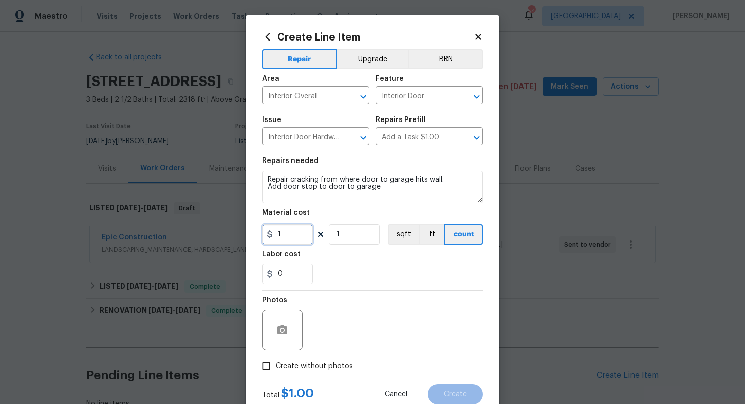
click at [294, 234] on input "1" at bounding box center [287, 234] width 51 height 20
type input "75"
click at [279, 333] on icon "button" at bounding box center [282, 329] width 10 height 9
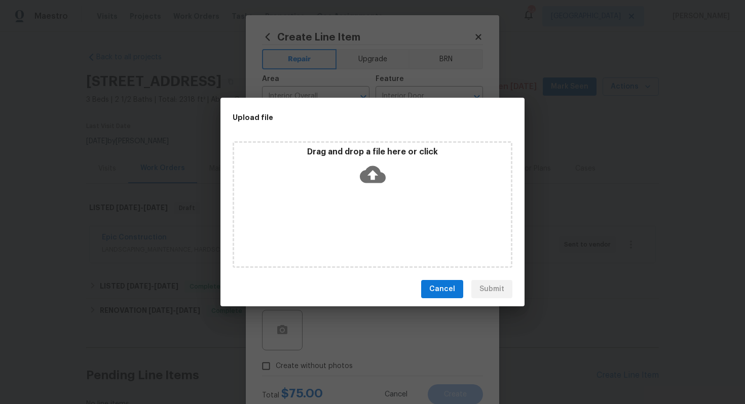
click at [364, 168] on icon at bounding box center [373, 175] width 26 height 26
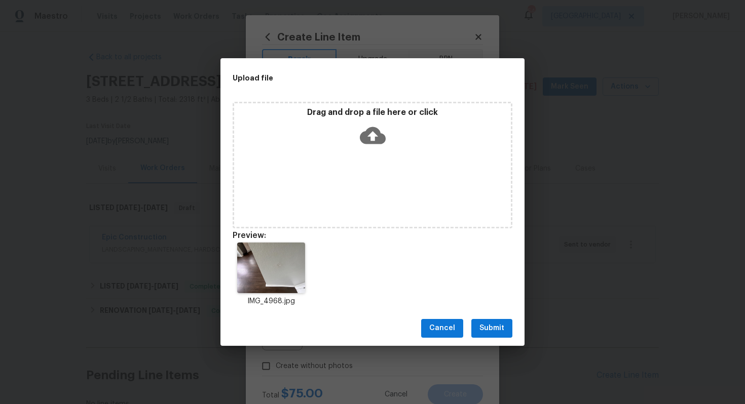
click at [488, 326] on span "Submit" at bounding box center [491, 328] width 25 height 13
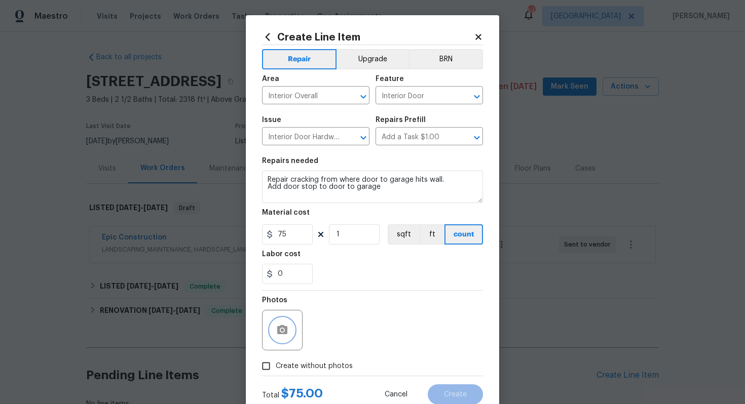
scroll to position [32, 0]
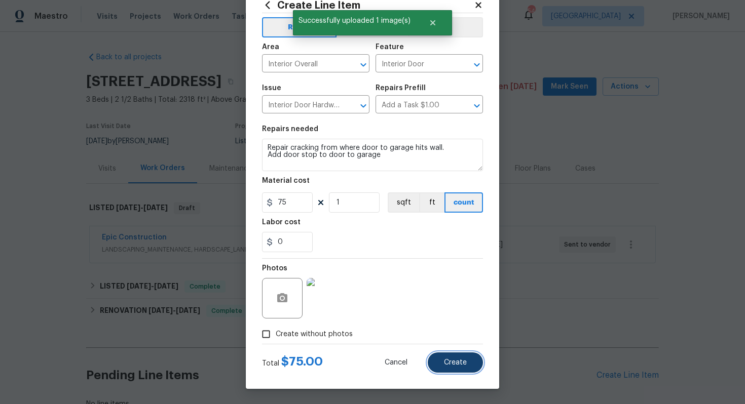
click at [462, 360] on span "Create" at bounding box center [455, 363] width 23 height 8
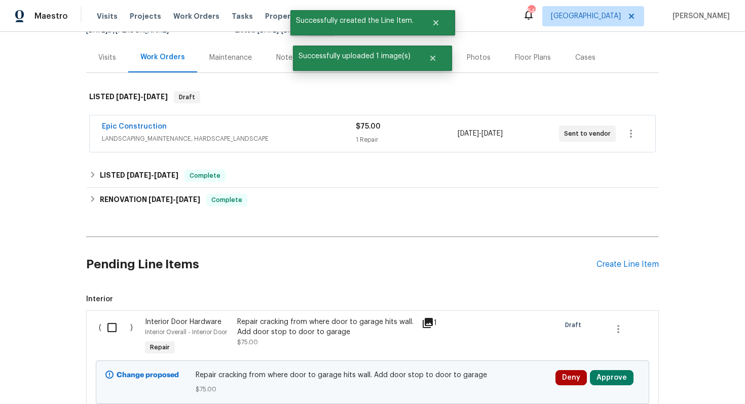
scroll to position [190, 0]
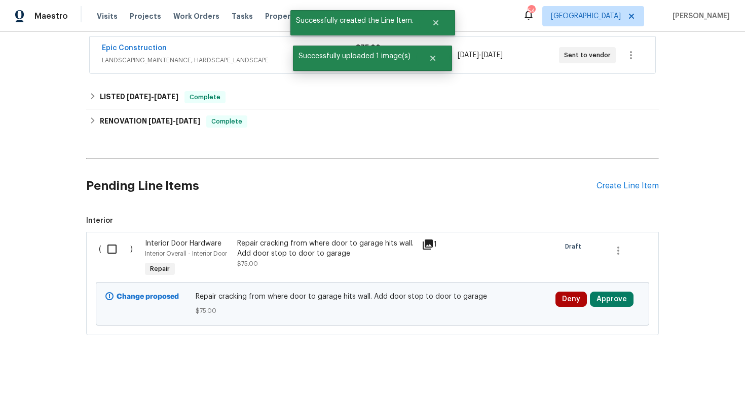
click at [121, 250] on input "checkbox" at bounding box center [115, 249] width 29 height 21
checkbox input "true"
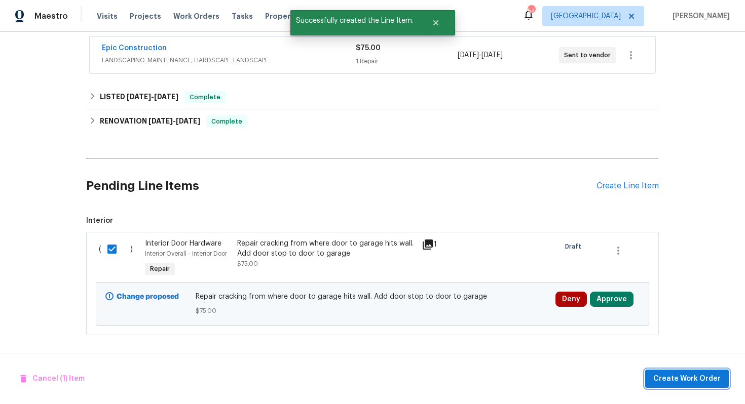
click at [668, 380] on span "Create Work Order" at bounding box center [686, 379] width 67 height 13
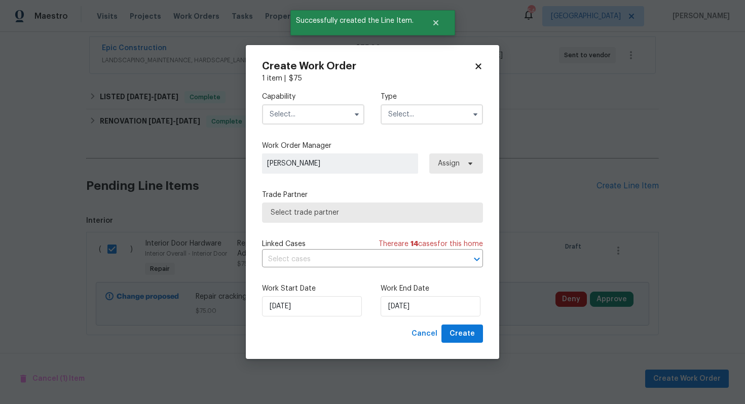
click at [323, 116] on input "text" at bounding box center [313, 114] width 102 height 20
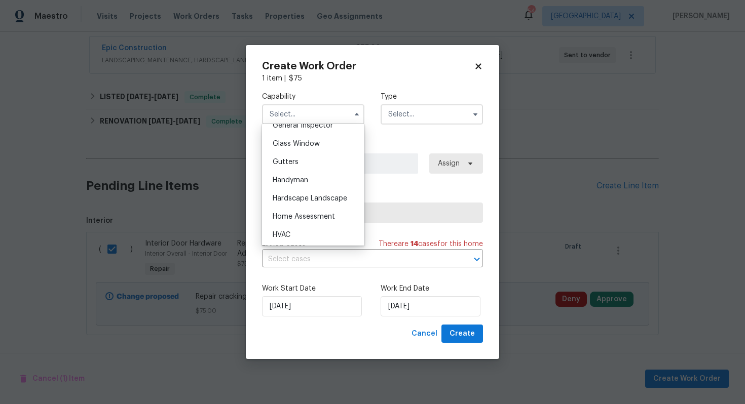
scroll to position [512, 0]
click at [301, 185] on div "Handyman" at bounding box center [313, 181] width 97 height 18
type input "Handyman"
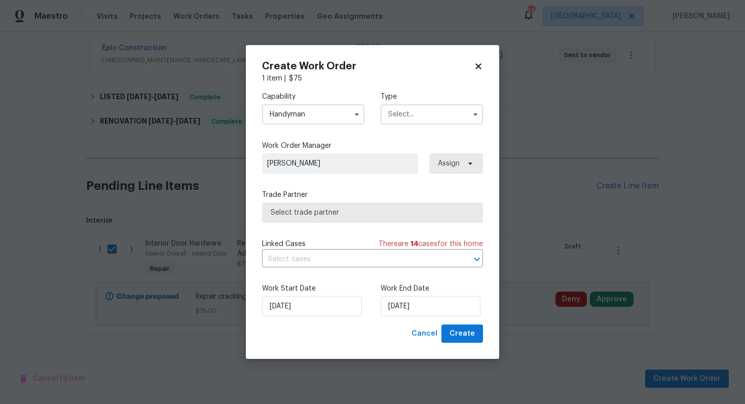
click at [420, 118] on input "text" at bounding box center [432, 114] width 102 height 20
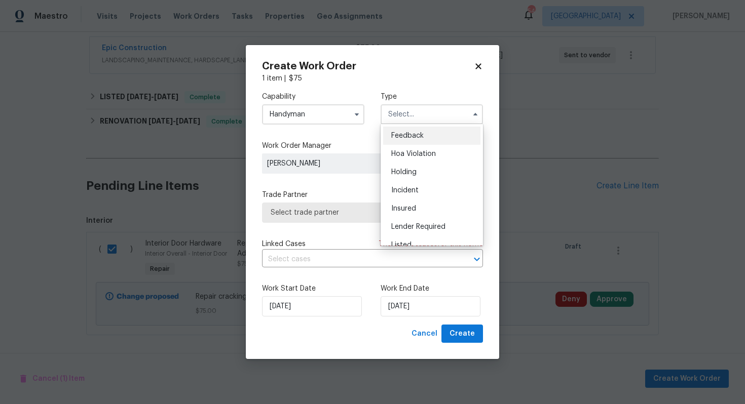
click at [413, 140] on div "Feedback" at bounding box center [431, 136] width 97 height 18
type input "Feedback"
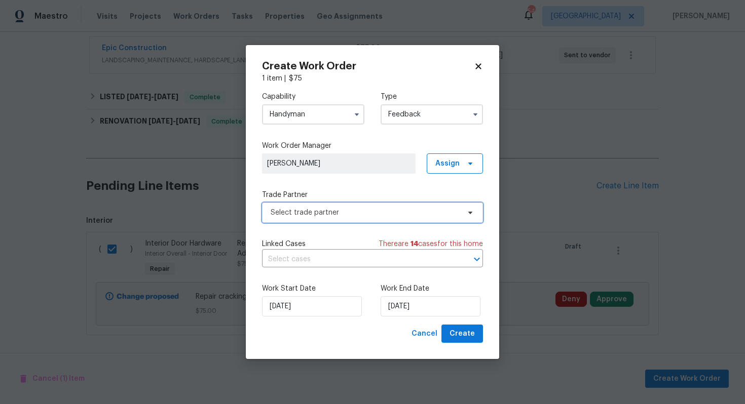
click at [330, 220] on span "Select trade partner" at bounding box center [372, 213] width 221 height 20
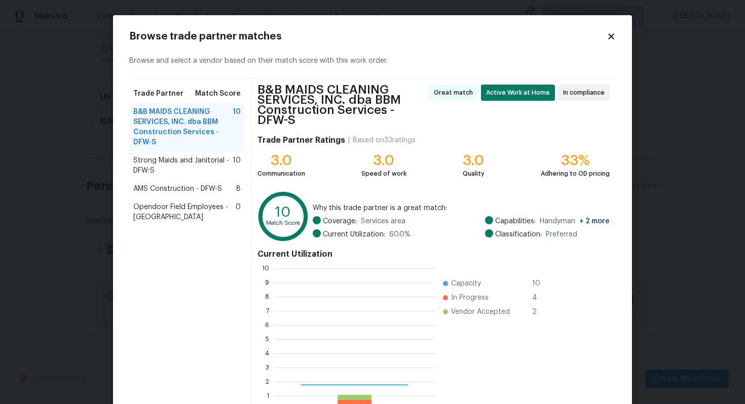
scroll to position [142, 161]
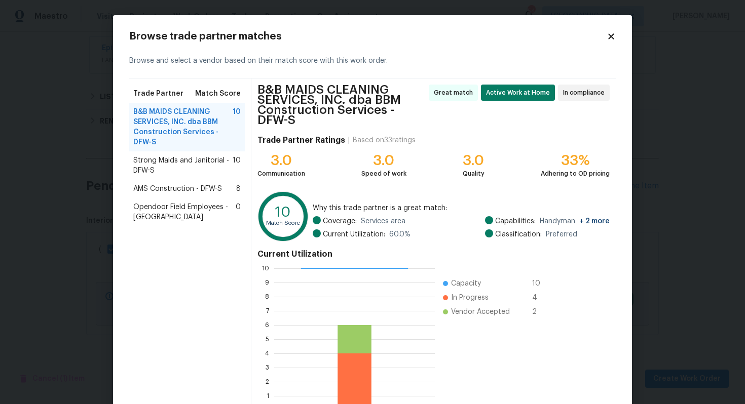
click at [185, 163] on span "Strong Maids and Janitorial - DFW-S" at bounding box center [182, 166] width 99 height 20
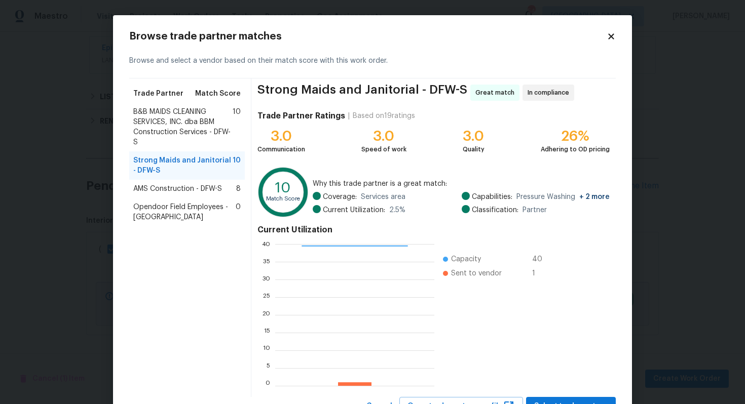
scroll to position [43, 0]
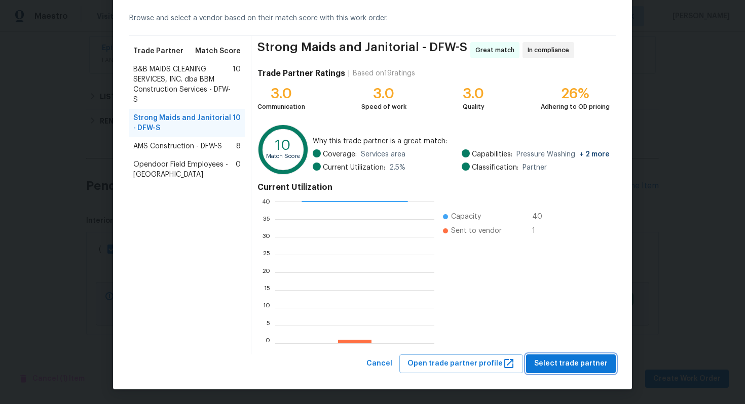
click at [568, 362] on span "Select trade partner" at bounding box center [570, 364] width 73 height 13
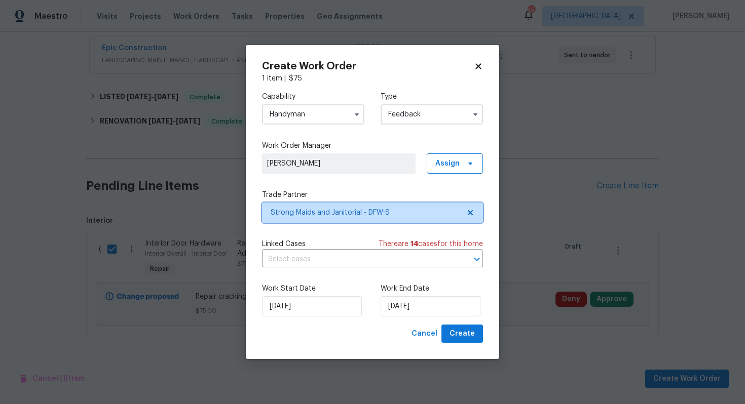
scroll to position [0, 0]
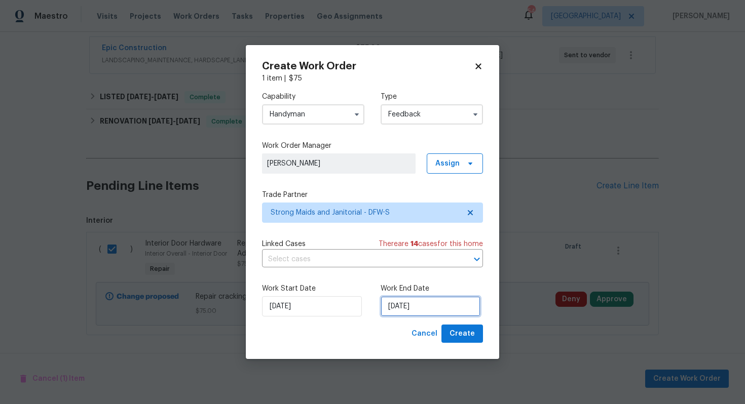
click at [401, 312] on input "[DATE]" at bounding box center [431, 306] width 100 height 20
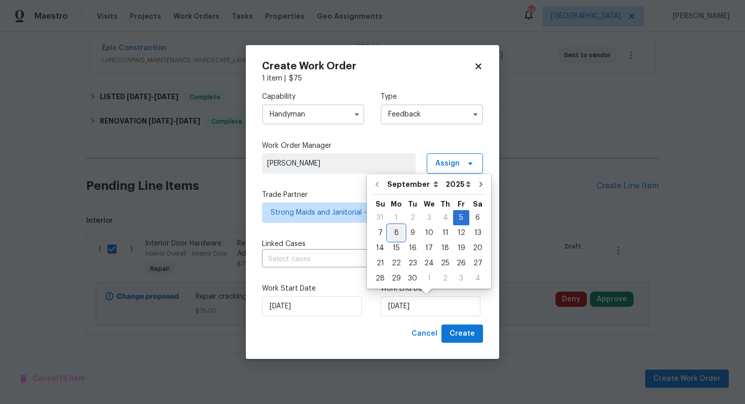
click at [395, 237] on div "8" at bounding box center [396, 233] width 16 height 14
type input "[DATE]"
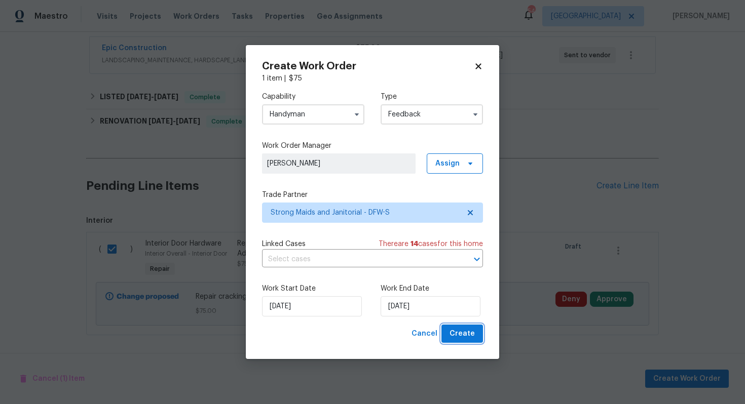
click at [460, 334] on span "Create" at bounding box center [462, 334] width 25 height 13
checkbox input "false"
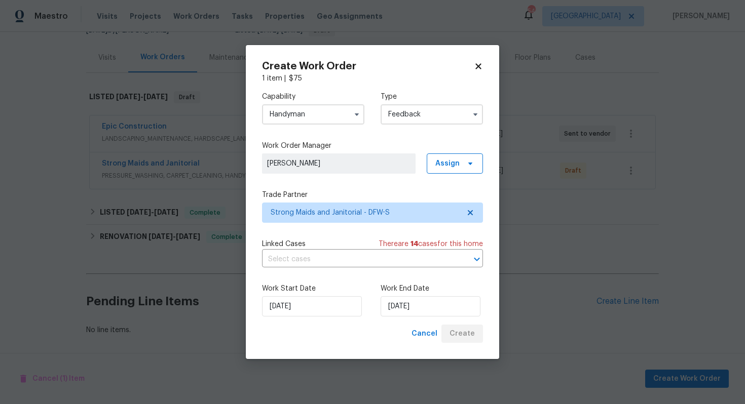
scroll to position [111, 0]
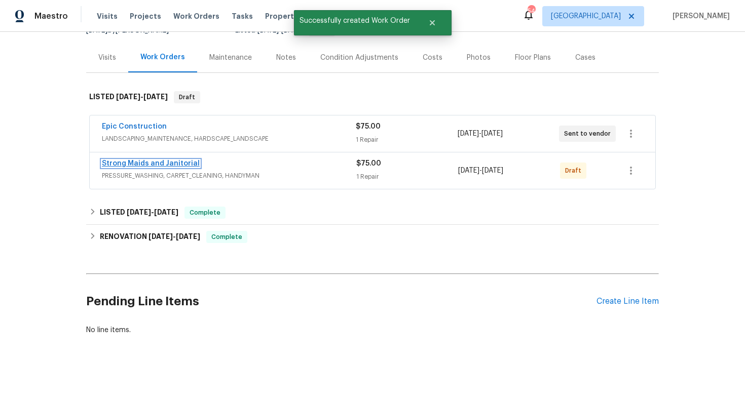
click at [152, 164] on link "Strong Maids and Janitorial" at bounding box center [151, 163] width 98 height 7
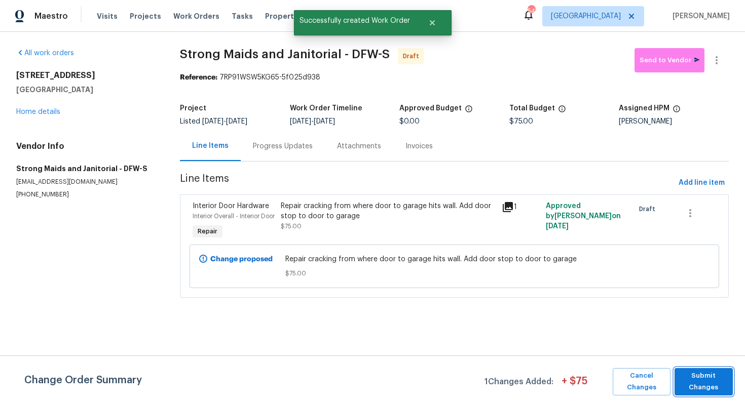
click at [688, 378] on span "Submit Changes" at bounding box center [704, 381] width 48 height 23
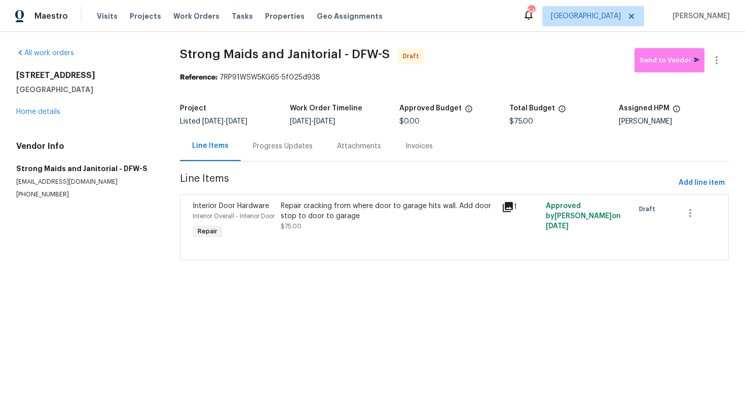
click at [274, 144] on div "Progress Updates" at bounding box center [283, 146] width 60 height 10
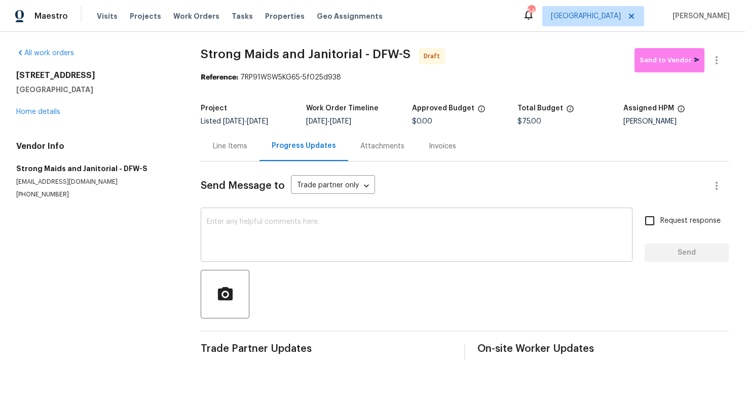
click at [299, 247] on textarea at bounding box center [417, 235] width 420 height 35
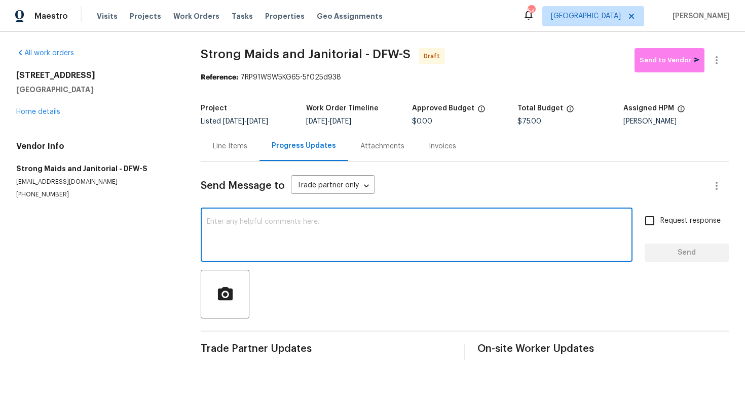
paste textarea "Hi this is [PERSON_NAME] with Opendoor. I’m confirming you received the WO for …"
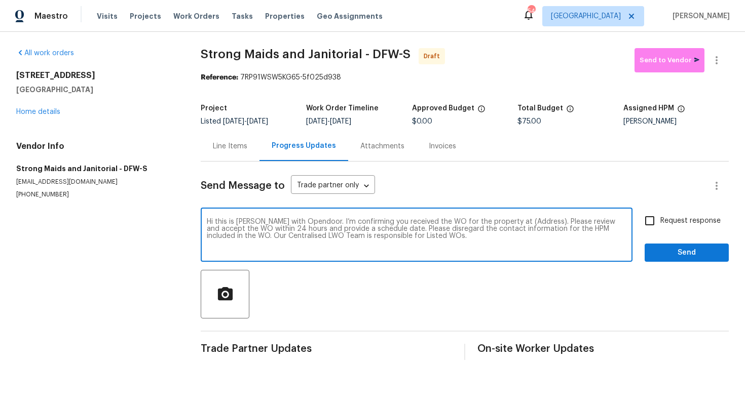
drag, startPoint x: 530, startPoint y: 225, endPoint x: 498, endPoint y: 221, distance: 32.2
click at [498, 221] on textarea "Hi this is [PERSON_NAME] with Opendoor. I’m confirming you received the WO for …" at bounding box center [417, 235] width 420 height 35
paste textarea "[STREET_ADDRESS]"
type textarea "Hi this is [PERSON_NAME] with Opendoor. I’m confirming you received the WO for …"
click at [656, 224] on input "Request response" at bounding box center [649, 220] width 21 height 21
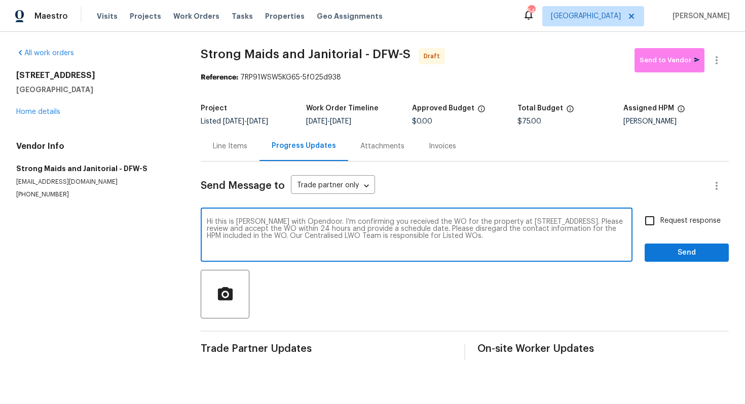
checkbox input "true"
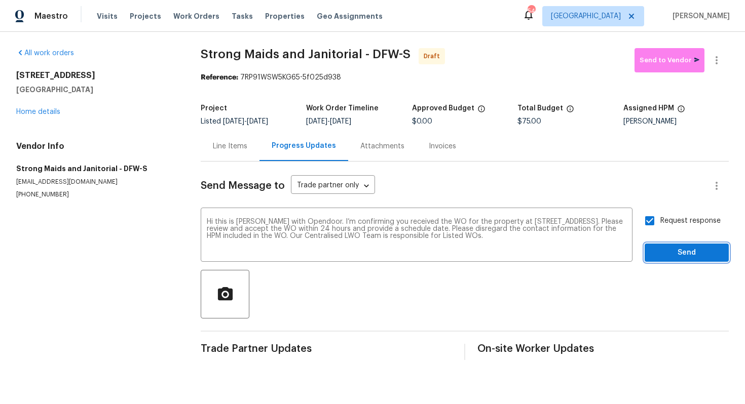
click at [681, 255] on span "Send" at bounding box center [687, 253] width 68 height 13
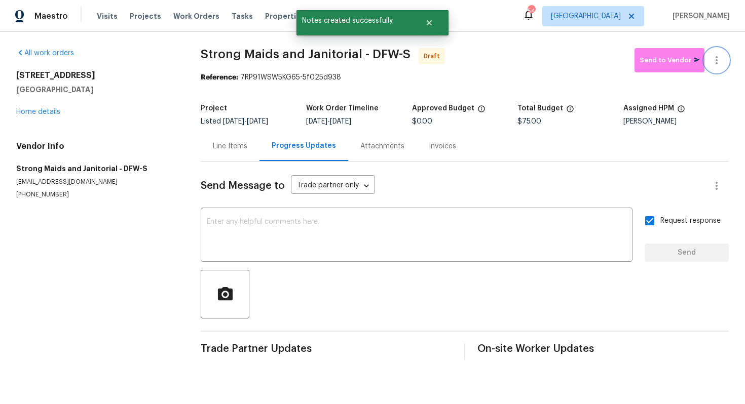
click at [724, 52] on button "button" at bounding box center [716, 60] width 24 height 24
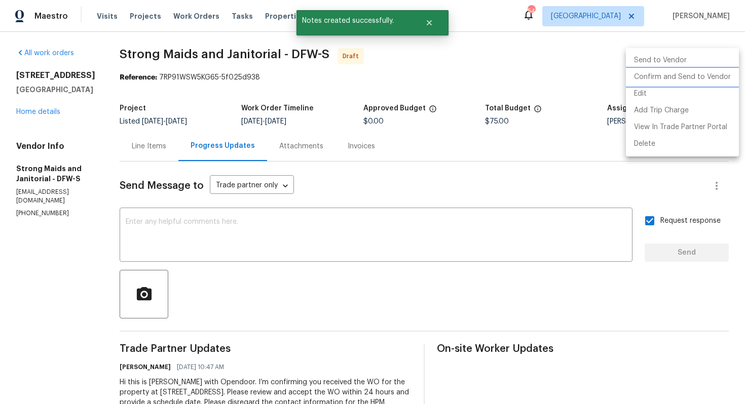
click at [652, 76] on li "Confirm and Send to Vendor" at bounding box center [682, 77] width 113 height 17
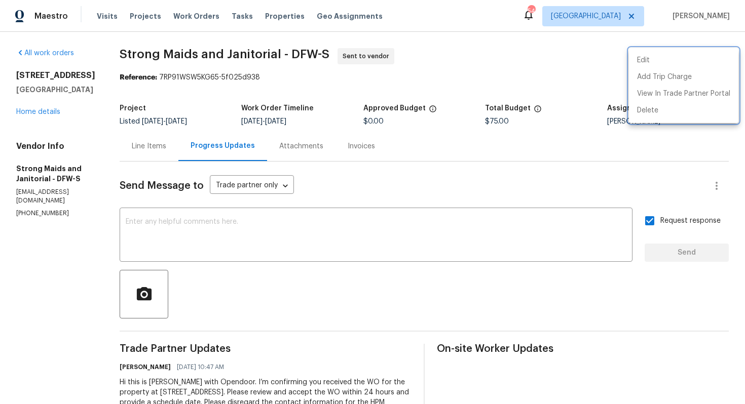
click at [338, 237] on div at bounding box center [372, 202] width 745 height 404
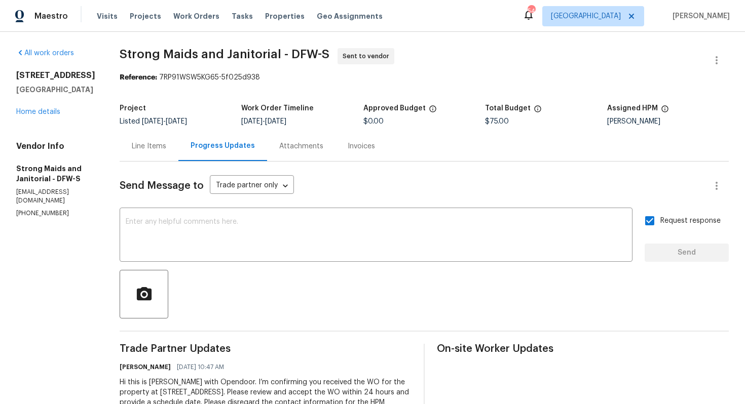
click at [338, 237] on textarea at bounding box center [376, 235] width 501 height 35
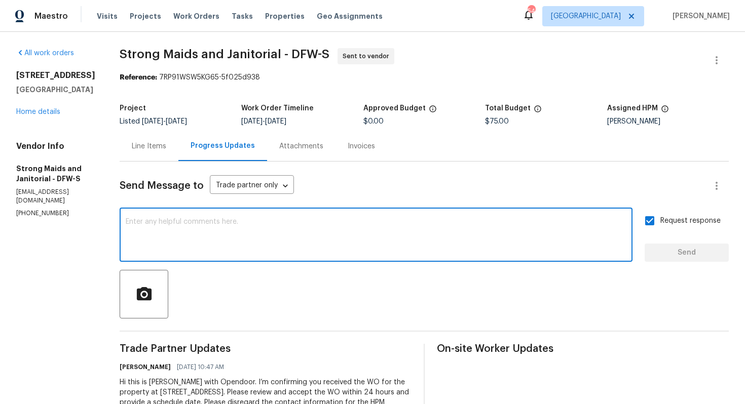
paste textarea "Attention All Work Orders must include before-photos (both close-up and wide-an…"
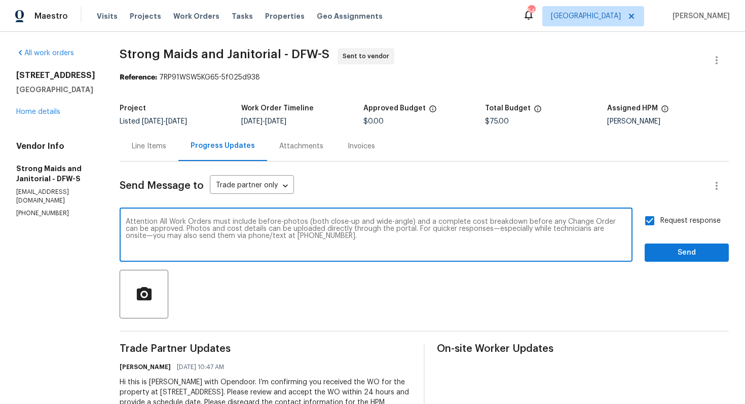
type textarea "Attention All Work Orders must include before-photos (both close-up and wide-an…"
click at [662, 255] on span "Send" at bounding box center [687, 253] width 68 height 13
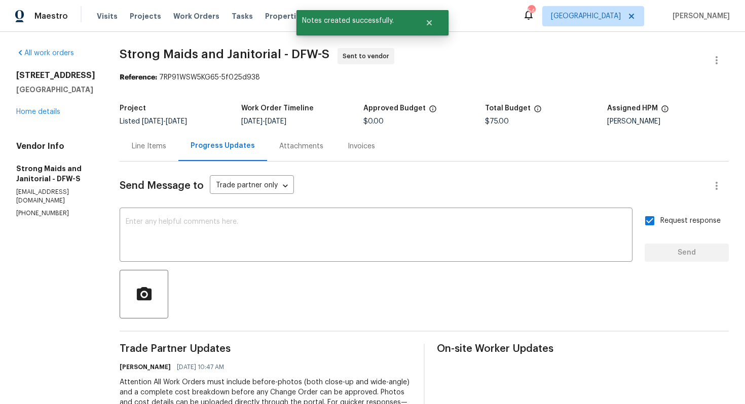
click at [160, 52] on span "Strong Maids and Janitorial - DFW-S" at bounding box center [225, 54] width 210 height 12
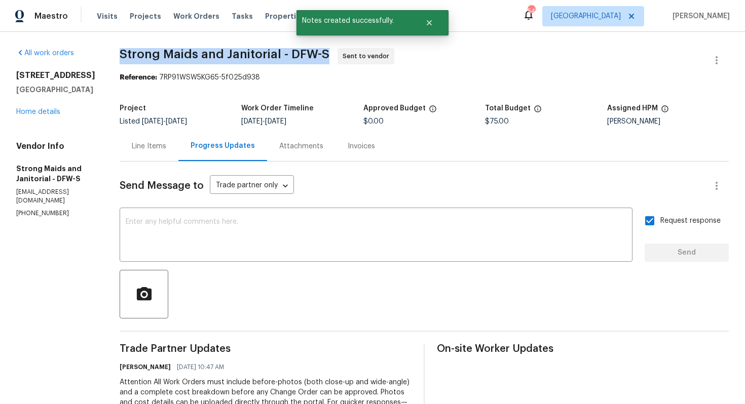
copy span "Strong Maids and Janitorial - DFW-S"
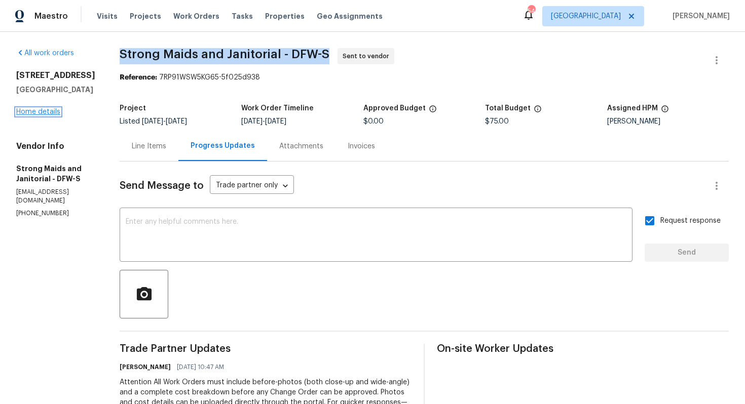
click at [37, 110] on link "Home details" at bounding box center [38, 111] width 44 height 7
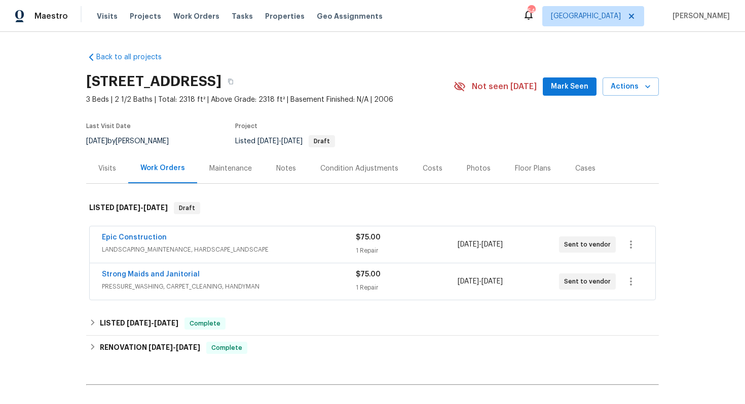
click at [451, 75] on div "[STREET_ADDRESS]" at bounding box center [269, 81] width 367 height 26
click at [123, 237] on link "Epic Construction" at bounding box center [134, 237] width 65 height 7
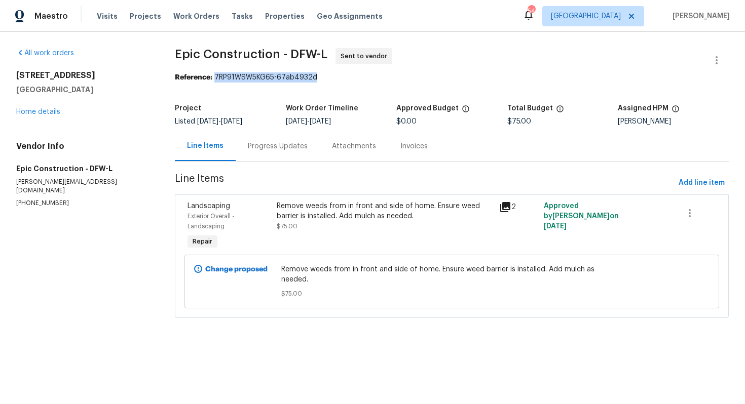
drag, startPoint x: 217, startPoint y: 78, endPoint x: 330, endPoint y: 77, distance: 113.0
click at [331, 77] on div "Reference: 7RP91WSW5KG65-67ab4932d" at bounding box center [452, 77] width 554 height 10
copy div "7RP91WSW5KG65-67ab4932d"
click at [26, 108] on link "Home details" at bounding box center [38, 111] width 44 height 7
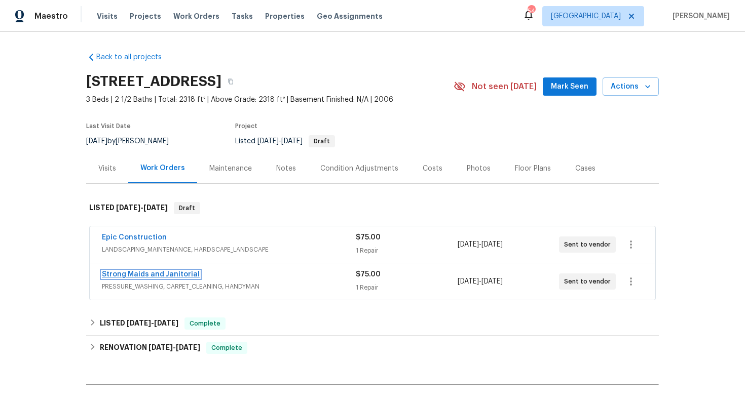
click at [137, 277] on link "Strong Maids and Janitorial" at bounding box center [151, 274] width 98 height 7
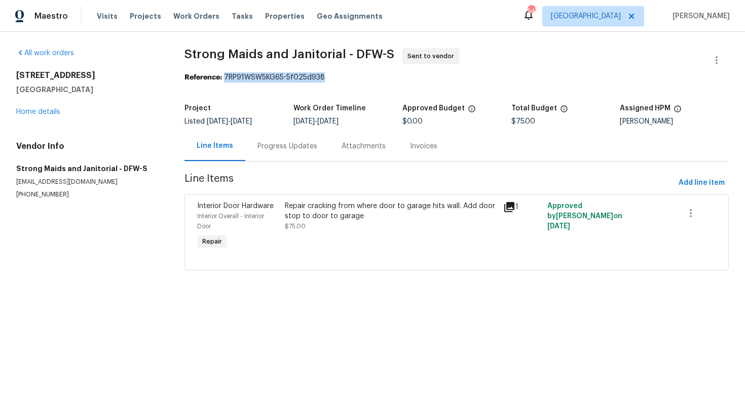
drag, startPoint x: 226, startPoint y: 78, endPoint x: 338, endPoint y: 77, distance: 112.0
click at [339, 77] on div "Reference: 7RP91WSW5KG65-5f025d938" at bounding box center [456, 77] width 544 height 10
copy div "7RP91WSW5KG65-5f025d938"
click at [527, 45] on div "All work orders [STREET_ADDRESS][PERSON_NAME] Home details Vendor Info Strong M…" at bounding box center [372, 165] width 745 height 267
